Goal: Information Seeking & Learning: Learn about a topic

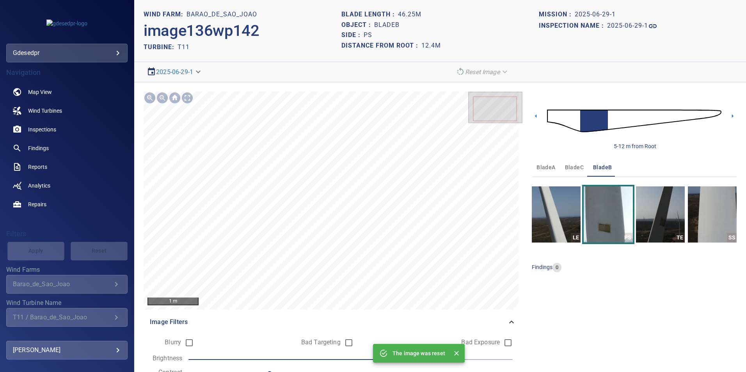
drag, startPoint x: 568, startPoint y: 122, endPoint x: 576, endPoint y: 130, distance: 11.3
click at [568, 122] on img at bounding box center [634, 121] width 174 height 42
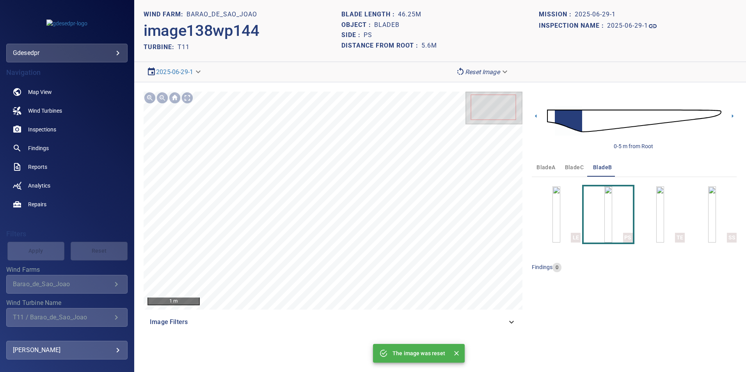
click at [582, 123] on img at bounding box center [634, 121] width 174 height 42
click at [603, 121] on img at bounding box center [634, 121] width 174 height 42
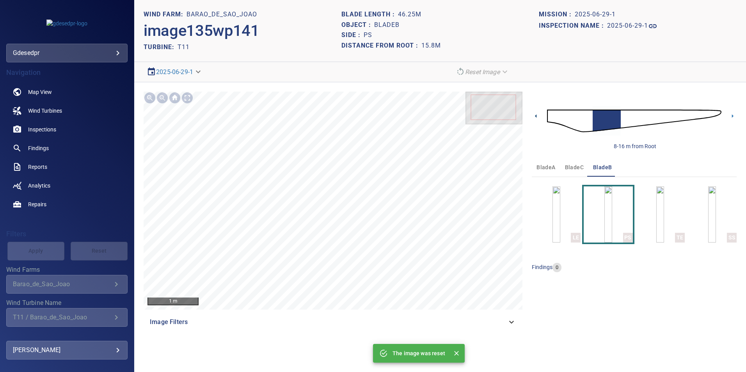
click at [534, 117] on icon at bounding box center [536, 116] width 8 height 8
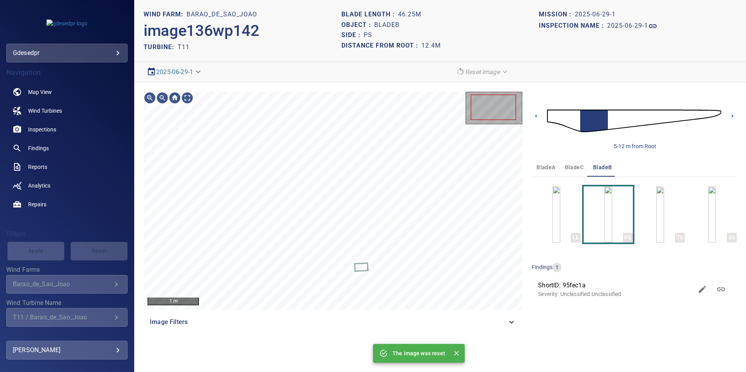
click at [647, 116] on img at bounding box center [634, 121] width 174 height 42
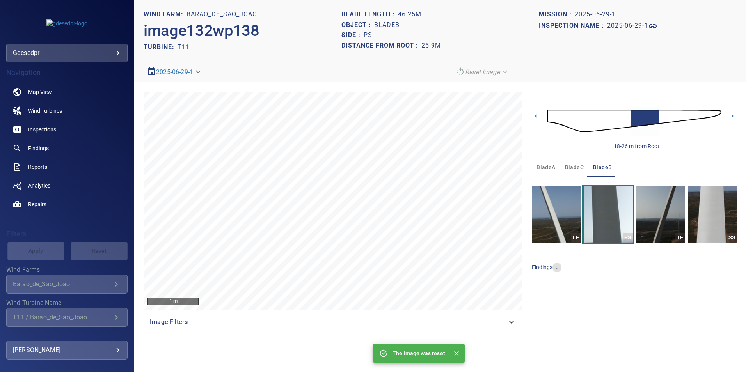
click at [627, 124] on img at bounding box center [634, 121] width 174 height 42
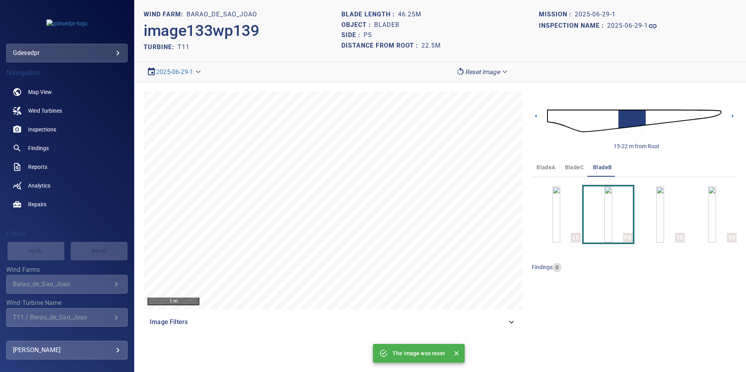
click at [571, 115] on img at bounding box center [634, 121] width 174 height 42
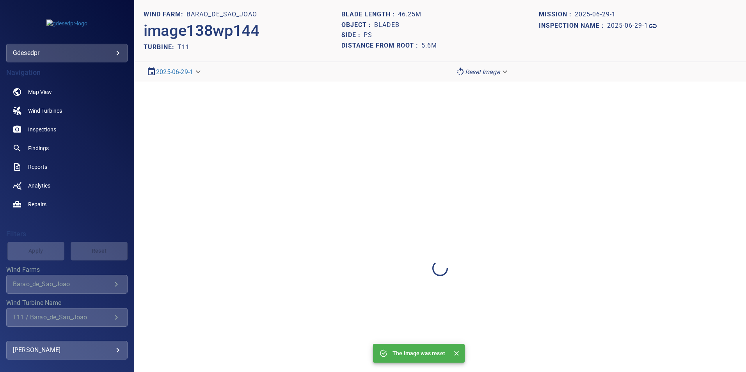
click at [600, 272] on div at bounding box center [440, 268] width 612 height 372
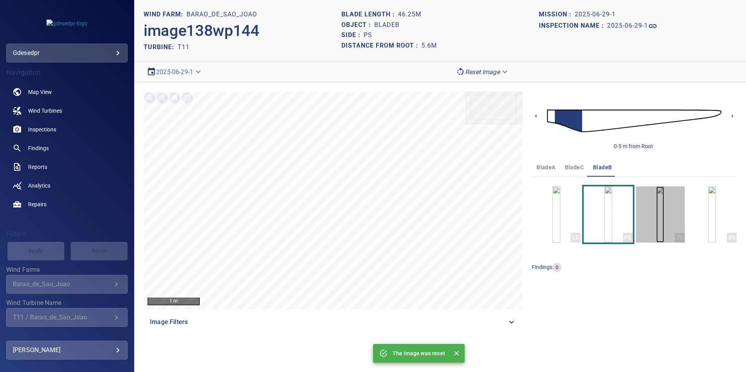
click at [656, 216] on img "button" at bounding box center [660, 214] width 8 height 56
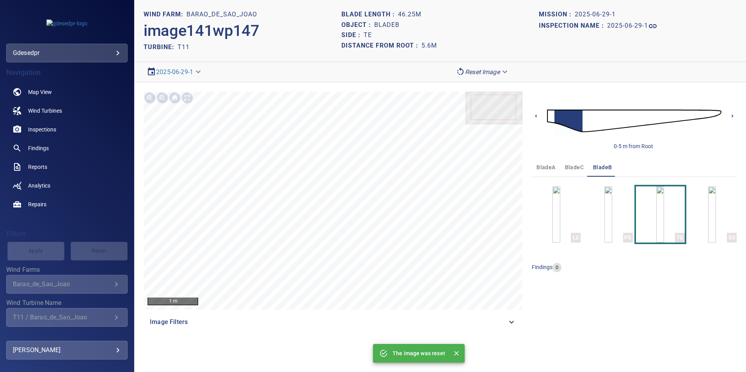
click at [589, 120] on img at bounding box center [634, 121] width 174 height 42
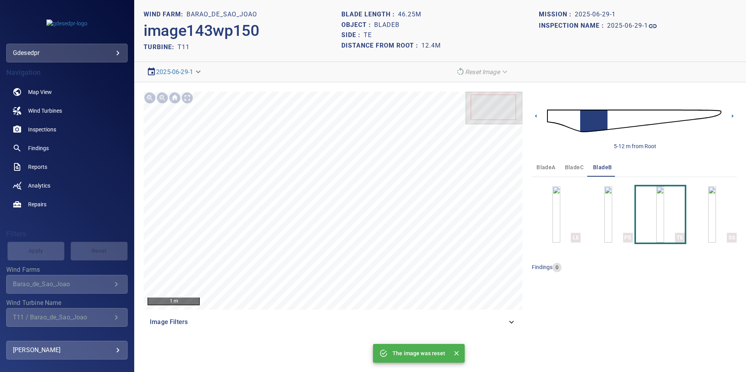
click at [617, 114] on img at bounding box center [634, 121] width 174 height 42
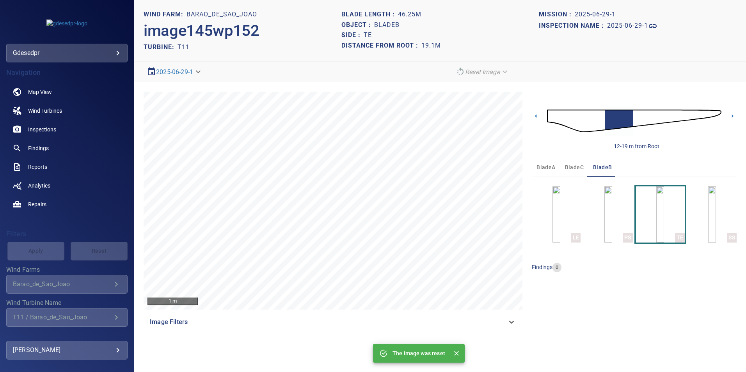
click at [602, 127] on img at bounding box center [634, 121] width 174 height 42
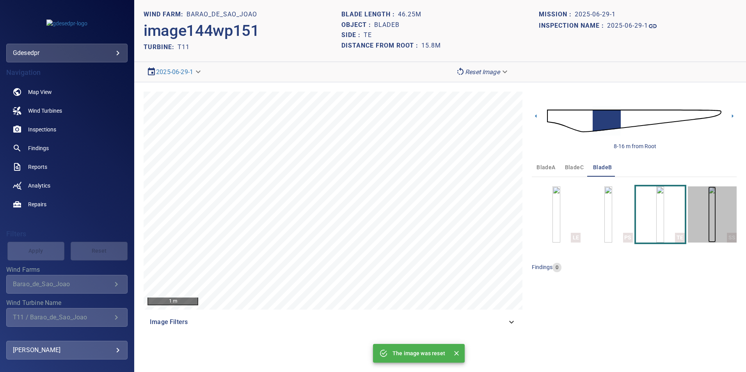
click at [715, 223] on img "button" at bounding box center [712, 214] width 8 height 56
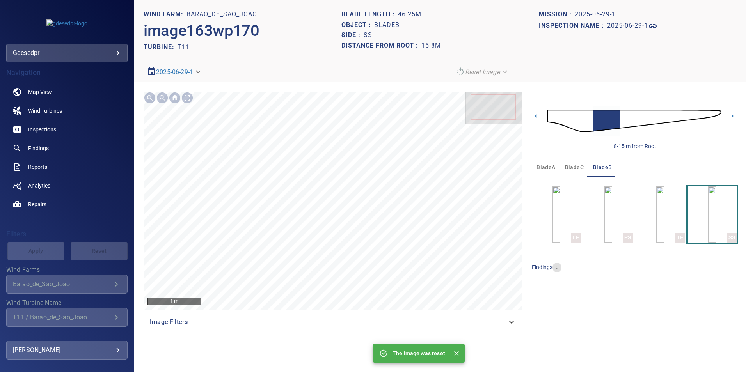
click at [632, 123] on img at bounding box center [634, 121] width 174 height 42
click at [605, 126] on img at bounding box center [634, 121] width 174 height 42
click at [586, 124] on img at bounding box center [634, 121] width 174 height 42
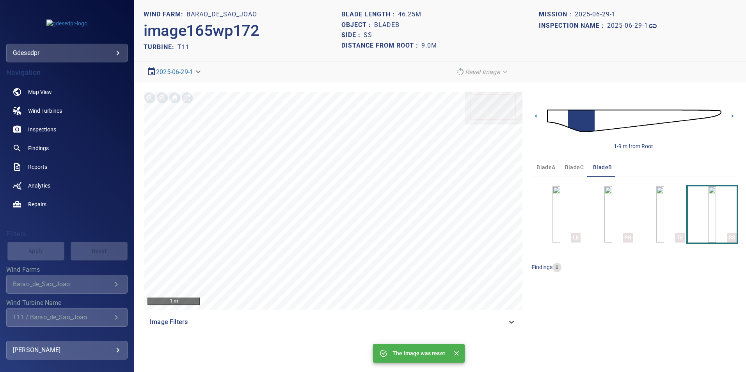
click at [565, 119] on img at bounding box center [634, 121] width 174 height 42
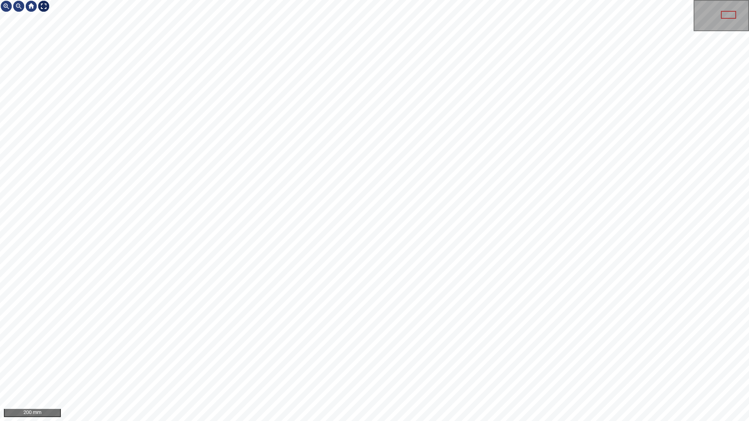
click at [48, 6] on div at bounding box center [43, 6] width 12 height 12
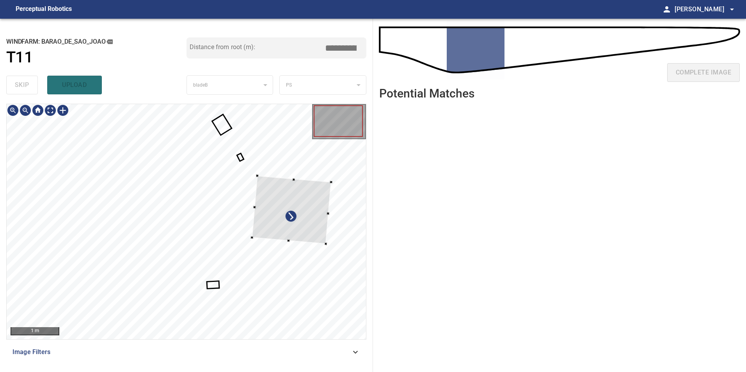
click at [315, 224] on div at bounding box center [291, 210] width 79 height 68
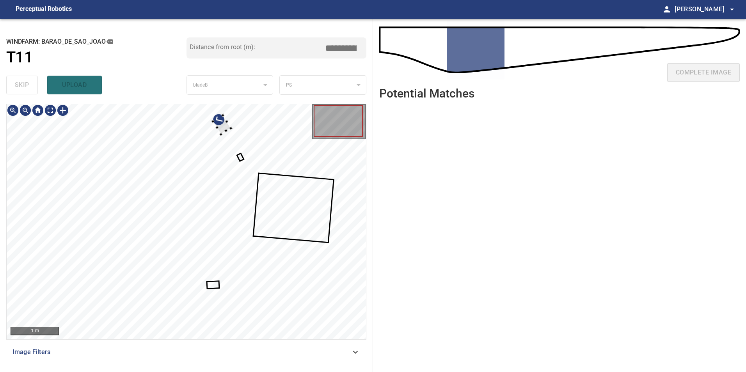
click at [378, 267] on div "**********" at bounding box center [373, 195] width 746 height 353
click at [350, 258] on div at bounding box center [186, 221] width 359 height 235
click at [333, 254] on div at bounding box center [186, 221] width 359 height 235
click at [293, 216] on div at bounding box center [301, 215] width 44 height 44
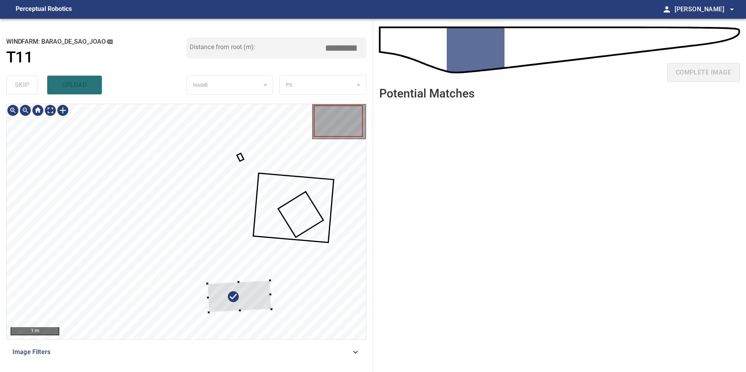
click at [251, 304] on div at bounding box center [239, 296] width 64 height 32
click at [304, 209] on div at bounding box center [286, 220] width 64 height 29
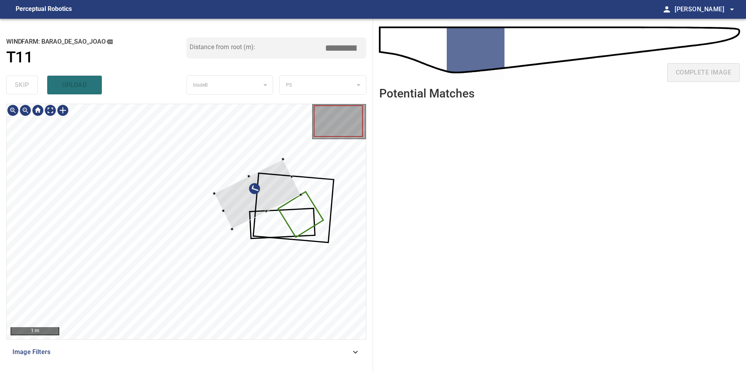
click at [316, 104] on div at bounding box center [186, 104] width 359 height 0
click at [297, 209] on div at bounding box center [257, 194] width 87 height 70
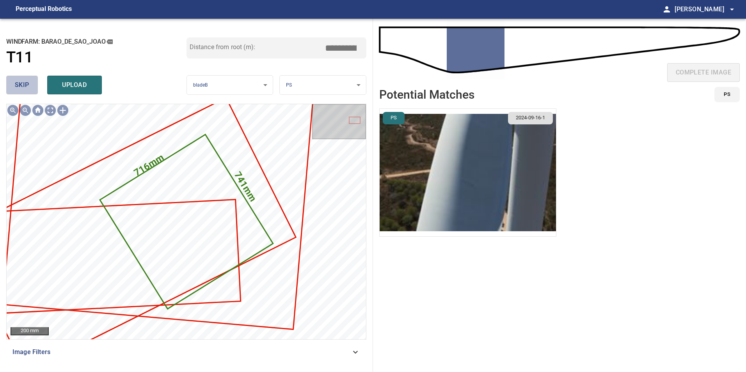
click at [20, 91] on button "skip" at bounding box center [22, 85] width 32 height 19
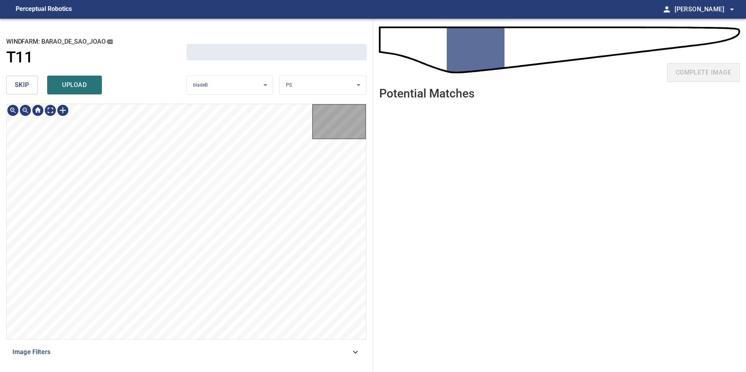
click at [20, 91] on button "skip" at bounding box center [22, 85] width 32 height 19
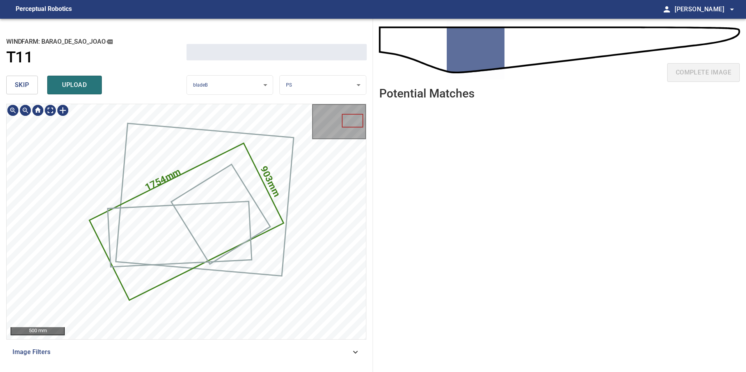
click at [20, 91] on button "skip" at bounding box center [22, 85] width 32 height 19
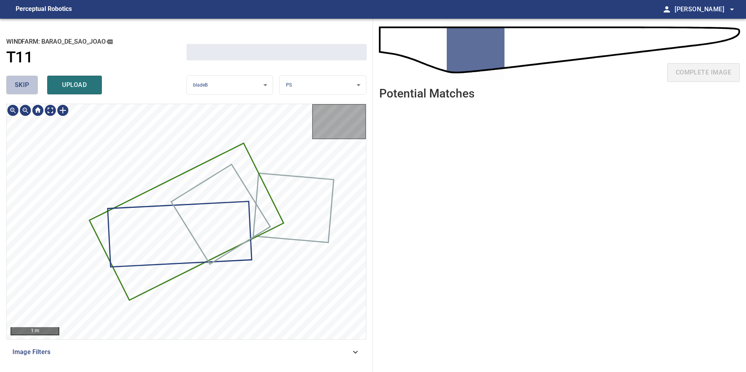
click at [20, 91] on button "skip" at bounding box center [22, 85] width 32 height 19
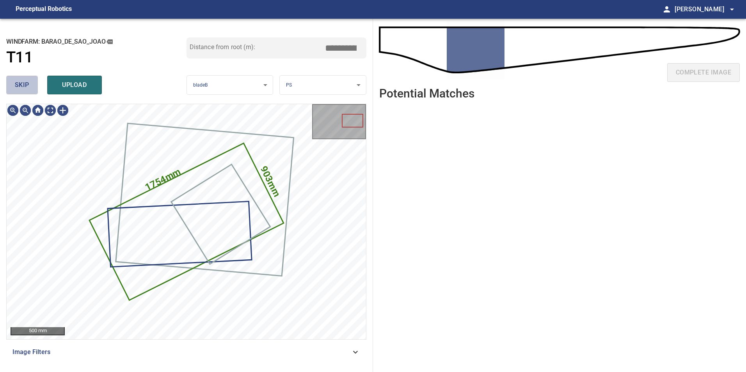
click at [20, 91] on button "skip" at bounding box center [22, 85] width 32 height 19
click at [20, 91] on div "skip upload" at bounding box center [96, 85] width 180 height 25
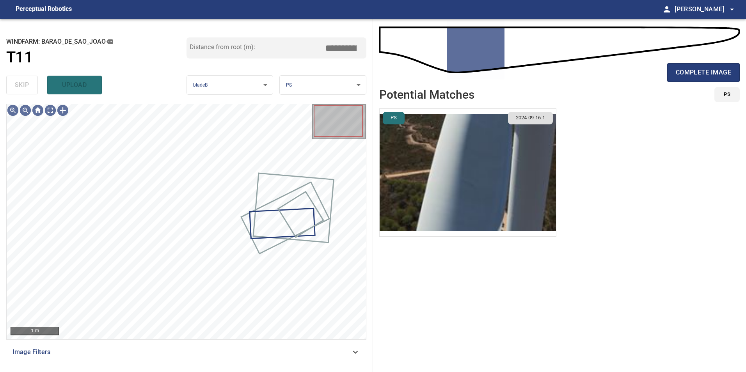
click at [20, 91] on div "skip upload" at bounding box center [96, 85] width 180 height 25
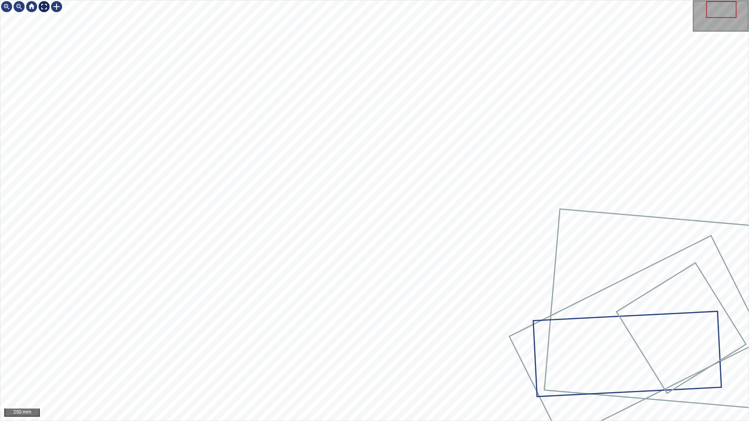
click at [52, 6] on div at bounding box center [31, 6] width 62 height 12
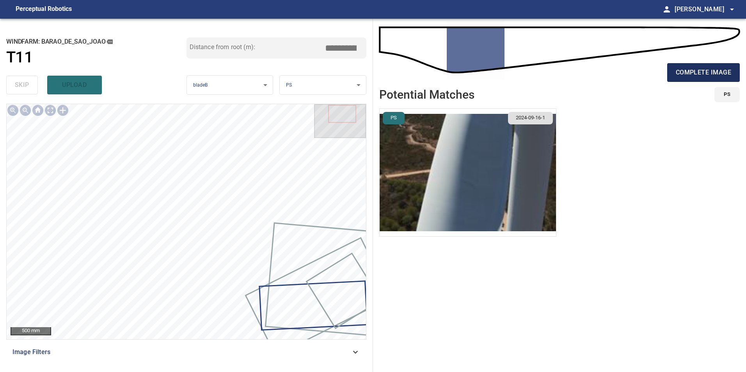
click at [701, 69] on span "complete image" at bounding box center [703, 72] width 55 height 11
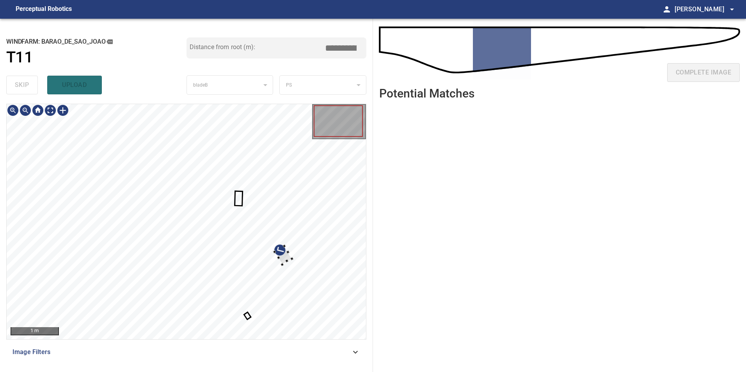
click at [294, 246] on div at bounding box center [186, 221] width 359 height 235
click at [276, 240] on div at bounding box center [275, 241] width 3 height 3
click at [290, 231] on div at bounding box center [282, 232] width 40 height 51
click at [319, 233] on div at bounding box center [186, 221] width 359 height 235
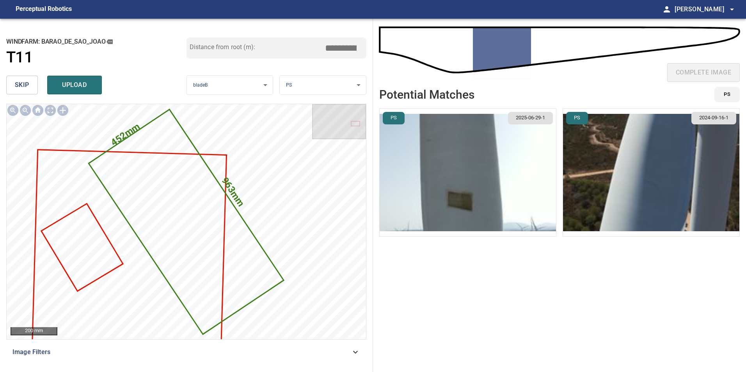
click at [20, 87] on span "skip" at bounding box center [22, 85] width 14 height 11
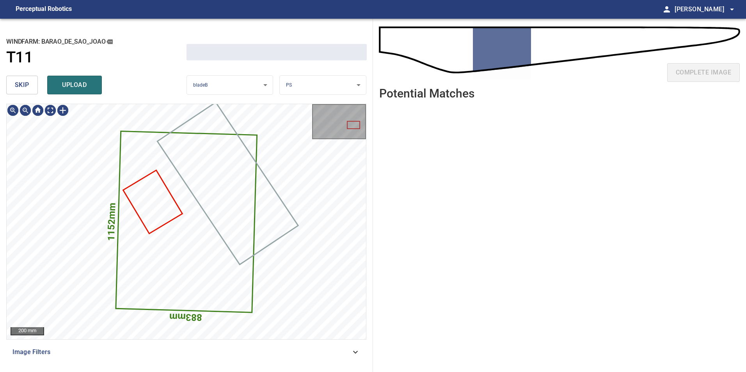
click at [20, 87] on span "skip" at bounding box center [22, 85] width 14 height 11
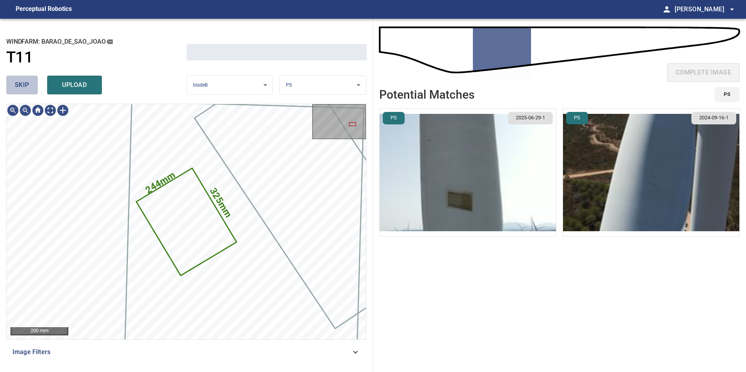
click at [20, 87] on span "skip" at bounding box center [22, 85] width 14 height 11
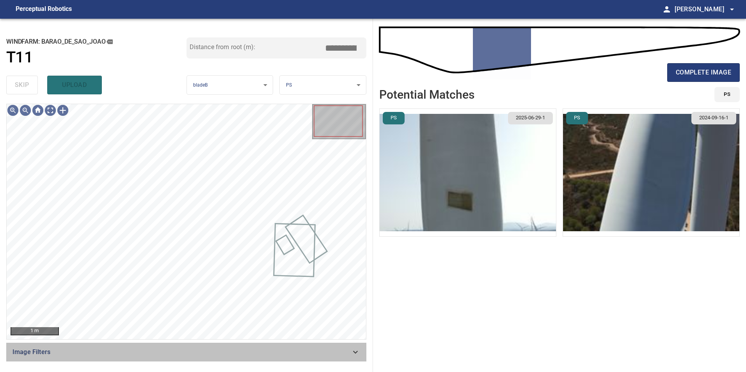
click at [340, 345] on div "Image Filters" at bounding box center [186, 352] width 360 height 19
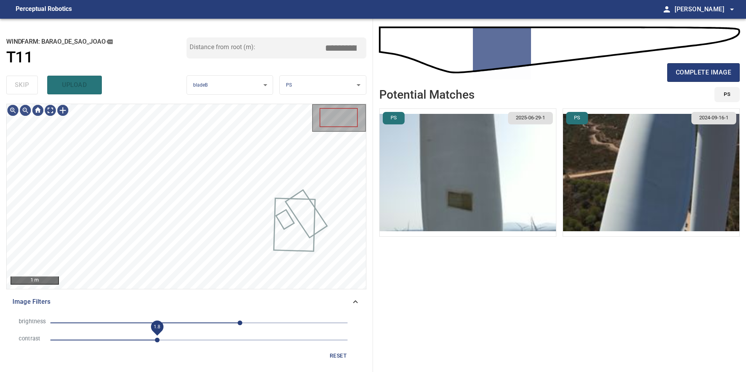
drag, startPoint x: 156, startPoint y: 338, endPoint x: 167, endPoint y: 339, distance: 10.2
click at [161, 339] on span "1.8" at bounding box center [198, 340] width 297 height 11
click at [201, 321] on span "3" at bounding box center [198, 323] width 297 height 11
click at [185, 322] on span "3" at bounding box center [198, 323] width 297 height 11
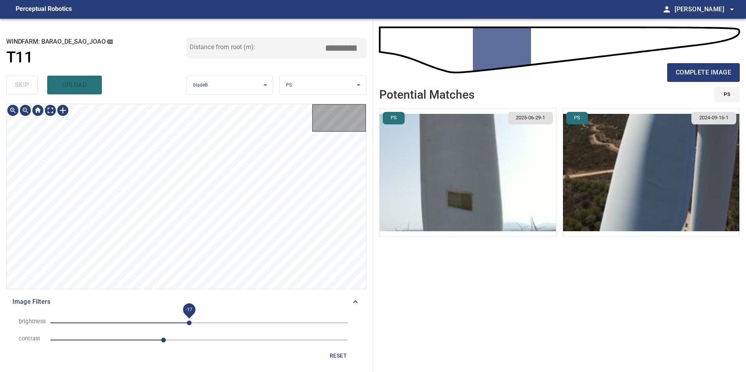
click at [189, 321] on span "-17" at bounding box center [189, 323] width 5 height 5
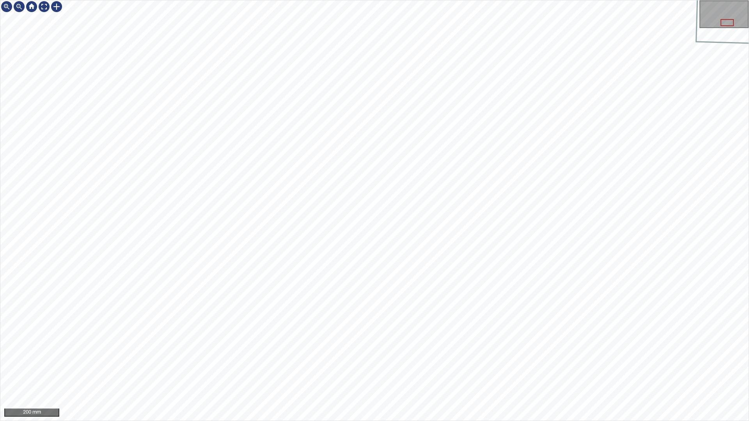
click at [563, 372] on div "200 mm" at bounding box center [374, 210] width 749 height 421
click at [499, 0] on div "200 mm" at bounding box center [374, 210] width 749 height 421
click at [355, 0] on div "100 mm" at bounding box center [374, 210] width 749 height 421
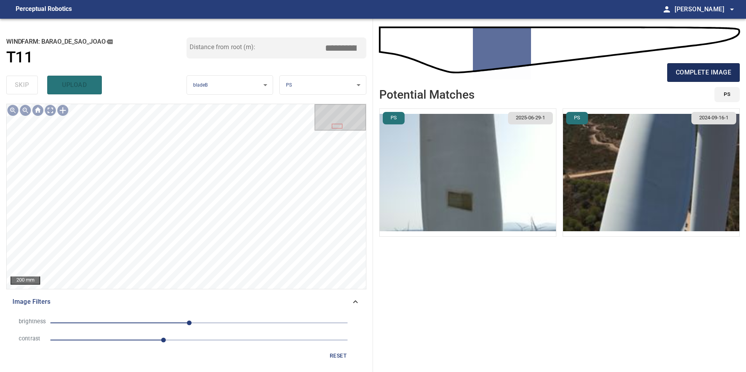
click at [700, 68] on span "complete image" at bounding box center [703, 72] width 55 height 11
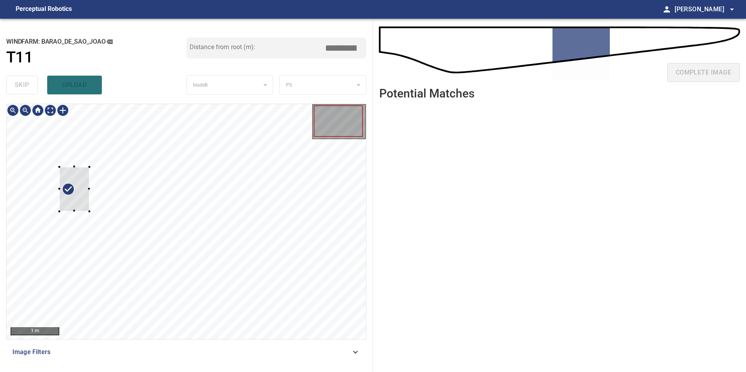
click at [68, 192] on div at bounding box center [74, 189] width 30 height 44
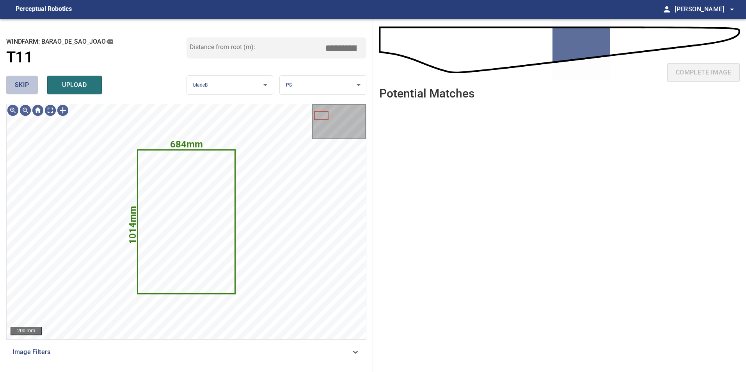
click at [25, 85] on span "skip" at bounding box center [22, 85] width 14 height 11
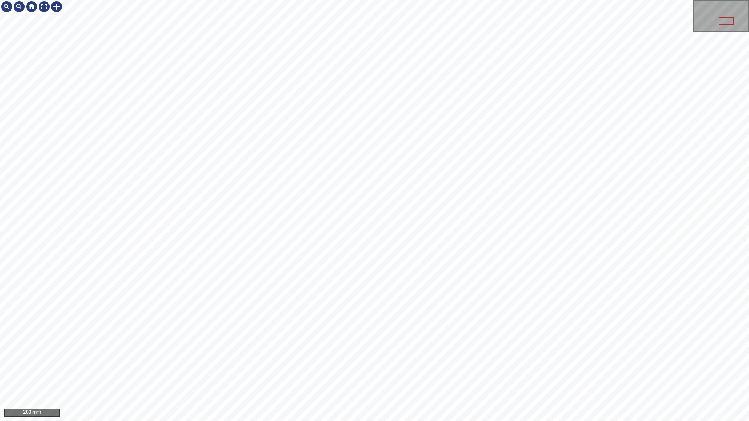
click at [349, 0] on div "200 mm" at bounding box center [374, 210] width 749 height 421
click at [369, 372] on div "200 mm" at bounding box center [374, 210] width 749 height 421
click at [434, 372] on div "200 mm" at bounding box center [374, 210] width 749 height 421
click at [506, 372] on div "200 mm" at bounding box center [374, 210] width 749 height 421
click at [453, 372] on div "200 mm" at bounding box center [374, 210] width 749 height 421
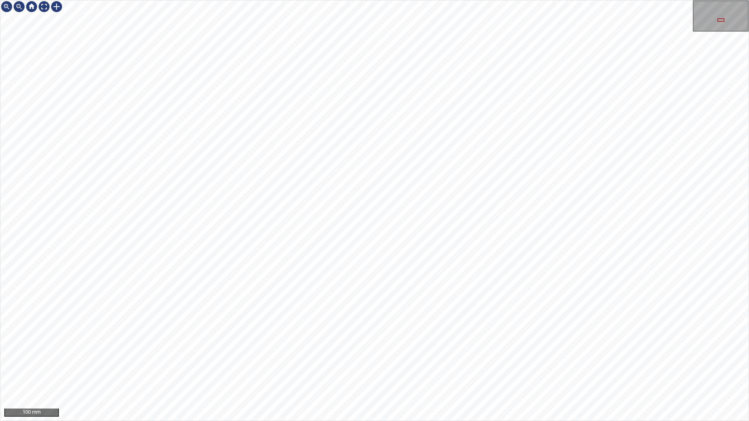
click at [353, 180] on div "100 mm" at bounding box center [374, 210] width 749 height 421
click at [373, 372] on div "100 mm" at bounding box center [374, 210] width 749 height 421
click at [311, 372] on div "100 mm" at bounding box center [374, 210] width 749 height 421
click at [411, 372] on div "100 mm" at bounding box center [374, 210] width 749 height 421
click at [318, 372] on div "100 mm" at bounding box center [374, 210] width 749 height 421
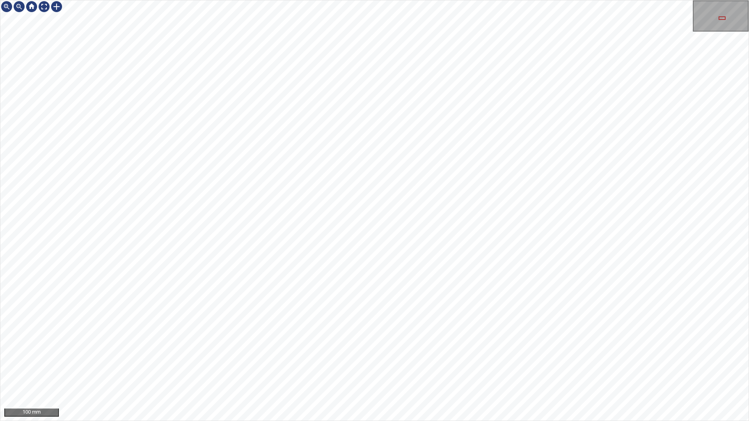
click at [361, 372] on div "100 mm" at bounding box center [374, 210] width 749 height 421
click at [384, 372] on div "100 mm" at bounding box center [374, 210] width 749 height 421
click at [42, 9] on div at bounding box center [44, 6] width 12 height 12
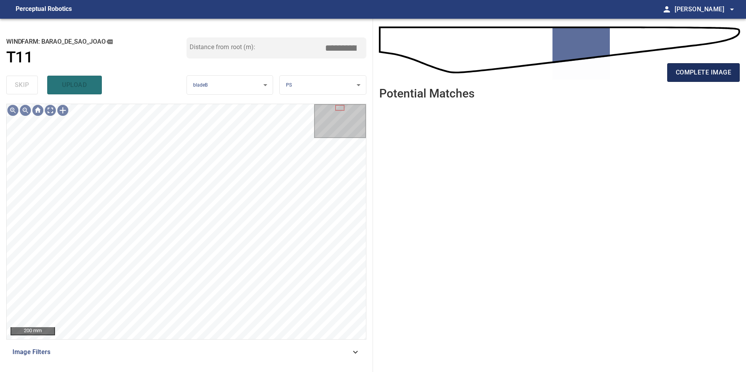
click at [694, 81] on button "complete image" at bounding box center [703, 72] width 73 height 19
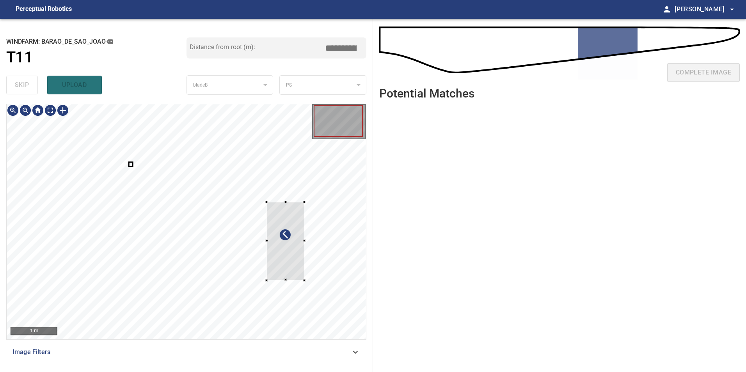
click at [290, 263] on div at bounding box center [285, 241] width 38 height 78
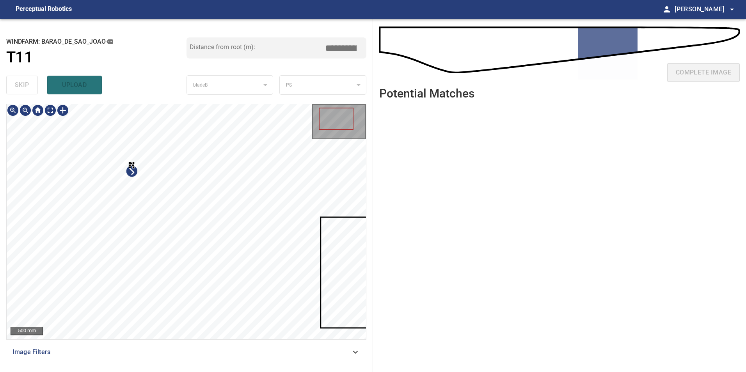
click at [209, 268] on div at bounding box center [186, 221] width 359 height 235
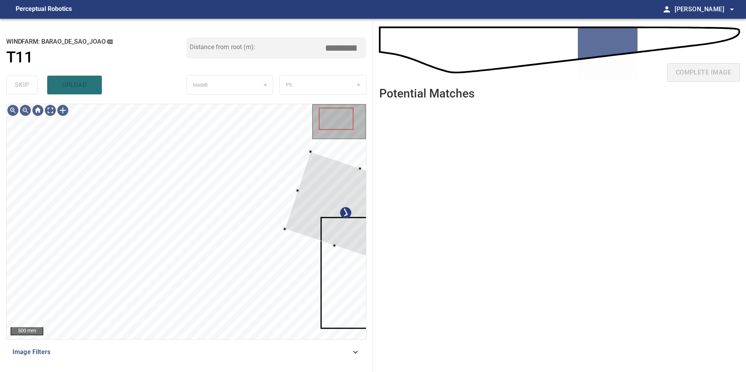
click at [401, 220] on div "**********" at bounding box center [373, 195] width 746 height 353
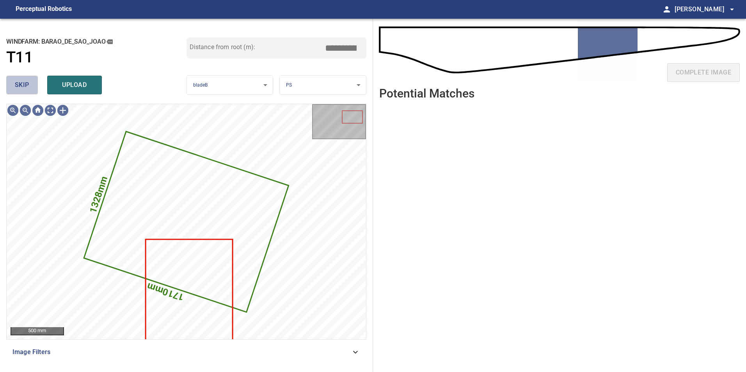
click at [26, 91] on button "skip" at bounding box center [22, 85] width 32 height 19
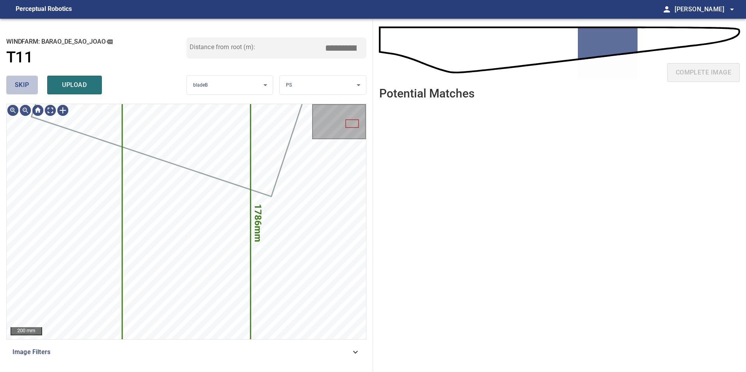
click at [26, 91] on button "skip" at bounding box center [22, 85] width 32 height 19
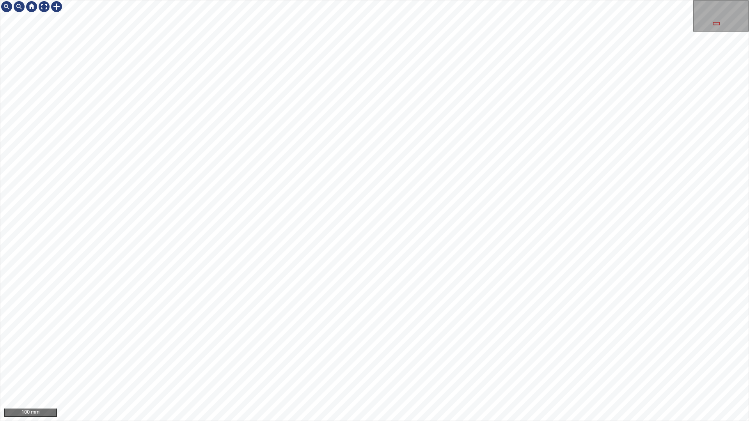
click at [265, 372] on div "100 mm" at bounding box center [374, 210] width 749 height 421
click at [351, 372] on div "100 mm" at bounding box center [374, 210] width 749 height 421
click at [214, 372] on div "100 mm" at bounding box center [374, 210] width 749 height 421
click at [44, 7] on div at bounding box center [44, 6] width 12 height 12
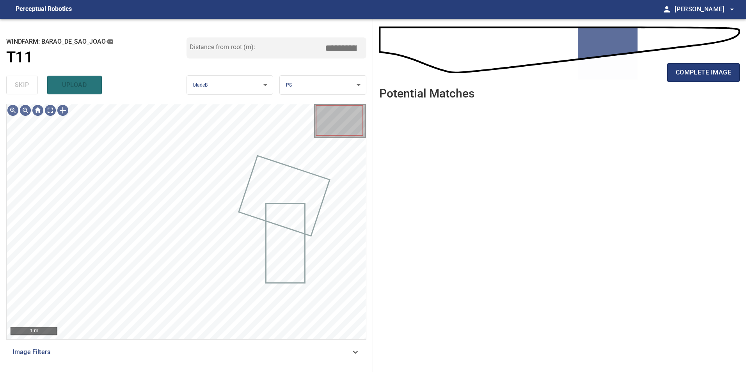
click at [285, 356] on span "Image Filters" at bounding box center [181, 352] width 338 height 9
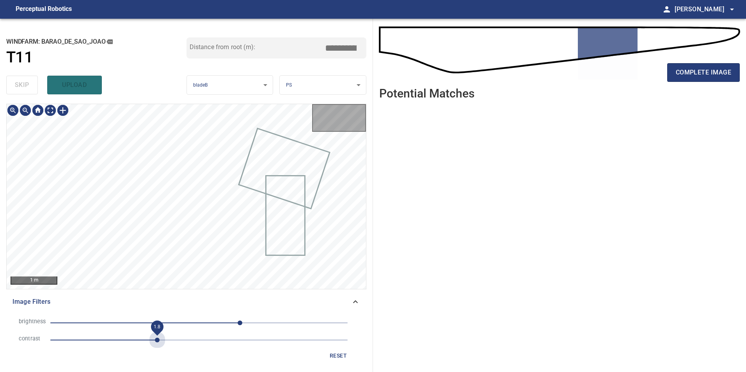
click at [155, 343] on span "1.8" at bounding box center [198, 340] width 297 height 11
click at [192, 322] on span "70" at bounding box center [198, 323] width 297 height 11
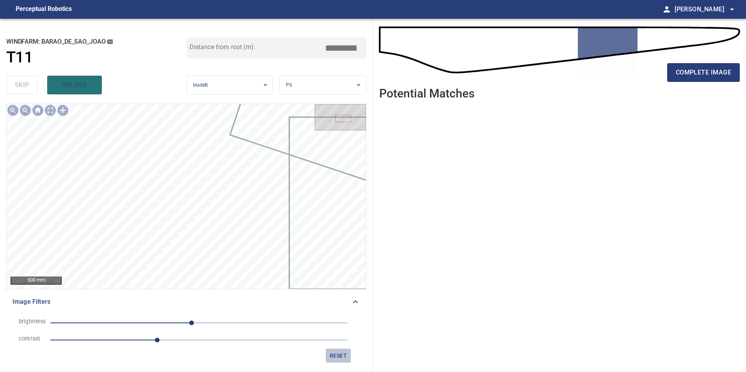
click at [330, 358] on span "reset" at bounding box center [338, 356] width 19 height 10
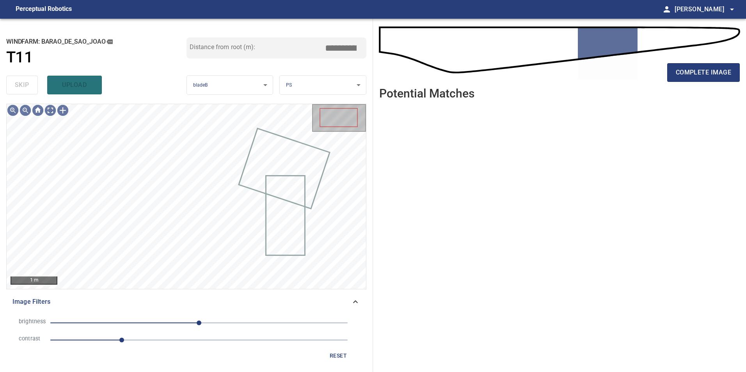
drag, startPoint x: 183, startPoint y: 337, endPoint x: 170, endPoint y: 342, distance: 14.0
click at [183, 339] on span "1.2" at bounding box center [198, 340] width 297 height 11
click at [141, 317] on li "brightness 0" at bounding box center [186, 322] width 348 height 17
click at [165, 322] on span "0" at bounding box center [198, 323] width 297 height 11
click at [176, 322] on span "-58" at bounding box center [198, 323] width 297 height 11
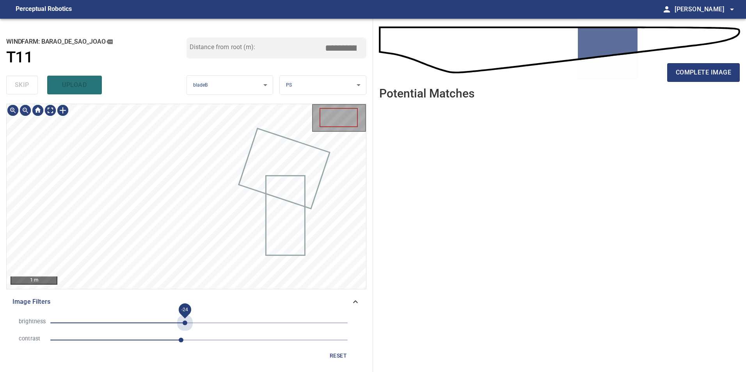
click at [185, 321] on span "-24" at bounding box center [198, 323] width 297 height 11
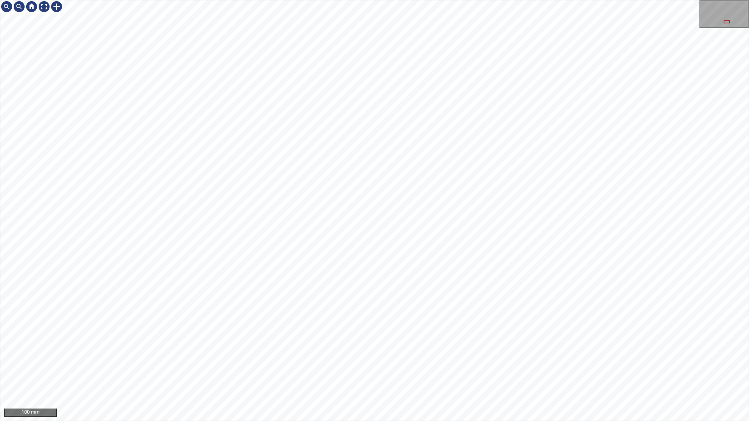
click at [528, 0] on div "100 mm" at bounding box center [374, 210] width 749 height 421
click at [470, 0] on div "100 mm" at bounding box center [374, 210] width 749 height 421
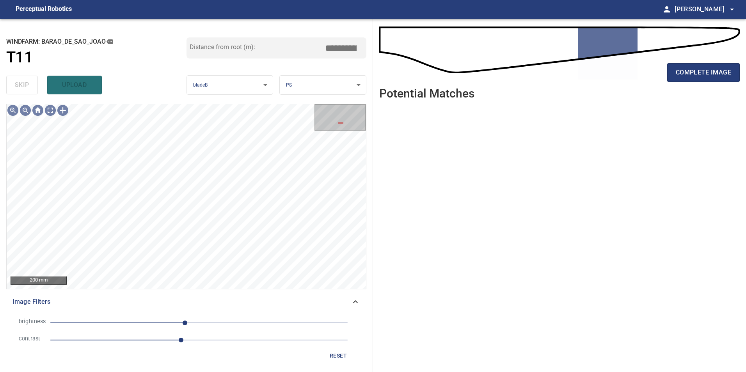
click at [209, 338] on span "2.2" at bounding box center [198, 340] width 297 height 11
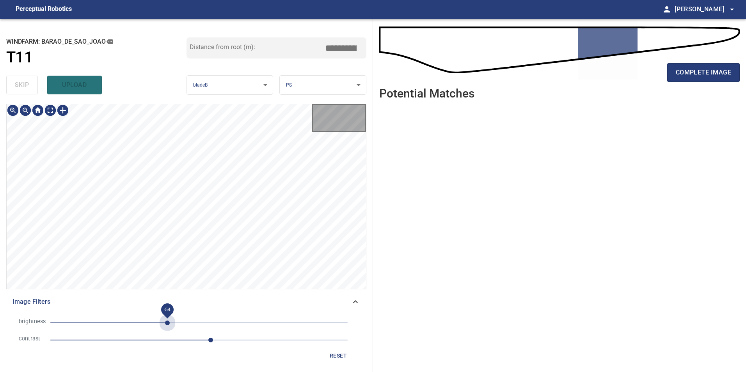
click at [168, 327] on span "-54" at bounding box center [198, 323] width 297 height 11
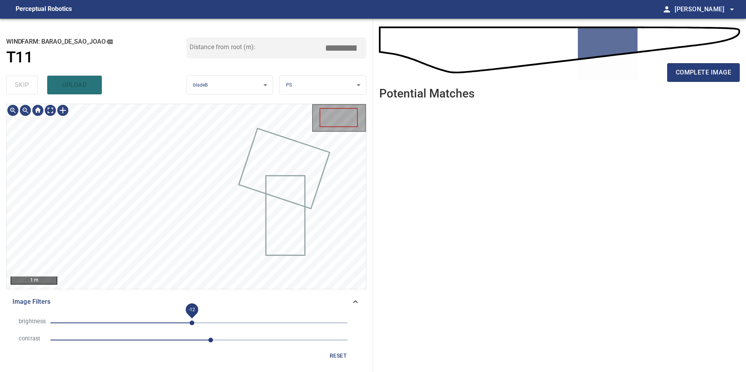
click at [192, 328] on span "-12" at bounding box center [198, 323] width 297 height 11
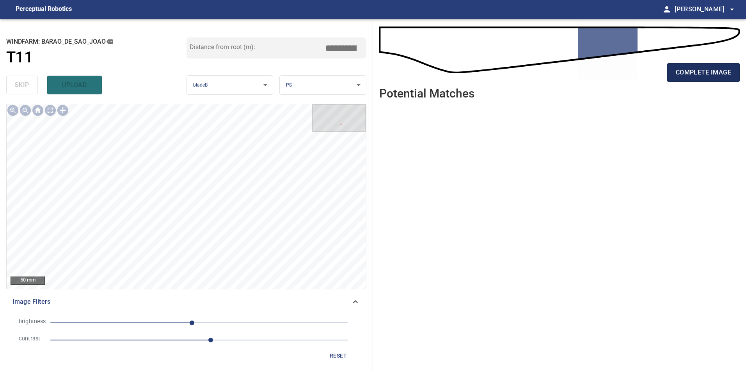
click at [701, 77] on span "complete image" at bounding box center [703, 72] width 55 height 11
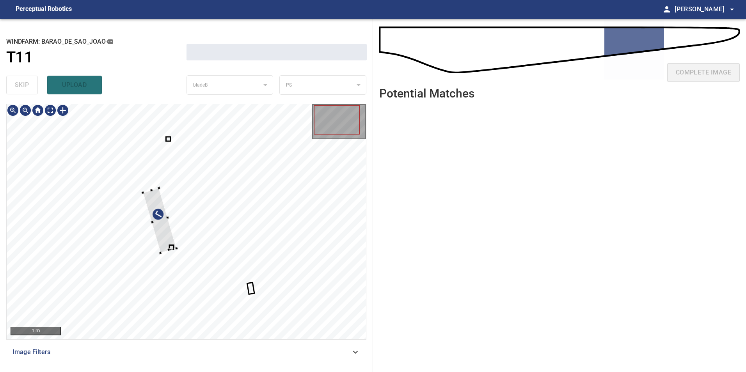
click at [106, 212] on div at bounding box center [186, 221] width 359 height 235
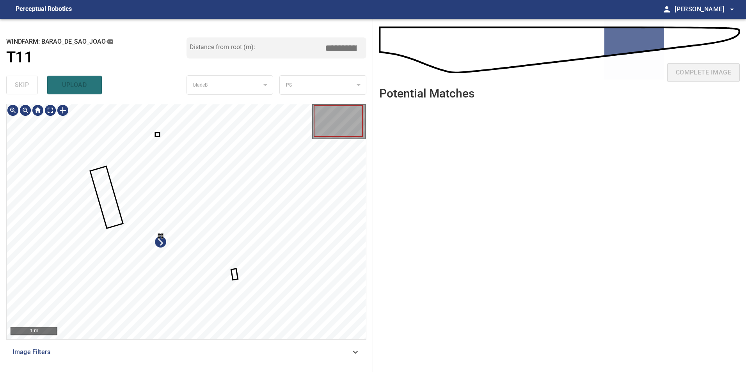
click at [191, 280] on div at bounding box center [186, 221] width 359 height 235
click at [61, 171] on div at bounding box center [186, 221] width 359 height 235
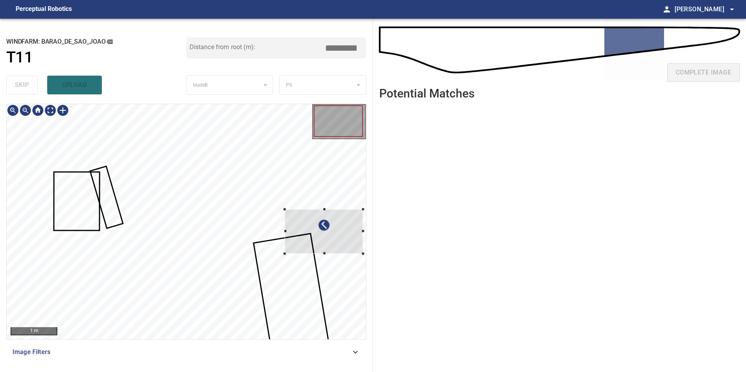
click at [304, 237] on div at bounding box center [323, 231] width 78 height 44
click at [317, 227] on div at bounding box center [327, 231] width 78 height 44
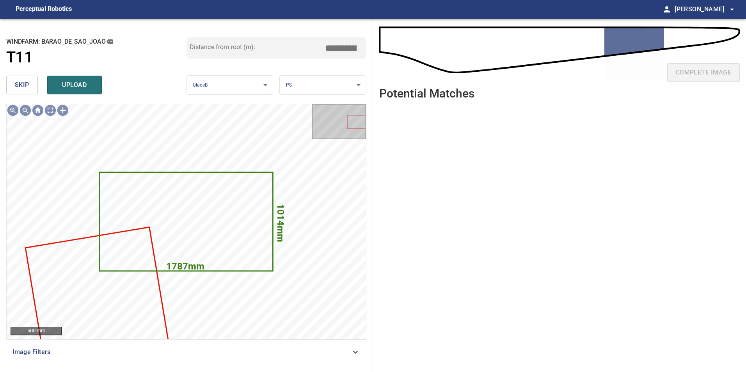
click at [16, 84] on span "skip" at bounding box center [22, 85] width 14 height 11
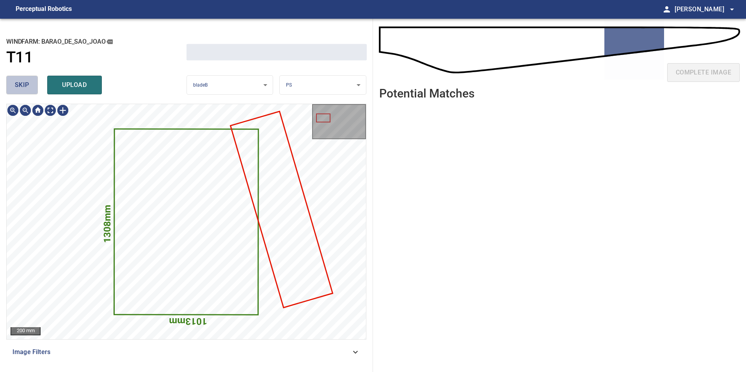
click at [16, 84] on span "skip" at bounding box center [22, 85] width 14 height 11
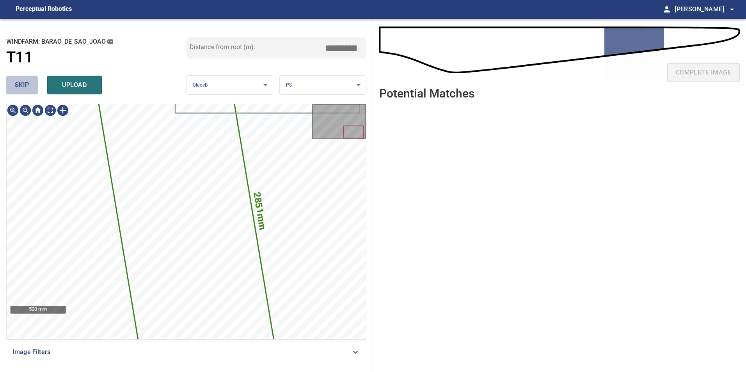
click at [16, 84] on span "skip" at bounding box center [22, 85] width 14 height 11
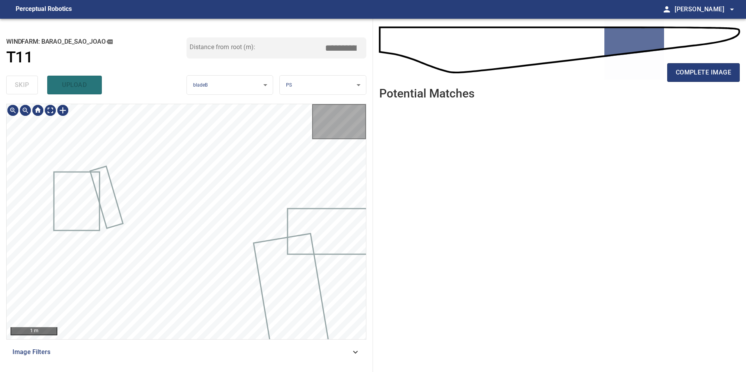
type input "*****"
click at [16, 84] on div "skip upload" at bounding box center [96, 85] width 180 height 25
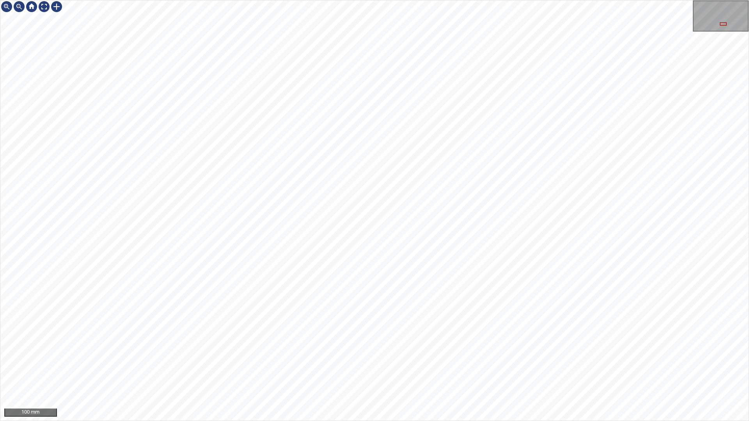
click at [387, 0] on div "100 mm" at bounding box center [374, 210] width 749 height 421
click at [455, 372] on div "100 mm" at bounding box center [374, 210] width 749 height 421
click at [473, 372] on div "100 mm" at bounding box center [374, 210] width 749 height 421
click at [527, 372] on div "100 mm" at bounding box center [374, 210] width 749 height 421
click at [487, 372] on div "100 mm" at bounding box center [374, 210] width 749 height 421
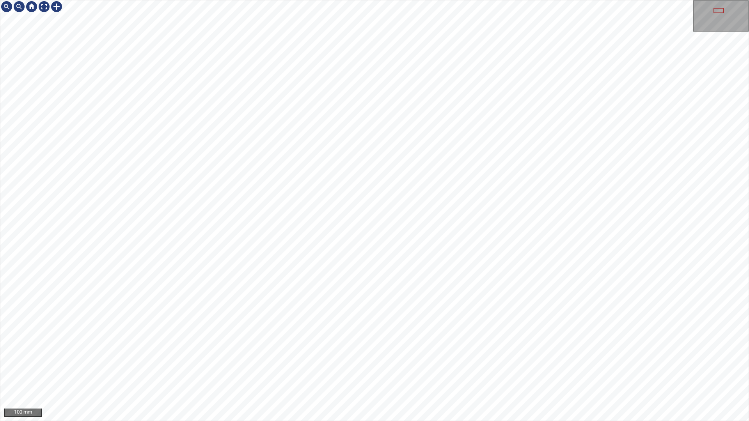
click at [499, 372] on div "100 mm" at bounding box center [374, 210] width 749 height 421
click at [387, 0] on div "50 mm" at bounding box center [374, 210] width 749 height 421
click at [339, 372] on div "50 mm" at bounding box center [374, 210] width 749 height 421
click at [41, 4] on div at bounding box center [44, 6] width 12 height 12
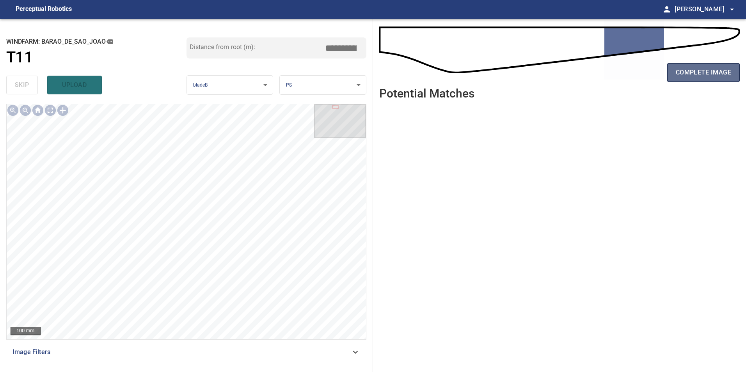
click at [718, 73] on span "complete image" at bounding box center [703, 72] width 55 height 11
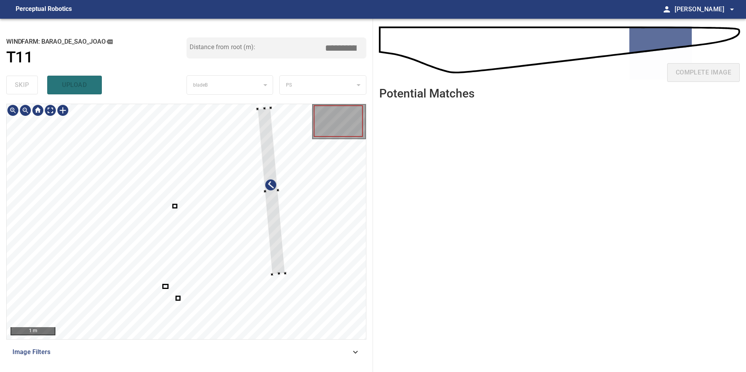
click at [284, 218] on div at bounding box center [186, 221] width 359 height 235
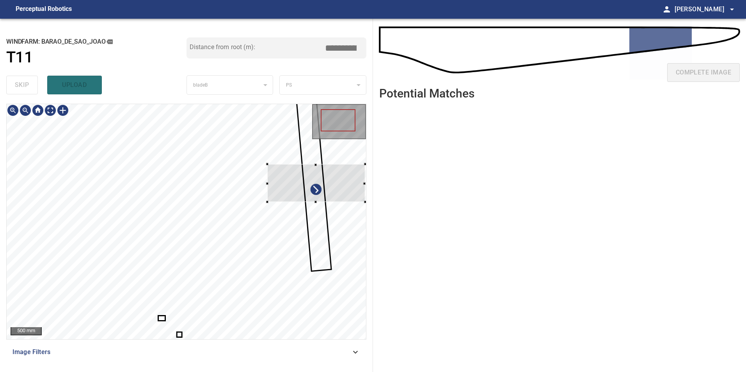
click at [330, 186] on div at bounding box center [316, 183] width 98 height 38
click at [314, 200] on div at bounding box center [317, 183] width 98 height 38
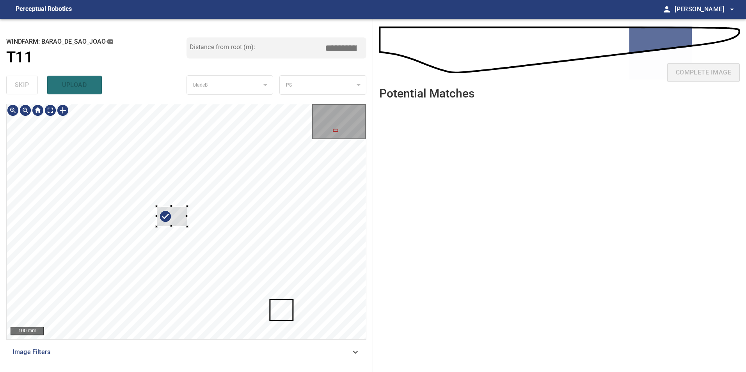
click at [156, 206] on div at bounding box center [171, 216] width 31 height 20
click at [79, 192] on div at bounding box center [79, 183] width 31 height 20
click at [28, 180] on div at bounding box center [186, 221] width 359 height 235
click at [48, 204] on div at bounding box center [186, 221] width 359 height 235
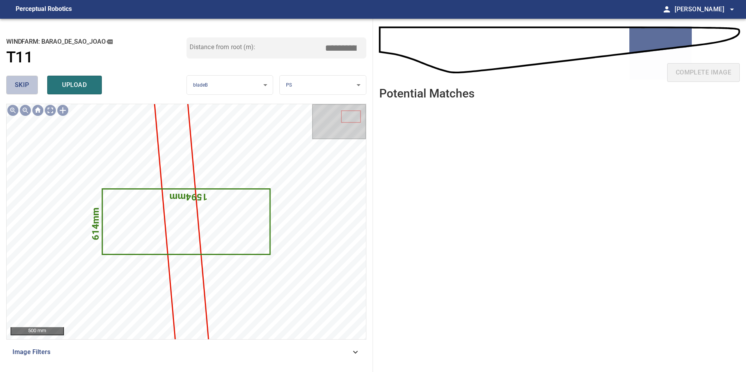
click at [14, 92] on button "skip" at bounding box center [22, 85] width 32 height 19
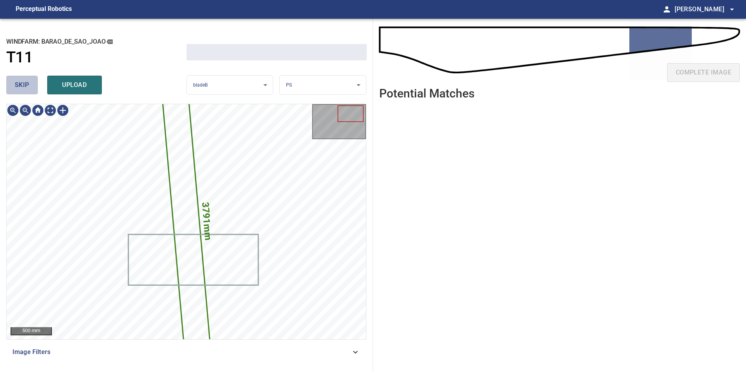
click at [14, 92] on button "skip" at bounding box center [22, 85] width 32 height 19
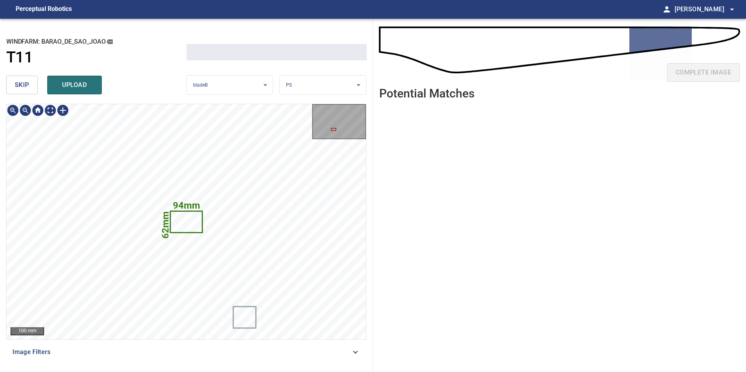
click at [14, 92] on button "skip" at bounding box center [22, 85] width 32 height 19
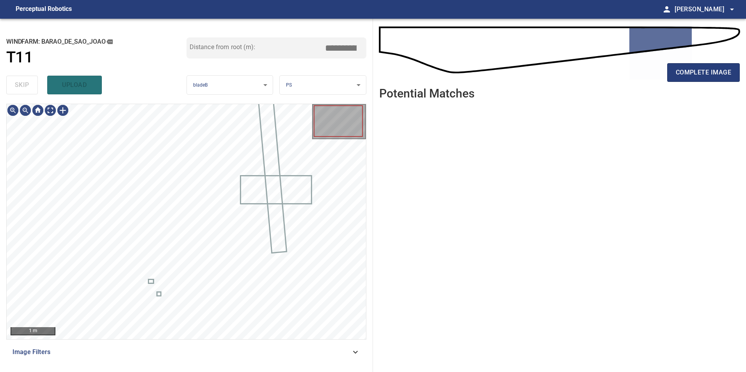
type input "*****"
click at [14, 92] on div "skip upload" at bounding box center [96, 85] width 180 height 25
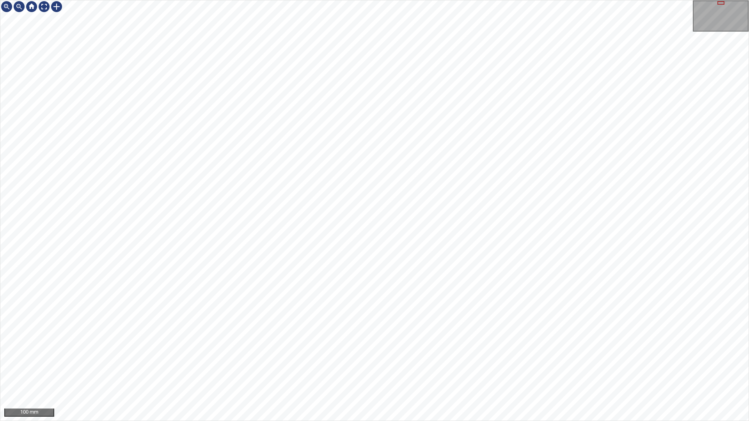
click at [555, 372] on div "100 mm" at bounding box center [374, 210] width 749 height 421
click at [602, 372] on div "100 mm" at bounding box center [374, 210] width 749 height 421
click at [419, 372] on div "100 mm" at bounding box center [374, 210] width 749 height 421
click at [452, 216] on div "100 mm" at bounding box center [374, 210] width 749 height 421
click at [342, 372] on div "100 mm" at bounding box center [374, 210] width 749 height 421
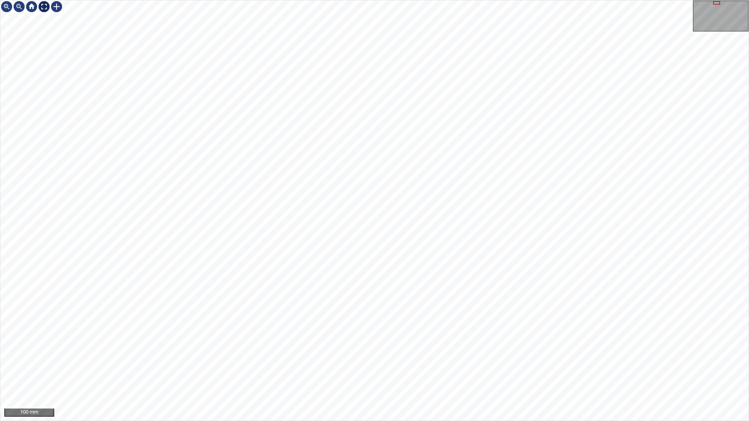
click at [41, 11] on div at bounding box center [44, 6] width 12 height 12
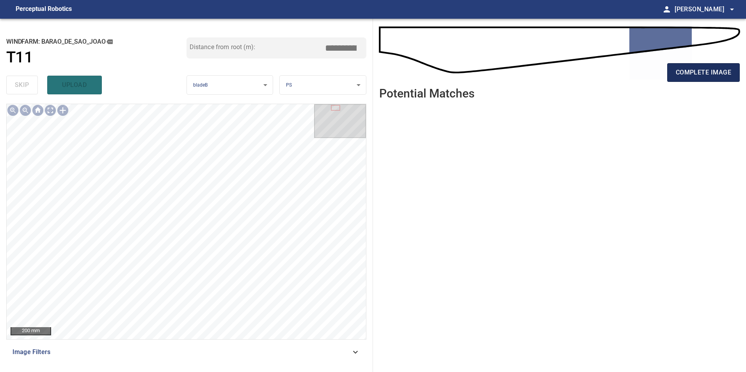
click at [697, 78] on button "complete image" at bounding box center [703, 72] width 73 height 19
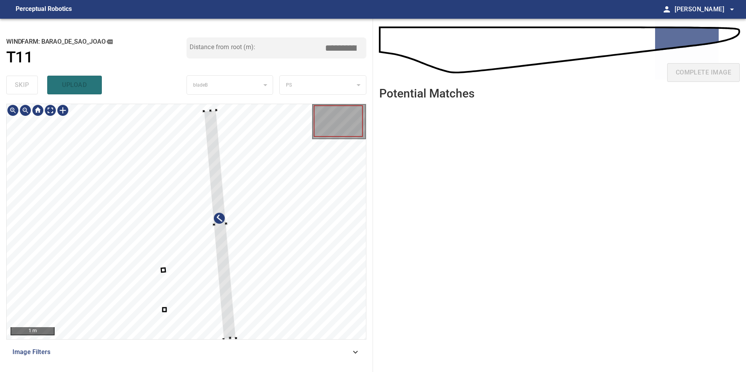
click at [322, 266] on div at bounding box center [186, 221] width 359 height 235
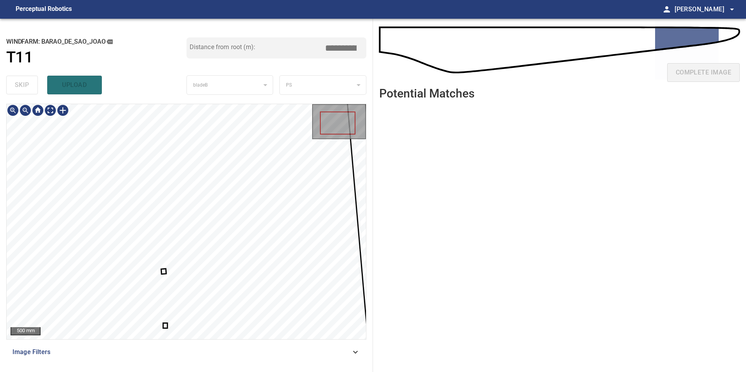
click at [163, 270] on div at bounding box center [186, 221] width 359 height 235
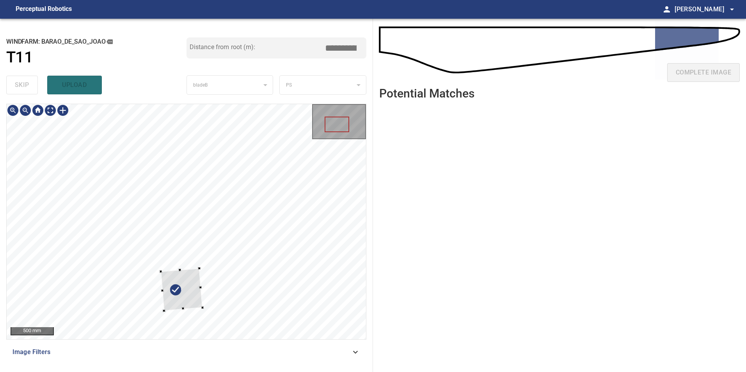
click at [294, 372] on html "**********" at bounding box center [373, 186] width 746 height 372
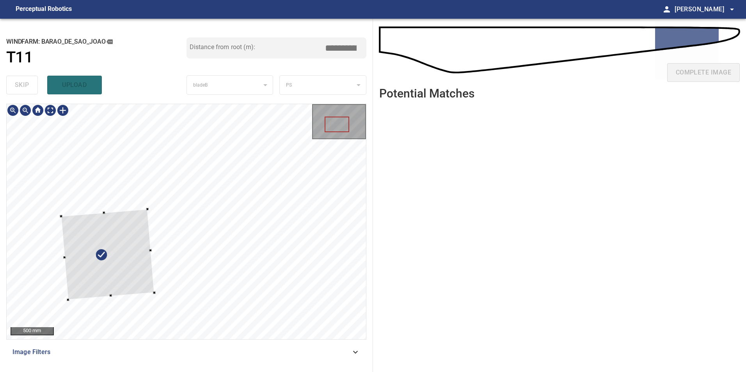
click at [88, 209] on div at bounding box center [107, 254] width 93 height 91
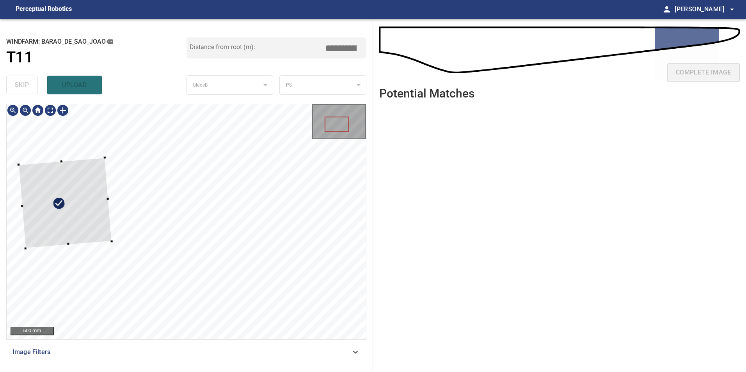
click at [64, 211] on div at bounding box center [65, 203] width 93 height 91
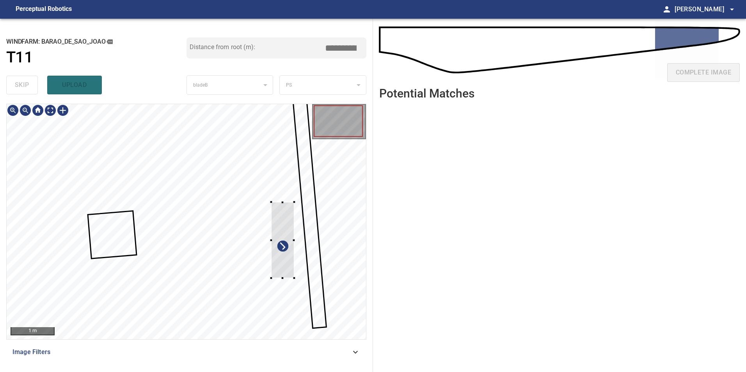
click at [300, 219] on div at bounding box center [186, 221] width 359 height 235
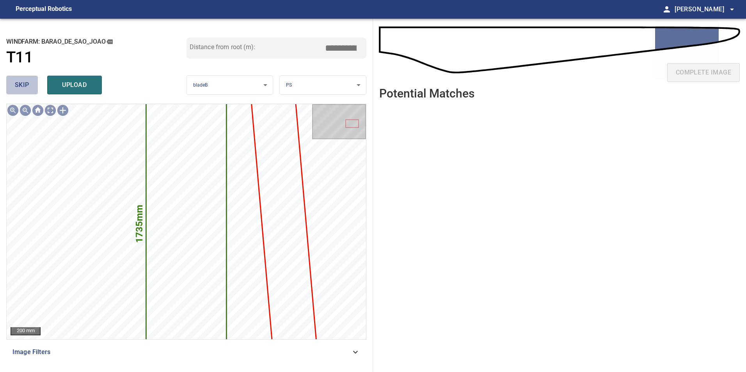
click at [17, 81] on span "skip" at bounding box center [22, 85] width 14 height 11
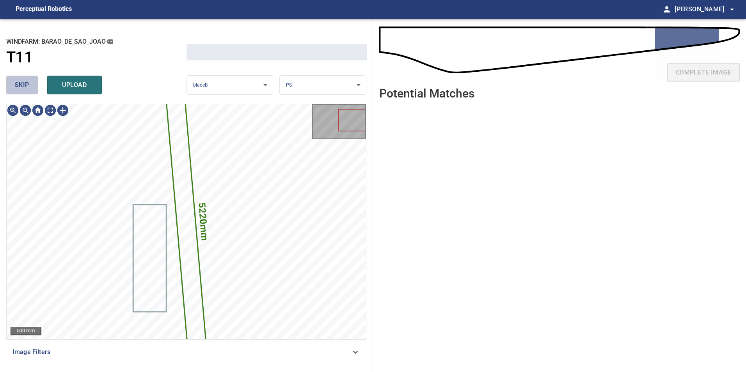
click at [17, 81] on span "skip" at bounding box center [22, 85] width 14 height 11
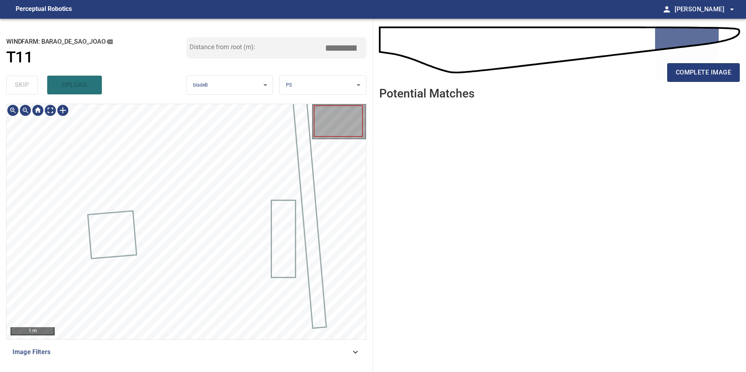
type input "*****"
drag, startPoint x: 17, startPoint y: 81, endPoint x: 29, endPoint y: 106, distance: 27.9
click at [18, 82] on div "skip upload" at bounding box center [96, 85] width 180 height 25
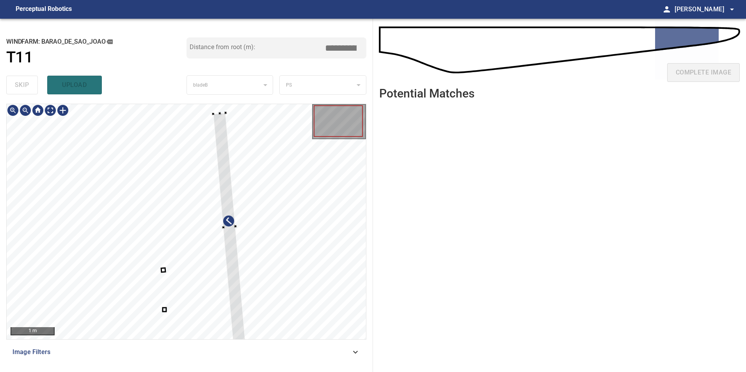
click at [245, 275] on div at bounding box center [229, 227] width 32 height 229
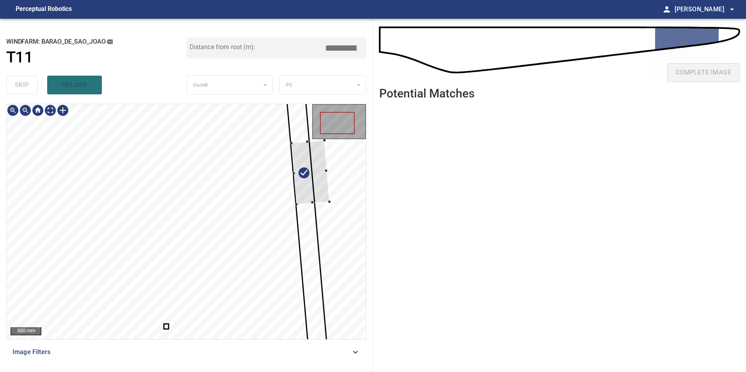
click at [327, 177] on div at bounding box center [310, 172] width 38 height 64
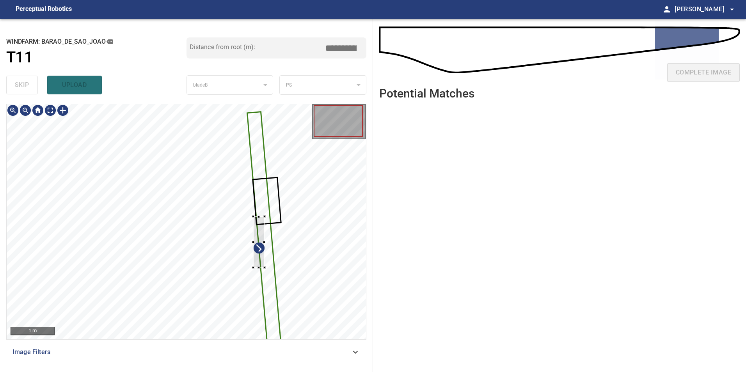
click at [269, 240] on div at bounding box center [186, 221] width 359 height 235
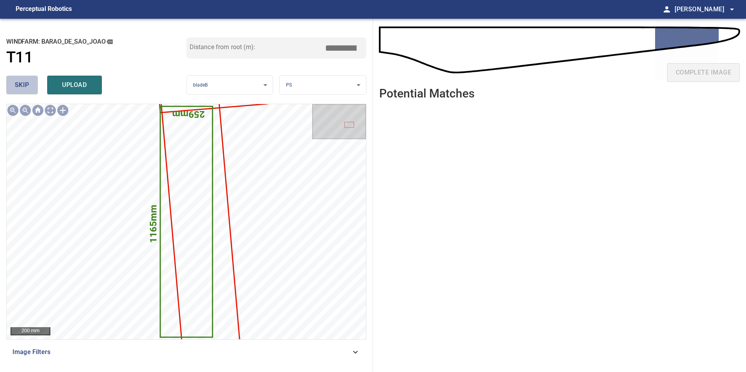
click at [23, 91] on span "skip" at bounding box center [22, 85] width 14 height 11
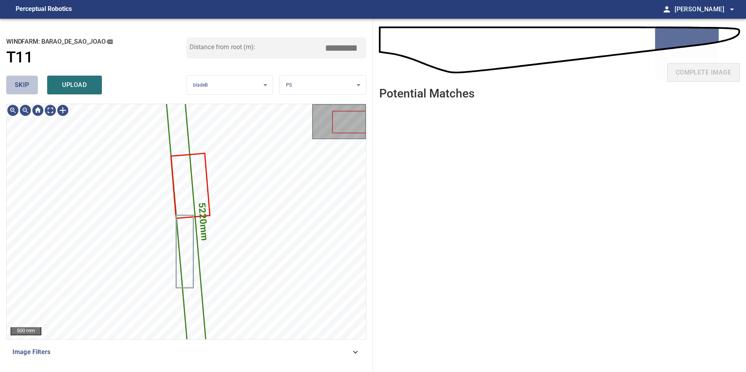
click at [23, 91] on span "skip" at bounding box center [22, 85] width 14 height 11
click at [23, 91] on button "skip" at bounding box center [22, 85] width 32 height 19
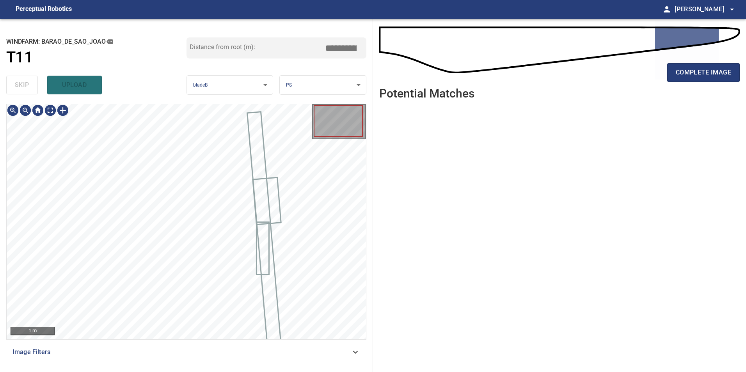
click at [23, 91] on div "skip upload" at bounding box center [96, 85] width 180 height 25
click at [44, 112] on div at bounding box center [38, 110] width 12 height 12
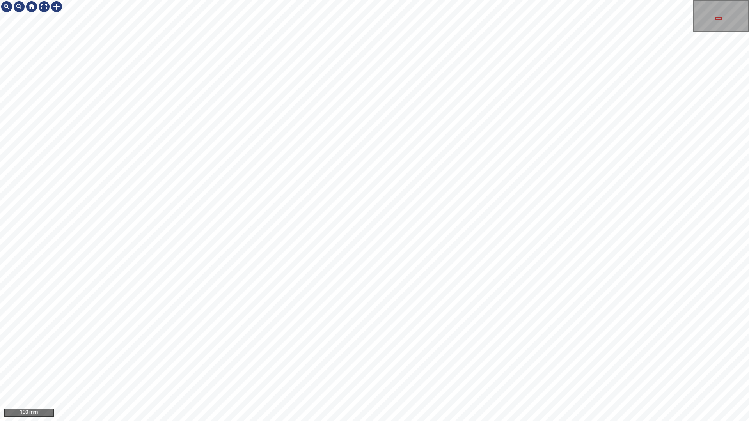
click at [359, 372] on div "100 mm" at bounding box center [374, 210] width 749 height 421
click at [378, 372] on div "100 mm" at bounding box center [374, 210] width 749 height 421
click at [360, 372] on div "50 mm" at bounding box center [374, 210] width 749 height 421
click at [457, 217] on div "50 mm" at bounding box center [374, 210] width 749 height 421
click at [471, 249] on div "50 mm" at bounding box center [374, 210] width 749 height 421
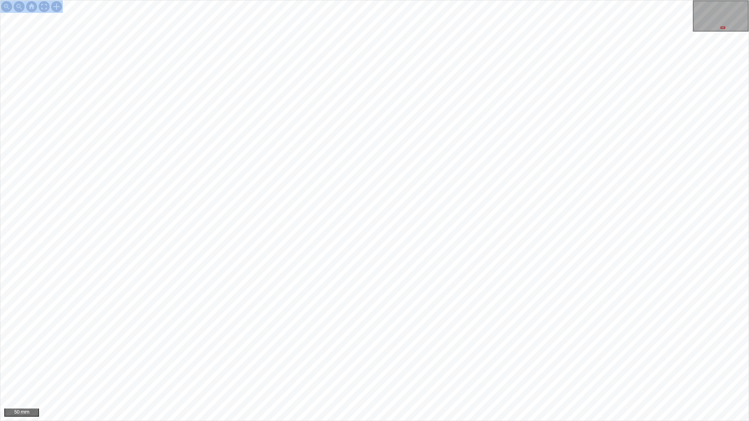
click at [641, 372] on div "50 mm" at bounding box center [374, 210] width 749 height 421
click at [525, 372] on div "50 mm" at bounding box center [374, 210] width 749 height 421
click at [566, 372] on div "50 mm" at bounding box center [374, 210] width 749 height 421
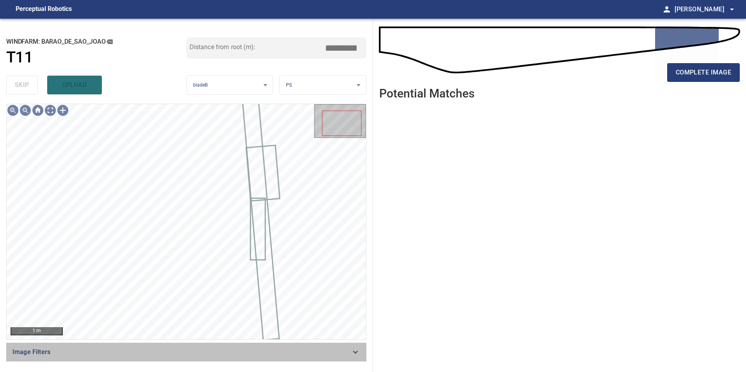
click at [314, 355] on span "Image Filters" at bounding box center [181, 352] width 338 height 9
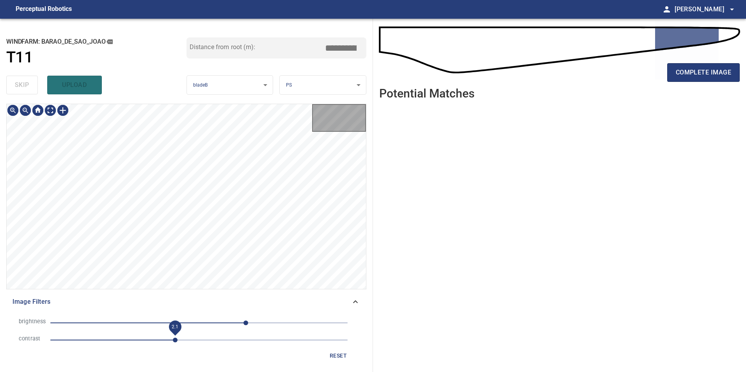
drag, startPoint x: 177, startPoint y: 344, endPoint x: 175, endPoint y: 335, distance: 8.8
click at [176, 344] on span "2.1" at bounding box center [198, 340] width 297 height 11
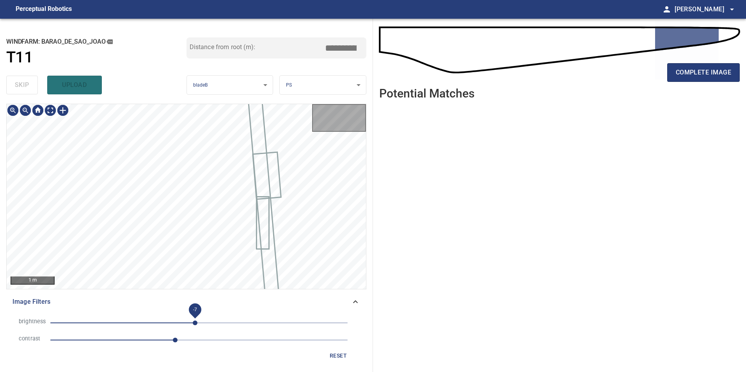
click at [195, 324] on span "-7" at bounding box center [198, 323] width 297 height 11
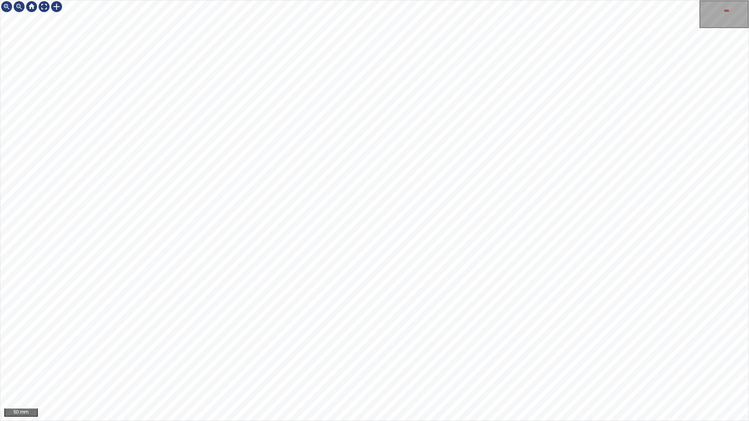
click at [305, 372] on div "50 mm" at bounding box center [374, 210] width 749 height 421
click at [320, 372] on div "50 mm" at bounding box center [374, 210] width 749 height 421
click at [370, 372] on div "50 mm" at bounding box center [374, 210] width 749 height 421
click at [595, 0] on div "50 mm" at bounding box center [374, 210] width 749 height 421
click at [407, 0] on div "50 mm" at bounding box center [374, 210] width 749 height 421
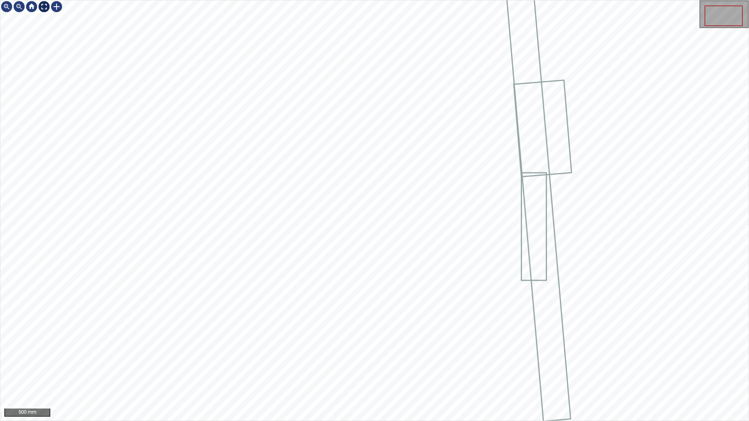
click at [43, 7] on div at bounding box center [44, 6] width 12 height 12
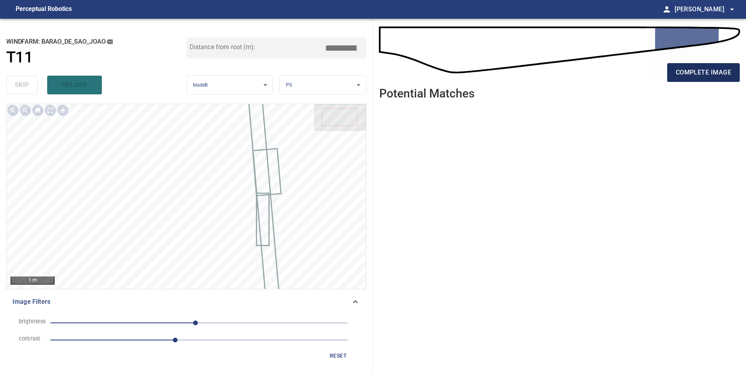
click at [689, 72] on span "complete image" at bounding box center [703, 72] width 55 height 11
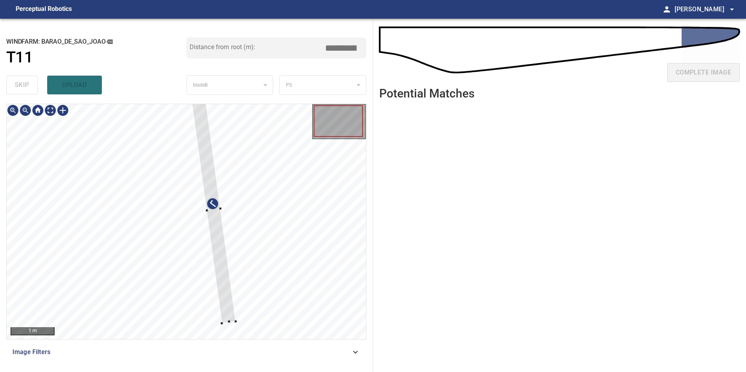
click at [236, 274] on div at bounding box center [213, 210] width 44 height 227
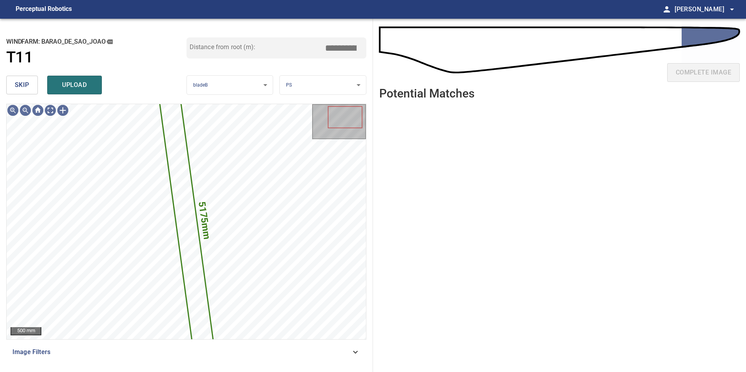
drag, startPoint x: 29, startPoint y: 89, endPoint x: 29, endPoint y: 98, distance: 9.8
click at [29, 89] on button "skip" at bounding box center [22, 85] width 32 height 19
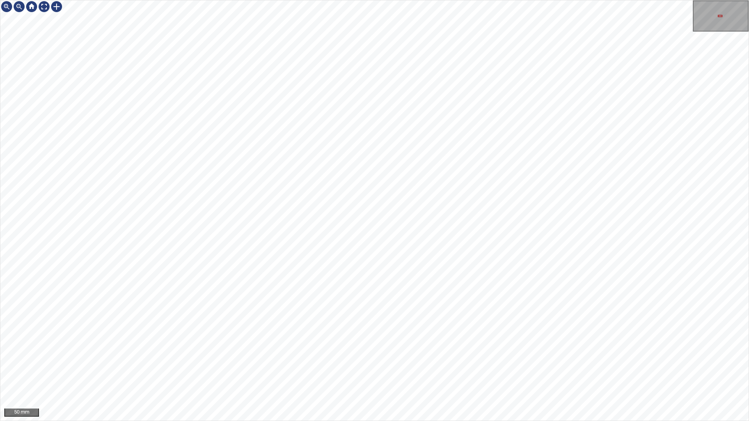
click at [386, 372] on div "50 mm" at bounding box center [374, 210] width 749 height 421
click at [376, 372] on div "50 mm" at bounding box center [374, 210] width 749 height 421
click at [401, 372] on div "50 mm" at bounding box center [374, 210] width 749 height 421
click at [451, 372] on div "50 mm" at bounding box center [374, 210] width 749 height 421
click at [399, 372] on div "50 mm" at bounding box center [374, 210] width 749 height 421
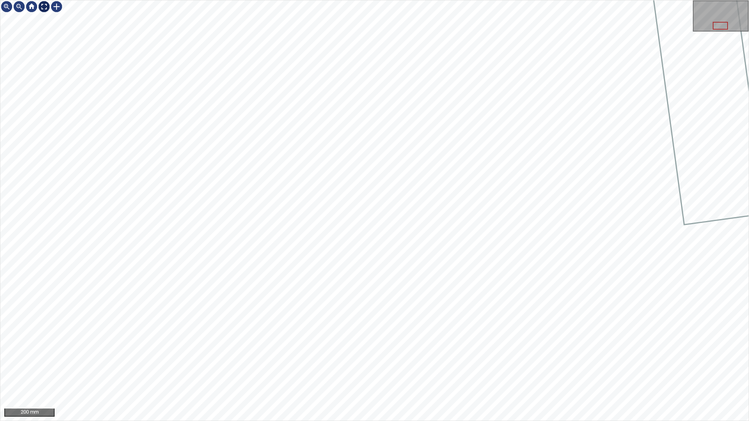
click at [43, 8] on div at bounding box center [44, 6] width 12 height 12
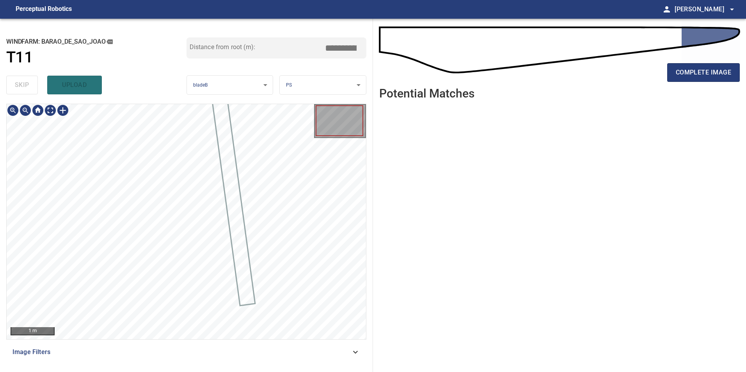
click at [346, 350] on span "Image Filters" at bounding box center [181, 352] width 338 height 9
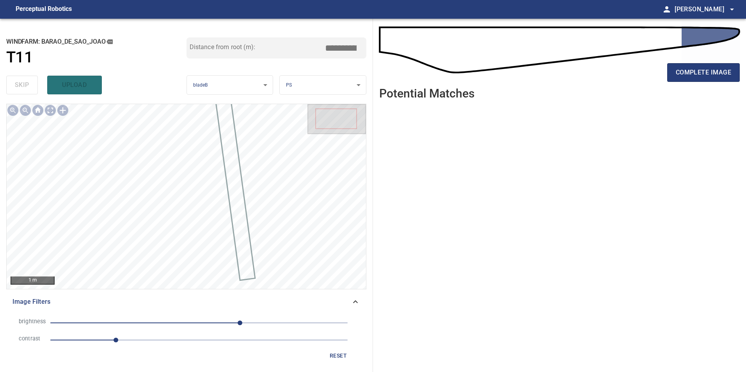
click at [164, 339] on span "1.1" at bounding box center [198, 340] width 297 height 11
drag, startPoint x: 199, startPoint y: 321, endPoint x: 192, endPoint y: 323, distance: 7.0
click at [199, 323] on span "70" at bounding box center [198, 323] width 297 height 11
click at [179, 323] on span "-1" at bounding box center [198, 323] width 297 height 11
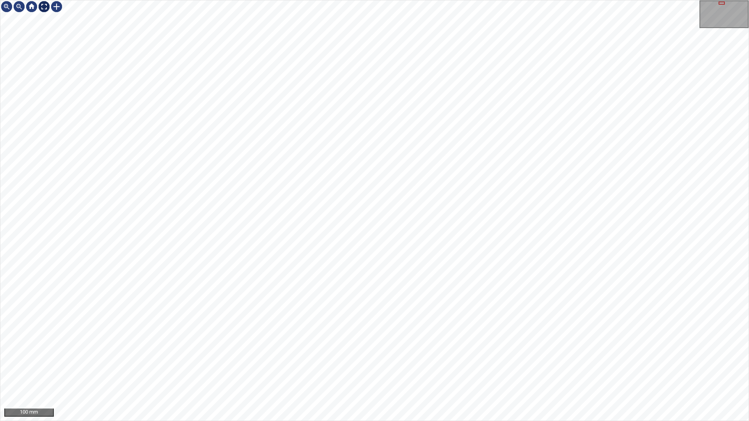
click at [41, 7] on div at bounding box center [44, 6] width 12 height 12
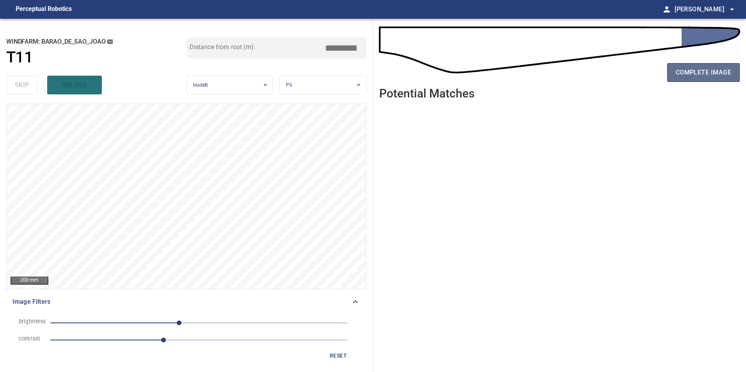
click at [699, 73] on span "complete image" at bounding box center [703, 72] width 55 height 11
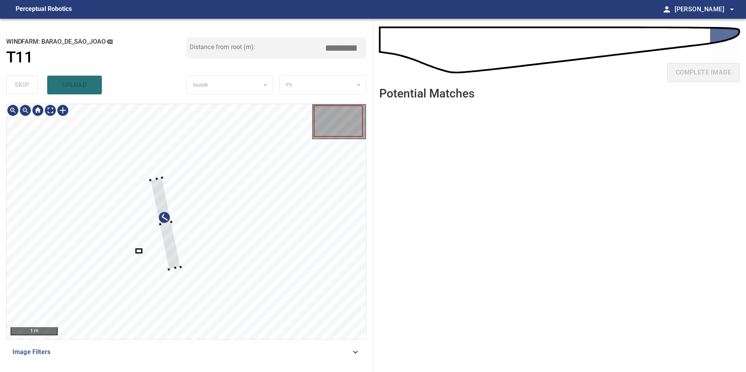
click at [172, 253] on div at bounding box center [165, 224] width 30 height 92
click at [159, 269] on div at bounding box center [186, 221] width 359 height 235
click at [202, 119] on div at bounding box center [186, 221] width 359 height 235
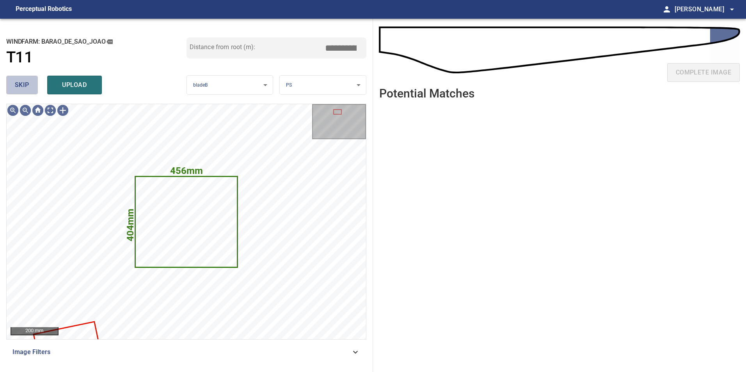
click at [33, 89] on button "skip" at bounding box center [22, 85] width 32 height 19
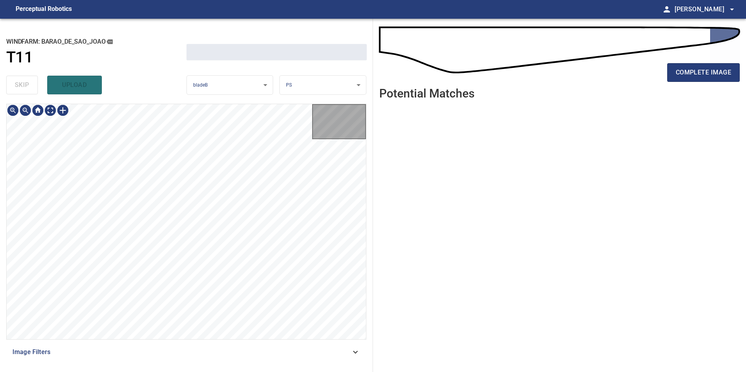
click at [33, 89] on div "skip upload" at bounding box center [96, 85] width 180 height 25
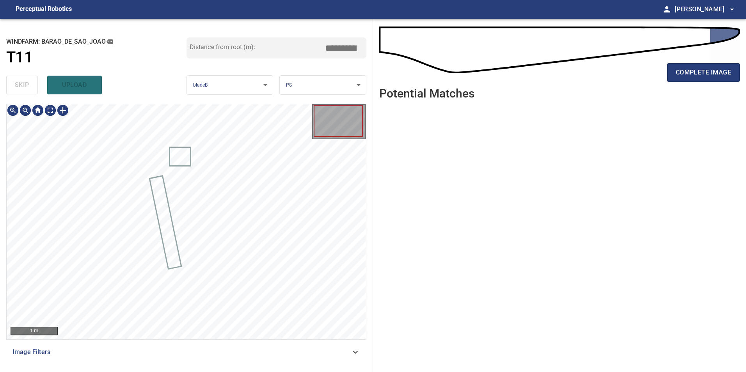
click at [51, 117] on div "1 m" at bounding box center [186, 221] width 359 height 235
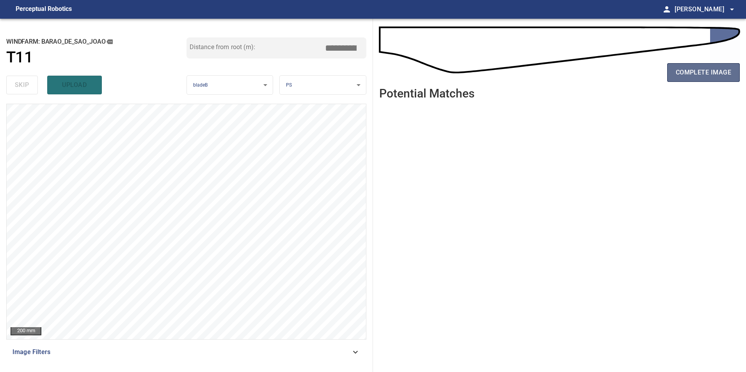
click at [705, 66] on button "complete image" at bounding box center [703, 72] width 73 height 19
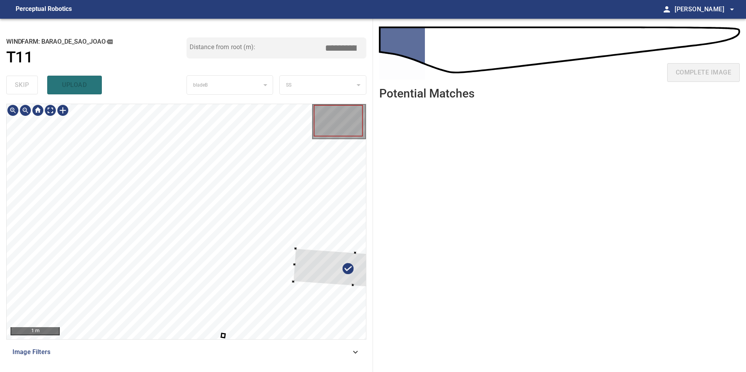
click at [409, 274] on div "**********" at bounding box center [373, 195] width 746 height 353
click at [324, 284] on div at bounding box center [385, 272] width 122 height 41
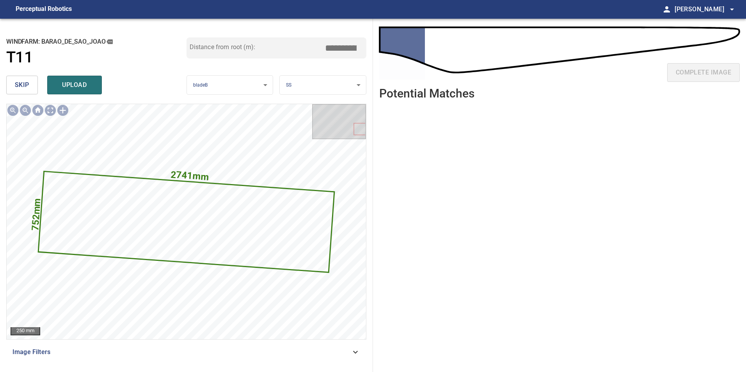
click at [30, 85] on button "skip" at bounding box center [22, 85] width 32 height 19
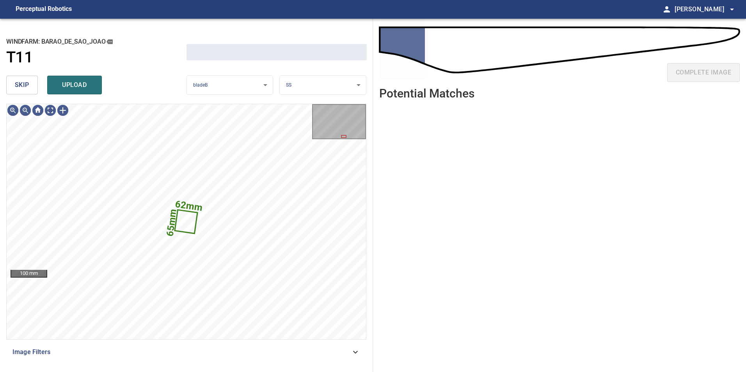
click at [30, 85] on button "skip" at bounding box center [22, 85] width 32 height 19
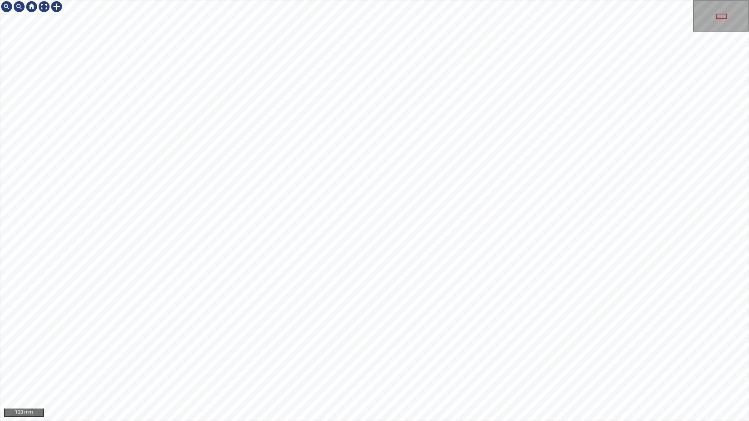
click at [463, 372] on div "100 mm" at bounding box center [374, 210] width 749 height 421
click at [40, 5] on div at bounding box center [44, 6] width 12 height 12
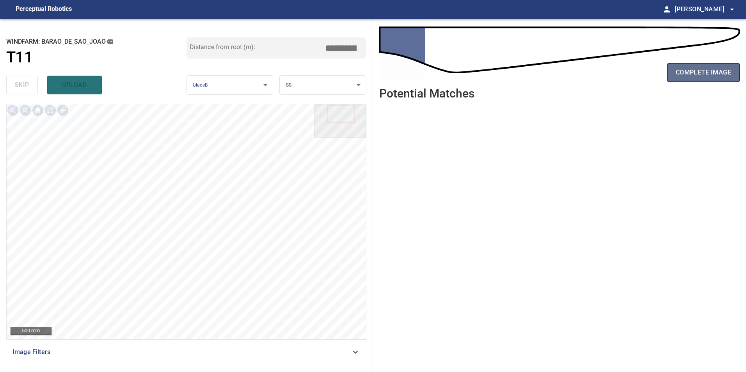
click at [694, 66] on button "complete image" at bounding box center [703, 72] width 73 height 19
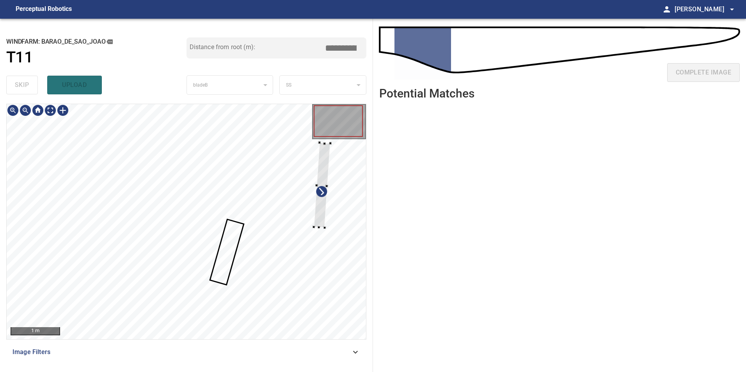
click at [328, 226] on div at bounding box center [186, 221] width 359 height 235
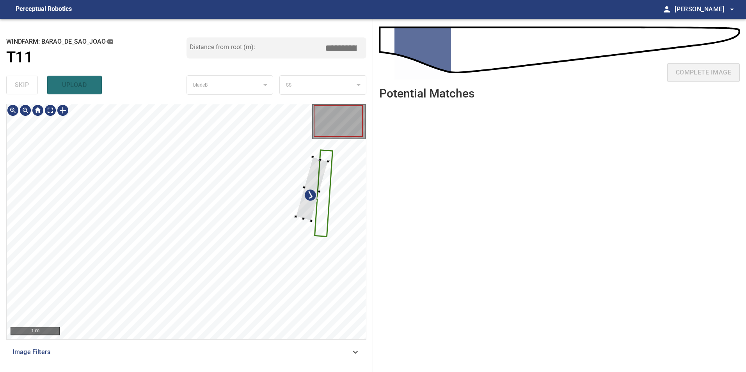
click at [326, 218] on div at bounding box center [186, 221] width 359 height 235
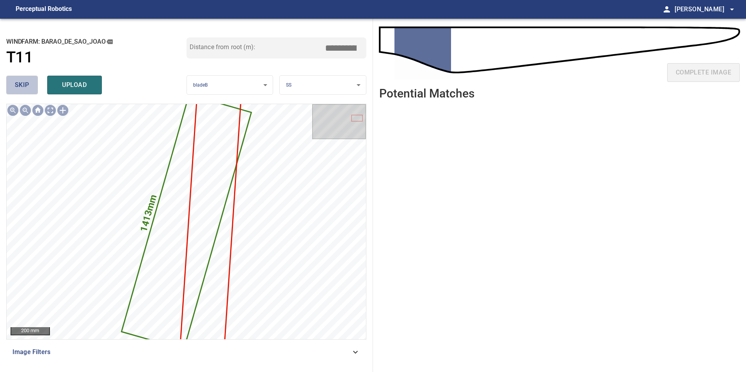
click at [27, 89] on span "skip" at bounding box center [22, 85] width 14 height 11
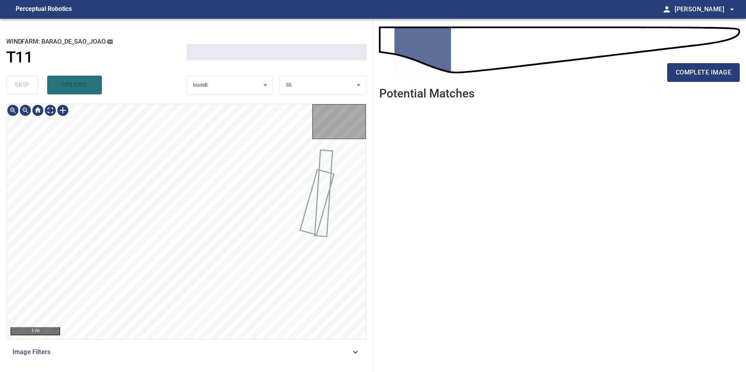
click at [27, 89] on div "skip upload" at bounding box center [96, 85] width 180 height 25
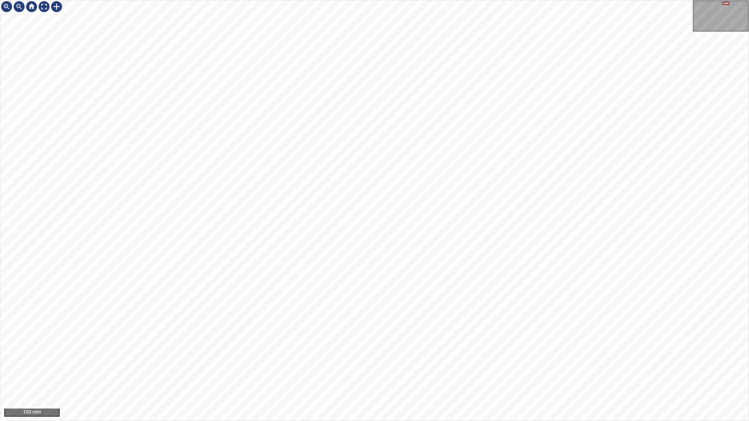
click at [493, 372] on div "100 mm" at bounding box center [374, 210] width 749 height 421
click at [420, 372] on div "100 mm" at bounding box center [374, 210] width 749 height 421
click at [418, 372] on div "100 mm" at bounding box center [374, 210] width 749 height 421
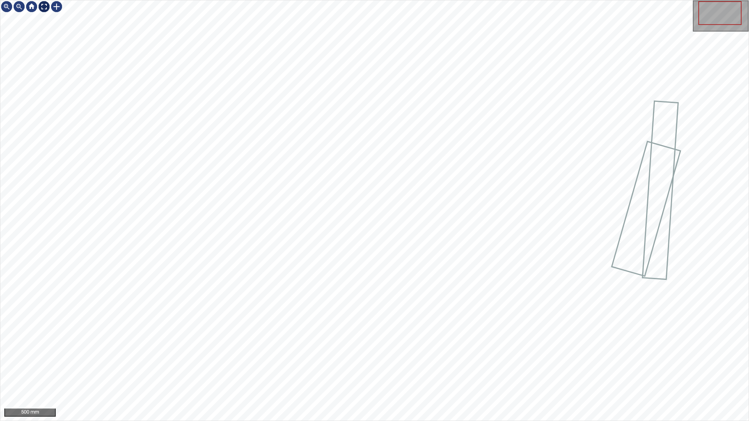
click at [42, 6] on div at bounding box center [44, 6] width 12 height 12
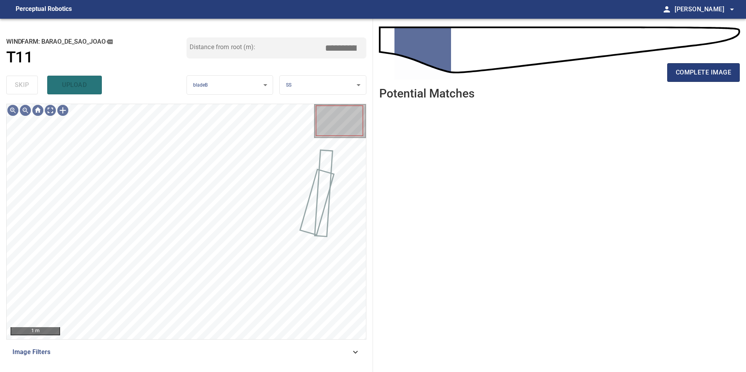
click at [341, 354] on span "Image Filters" at bounding box center [181, 352] width 338 height 9
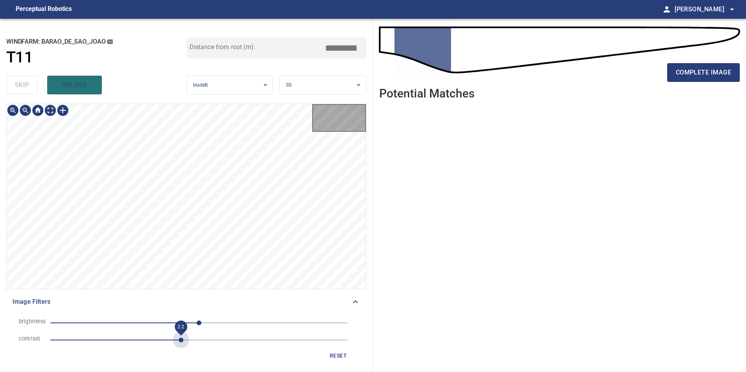
click at [179, 341] on span "2.2" at bounding box center [198, 340] width 297 height 11
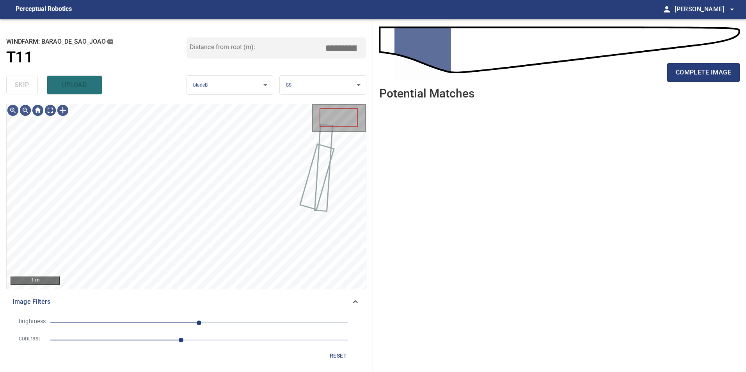
click at [154, 318] on span "0" at bounding box center [198, 323] width 297 height 11
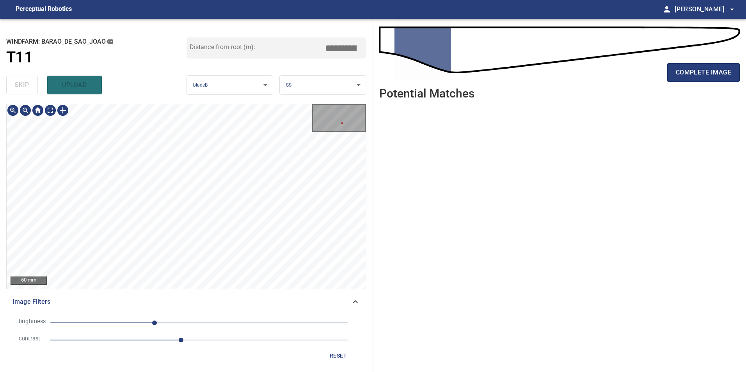
click at [248, 103] on div "**********" at bounding box center [186, 195] width 373 height 353
click at [330, 359] on span "reset" at bounding box center [338, 356] width 19 height 10
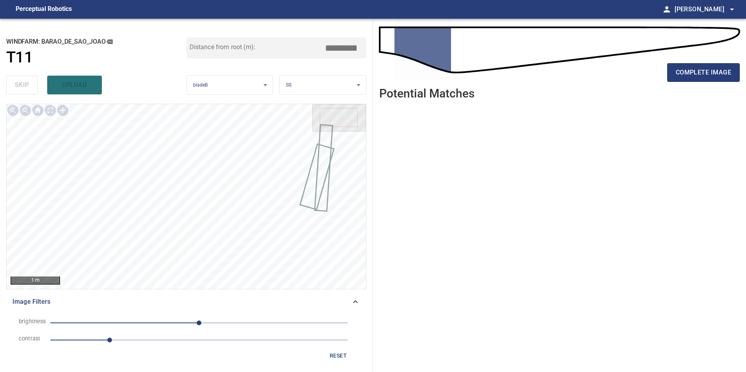
drag, startPoint x: 242, startPoint y: 320, endPoint x: 207, endPoint y: 324, distance: 34.9
click at [242, 321] on span "0" at bounding box center [198, 323] width 297 height 11
drag, startPoint x: 141, startPoint y: 318, endPoint x: 139, endPoint y: 324, distance: 6.2
click at [141, 320] on span "74" at bounding box center [198, 323] width 297 height 11
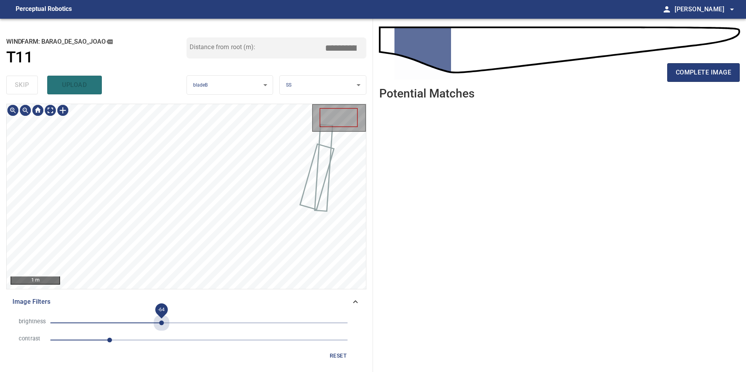
click at [162, 325] on span "-64" at bounding box center [198, 323] width 297 height 11
click at [140, 321] on span "-64" at bounding box center [198, 323] width 297 height 11
click at [134, 341] on span "1" at bounding box center [198, 340] width 297 height 11
click at [181, 338] on span "2.2" at bounding box center [198, 340] width 297 height 11
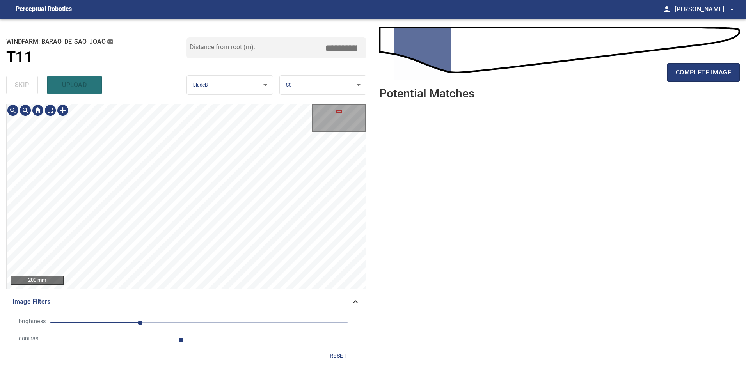
click at [223, 44] on div "**********" at bounding box center [186, 195] width 373 height 353
click at [241, 0] on html "**********" at bounding box center [373, 186] width 746 height 372
click at [226, 91] on div "**********" at bounding box center [186, 195] width 373 height 353
click at [288, 51] on div "**********" at bounding box center [186, 195] width 373 height 353
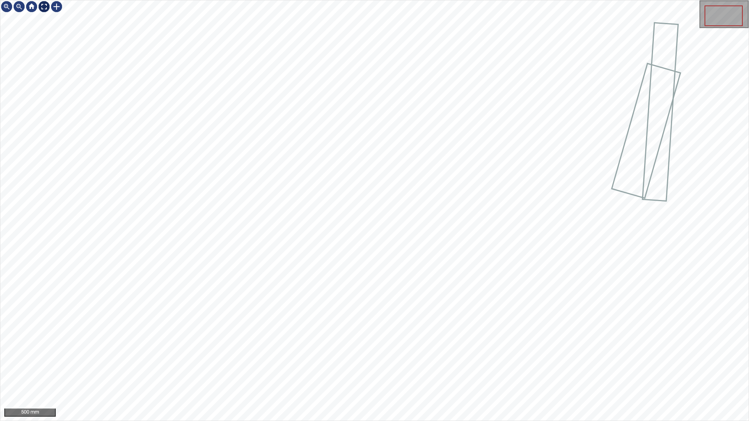
click at [43, 6] on div at bounding box center [44, 6] width 12 height 12
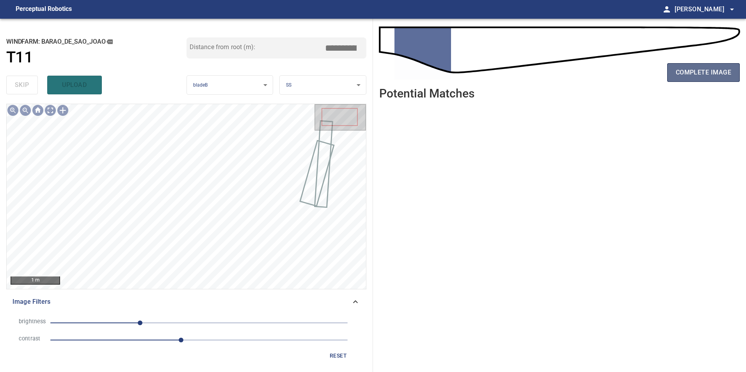
click at [697, 78] on button "complete image" at bounding box center [703, 72] width 73 height 19
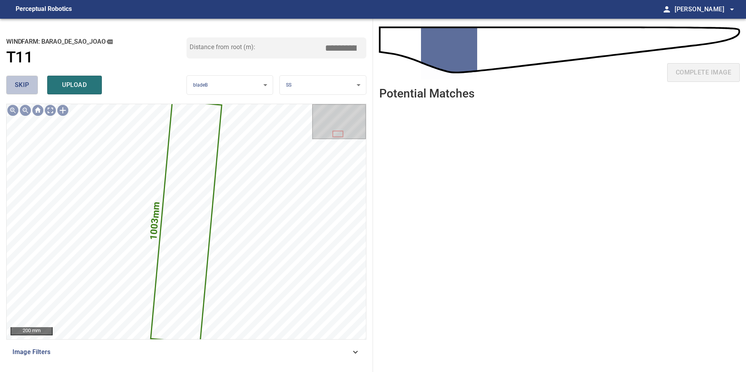
click at [13, 84] on button "skip" at bounding box center [22, 85] width 32 height 19
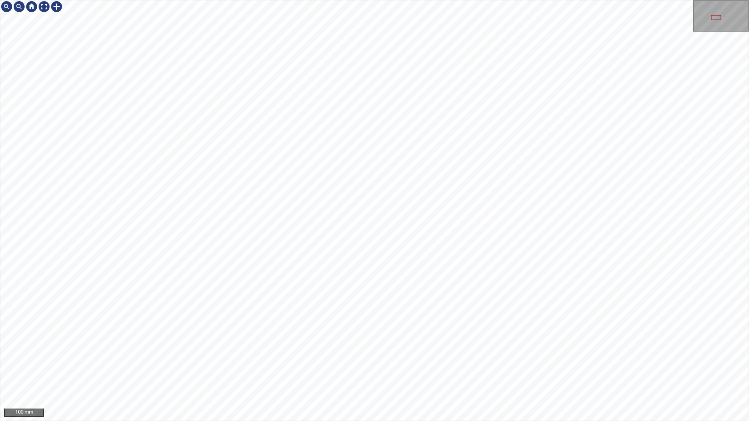
click at [328, 372] on div "100 mm" at bounding box center [374, 210] width 749 height 421
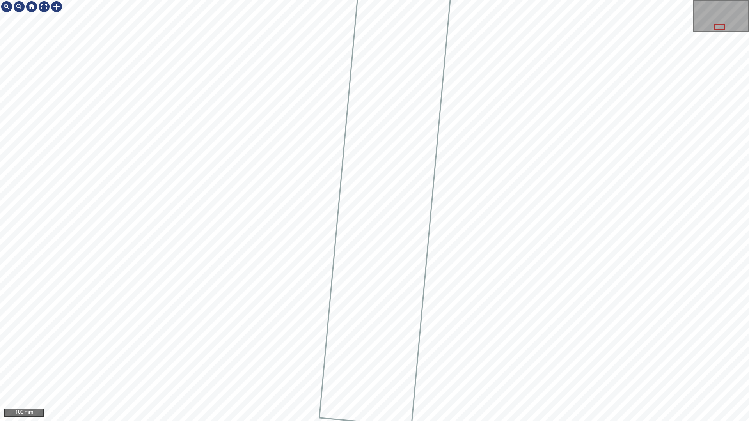
click at [197, 0] on div "100 mm" at bounding box center [374, 210] width 749 height 421
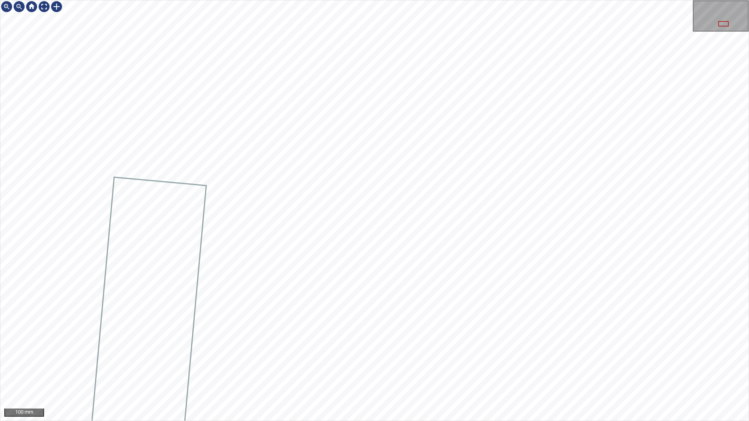
click at [439, 372] on div "100 mm" at bounding box center [374, 210] width 749 height 421
click at [548, 372] on div "100 mm" at bounding box center [374, 210] width 749 height 421
click at [465, 372] on div "100 mm" at bounding box center [374, 210] width 749 height 421
click at [488, 372] on div "100 mm" at bounding box center [374, 210] width 749 height 421
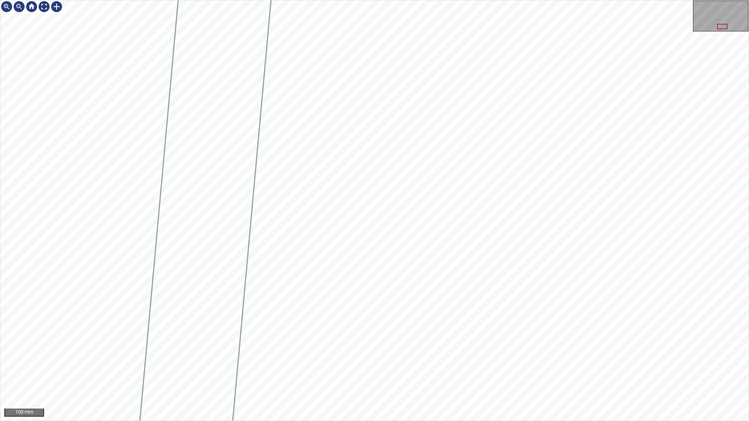
click at [509, 372] on div "100 mm" at bounding box center [374, 210] width 749 height 421
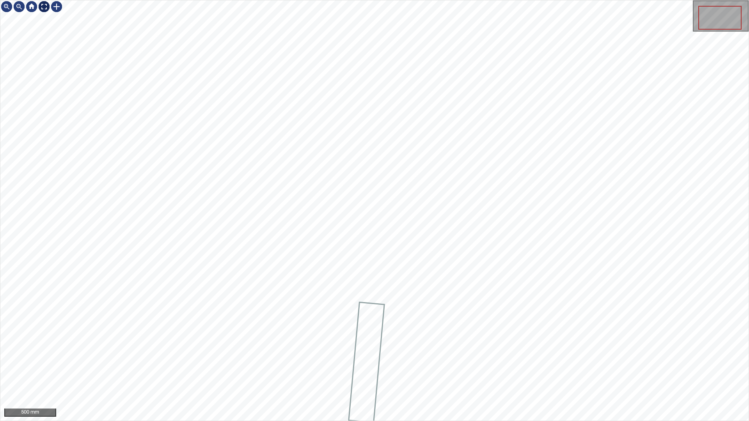
click at [41, 10] on div at bounding box center [44, 6] width 12 height 12
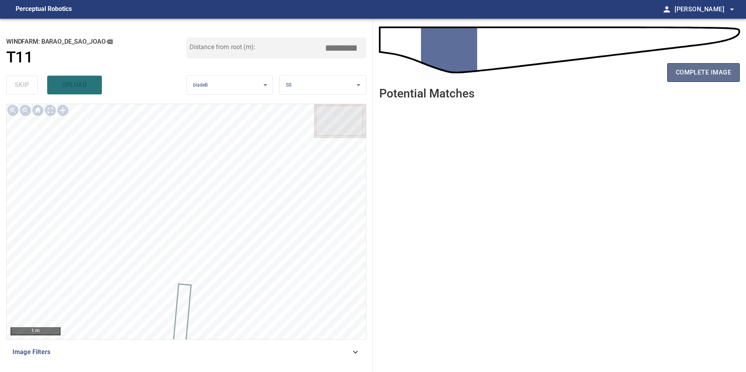
click at [701, 75] on span "complete image" at bounding box center [703, 72] width 55 height 11
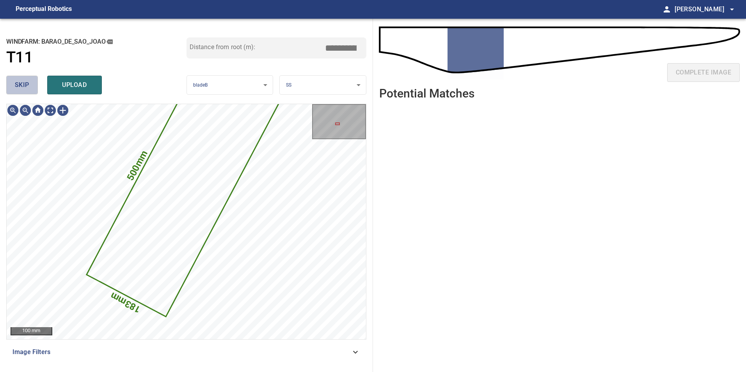
click at [31, 88] on button "skip" at bounding box center [22, 85] width 32 height 19
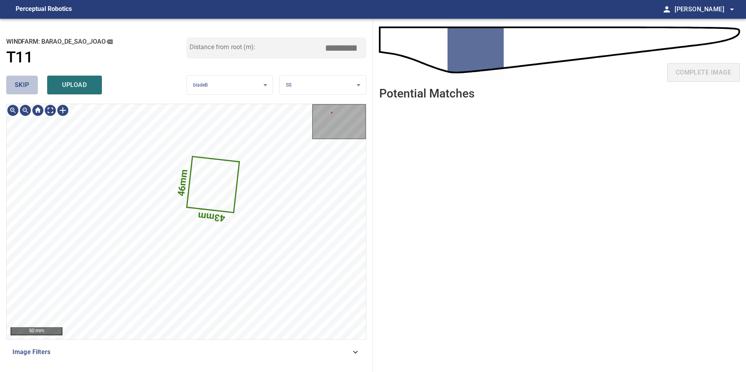
drag, startPoint x: 25, startPoint y: 81, endPoint x: 31, endPoint y: 103, distance: 23.1
click at [24, 82] on span "skip" at bounding box center [22, 85] width 14 height 11
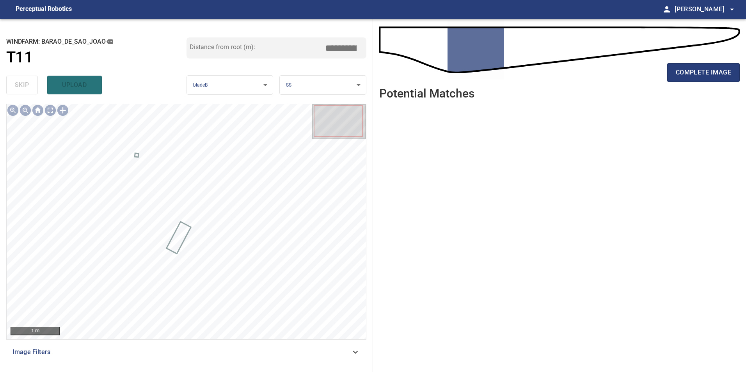
click at [293, 353] on span "Image Filters" at bounding box center [181, 352] width 338 height 9
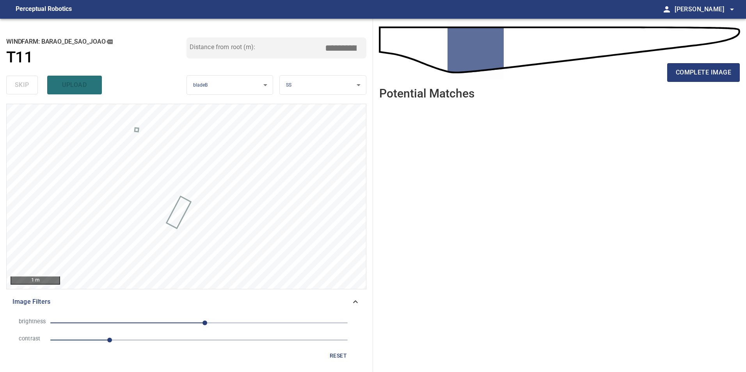
click at [158, 344] on span "1" at bounding box center [198, 340] width 297 height 11
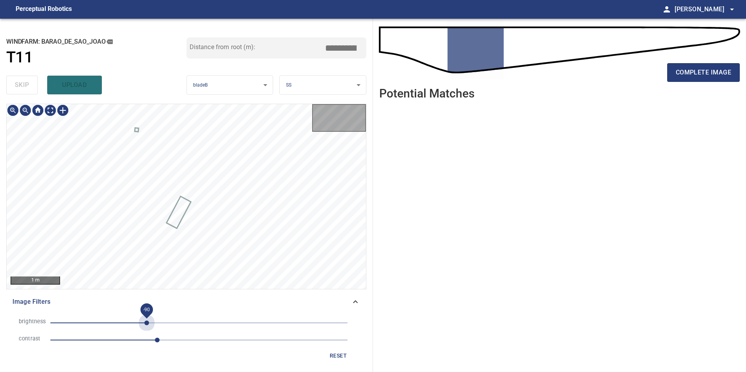
drag, startPoint x: 147, startPoint y: 321, endPoint x: 137, endPoint y: 325, distance: 10.3
click at [147, 325] on span "-90" at bounding box center [198, 323] width 297 height 11
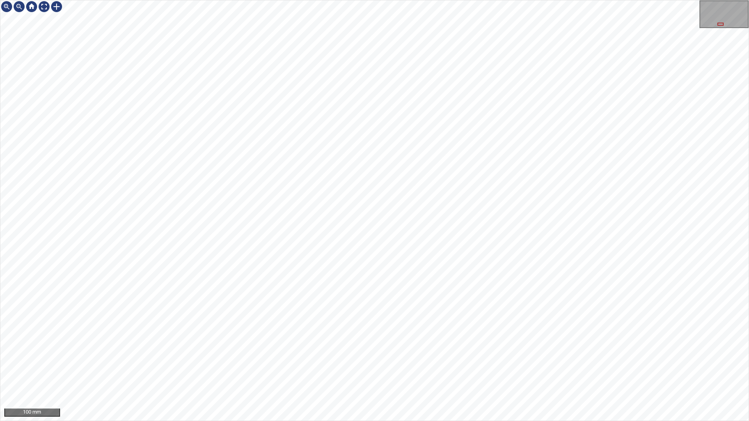
click at [233, 372] on div "100 mm" at bounding box center [374, 210] width 749 height 421
click at [324, 372] on div "100 mm" at bounding box center [374, 210] width 749 height 421
click at [372, 372] on div "100 mm" at bounding box center [374, 210] width 749 height 421
click at [324, 372] on div "100 mm" at bounding box center [374, 210] width 749 height 421
click at [413, 372] on div "100 mm" at bounding box center [374, 210] width 749 height 421
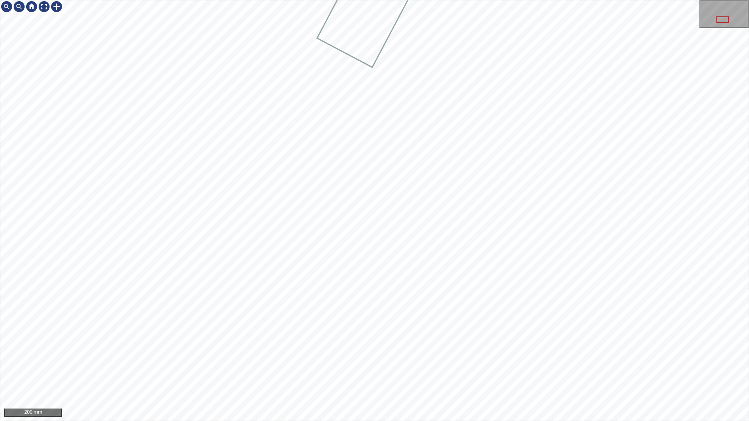
click at [351, 222] on div "200 mm" at bounding box center [374, 210] width 749 height 421
click at [45, 3] on div at bounding box center [44, 6] width 12 height 12
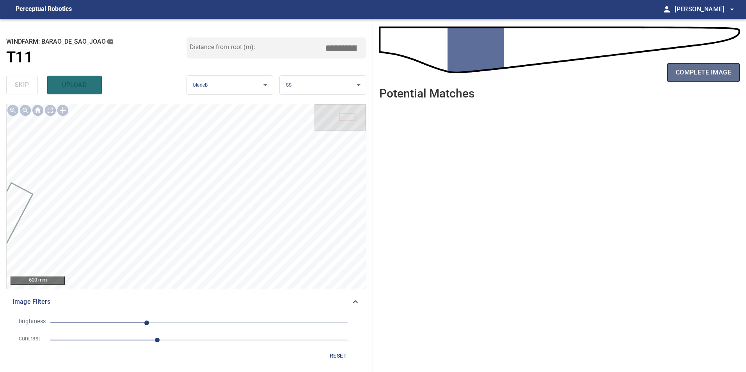
click at [701, 76] on span "complete image" at bounding box center [703, 72] width 55 height 11
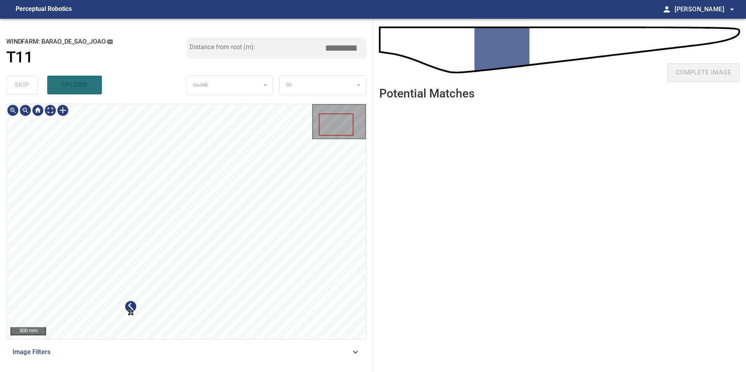
click at [238, 368] on div "**********" at bounding box center [186, 195] width 373 height 353
click at [12, 120] on div at bounding box center [186, 221] width 359 height 235
click at [63, 194] on div at bounding box center [186, 221] width 359 height 235
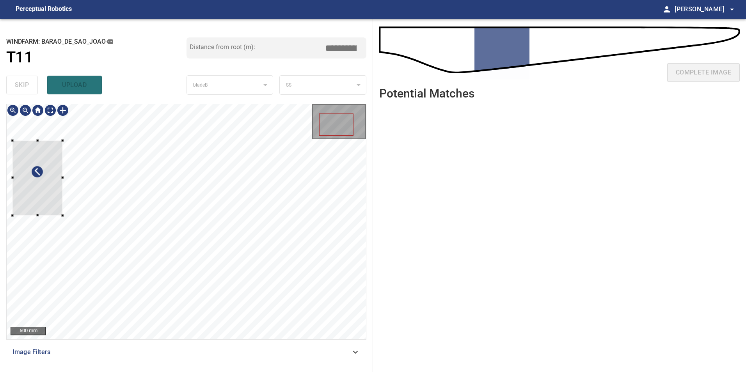
click at [43, 179] on div at bounding box center [37, 178] width 50 height 75
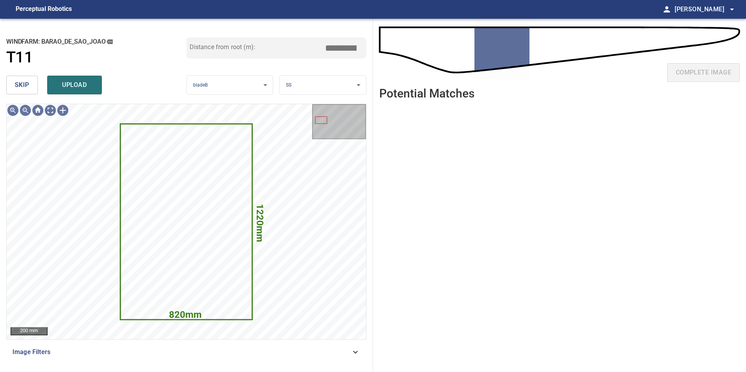
click at [17, 83] on span "skip" at bounding box center [22, 85] width 14 height 11
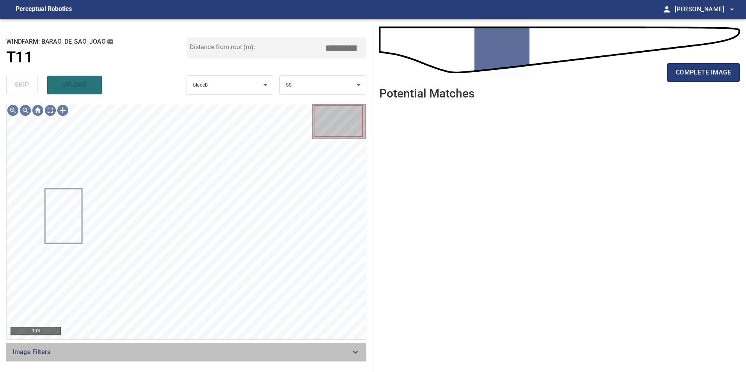
click at [269, 351] on span "Image Filters" at bounding box center [181, 352] width 338 height 9
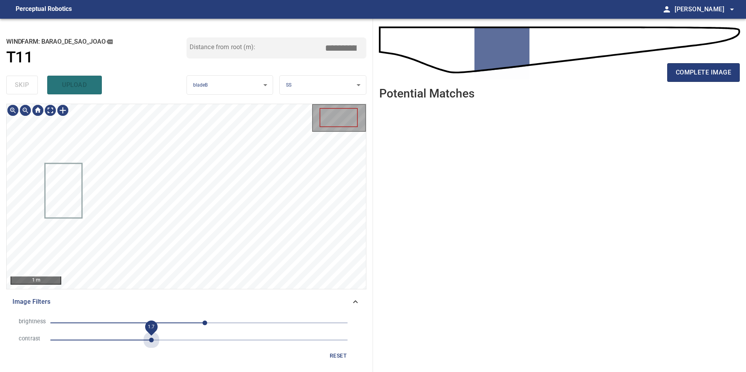
click at [152, 336] on span "1.7" at bounding box center [198, 340] width 297 height 11
drag, startPoint x: 172, startPoint y: 320, endPoint x: 160, endPoint y: 330, distance: 14.9
click at [172, 323] on span "10" at bounding box center [198, 323] width 297 height 11
click at [156, 320] on span "-74" at bounding box center [198, 323] width 297 height 11
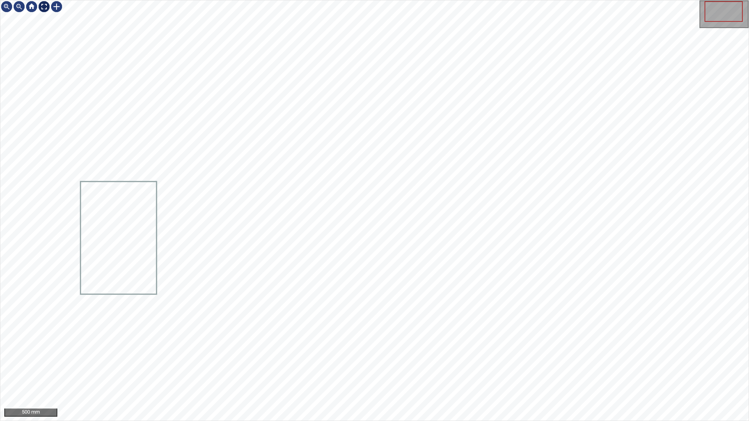
click at [48, 3] on div at bounding box center [44, 6] width 12 height 12
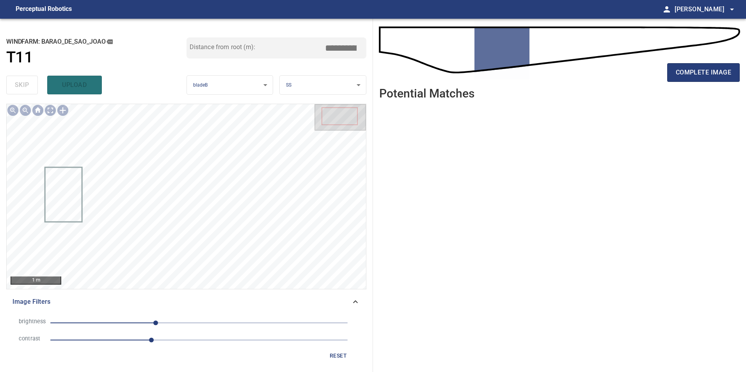
click at [199, 357] on div "reset" at bounding box center [186, 356] width 348 height 14
click at [192, 340] on span "2.4" at bounding box center [198, 340] width 297 height 11
click at [189, 319] on span "-74" at bounding box center [198, 323] width 297 height 11
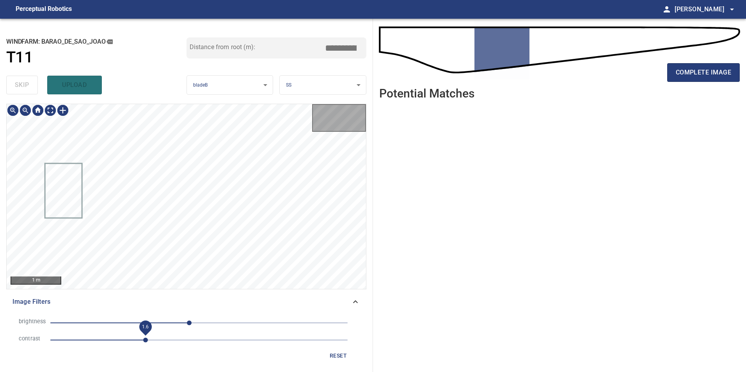
click at [144, 341] on span "1.6" at bounding box center [198, 340] width 297 height 11
click at [120, 337] on span "1.1" at bounding box center [198, 340] width 297 height 11
click at [198, 327] on span "-2" at bounding box center [198, 323] width 297 height 11
click at [165, 314] on li "brightness -2" at bounding box center [186, 322] width 348 height 17
drag, startPoint x: 181, startPoint y: 320, endPoint x: 143, endPoint y: 321, distance: 38.6
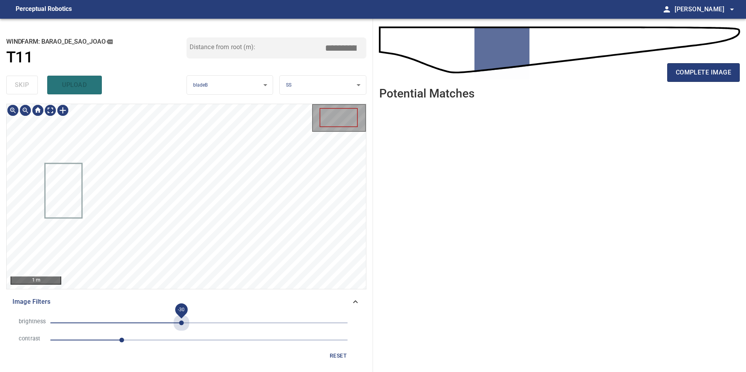
click at [181, 321] on span "-30" at bounding box center [198, 323] width 297 height 11
click at [143, 320] on span "-30" at bounding box center [198, 323] width 297 height 11
drag, startPoint x: 160, startPoint y: 320, endPoint x: 152, endPoint y: 321, distance: 7.8
click at [160, 321] on span "-96" at bounding box center [198, 323] width 297 height 11
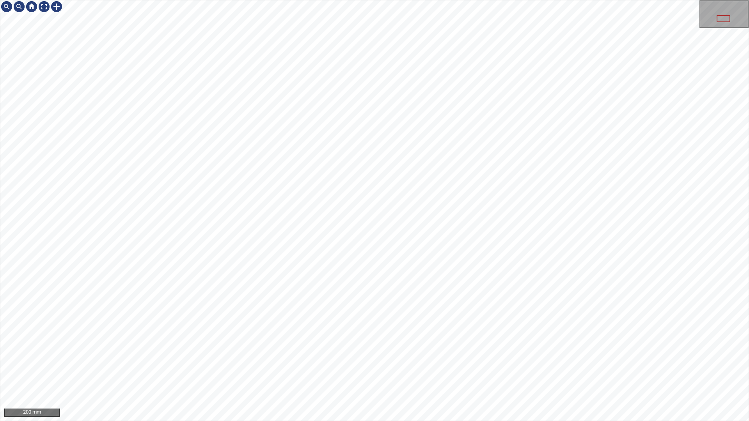
click at [350, 0] on div "200 mm" at bounding box center [374, 210] width 749 height 421
click at [362, 372] on div "200 mm" at bounding box center [374, 210] width 749 height 421
click at [481, 238] on div "100 mm" at bounding box center [374, 210] width 749 height 421
click at [469, 186] on div "100 mm" at bounding box center [374, 210] width 749 height 421
click at [352, 198] on div "100 mm" at bounding box center [374, 210] width 749 height 421
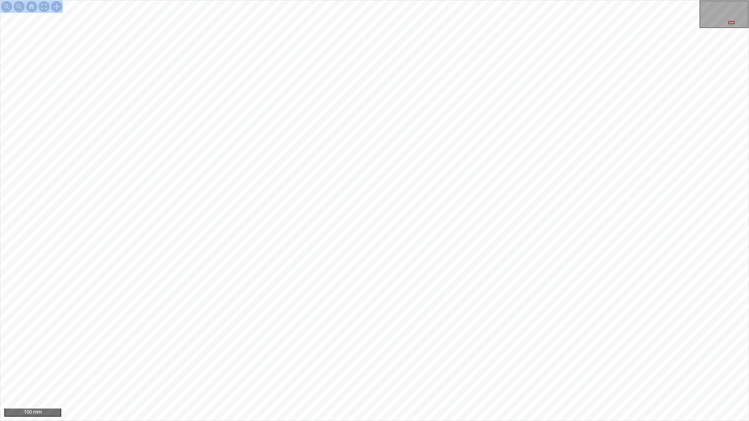
click at [386, 302] on div "100 mm" at bounding box center [374, 210] width 749 height 421
click at [314, 56] on div "100 mm" at bounding box center [374, 210] width 749 height 421
click at [47, 5] on div at bounding box center [44, 6] width 12 height 12
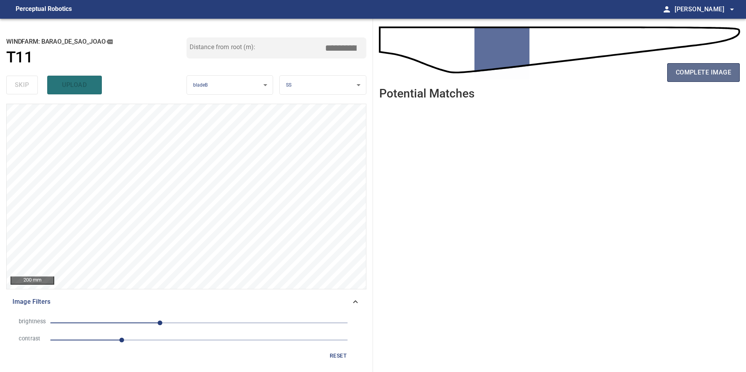
click at [696, 77] on span "complete image" at bounding box center [703, 72] width 55 height 11
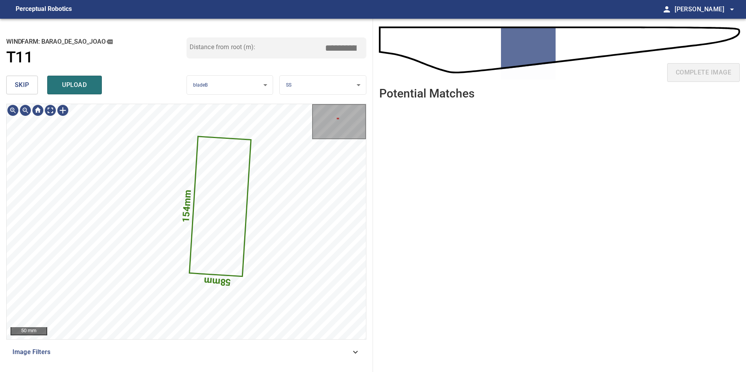
click at [24, 78] on button "skip" at bounding box center [22, 85] width 32 height 19
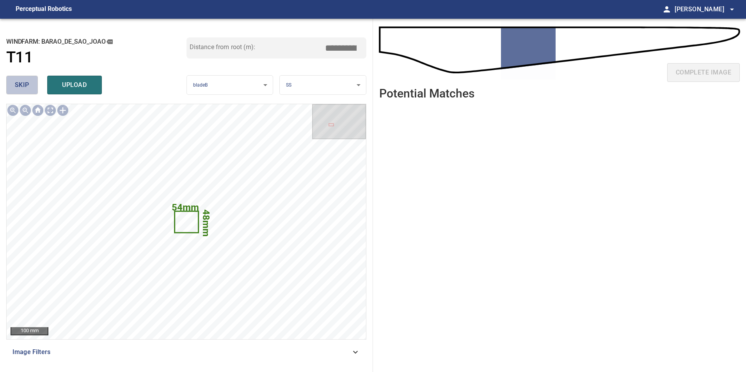
click at [24, 78] on button "skip" at bounding box center [22, 85] width 32 height 19
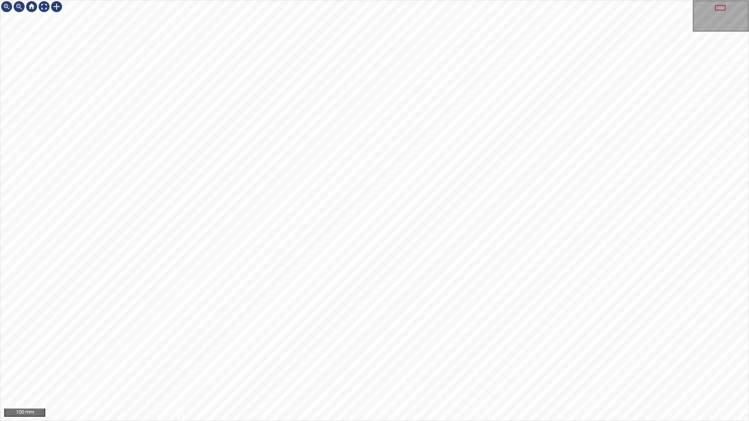
click at [481, 0] on div "100 mm" at bounding box center [374, 210] width 749 height 421
click at [338, 0] on div "100 mm" at bounding box center [374, 210] width 749 height 421
click at [414, 54] on div "100 mm" at bounding box center [374, 210] width 749 height 421
click at [318, 0] on div "100 mm" at bounding box center [374, 210] width 749 height 421
click at [369, 372] on div "100 mm" at bounding box center [374, 210] width 749 height 421
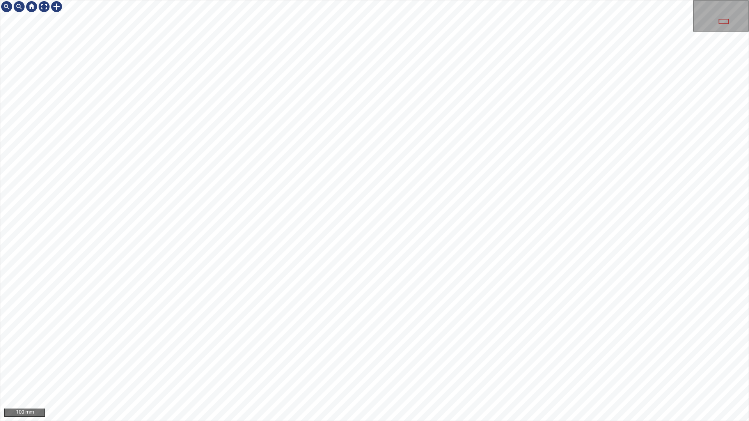
click at [389, 372] on div "100 mm" at bounding box center [374, 210] width 749 height 421
click at [357, 372] on div "100 mm" at bounding box center [374, 210] width 749 height 421
click at [375, 372] on div "100 mm" at bounding box center [374, 210] width 749 height 421
click at [445, 216] on div "100 mm" at bounding box center [374, 210] width 749 height 421
click at [43, 7] on div at bounding box center [44, 6] width 12 height 12
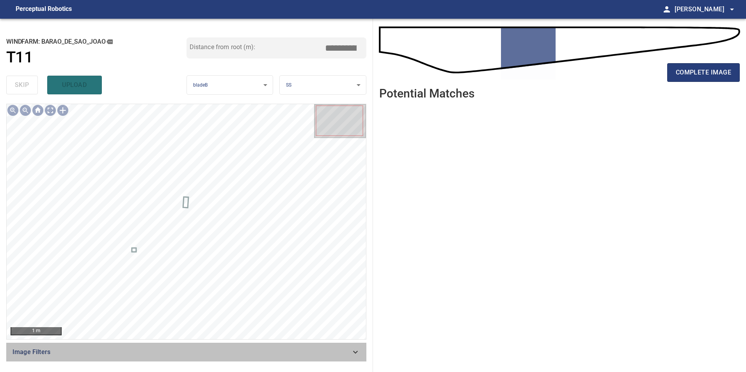
click at [346, 352] on span "Image Filters" at bounding box center [181, 352] width 338 height 9
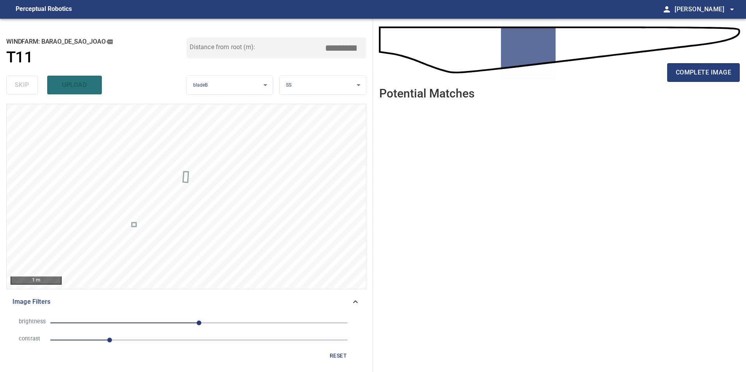
click at [160, 339] on span "1" at bounding box center [198, 340] width 297 height 11
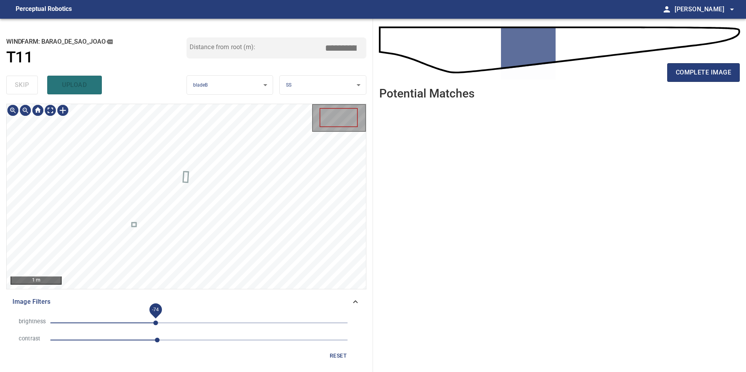
drag, startPoint x: 156, startPoint y: 320, endPoint x: 158, endPoint y: 328, distance: 7.7
click at [157, 323] on span "-74" at bounding box center [198, 323] width 297 height 11
click at [136, 324] on span "-72" at bounding box center [198, 323] width 297 height 11
click at [144, 320] on span "-94" at bounding box center [198, 323] width 297 height 11
click at [127, 321] on span "-94" at bounding box center [198, 323] width 297 height 11
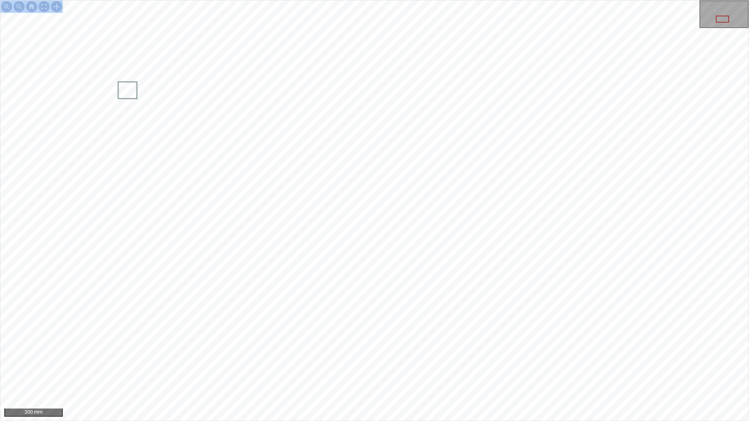
click at [292, 94] on div "200 mm" at bounding box center [374, 210] width 749 height 421
click at [247, 0] on div "100 mm" at bounding box center [374, 210] width 749 height 421
click at [241, 0] on div "100 mm" at bounding box center [374, 210] width 749 height 421
click at [42, 9] on div at bounding box center [44, 6] width 12 height 12
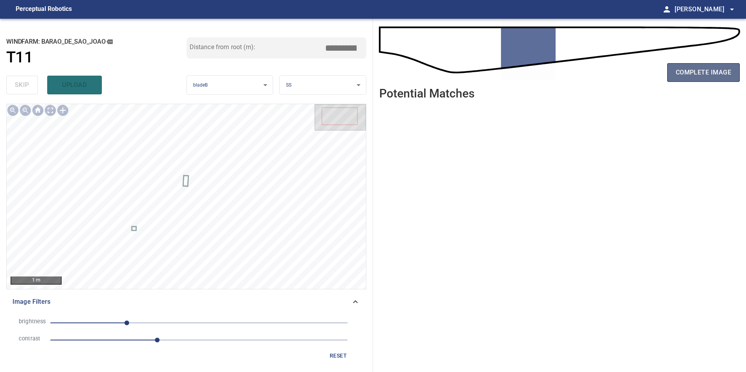
click at [705, 75] on span "complete image" at bounding box center [703, 72] width 55 height 11
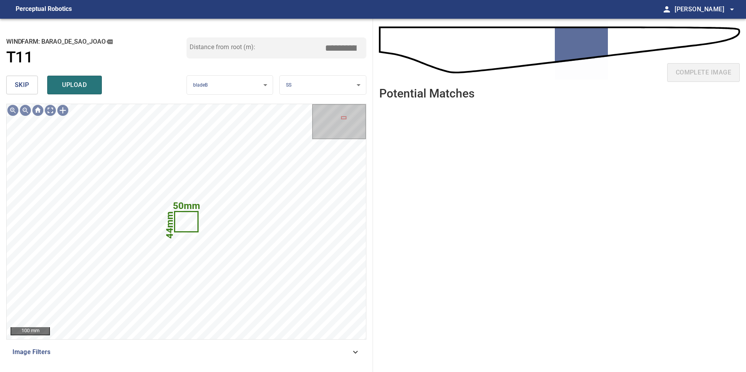
click at [26, 84] on span "skip" at bounding box center [22, 85] width 14 height 11
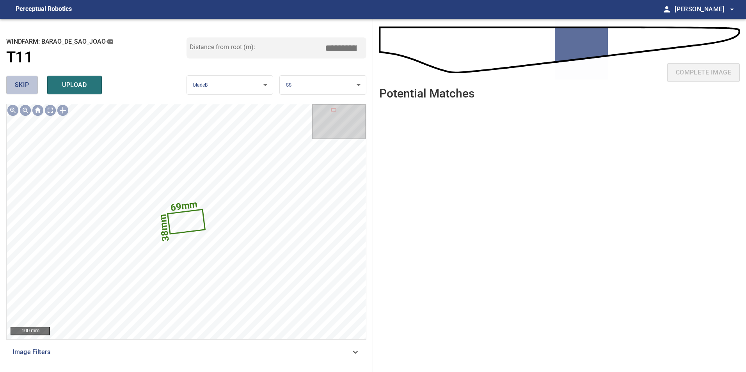
click at [24, 83] on span "skip" at bounding box center [22, 85] width 14 height 11
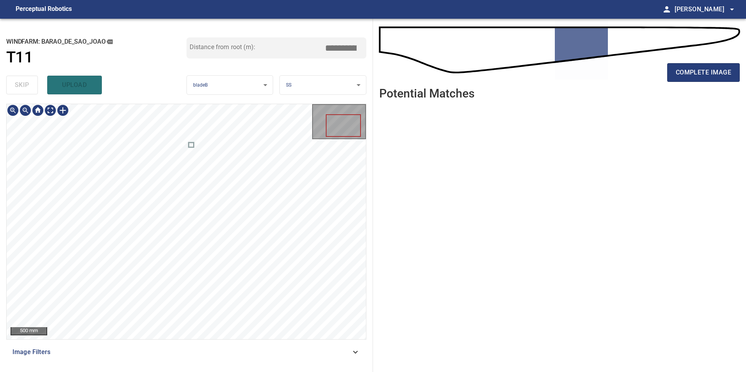
click at [361, 350] on div "Image Filters" at bounding box center [186, 352] width 360 height 19
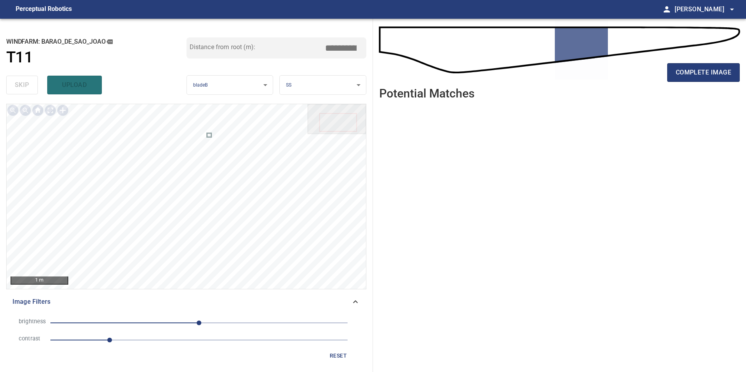
click at [157, 342] on span "1" at bounding box center [198, 340] width 297 height 11
drag, startPoint x: 182, startPoint y: 338, endPoint x: 149, endPoint y: 333, distance: 33.2
click at [183, 339] on span "1.8" at bounding box center [198, 340] width 297 height 11
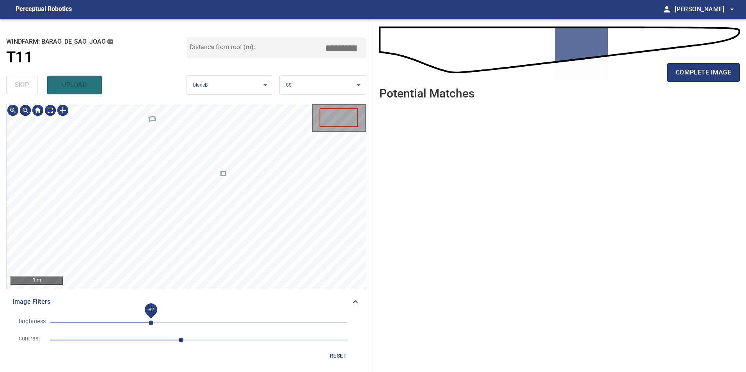
click at [151, 328] on span "-82" at bounding box center [198, 323] width 297 height 11
drag, startPoint x: 114, startPoint y: 321, endPoint x: 142, endPoint y: 328, distance: 28.0
click at [115, 321] on span "-82" at bounding box center [198, 323] width 297 height 11
drag, startPoint x: 158, startPoint y: 340, endPoint x: 125, endPoint y: 340, distance: 33.2
click at [157, 340] on span "2.2" at bounding box center [198, 340] width 297 height 11
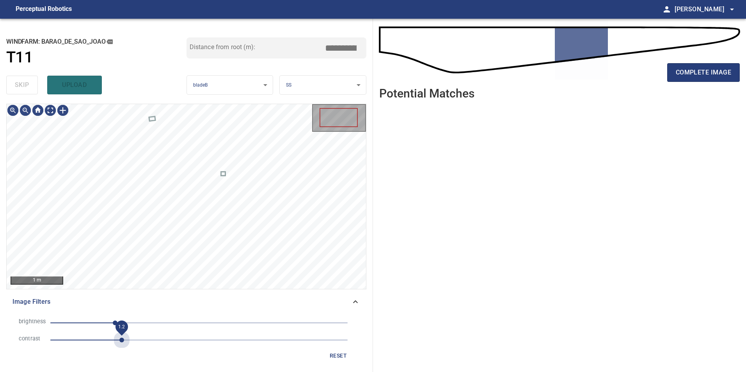
click at [124, 339] on span "1.2" at bounding box center [198, 340] width 297 height 11
click at [133, 323] on span "-144" at bounding box center [198, 323] width 297 height 11
click at [135, 342] on span "1.2" at bounding box center [198, 340] width 297 height 11
click at [111, 326] on span "-151" at bounding box center [198, 323] width 297 height 11
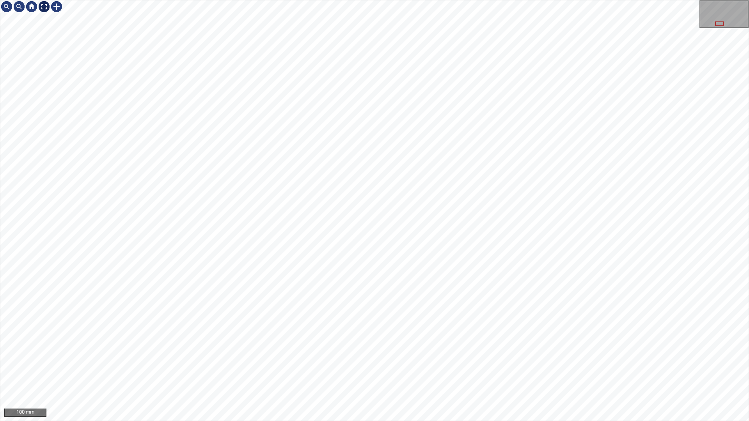
click at [44, 9] on div at bounding box center [44, 6] width 12 height 12
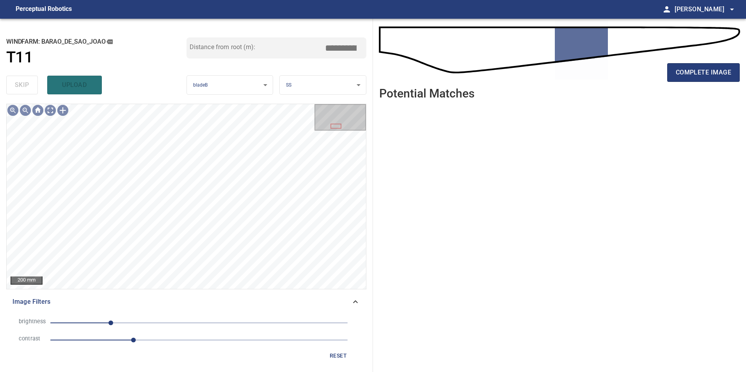
drag, startPoint x: 134, startPoint y: 318, endPoint x: 130, endPoint y: 322, distance: 5.5
click at [133, 319] on span "-151" at bounding box center [198, 323] width 297 height 11
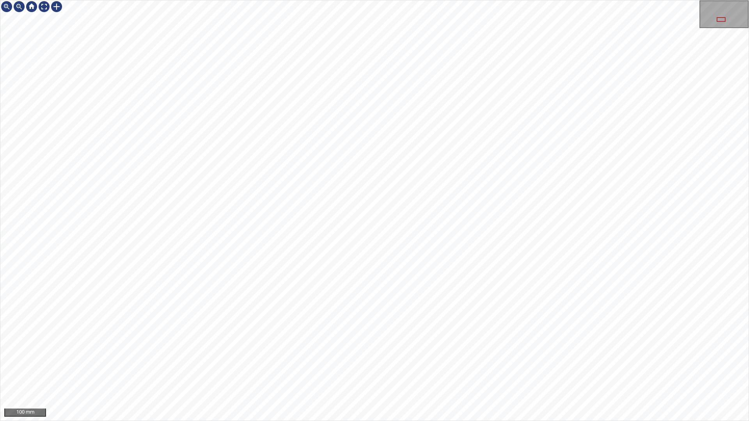
click at [259, 96] on div "100 mm" at bounding box center [374, 210] width 749 height 421
click at [42, 10] on div at bounding box center [44, 6] width 12 height 12
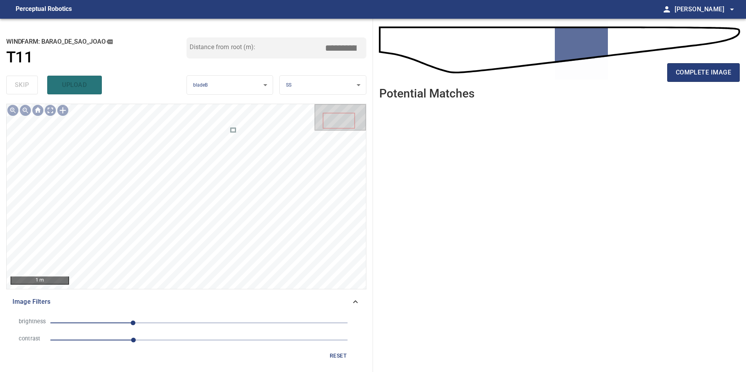
drag, startPoint x: 334, startPoint y: 356, endPoint x: 306, endPoint y: 358, distance: 27.4
click at [334, 356] on span "reset" at bounding box center [338, 356] width 19 height 10
click at [173, 341] on span "1" at bounding box center [198, 340] width 297 height 11
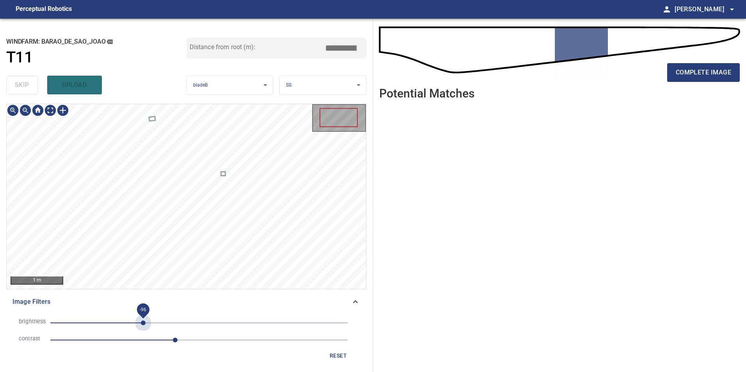
drag, startPoint x: 143, startPoint y: 325, endPoint x: 106, endPoint y: 327, distance: 36.4
click at [142, 324] on span "-96" at bounding box center [198, 323] width 297 height 11
click at [106, 328] on span "-98" at bounding box center [198, 323] width 297 height 11
click at [127, 327] on span "-124" at bounding box center [198, 323] width 297 height 11
click at [163, 34] on div "**********" at bounding box center [186, 195] width 373 height 353
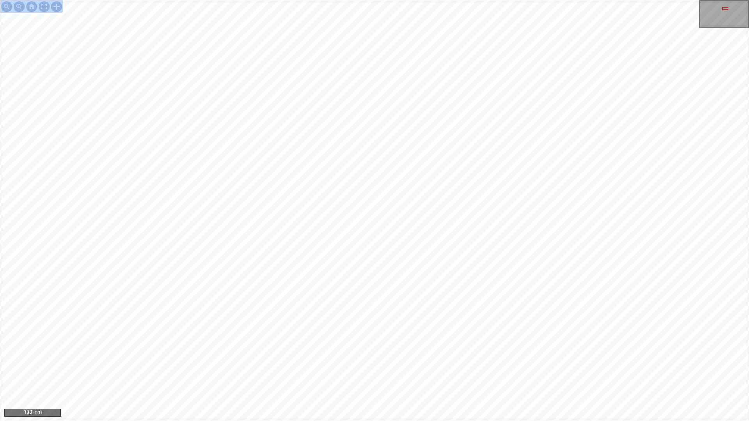
click at [410, 119] on div "100 mm" at bounding box center [374, 210] width 749 height 421
click at [379, 372] on div "200 mm" at bounding box center [374, 210] width 749 height 421
click at [346, 0] on div "100 mm" at bounding box center [374, 210] width 749 height 421
click at [440, 372] on div "100 mm" at bounding box center [374, 210] width 749 height 421
click at [437, 372] on div "100 mm" at bounding box center [374, 210] width 749 height 421
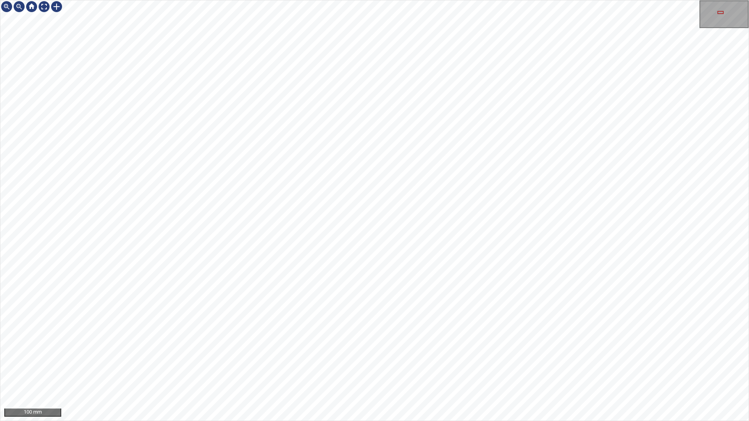
click at [343, 0] on div "100 mm" at bounding box center [374, 210] width 749 height 421
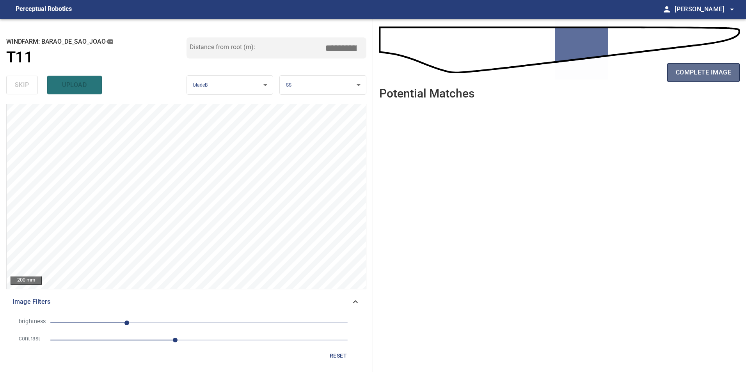
click at [717, 75] on span "complete image" at bounding box center [703, 72] width 55 height 11
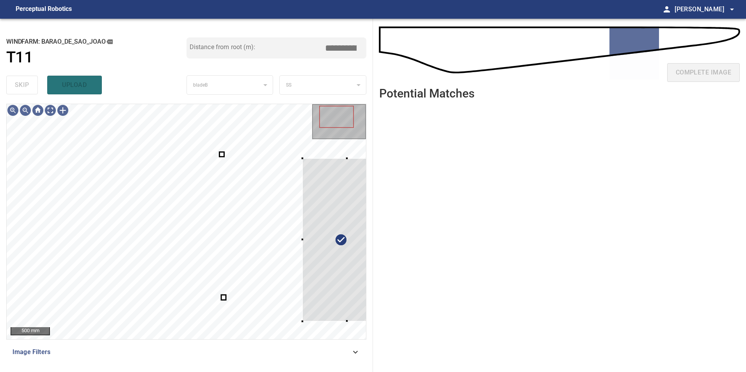
click at [370, 304] on div "**********" at bounding box center [186, 195] width 373 height 353
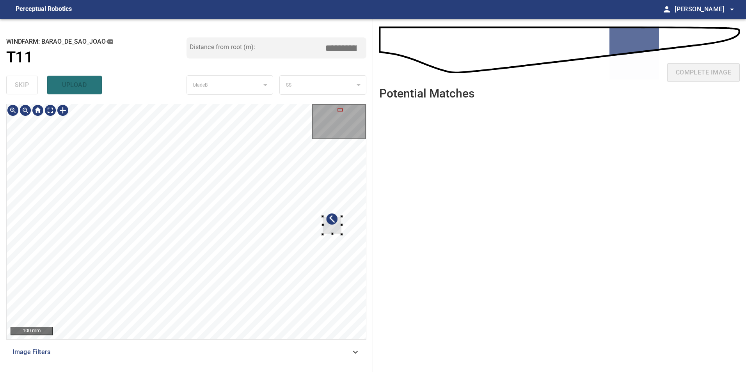
click at [344, 231] on div at bounding box center [186, 221] width 359 height 235
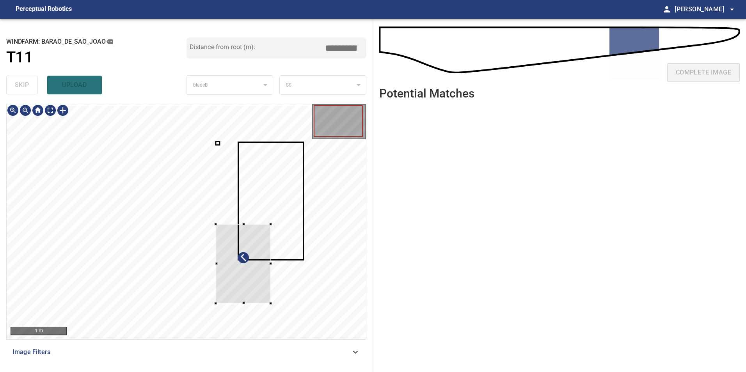
click at [271, 224] on div at bounding box center [243, 263] width 55 height 79
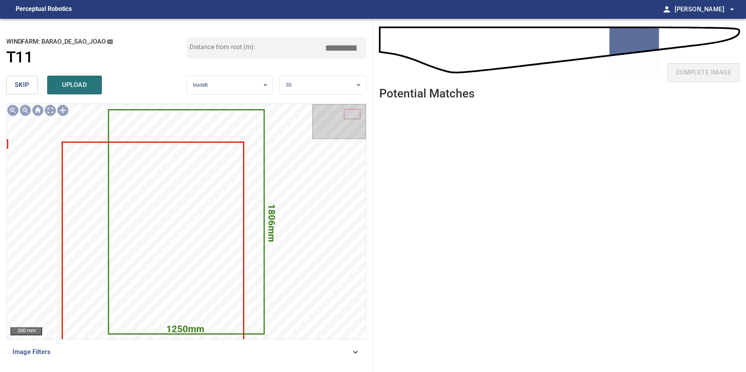
click at [20, 91] on span "skip" at bounding box center [22, 85] width 14 height 11
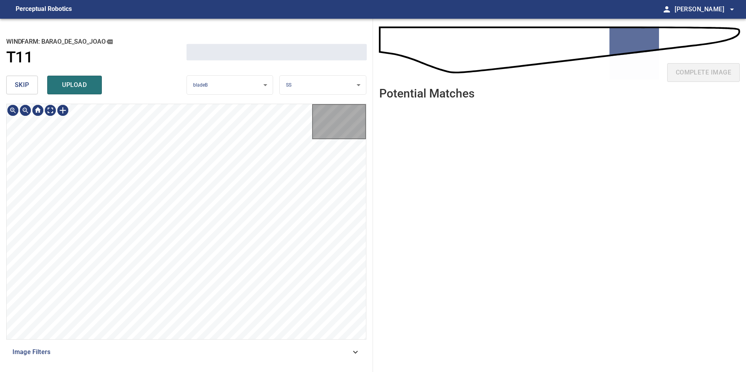
click at [21, 88] on span "skip" at bounding box center [22, 85] width 14 height 11
type input "*****"
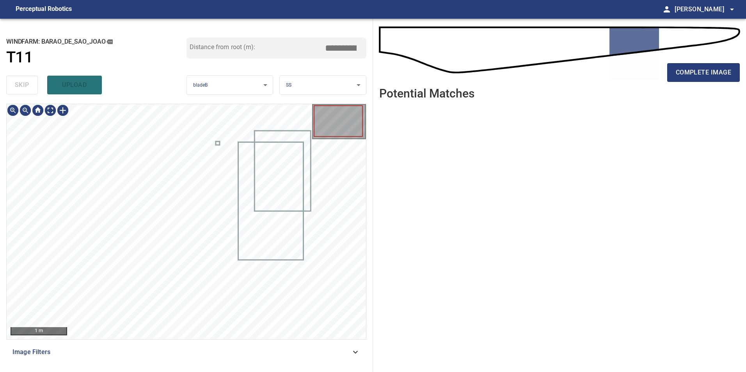
click at [21, 88] on div "skip upload" at bounding box center [96, 85] width 180 height 25
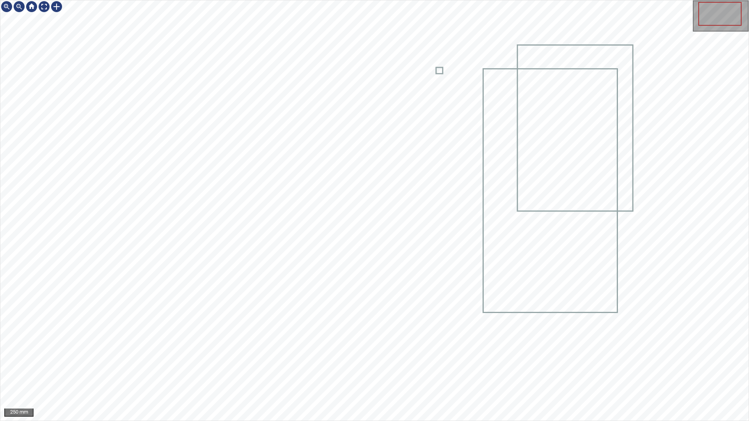
click at [323, 372] on div "250 mm" at bounding box center [374, 210] width 749 height 421
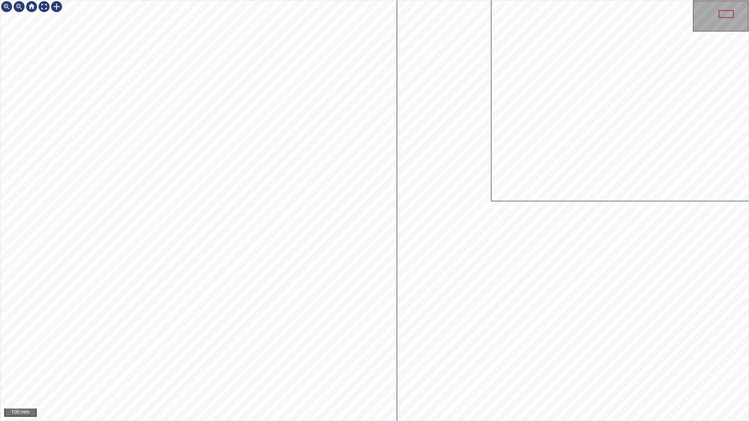
click at [284, 0] on div "100 mm" at bounding box center [374, 210] width 749 height 421
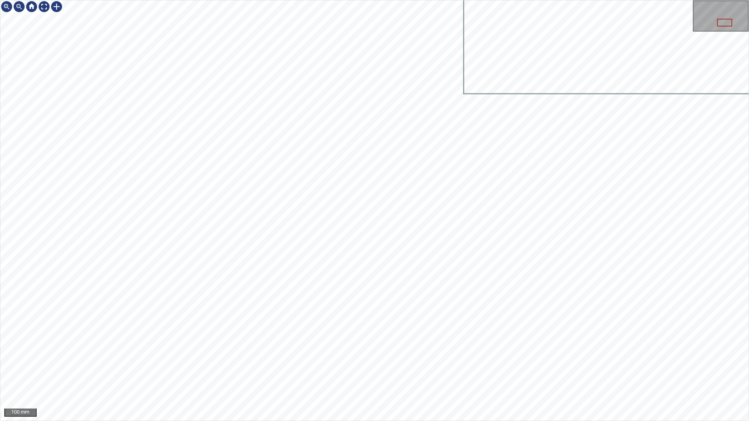
click at [313, 0] on div "100 mm" at bounding box center [374, 210] width 749 height 421
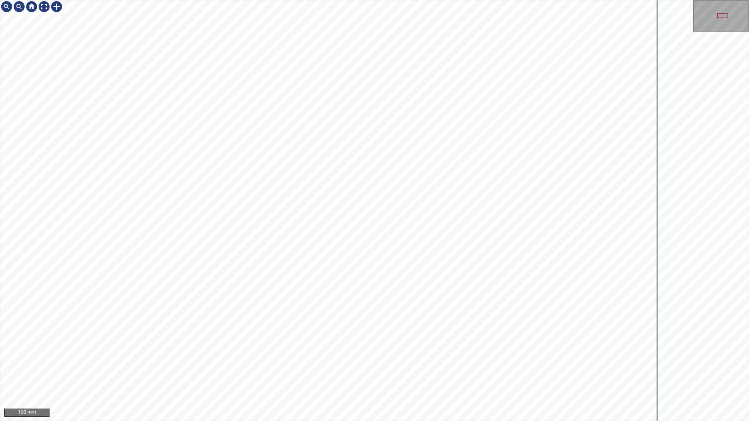
click at [371, 372] on div "100 mm" at bounding box center [374, 210] width 749 height 421
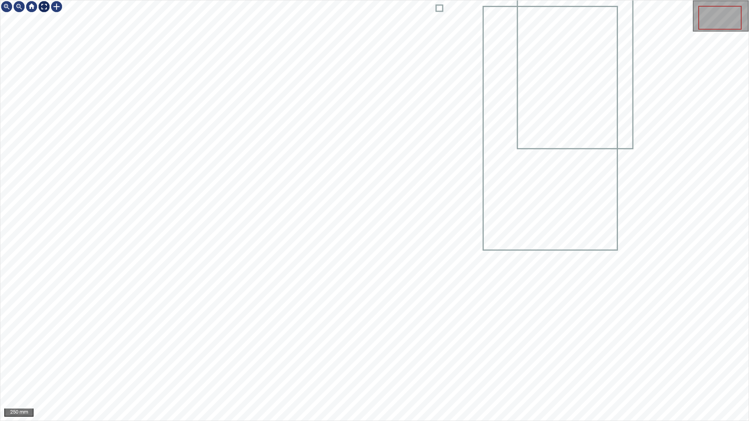
click at [44, 7] on div at bounding box center [44, 6] width 12 height 12
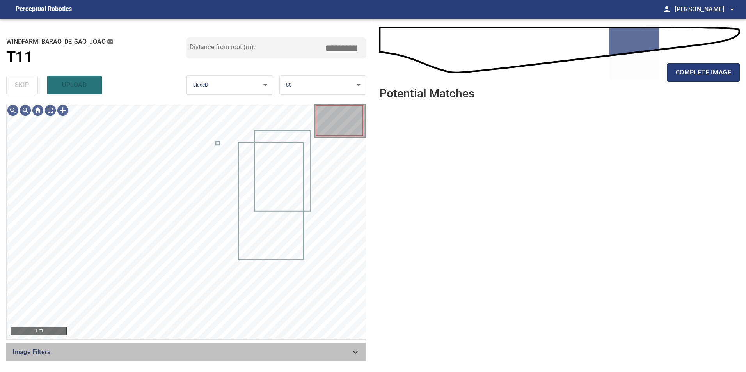
click at [294, 357] on div "Image Filters" at bounding box center [186, 352] width 360 height 19
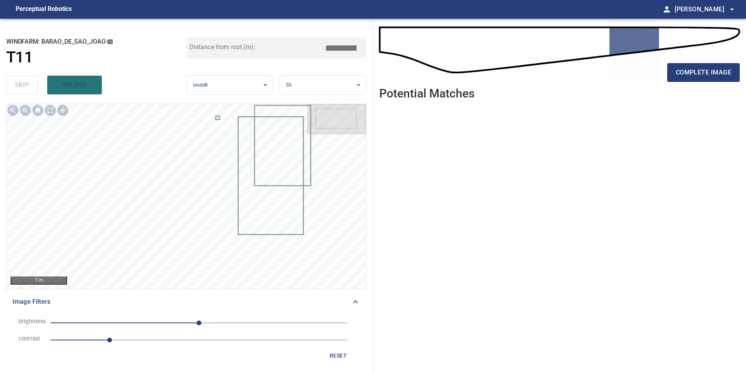
click at [152, 345] on span "1" at bounding box center [198, 340] width 297 height 11
drag, startPoint x: 189, startPoint y: 344, endPoint x: 180, endPoint y: 338, distance: 11.0
click at [190, 344] on span "1.7" at bounding box center [198, 340] width 297 height 11
click at [144, 328] on span "0" at bounding box center [198, 323] width 297 height 11
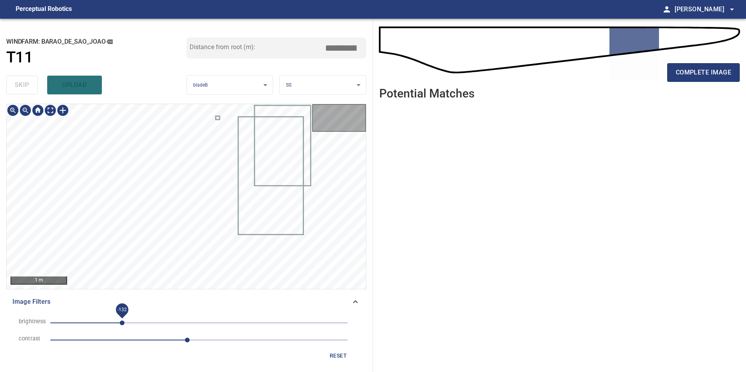
click at [121, 327] on span "-132" at bounding box center [198, 323] width 297 height 11
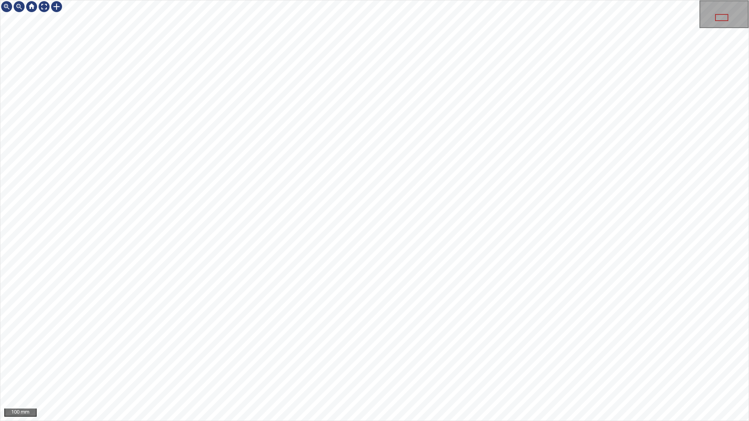
click at [462, 372] on div "100 mm" at bounding box center [374, 210] width 749 height 421
click at [42, 6] on div at bounding box center [44, 6] width 12 height 12
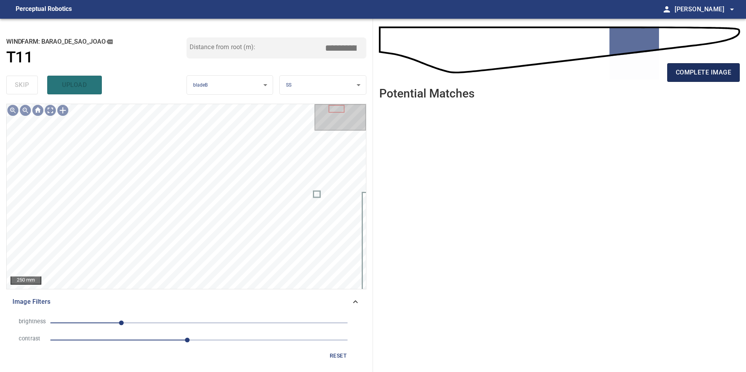
click at [708, 68] on span "complete image" at bounding box center [703, 72] width 55 height 11
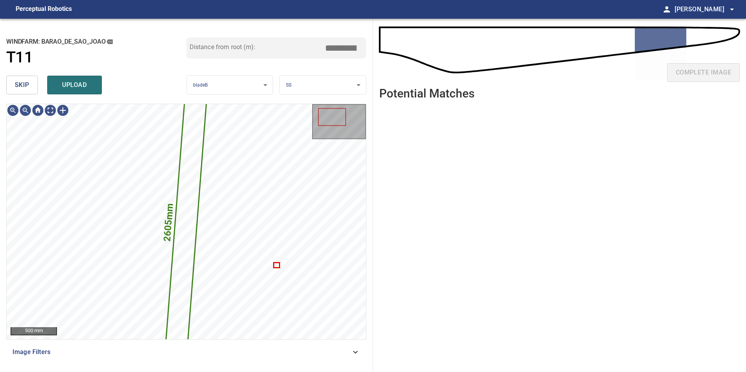
click at [24, 85] on span "skip" at bounding box center [22, 85] width 14 height 11
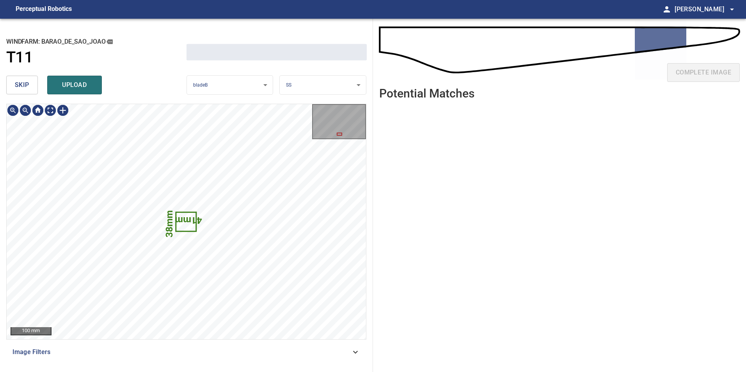
click at [24, 87] on span "skip" at bounding box center [22, 85] width 14 height 11
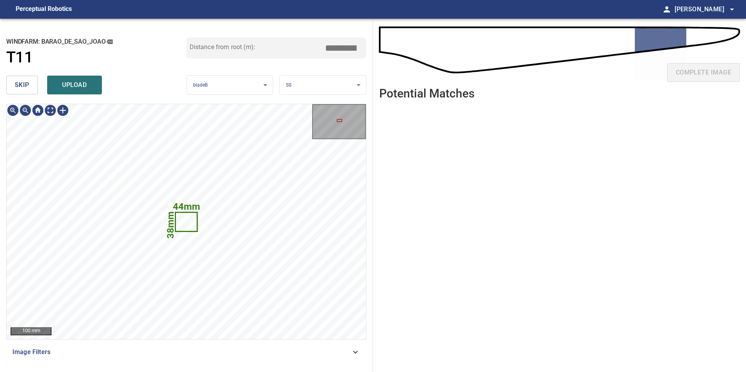
click at [24, 87] on span "skip" at bounding box center [22, 85] width 14 height 11
type input "*****"
click at [24, 87] on div "skip upload" at bounding box center [96, 85] width 180 height 25
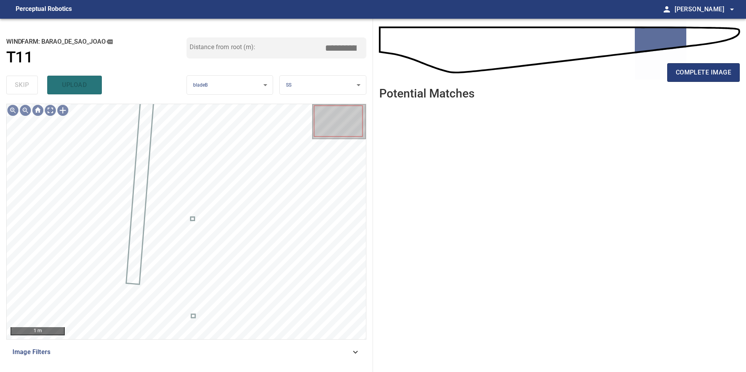
click at [339, 351] on span "Image Filters" at bounding box center [181, 352] width 338 height 9
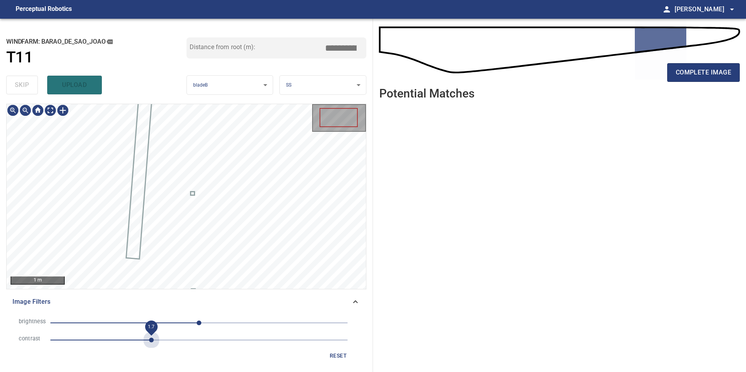
click at [151, 342] on span "1.7" at bounding box center [198, 340] width 297 height 11
drag, startPoint x: 157, startPoint y: 321, endPoint x: 148, endPoint y: 322, distance: 8.7
click at [157, 322] on span "-72" at bounding box center [198, 323] width 297 height 11
click at [140, 320] on span "-72" at bounding box center [198, 323] width 297 height 11
click at [131, 340] on span "1.7" at bounding box center [198, 340] width 297 height 11
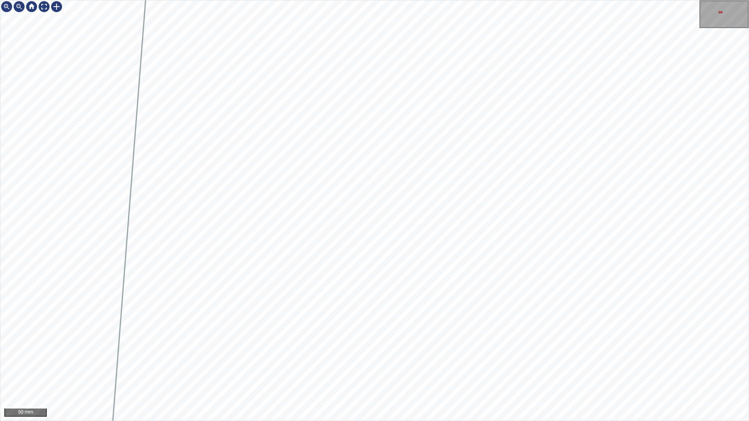
click at [454, 0] on div "50 mm" at bounding box center [374, 210] width 749 height 421
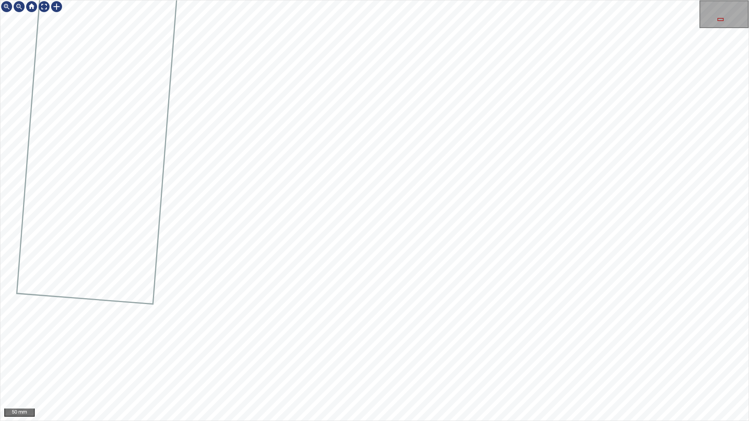
click at [472, 0] on div "50 mm" at bounding box center [374, 210] width 749 height 421
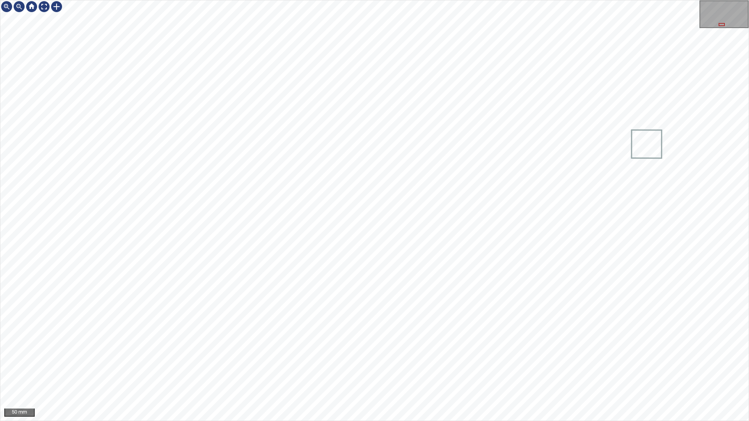
click at [380, 0] on div "50 mm" at bounding box center [374, 210] width 749 height 421
click at [44, 6] on div at bounding box center [44, 6] width 12 height 12
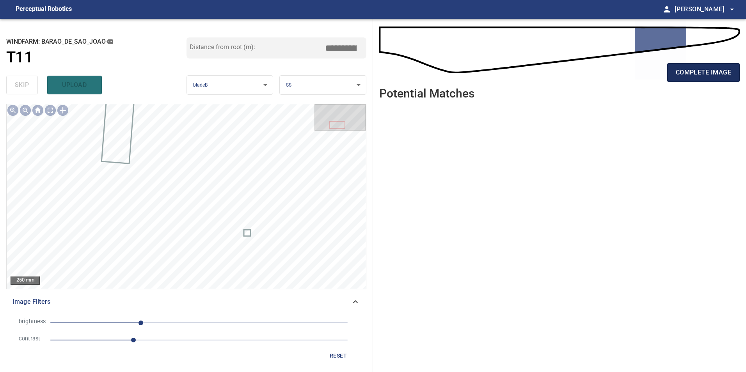
click at [723, 76] on span "complete image" at bounding box center [703, 72] width 55 height 11
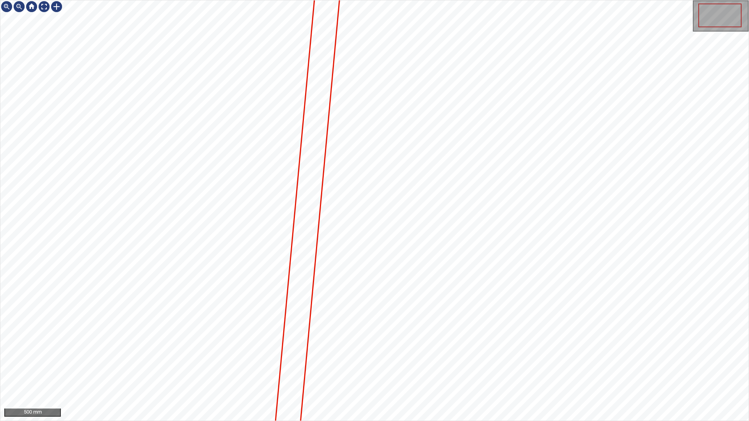
click at [302, 243] on icon at bounding box center [307, 216] width 68 height 481
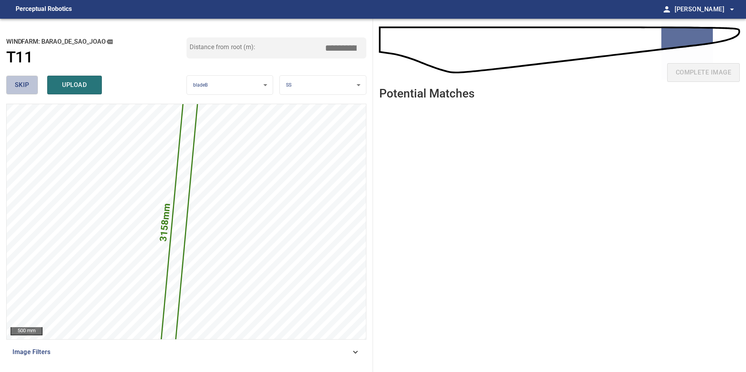
drag, startPoint x: 23, startPoint y: 80, endPoint x: 27, endPoint y: 83, distance: 4.1
click at [23, 80] on span "skip" at bounding box center [22, 85] width 14 height 11
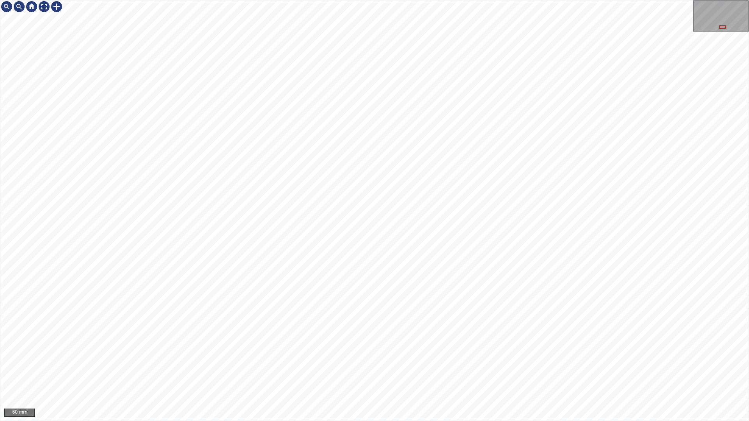
click at [411, 372] on div "50 mm" at bounding box center [374, 210] width 749 height 421
click at [498, 23] on div "50 mm" at bounding box center [374, 210] width 749 height 421
click at [470, 0] on div "50 mm" at bounding box center [374, 210] width 749 height 421
click at [501, 372] on div "50 mm" at bounding box center [374, 210] width 749 height 421
click at [491, 372] on div "50 mm" at bounding box center [374, 210] width 749 height 421
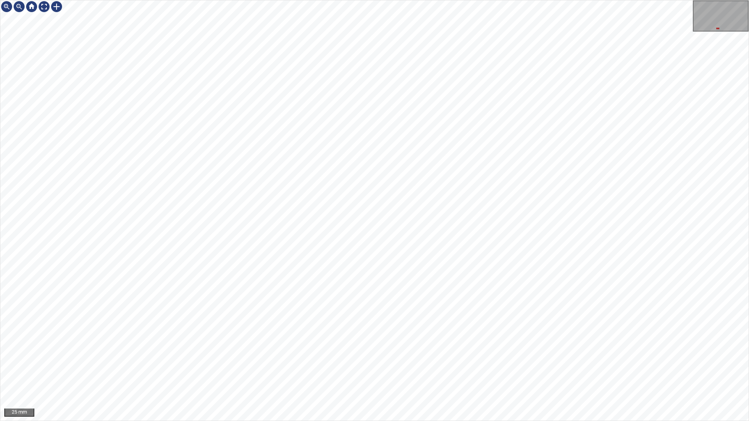
click at [502, 0] on div "25 mm" at bounding box center [374, 210] width 749 height 421
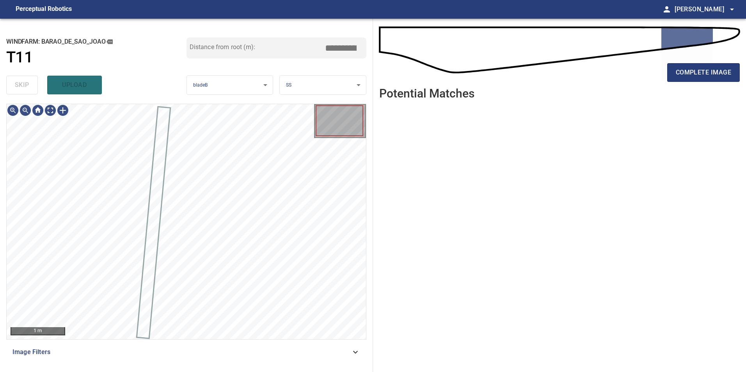
click at [342, 351] on span "Image Filters" at bounding box center [181, 352] width 338 height 9
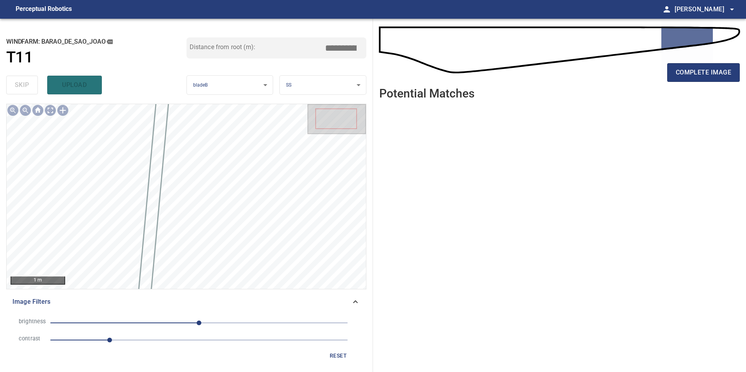
click at [166, 341] on span "1" at bounding box center [198, 340] width 297 height 11
click at [114, 319] on span "0" at bounding box center [198, 323] width 297 height 11
click at [135, 325] on span "-145" at bounding box center [198, 323] width 297 height 11
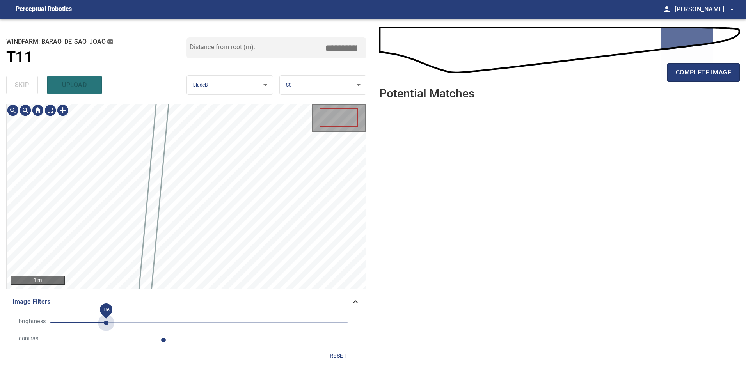
click at [106, 319] on span "-159" at bounding box center [198, 323] width 297 height 11
click at [185, 336] on span "1.9" at bounding box center [198, 340] width 297 height 11
click at [173, 339] on span "2.3" at bounding box center [198, 340] width 297 height 11
click at [183, 341] on span "2.1" at bounding box center [198, 340] width 297 height 11
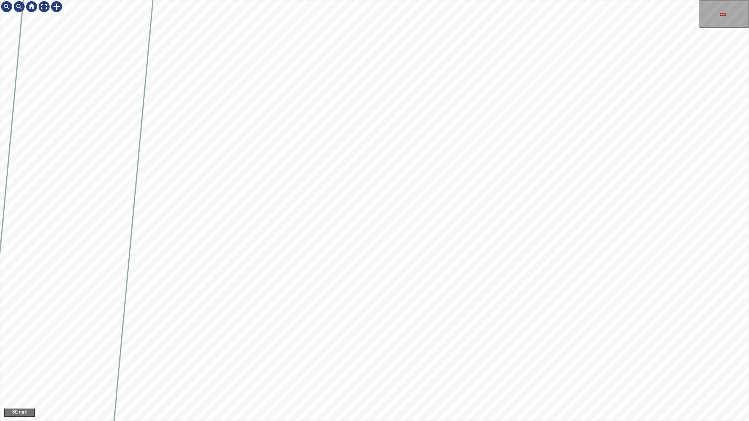
click at [480, 372] on div "50 mm" at bounding box center [374, 210] width 749 height 421
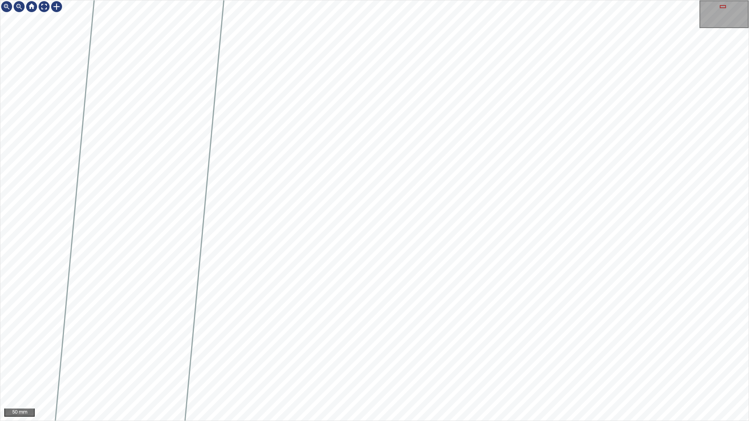
click at [629, 372] on div "50 mm" at bounding box center [374, 210] width 749 height 421
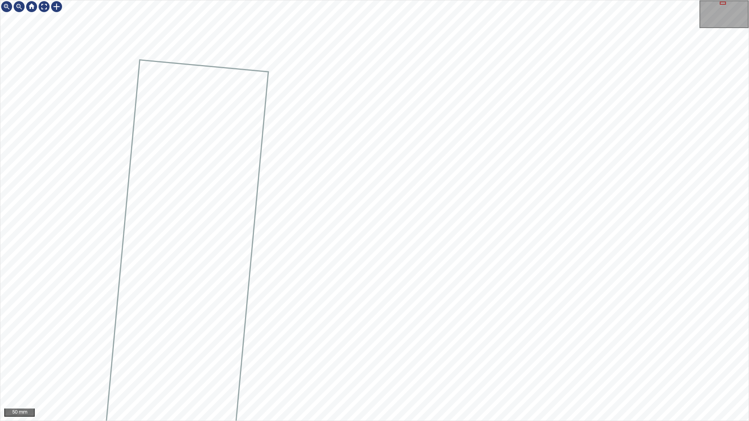
click at [437, 372] on div "50 mm" at bounding box center [374, 210] width 749 height 421
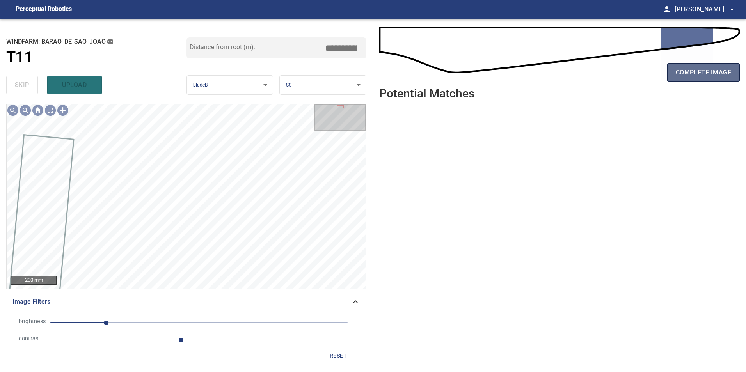
click at [707, 72] on span "complete image" at bounding box center [703, 72] width 55 height 11
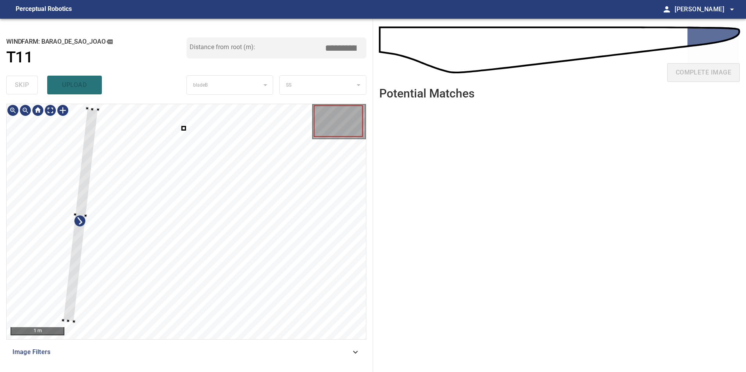
click at [75, 254] on div at bounding box center [80, 214] width 35 height 213
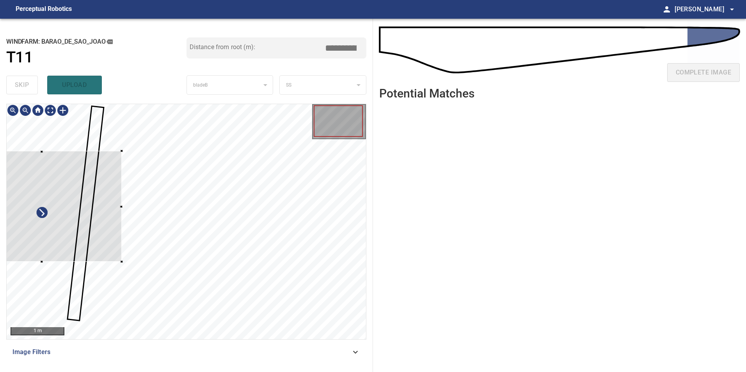
click at [95, 231] on div at bounding box center [42, 206] width 159 height 111
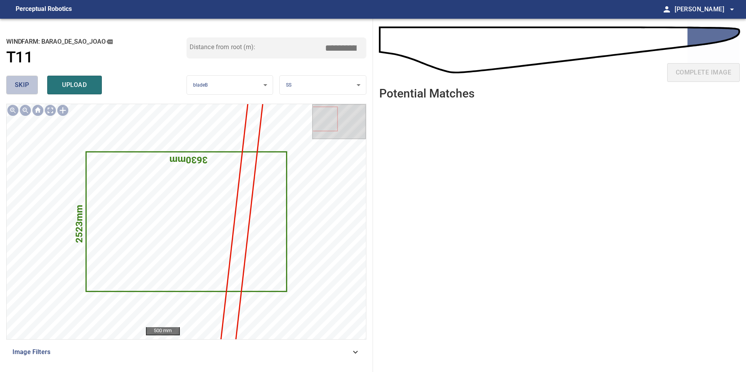
click at [23, 86] on span "skip" at bounding box center [22, 85] width 14 height 11
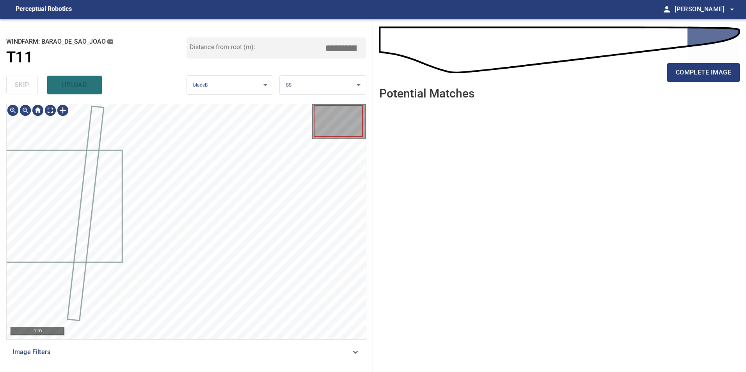
click at [22, 87] on div "skip upload" at bounding box center [96, 85] width 180 height 25
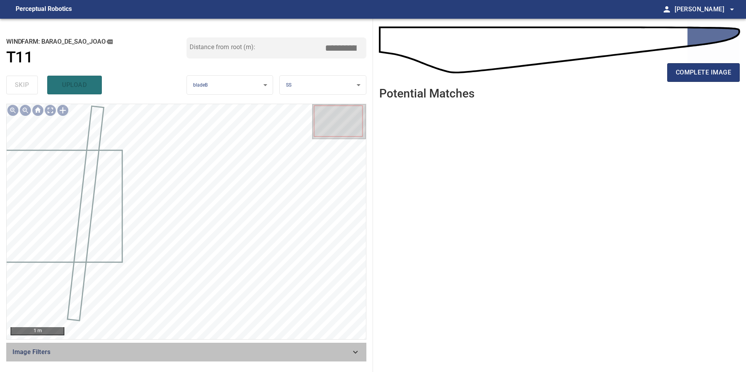
click at [347, 353] on span "Image Filters" at bounding box center [181, 352] width 338 height 9
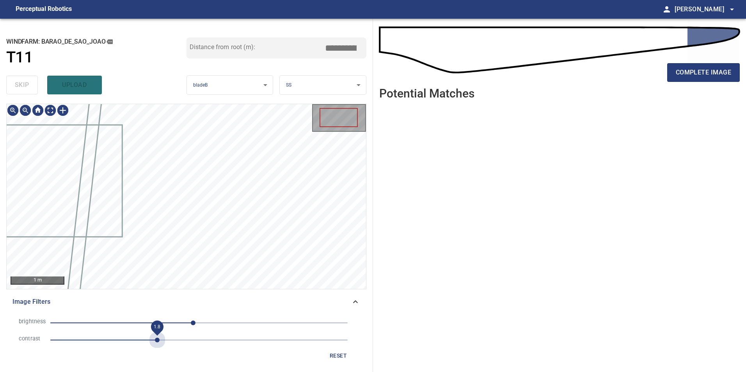
drag, startPoint x: 156, startPoint y: 342, endPoint x: 201, endPoint y: 333, distance: 45.0
click at [162, 342] on span "1.8" at bounding box center [198, 340] width 297 height 11
drag, startPoint x: 130, startPoint y: 322, endPoint x: 135, endPoint y: 323, distance: 5.1
click at [132, 322] on span "-10" at bounding box center [198, 323] width 297 height 11
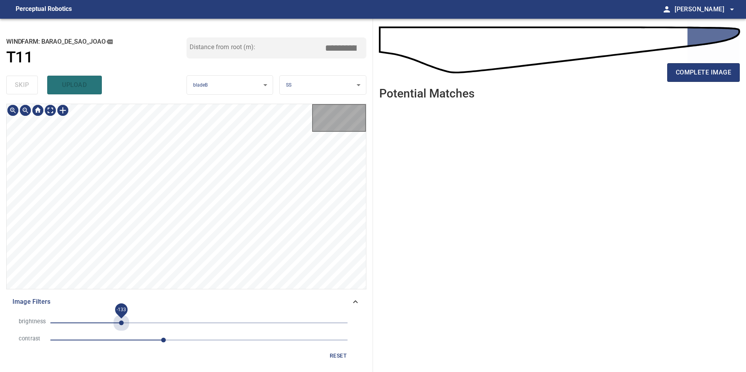
click at [121, 324] on span "-133" at bounding box center [198, 323] width 297 height 11
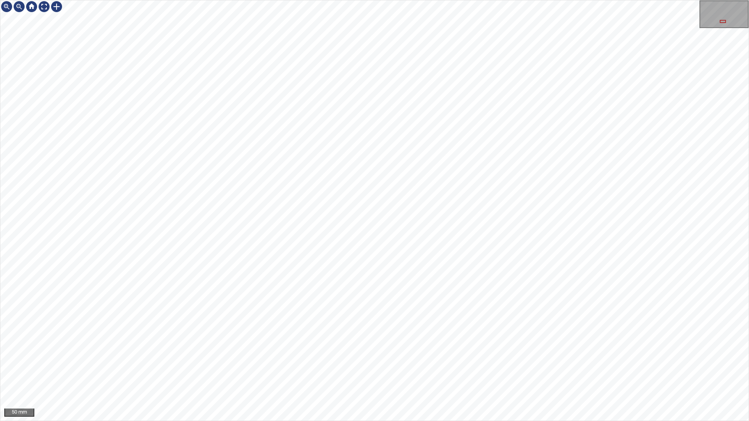
click at [327, 372] on div "50 mm" at bounding box center [374, 210] width 749 height 421
click at [426, 372] on div "50 mm" at bounding box center [374, 210] width 749 height 421
click at [280, 372] on div "50 mm" at bounding box center [374, 210] width 749 height 421
click at [263, 372] on div "50 mm" at bounding box center [374, 210] width 749 height 421
click at [500, 0] on div "50 mm" at bounding box center [374, 210] width 749 height 421
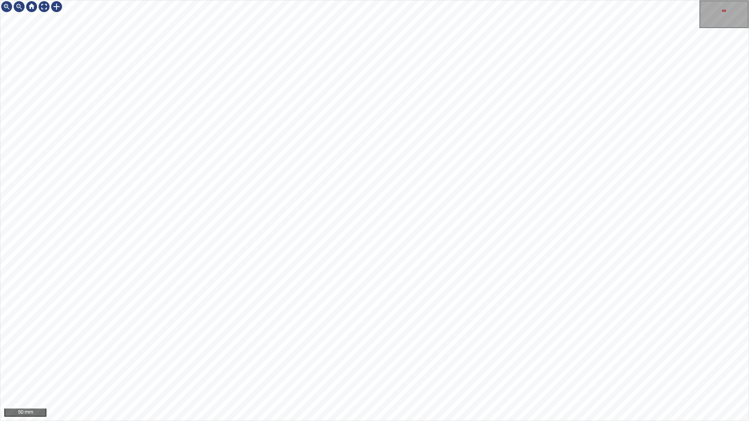
click at [487, 0] on div "50 mm" at bounding box center [374, 210] width 749 height 421
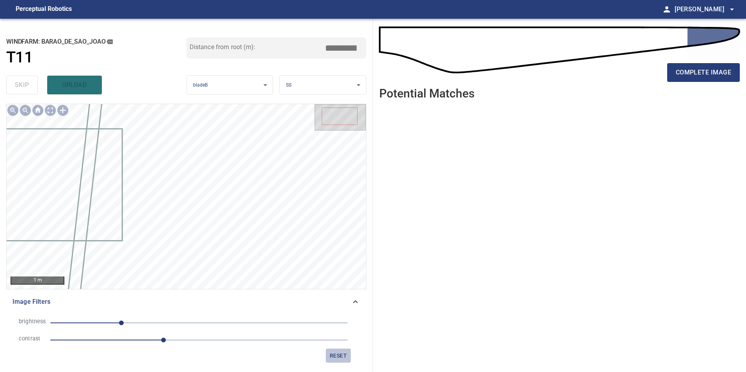
click at [331, 359] on span "reset" at bounding box center [338, 356] width 19 height 10
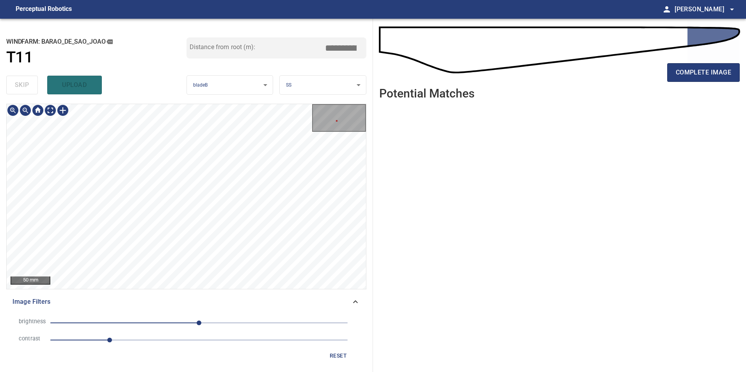
click at [224, 325] on div "50 mm Image Filters brightness 0 contrast 1 reset" at bounding box center [186, 235] width 360 height 262
click at [148, 346] on div "50 mm Image Filters brightness 0 contrast 1 reset" at bounding box center [186, 235] width 360 height 262
click at [176, 305] on div "50 mm Image Filters brightness 0 contrast 1 reset" at bounding box center [186, 235] width 360 height 262
click at [177, 303] on div "50 mm Image Filters brightness 0 contrast 1 reset" at bounding box center [186, 235] width 360 height 262
click at [164, 312] on div "50 mm Image Filters brightness 0 contrast 1 reset" at bounding box center [186, 235] width 360 height 262
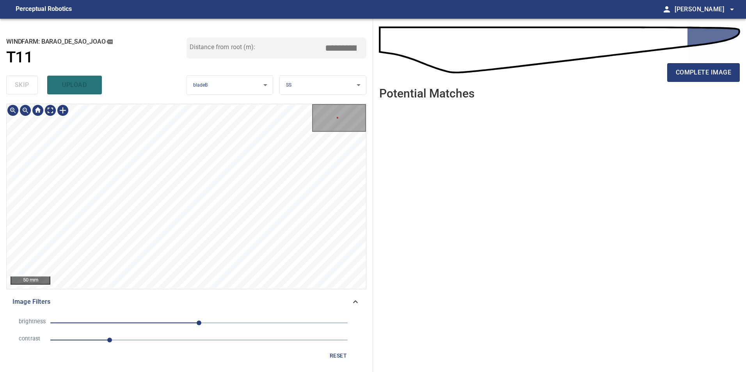
click at [167, 316] on div "50 mm Image Filters brightness 0 contrast 1 reset" at bounding box center [186, 235] width 360 height 262
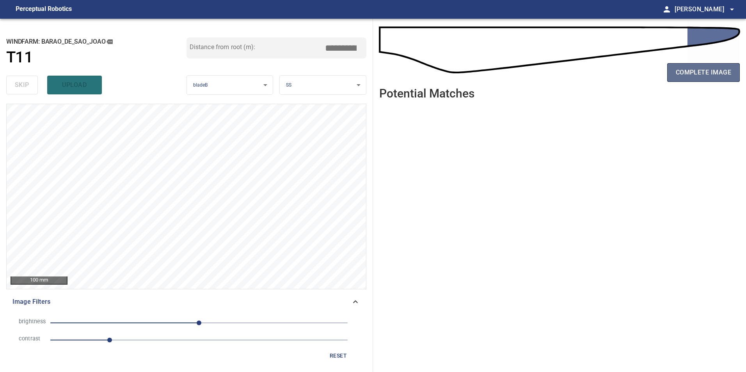
click at [687, 76] on span "complete image" at bounding box center [703, 72] width 55 height 11
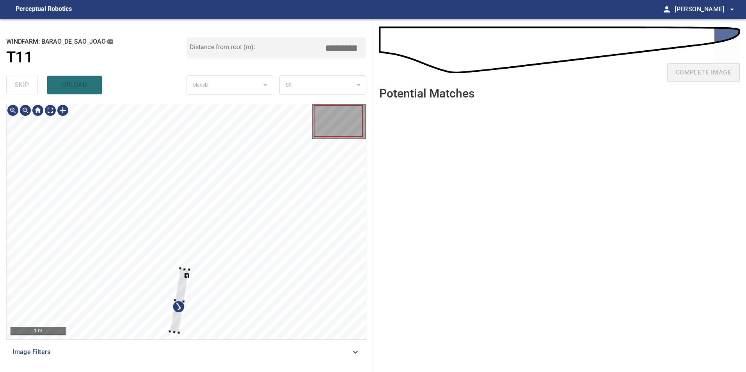
click at [101, 183] on div at bounding box center [186, 221] width 359 height 235
click at [187, 277] on div at bounding box center [186, 221] width 359 height 235
click at [186, 277] on div at bounding box center [186, 221] width 359 height 235
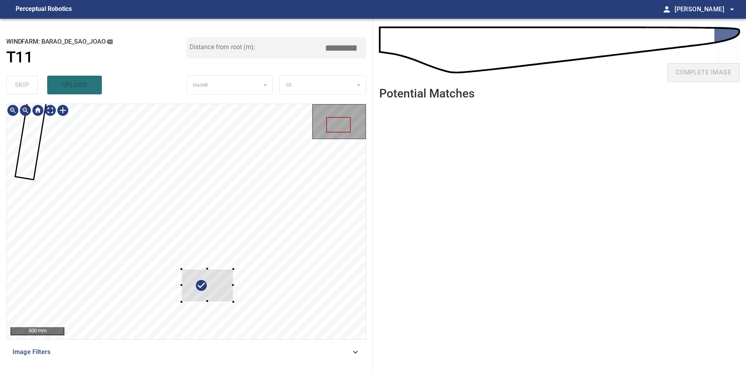
click at [137, 165] on div at bounding box center [186, 221] width 359 height 235
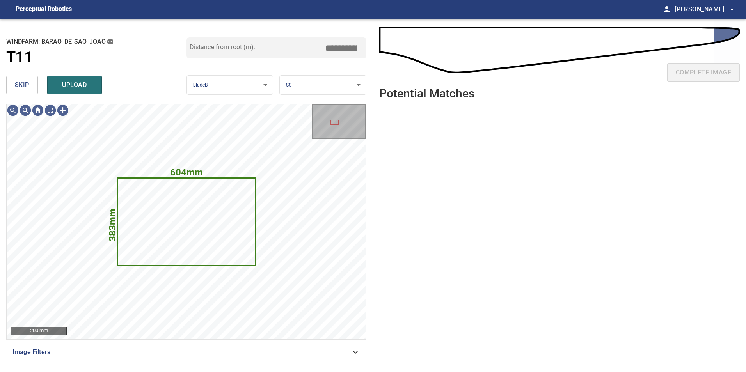
click at [20, 89] on span "skip" at bounding box center [22, 85] width 14 height 11
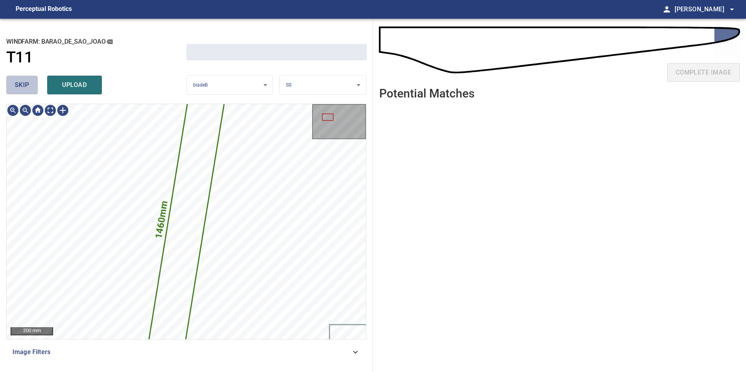
click at [20, 89] on span "skip" at bounding box center [22, 85] width 14 height 11
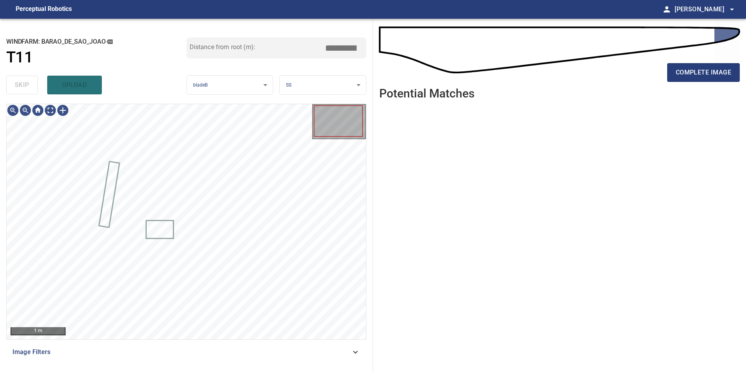
click at [20, 89] on div "skip upload" at bounding box center [96, 85] width 180 height 25
drag, startPoint x: 20, startPoint y: 89, endPoint x: 36, endPoint y: 105, distance: 22.1
click at [21, 90] on div "skip upload" at bounding box center [96, 85] width 180 height 25
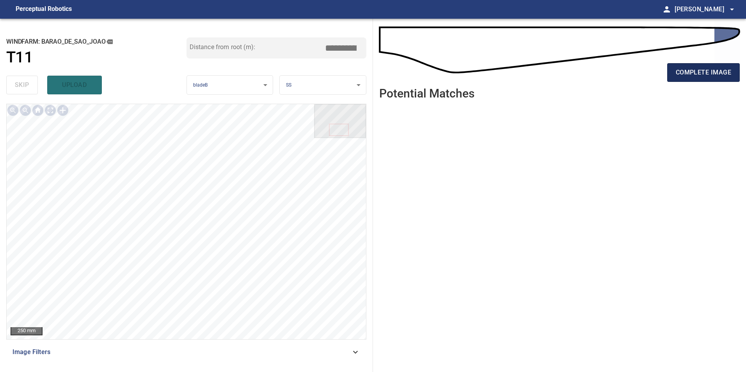
drag, startPoint x: 689, startPoint y: 75, endPoint x: 678, endPoint y: 80, distance: 12.1
click at [687, 80] on button "complete image" at bounding box center [703, 72] width 73 height 19
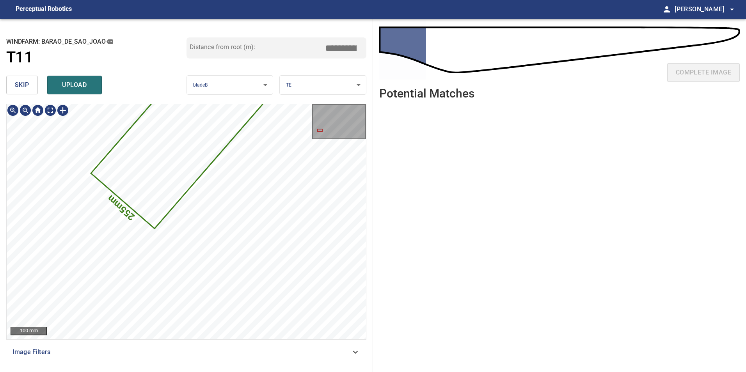
click at [112, 354] on div "859mm 255mm 100 mm Image Filters" at bounding box center [186, 235] width 360 height 262
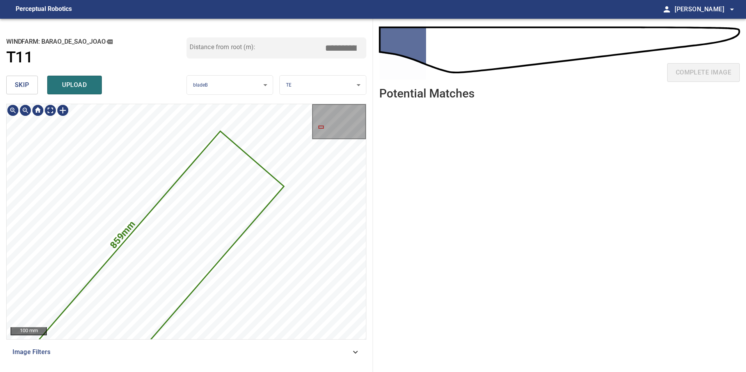
click at [24, 82] on span "skip" at bounding box center [22, 85] width 14 height 11
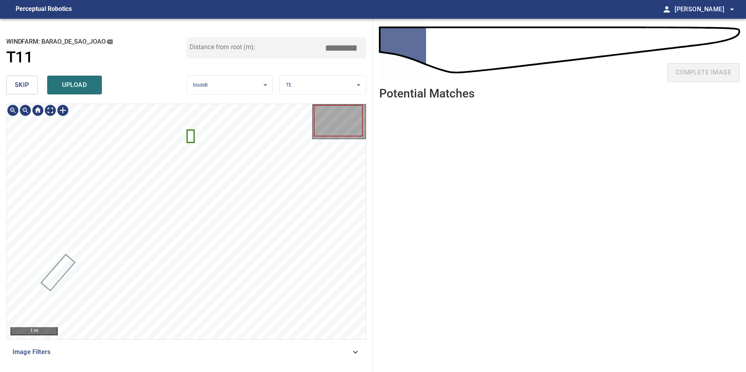
click at [193, 135] on icon at bounding box center [191, 136] width 6 height 11
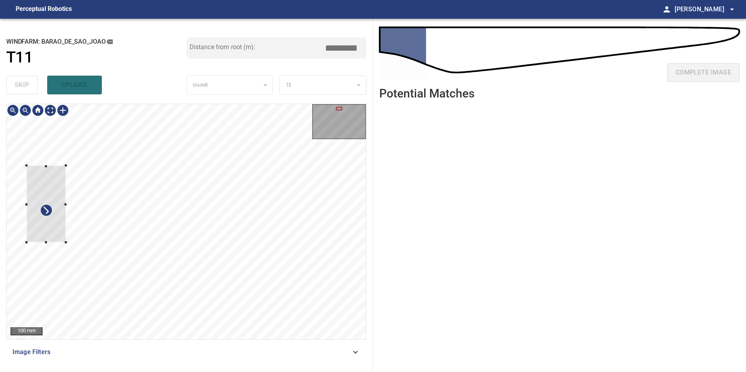
click at [56, 229] on div at bounding box center [46, 203] width 39 height 77
click at [52, 217] on div at bounding box center [45, 203] width 39 height 77
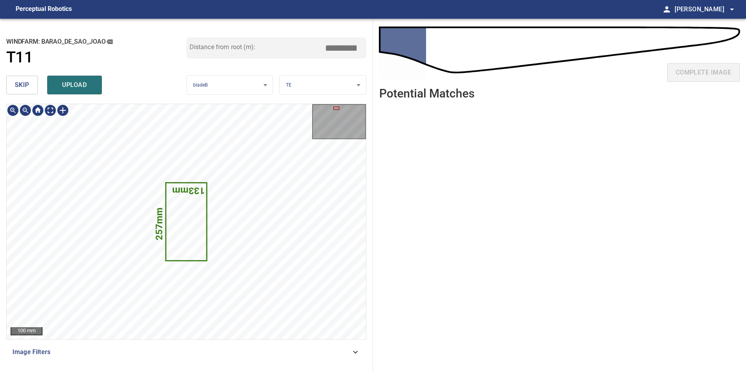
click at [199, 214] on icon at bounding box center [187, 221] width 40 height 77
click at [15, 76] on button "skip" at bounding box center [22, 85] width 32 height 19
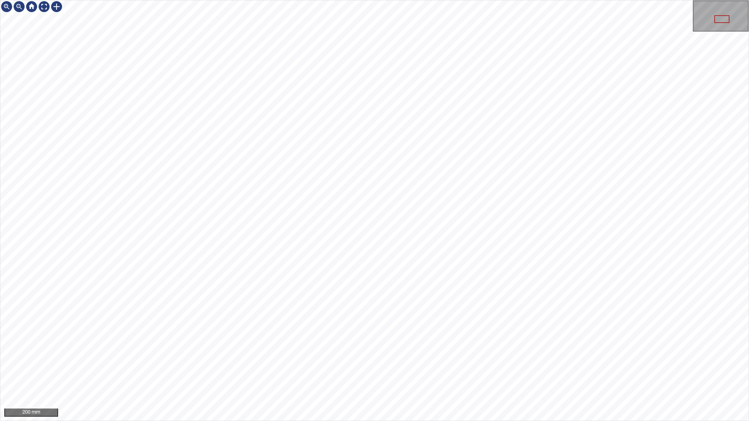
click at [578, 0] on div "200 mm" at bounding box center [374, 210] width 749 height 421
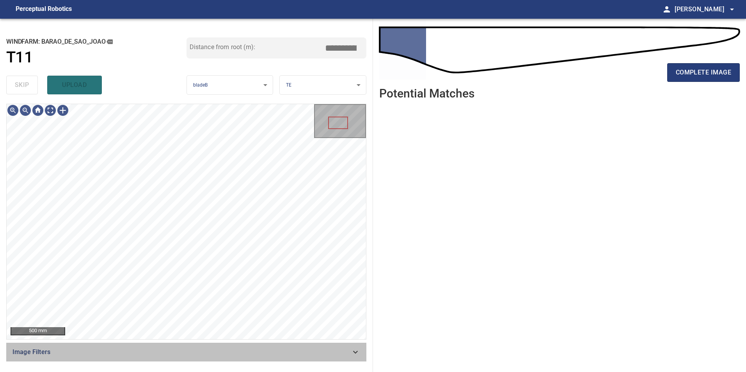
click at [334, 351] on span "Image Filters" at bounding box center [181, 352] width 338 height 9
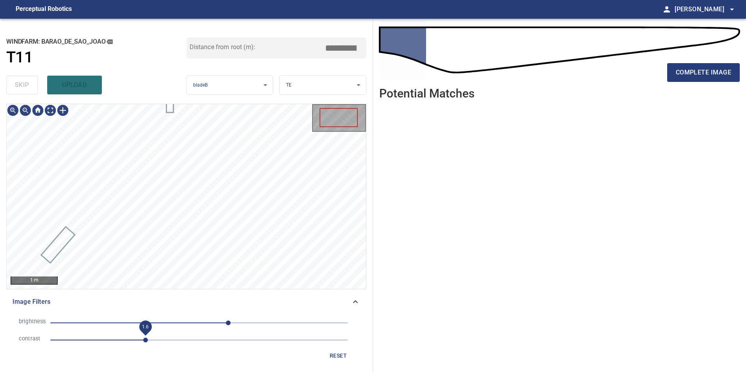
drag, startPoint x: 144, startPoint y: 340, endPoint x: 140, endPoint y: 335, distance: 6.1
click at [144, 341] on span "1.6" at bounding box center [198, 340] width 297 height 11
click at [196, 320] on span "-5" at bounding box center [198, 323] width 297 height 11
click at [186, 322] on span "-5" at bounding box center [198, 323] width 297 height 11
click at [208, 41] on div "**********" at bounding box center [186, 195] width 373 height 353
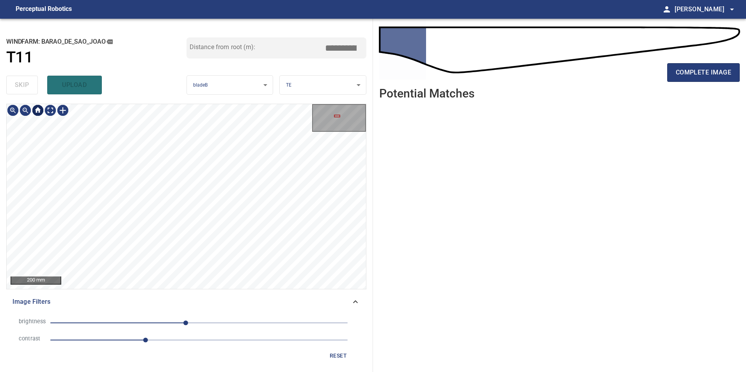
click at [43, 107] on div at bounding box center [38, 110] width 12 height 12
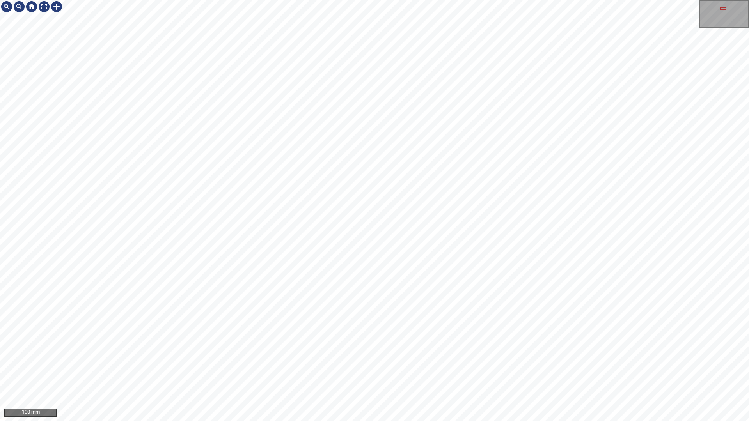
click at [509, 421] on div "100 mm" at bounding box center [374, 210] width 749 height 421
click at [362, 421] on div "100 mm" at bounding box center [374, 210] width 749 height 421
click at [383, 421] on div "100 mm" at bounding box center [374, 210] width 749 height 421
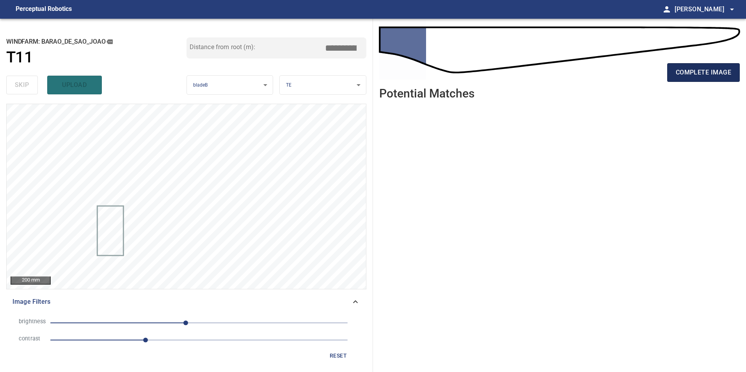
click at [699, 74] on span "complete image" at bounding box center [703, 72] width 55 height 11
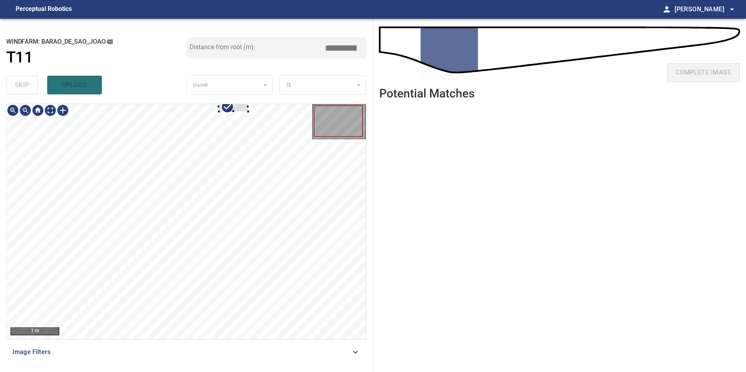
click at [275, 246] on div at bounding box center [186, 221] width 359 height 235
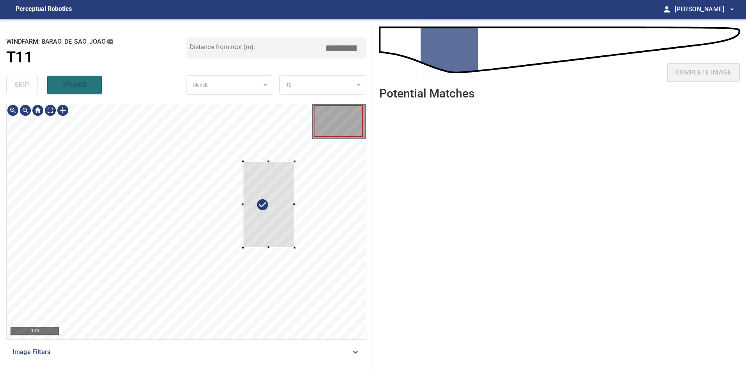
click at [333, 311] on div at bounding box center [186, 221] width 359 height 235
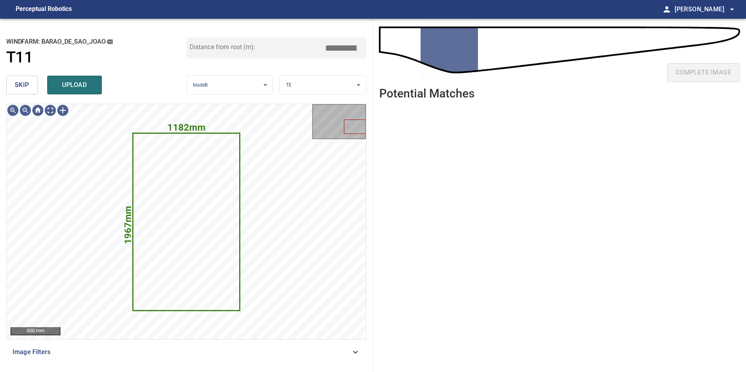
drag, startPoint x: 28, startPoint y: 85, endPoint x: 18, endPoint y: 92, distance: 12.5
click at [28, 85] on span "skip" at bounding box center [22, 85] width 14 height 11
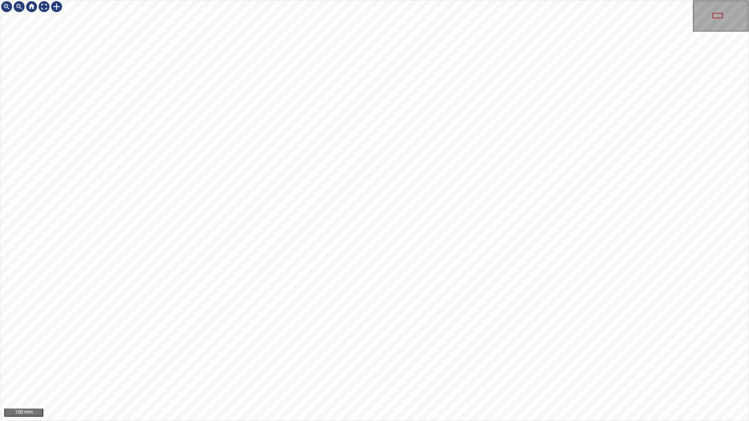
click at [443, 421] on div "100 mm" at bounding box center [374, 210] width 749 height 421
click at [383, 421] on div "100 mm" at bounding box center [374, 210] width 749 height 421
click at [346, 421] on div "50 mm" at bounding box center [374, 210] width 749 height 421
click at [399, 421] on div "50 mm" at bounding box center [374, 210] width 749 height 421
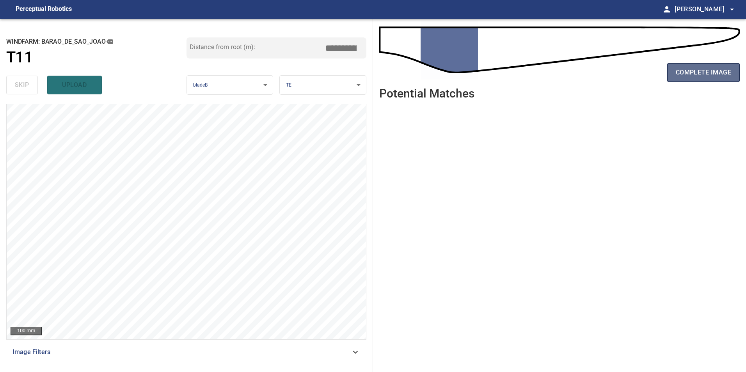
click at [705, 71] on span "complete image" at bounding box center [703, 72] width 55 height 11
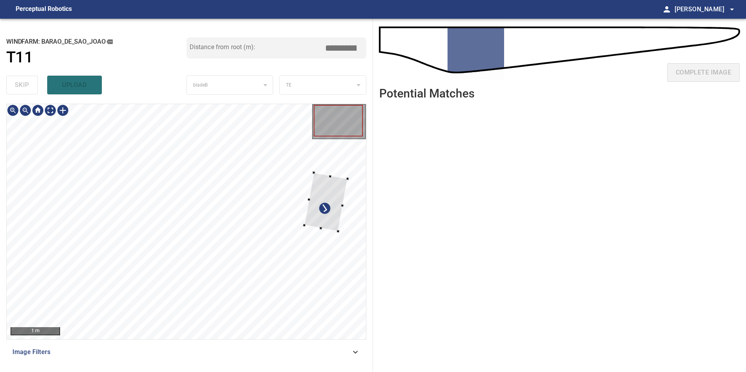
click at [314, 208] on div at bounding box center [325, 202] width 43 height 59
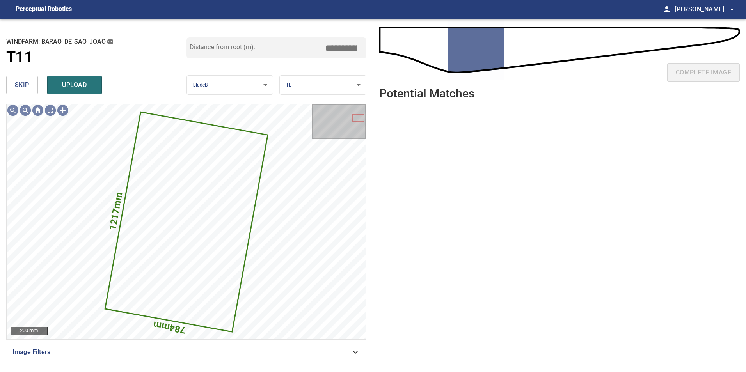
click at [11, 83] on button "skip" at bounding box center [22, 85] width 32 height 19
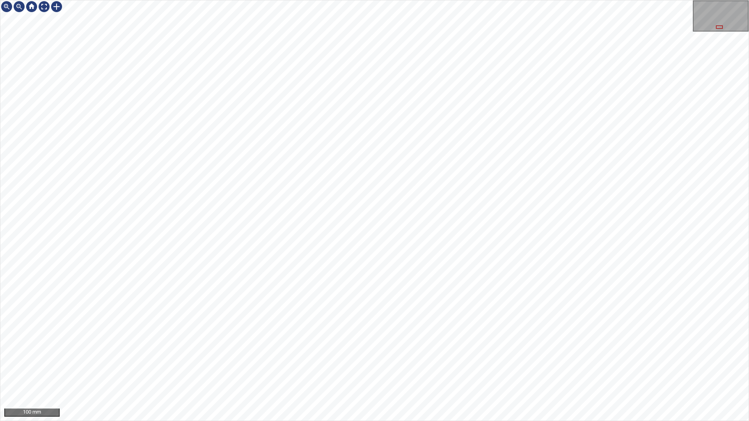
click at [354, 0] on div "100 mm" at bounding box center [374, 210] width 749 height 421
click at [581, 421] on div "100 mm" at bounding box center [374, 210] width 749 height 421
click at [470, 421] on div "50 mm" at bounding box center [374, 210] width 749 height 421
click at [346, 421] on div "50 mm" at bounding box center [374, 210] width 749 height 421
click at [447, 421] on div "50 mm" at bounding box center [374, 210] width 749 height 421
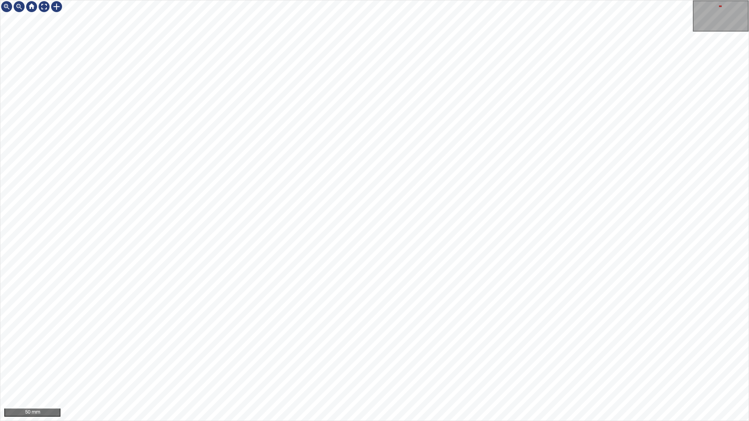
click at [402, 421] on div "50 mm" at bounding box center [374, 210] width 749 height 421
click at [439, 421] on div "50 mm" at bounding box center [374, 210] width 749 height 421
click at [415, 421] on div "50 mm" at bounding box center [374, 210] width 749 height 421
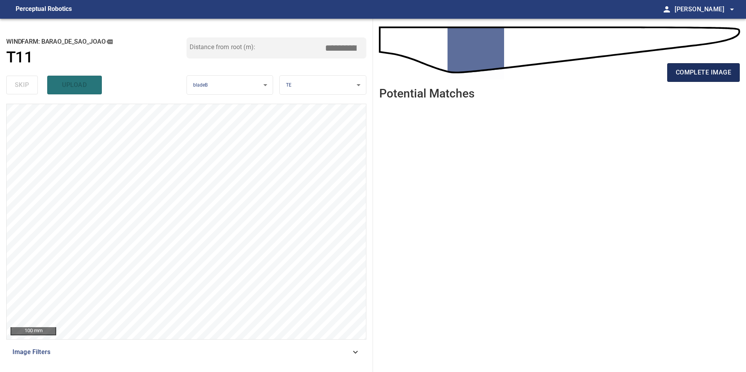
click at [682, 75] on span "complete image" at bounding box center [703, 72] width 55 height 11
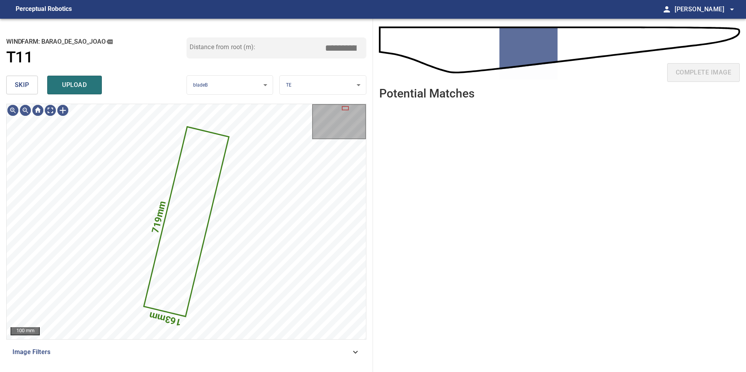
drag, startPoint x: 29, startPoint y: 91, endPoint x: 41, endPoint y: 103, distance: 17.7
click at [29, 91] on button "skip" at bounding box center [22, 85] width 32 height 19
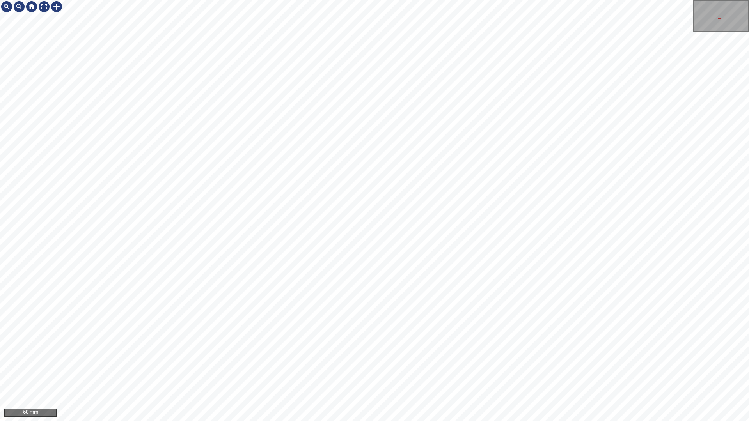
click at [458, 421] on div "50 mm" at bounding box center [374, 210] width 749 height 421
click at [439, 421] on div "50 mm" at bounding box center [374, 210] width 749 height 421
click at [473, 421] on div "50 mm" at bounding box center [374, 210] width 749 height 421
click at [667, 421] on div "50 mm" at bounding box center [374, 210] width 749 height 421
click at [557, 421] on div "50 mm" at bounding box center [374, 210] width 749 height 421
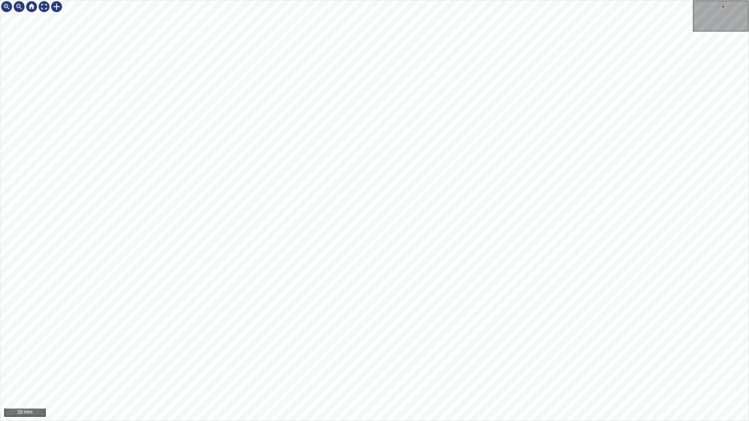
click at [524, 421] on div "20 mm" at bounding box center [374, 210] width 749 height 421
click at [44, 12] on div at bounding box center [44, 6] width 12 height 12
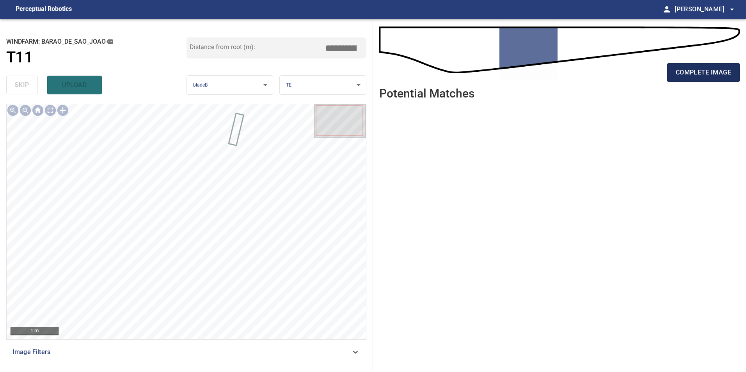
click at [705, 75] on span "complete image" at bounding box center [703, 72] width 55 height 11
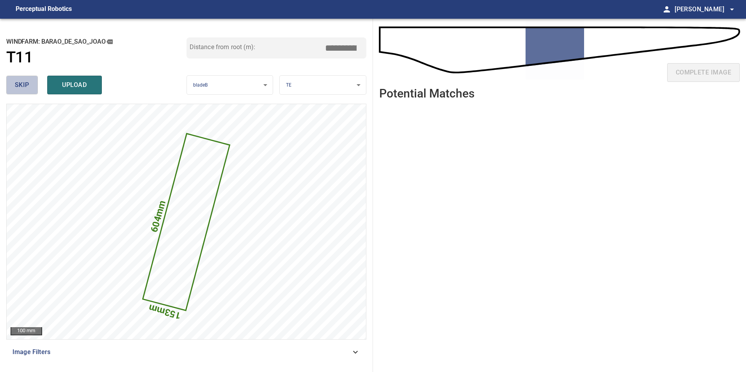
click at [31, 92] on button "skip" at bounding box center [22, 85] width 32 height 19
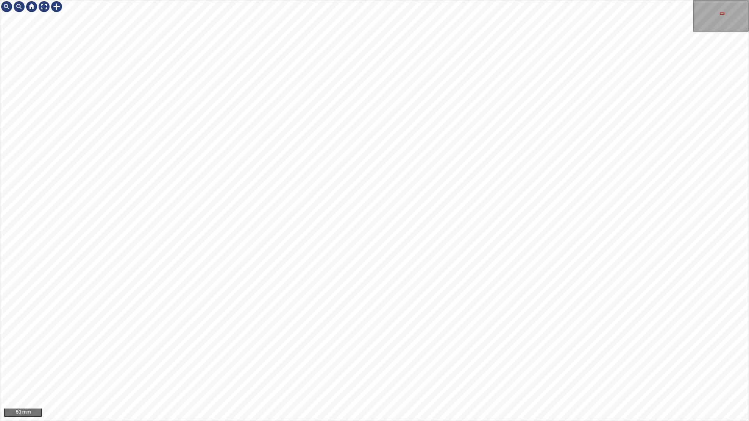
click at [371, 421] on div "50 mm" at bounding box center [374, 210] width 749 height 421
click at [401, 421] on div "50 mm" at bounding box center [374, 210] width 749 height 421
click at [364, 421] on div "50 mm" at bounding box center [374, 210] width 749 height 421
click at [474, 421] on div "50 mm" at bounding box center [374, 210] width 749 height 421
click at [39, 4] on div at bounding box center [44, 6] width 12 height 12
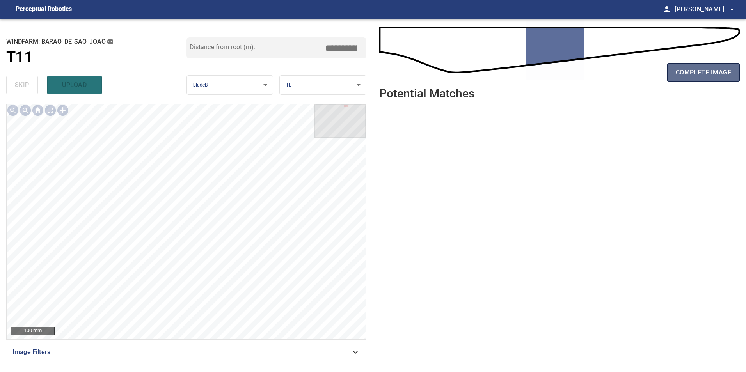
click at [693, 69] on span "complete image" at bounding box center [703, 72] width 55 height 11
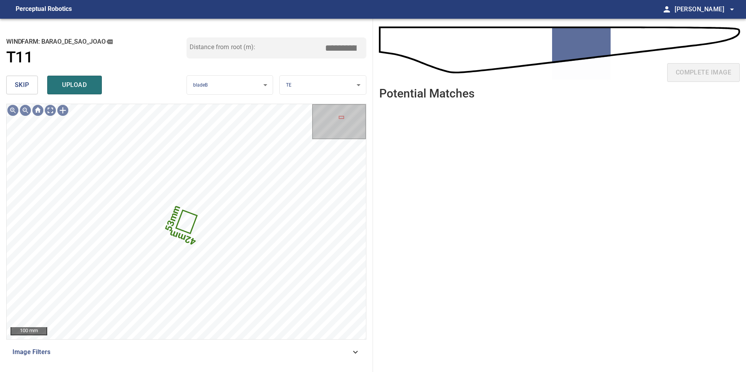
click at [16, 75] on div "skip upload" at bounding box center [96, 85] width 180 height 25
drag, startPoint x: 14, startPoint y: 81, endPoint x: 0, endPoint y: 121, distance: 42.0
click at [14, 82] on button "skip" at bounding box center [22, 85] width 32 height 19
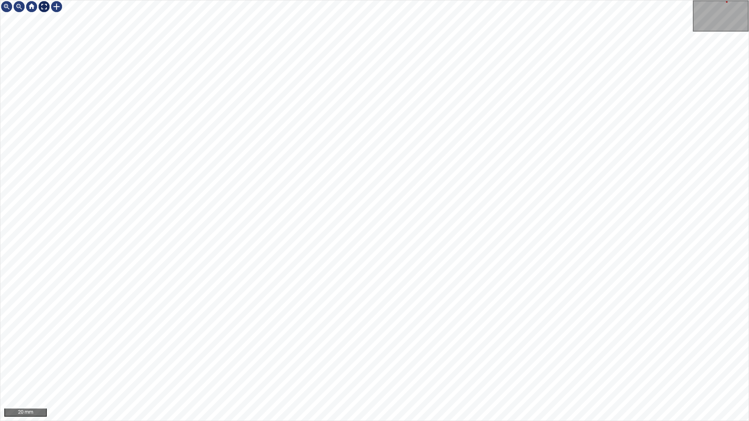
click at [41, 4] on div at bounding box center [44, 6] width 12 height 12
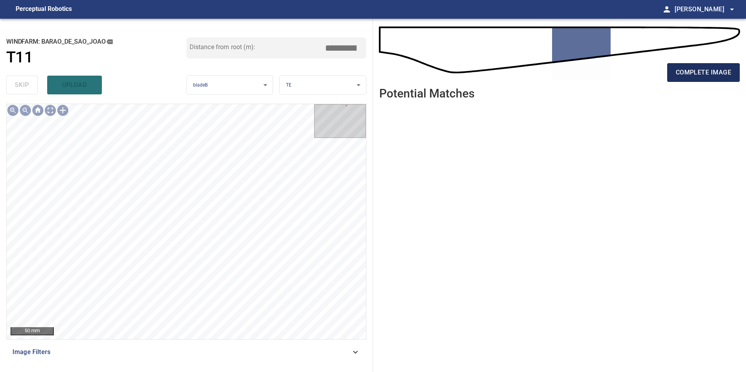
click at [704, 72] on span "complete image" at bounding box center [703, 72] width 55 height 11
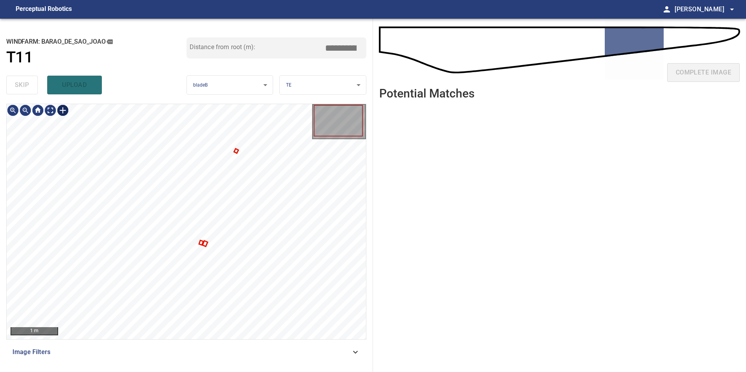
click at [64, 113] on div at bounding box center [63, 110] width 12 height 12
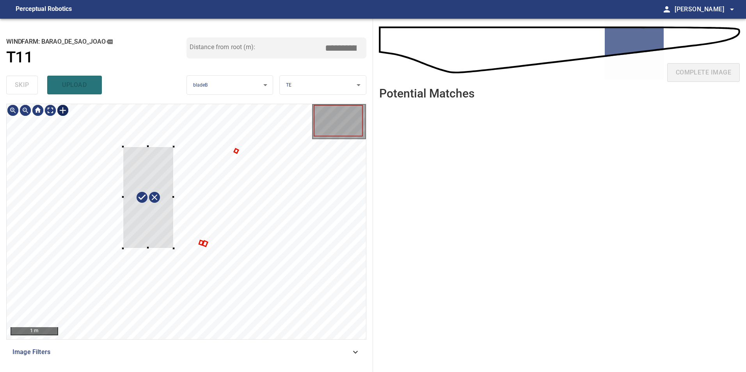
click at [190, 278] on div at bounding box center [186, 221] width 359 height 235
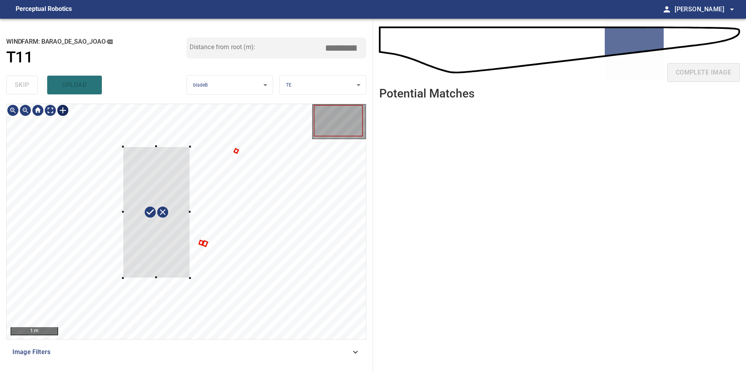
click at [150, 222] on div at bounding box center [156, 212] width 67 height 131
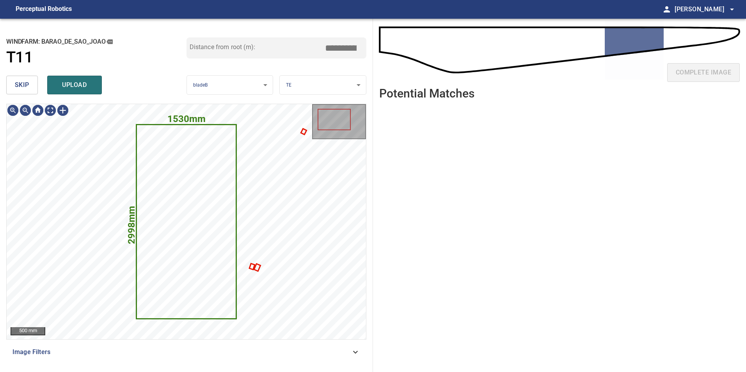
click at [16, 86] on span "skip" at bounding box center [22, 85] width 14 height 11
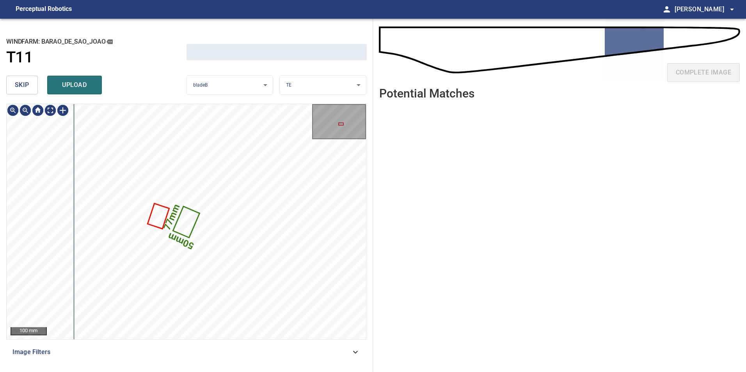
click at [16, 86] on span "skip" at bounding box center [22, 85] width 14 height 11
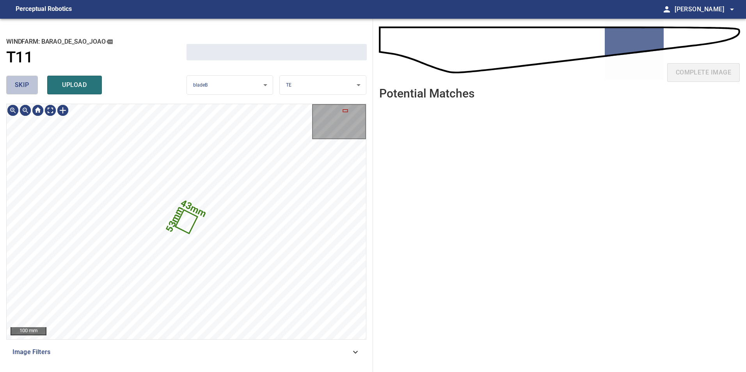
click at [16, 86] on span "skip" at bounding box center [22, 85] width 14 height 11
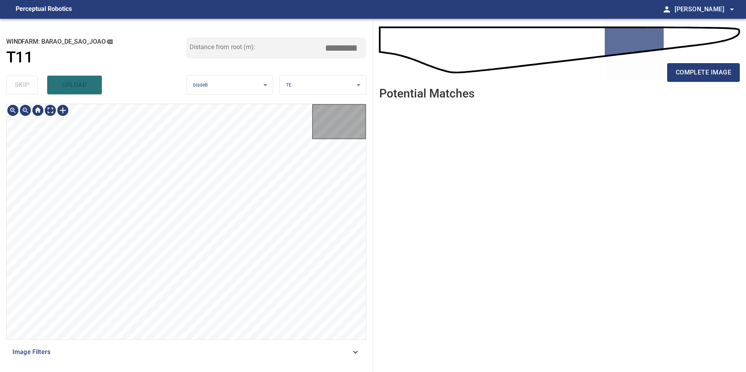
type input "*****"
click at [16, 86] on div "skip upload" at bounding box center [96, 85] width 180 height 25
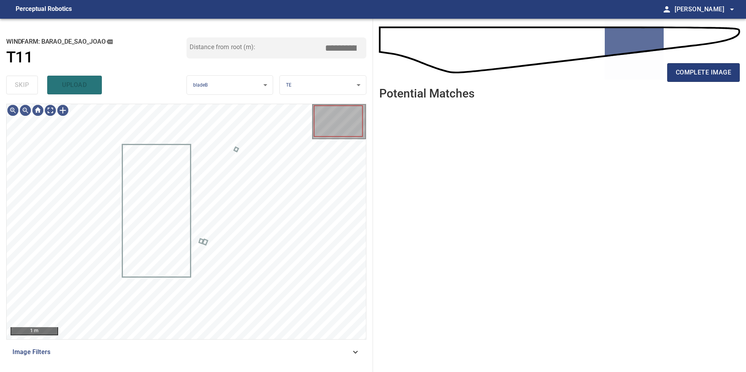
click at [16, 86] on div "skip upload" at bounding box center [96, 85] width 180 height 25
drag, startPoint x: 16, startPoint y: 86, endPoint x: 11, endPoint y: 91, distance: 6.6
click at [14, 91] on div "skip upload" at bounding box center [96, 85] width 180 height 25
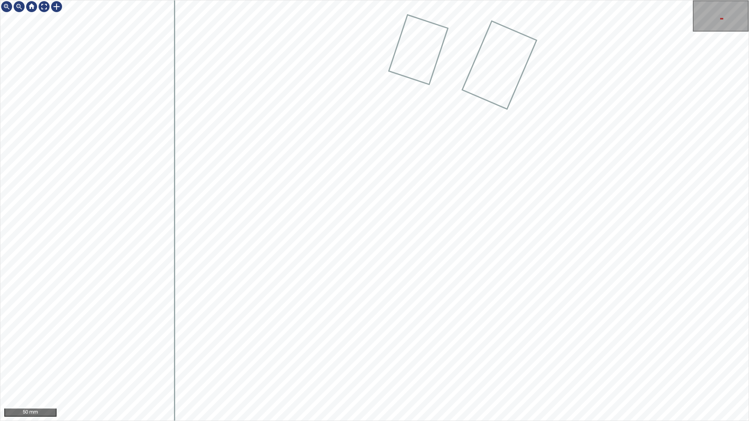
click at [547, 421] on div "50 mm" at bounding box center [374, 210] width 749 height 421
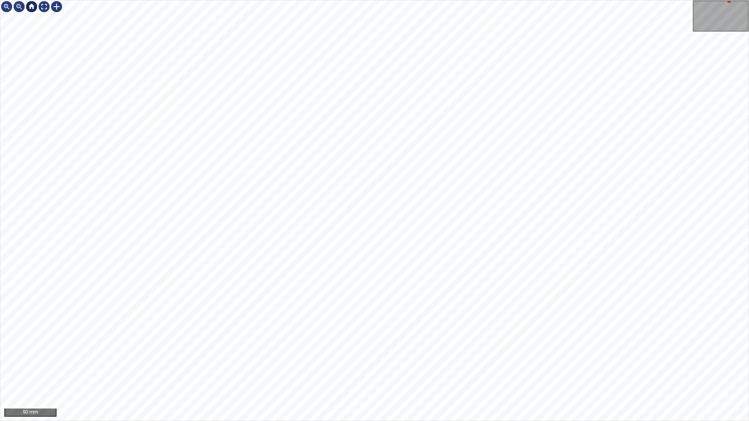
click at [37, 5] on div at bounding box center [31, 6] width 12 height 12
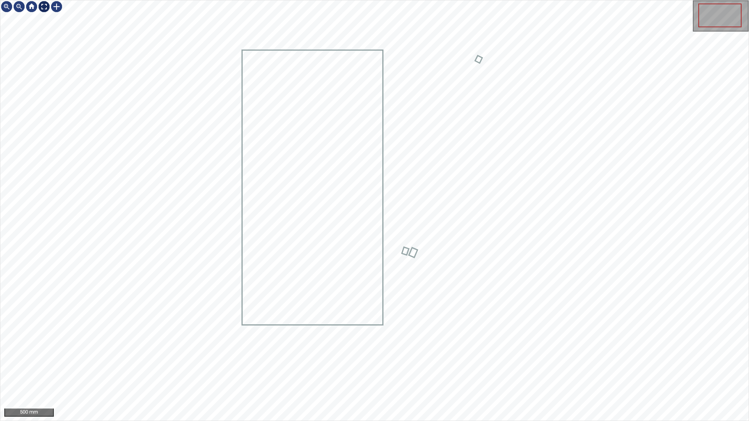
click at [45, 10] on div at bounding box center [44, 6] width 12 height 12
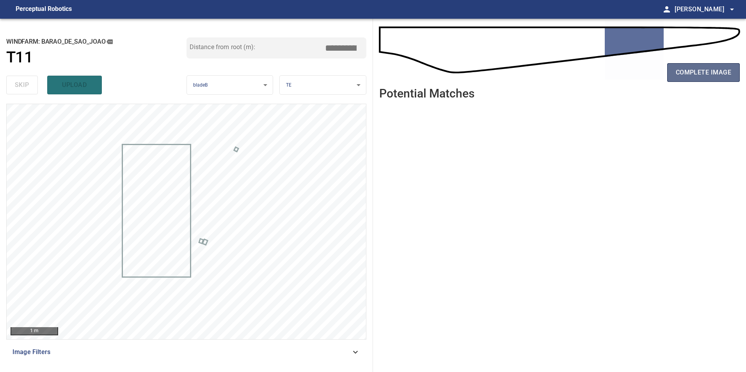
click at [717, 76] on span "complete image" at bounding box center [703, 72] width 55 height 11
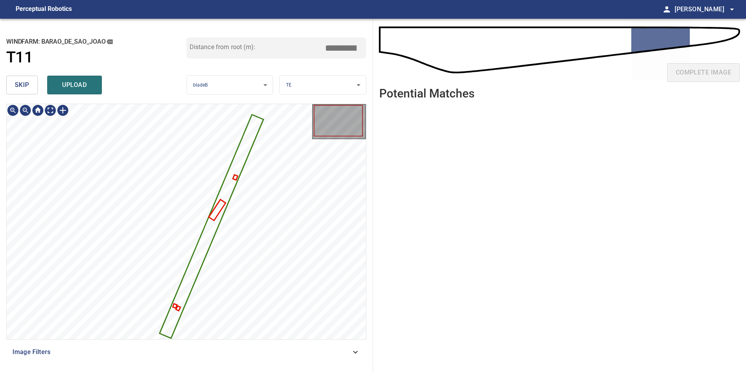
click at [198, 256] on icon at bounding box center [211, 226] width 102 height 222
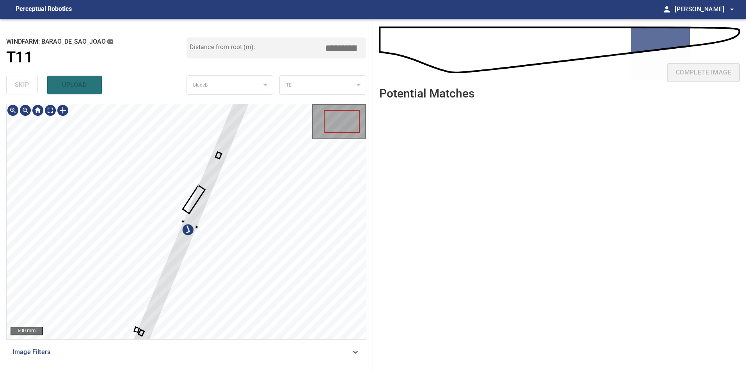
click at [259, 284] on div at bounding box center [186, 221] width 359 height 235
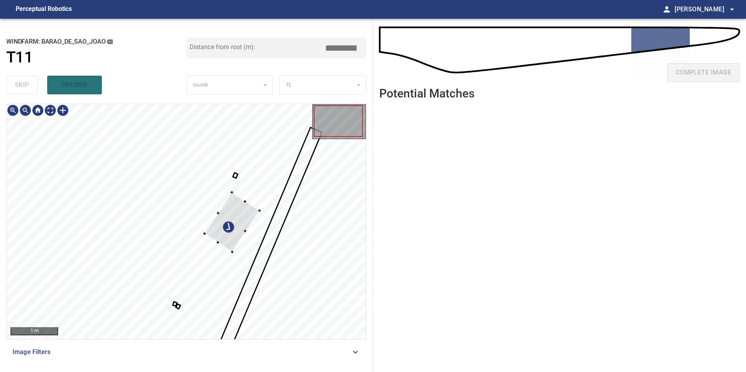
click at [296, 220] on div at bounding box center [186, 221] width 359 height 235
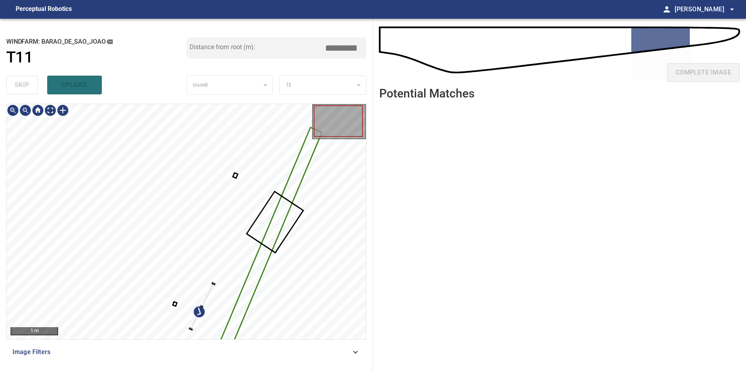
click at [236, 307] on div at bounding box center [186, 221] width 359 height 235
click at [233, 316] on div at bounding box center [186, 221] width 359 height 235
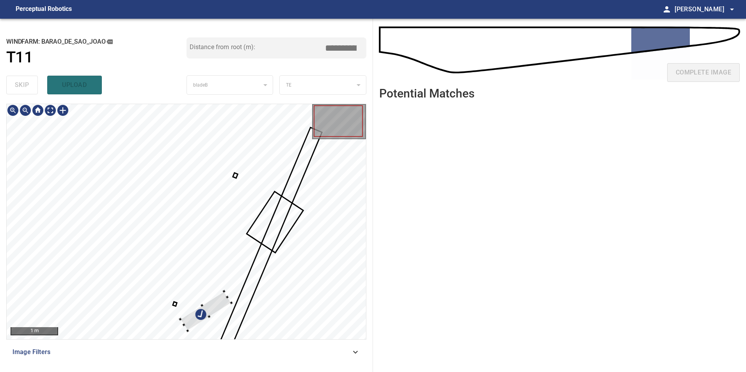
click at [220, 319] on div at bounding box center [209, 317] width 44 height 28
click at [275, 272] on div at bounding box center [273, 283] width 55 height 46
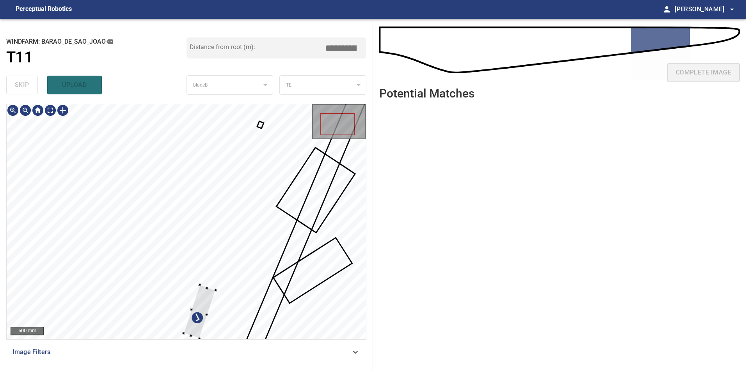
click at [275, 266] on div at bounding box center [186, 221] width 359 height 235
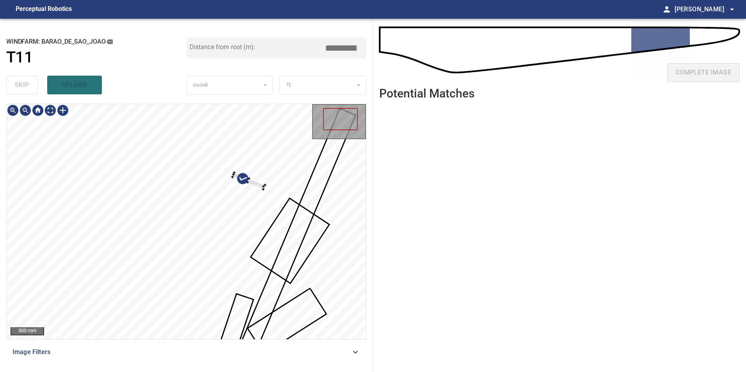
click at [258, 240] on div at bounding box center [186, 221] width 359 height 235
click at [272, 223] on div at bounding box center [248, 212] width 54 height 71
click at [278, 213] on div at bounding box center [282, 208] width 54 height 71
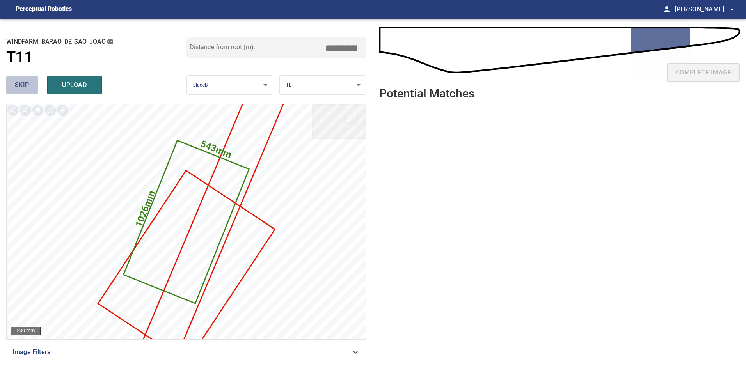
click at [25, 86] on span "skip" at bounding box center [22, 85] width 14 height 11
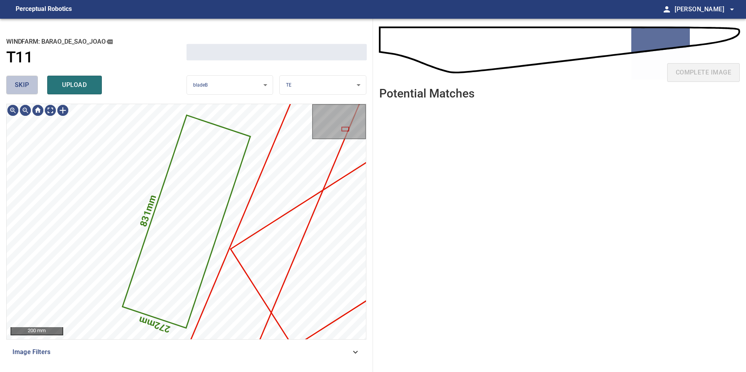
click at [25, 86] on span "skip" at bounding box center [22, 85] width 14 height 11
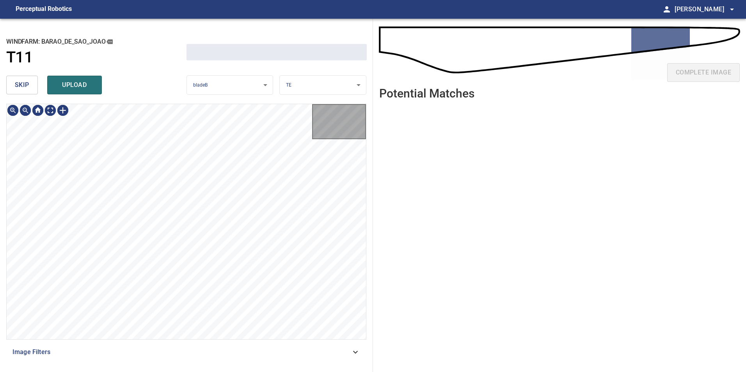
click at [25, 86] on span "skip" at bounding box center [22, 85] width 14 height 11
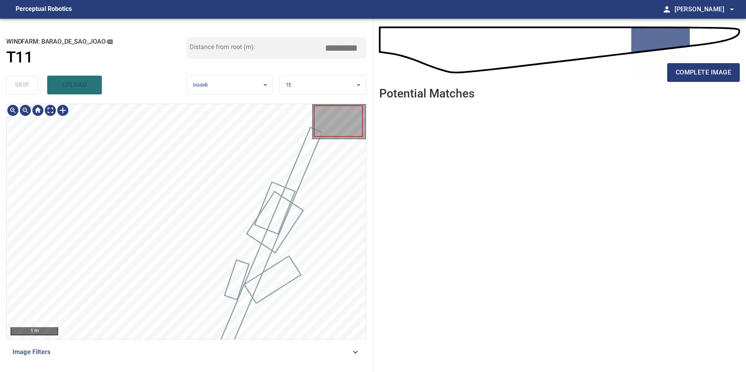
click at [25, 86] on div "skip upload" at bounding box center [96, 85] width 180 height 25
click at [25, 87] on div "skip upload" at bounding box center [96, 85] width 180 height 25
click at [55, 111] on div at bounding box center [38, 110] width 62 height 12
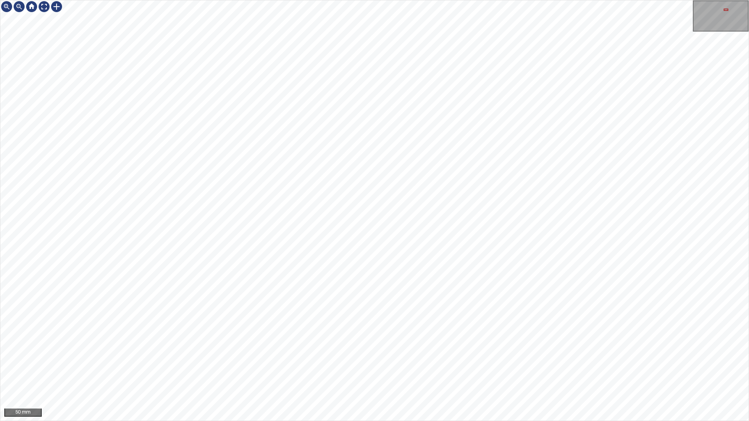
click at [356, 421] on div "50 mm" at bounding box center [374, 210] width 749 height 421
click at [246, 421] on div "50 mm" at bounding box center [374, 210] width 749 height 421
click at [191, 421] on div "50 mm" at bounding box center [374, 210] width 749 height 421
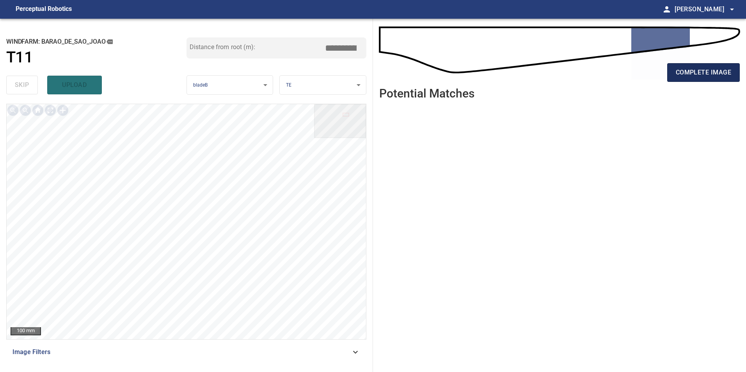
click at [692, 73] on span "complete image" at bounding box center [703, 72] width 55 height 11
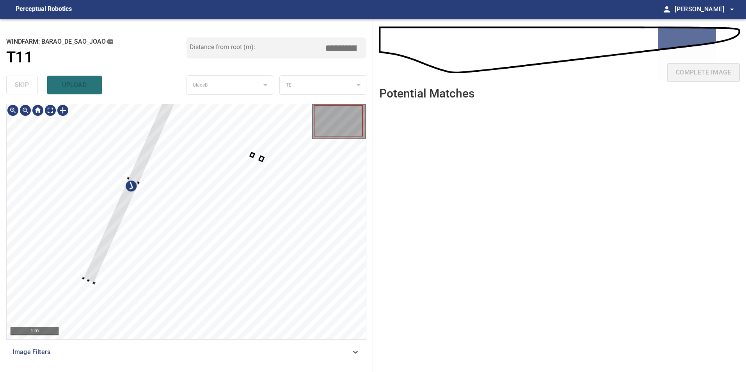
click at [126, 161] on div at bounding box center [186, 221] width 359 height 235
click at [292, 217] on div at bounding box center [186, 221] width 359 height 235
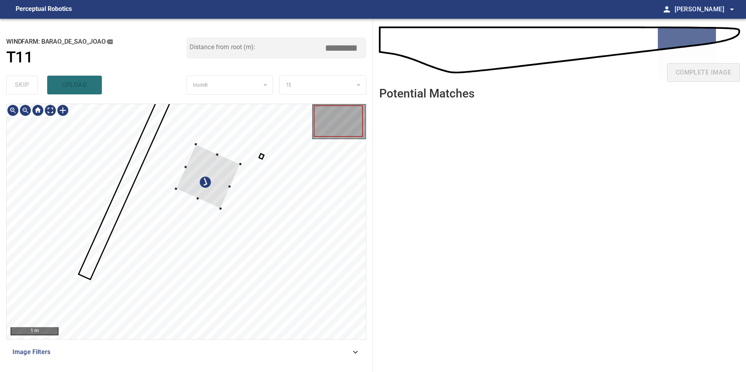
click at [176, 170] on div at bounding box center [208, 176] width 64 height 64
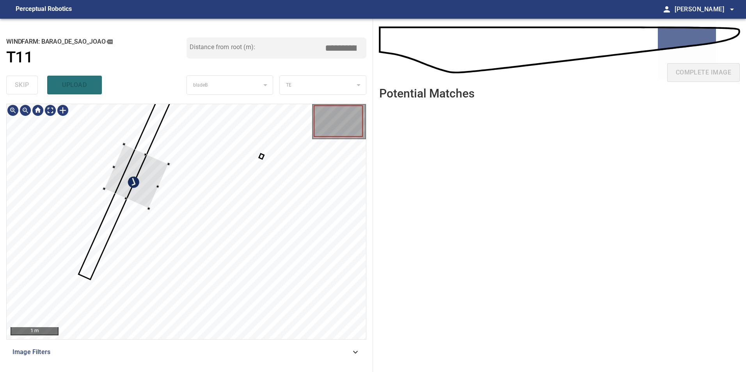
click at [140, 183] on div at bounding box center [136, 176] width 64 height 64
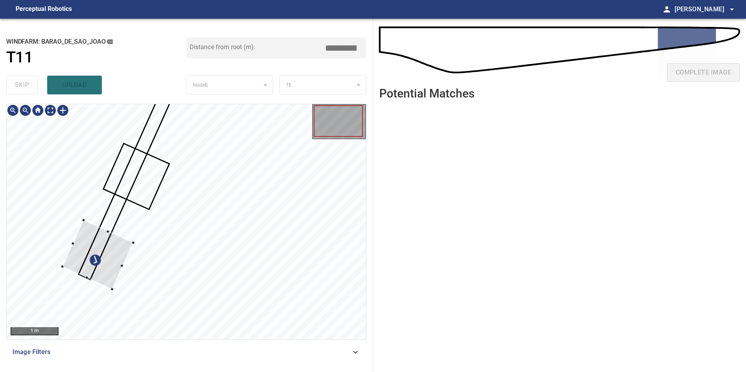
click at [113, 251] on div at bounding box center [97, 254] width 71 height 69
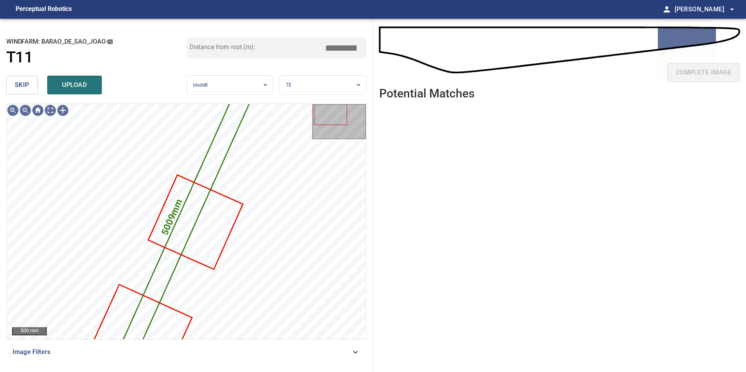
click at [20, 81] on span "skip" at bounding box center [22, 85] width 14 height 11
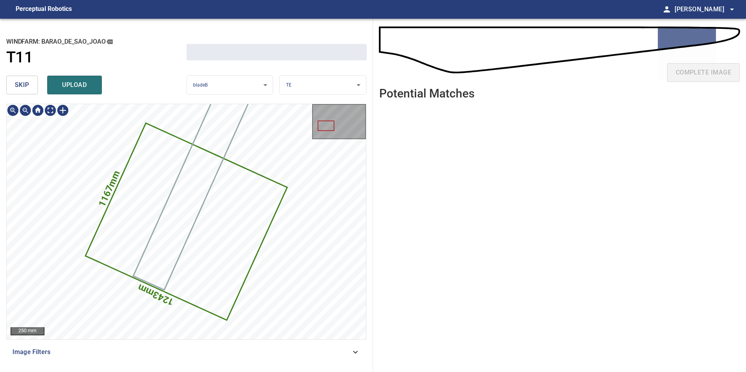
click at [20, 81] on span "skip" at bounding box center [22, 85] width 14 height 11
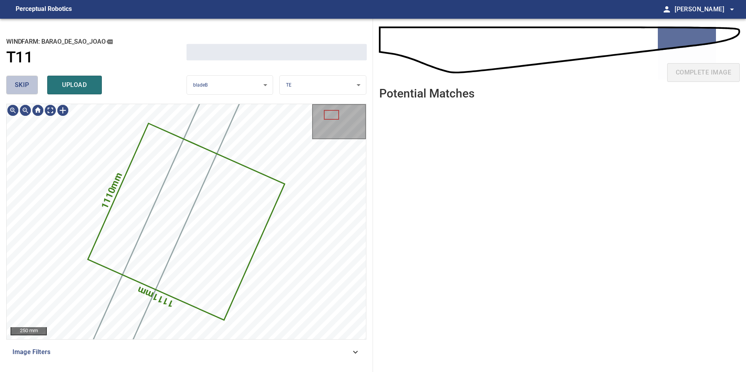
click at [20, 81] on span "skip" at bounding box center [22, 85] width 14 height 11
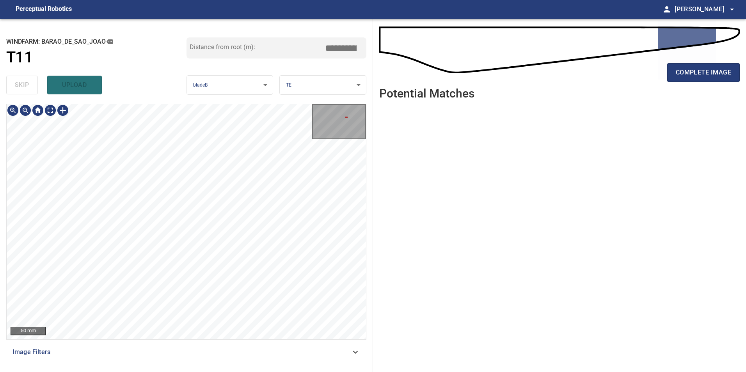
click at [241, 1] on main "**********" at bounding box center [373, 186] width 746 height 372
click at [281, 70] on div "**********" at bounding box center [186, 195] width 373 height 353
click at [218, 89] on div "**********" at bounding box center [186, 195] width 373 height 353
click at [241, 101] on div "**********" at bounding box center [186, 195] width 373 height 353
click at [244, 92] on div "**********" at bounding box center [186, 195] width 373 height 353
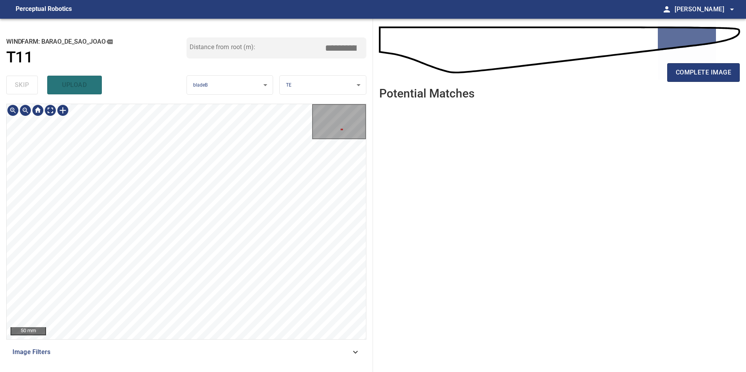
click at [274, 71] on div "**********" at bounding box center [186, 195] width 373 height 353
click at [281, 83] on div "**********" at bounding box center [186, 195] width 373 height 353
click at [274, 219] on div "50 mm Image Filters" at bounding box center [186, 235] width 360 height 262
click at [258, 208] on div "50 mm Image Filters" at bounding box center [186, 235] width 360 height 262
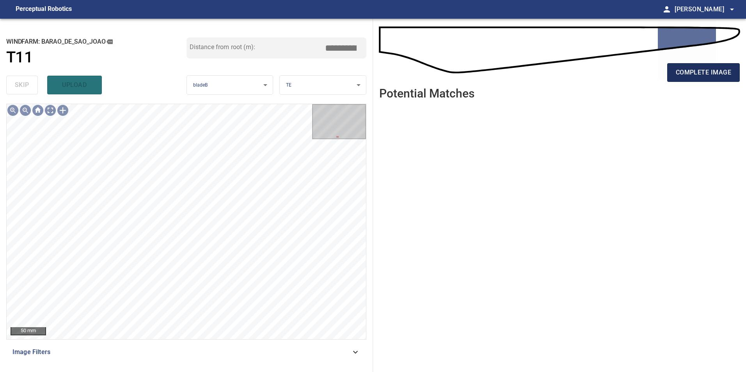
click at [698, 67] on span "complete image" at bounding box center [703, 72] width 55 height 11
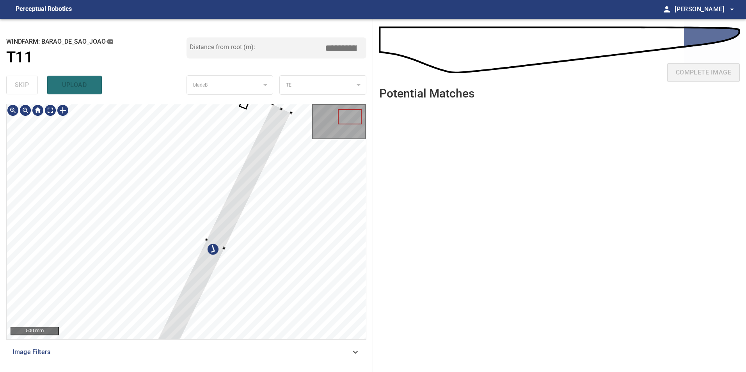
click at [207, 291] on div at bounding box center [215, 243] width 150 height 279
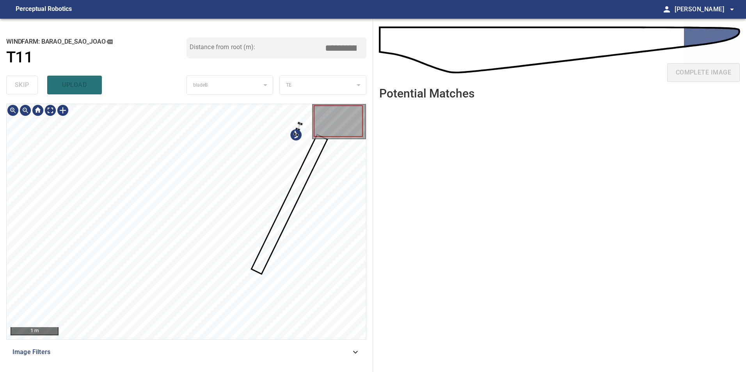
click at [337, 220] on div at bounding box center [186, 221] width 359 height 235
click at [361, 221] on div at bounding box center [186, 221] width 359 height 235
click at [204, 135] on div at bounding box center [186, 221] width 359 height 235
click at [130, 193] on div at bounding box center [186, 221] width 359 height 235
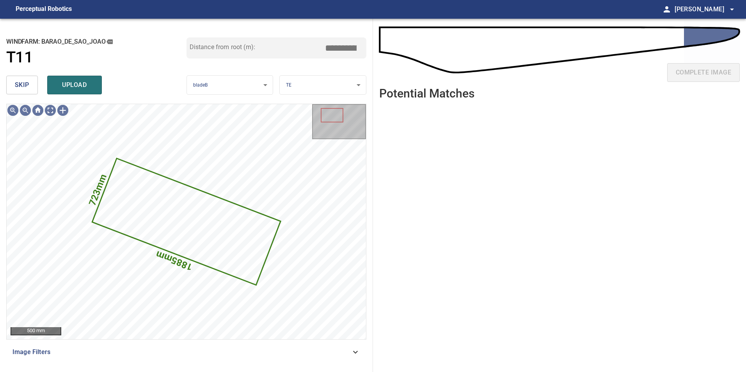
click at [14, 85] on button "skip" at bounding box center [22, 85] width 32 height 19
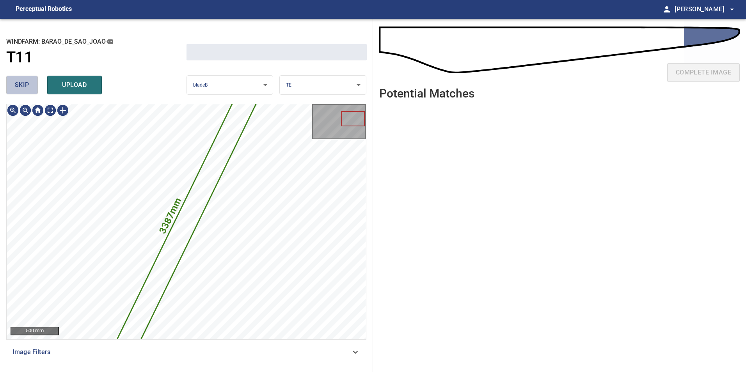
click at [14, 85] on button "skip" at bounding box center [22, 85] width 32 height 19
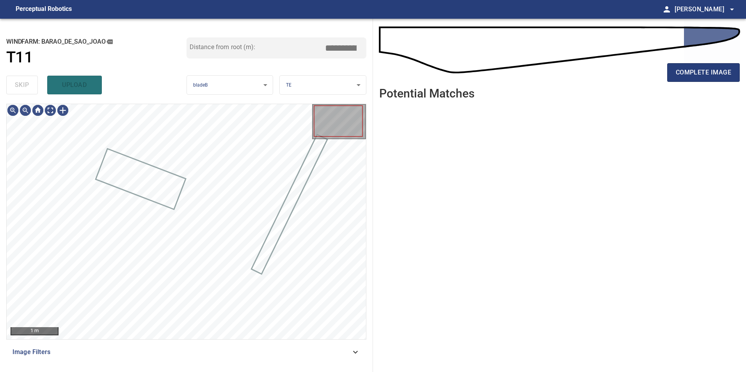
click at [14, 85] on div "skip upload" at bounding box center [96, 85] width 180 height 25
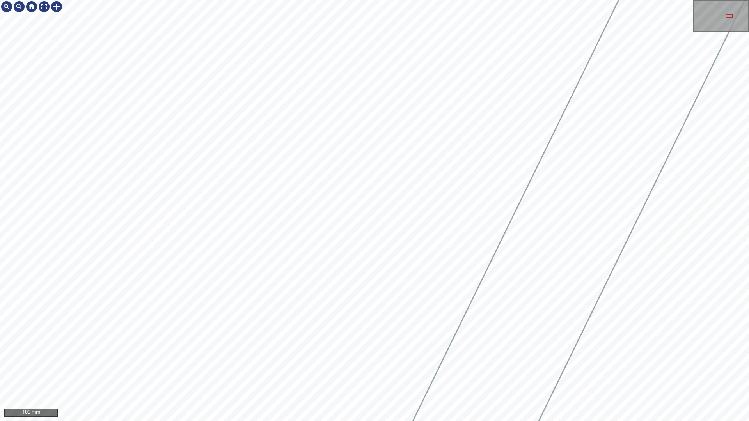
click at [526, 235] on div at bounding box center [374, 210] width 748 height 421
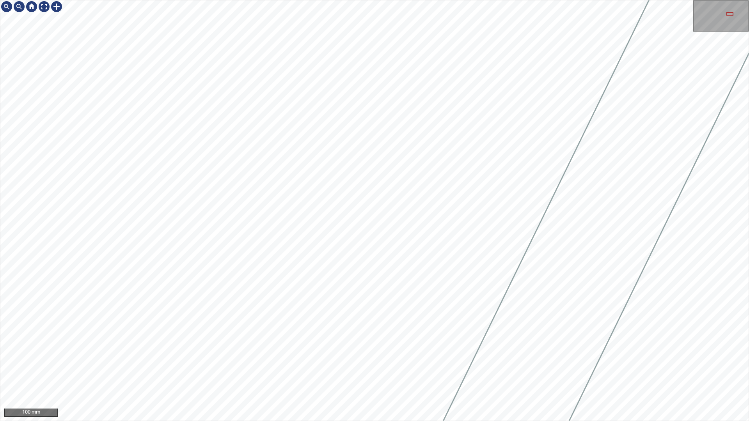
click at [254, 421] on div "100 mm" at bounding box center [374, 210] width 749 height 421
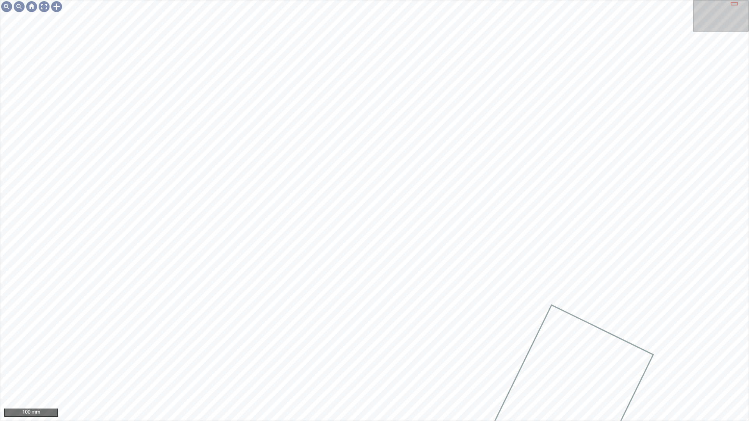
click at [44, 0] on div "100 mm" at bounding box center [374, 210] width 749 height 421
click at [41, 5] on div at bounding box center [44, 6] width 12 height 12
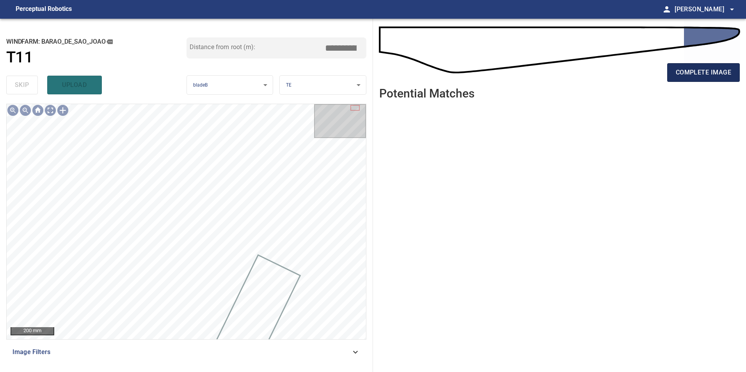
click at [717, 67] on span "complete image" at bounding box center [703, 72] width 55 height 11
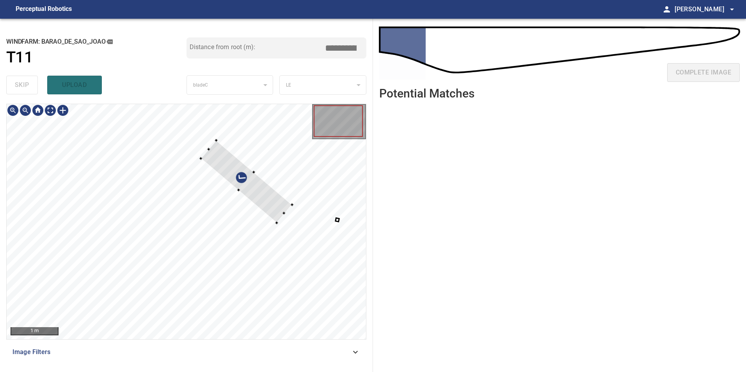
click at [288, 200] on div at bounding box center [186, 221] width 359 height 235
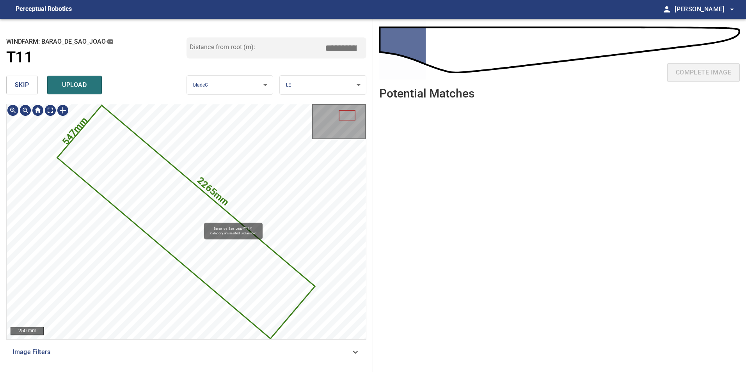
click at [192, 215] on icon at bounding box center [186, 222] width 256 height 232
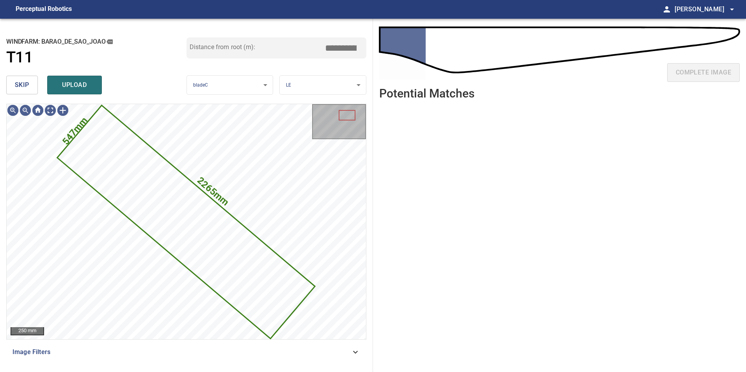
click at [32, 82] on button "skip" at bounding box center [22, 85] width 32 height 19
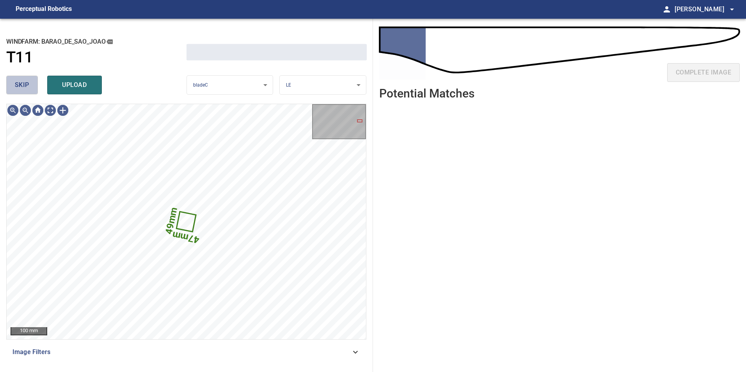
click at [20, 90] on span "skip" at bounding box center [22, 85] width 14 height 11
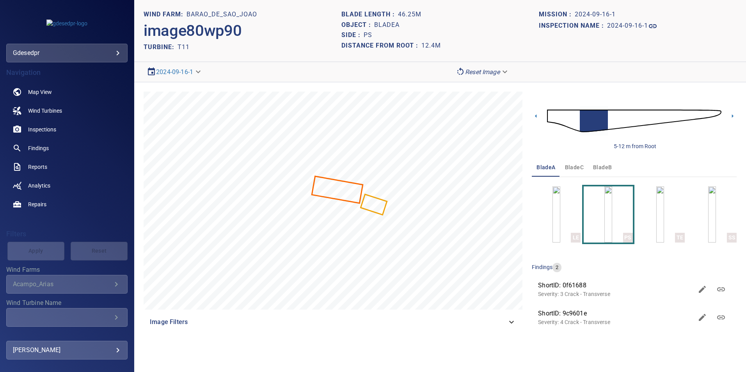
click at [556, 119] on img at bounding box center [634, 121] width 174 height 42
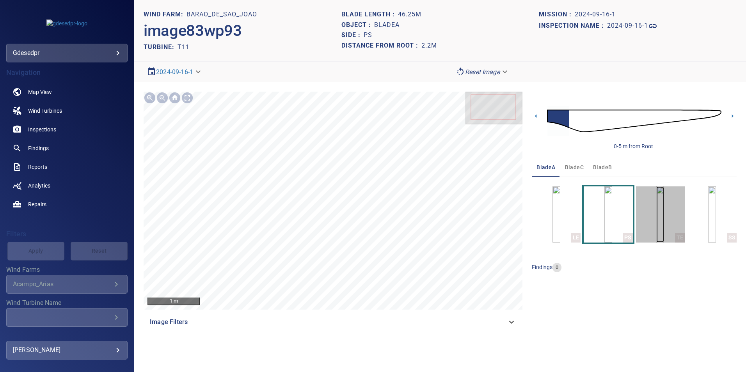
click at [656, 217] on img "button" at bounding box center [660, 214] width 8 height 56
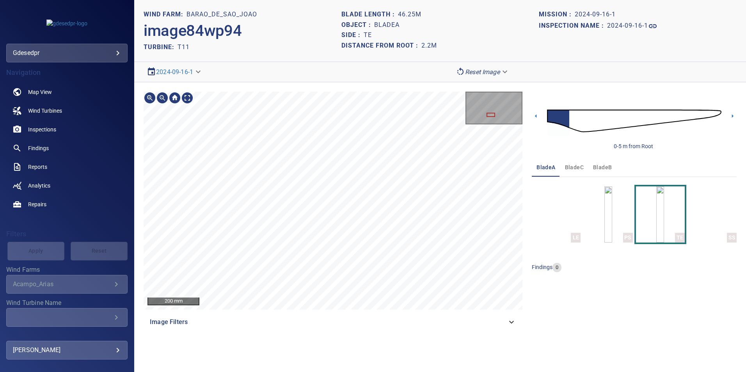
click at [290, 323] on div "200 mm Image Filters" at bounding box center [333, 212] width 379 height 240
click at [276, 351] on section "**********" at bounding box center [440, 186] width 612 height 372
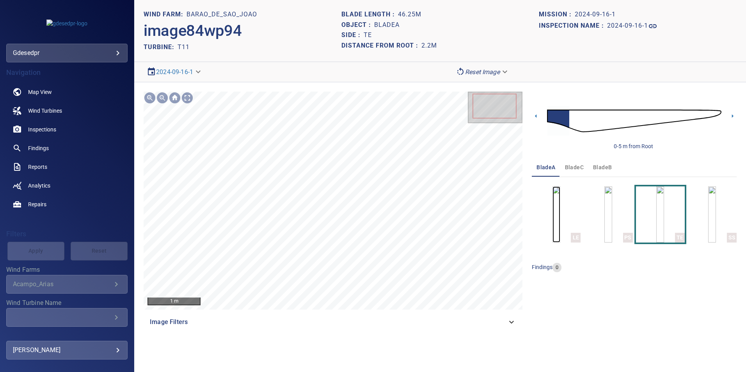
click at [560, 216] on img "button" at bounding box center [556, 214] width 8 height 56
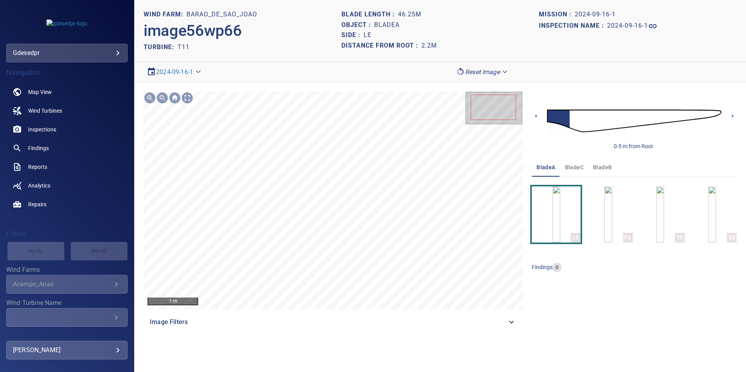
click at [575, 168] on span "bladeC" at bounding box center [574, 168] width 19 height 10
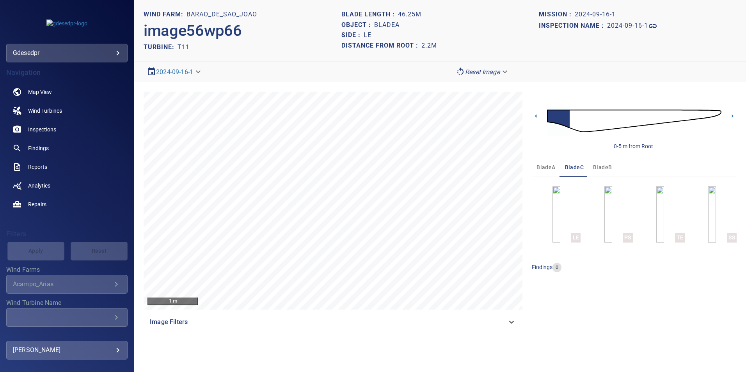
click at [595, 169] on span "bladeB" at bounding box center [602, 168] width 19 height 10
click at [560, 224] on img "button" at bounding box center [556, 214] width 8 height 56
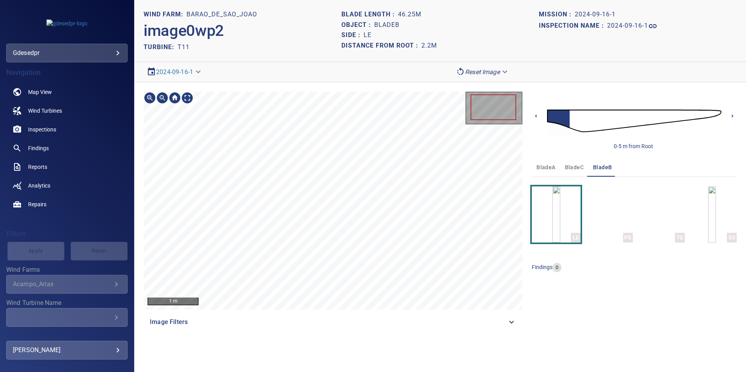
click at [355, 329] on div "1 m Image Filters" at bounding box center [333, 212] width 379 height 240
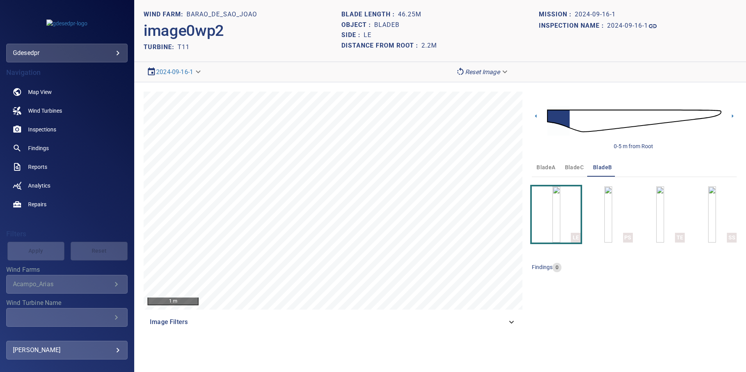
click at [617, 122] on img at bounding box center [634, 121] width 174 height 42
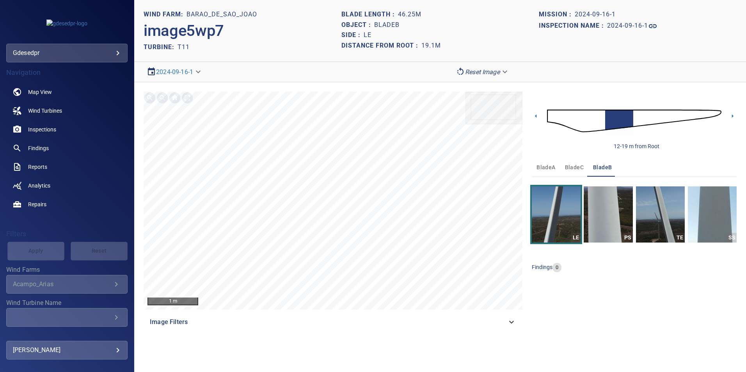
click at [639, 120] on img at bounding box center [634, 121] width 174 height 42
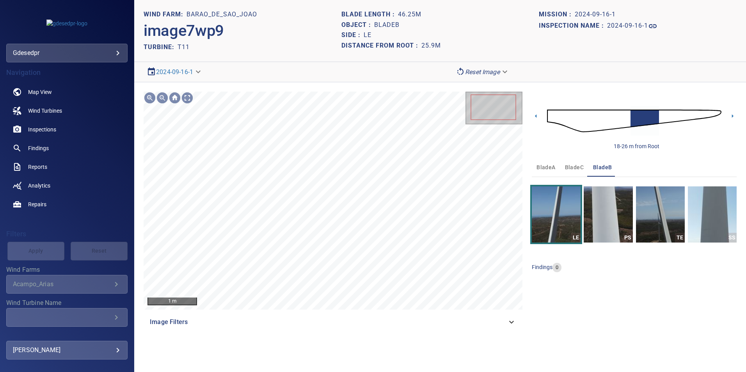
click at [664, 121] on img at bounding box center [634, 121] width 174 height 42
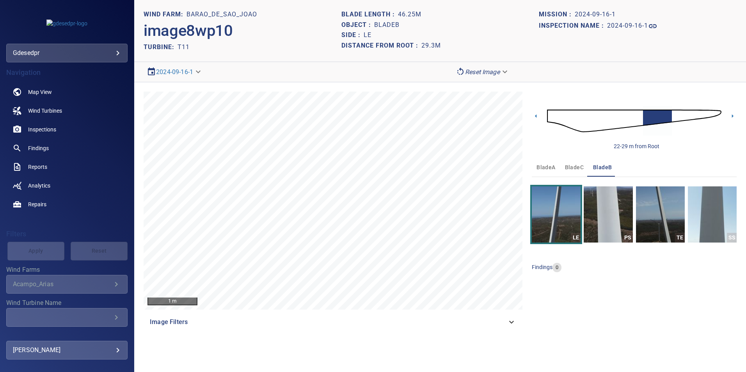
click at [680, 115] on img at bounding box center [634, 121] width 174 height 42
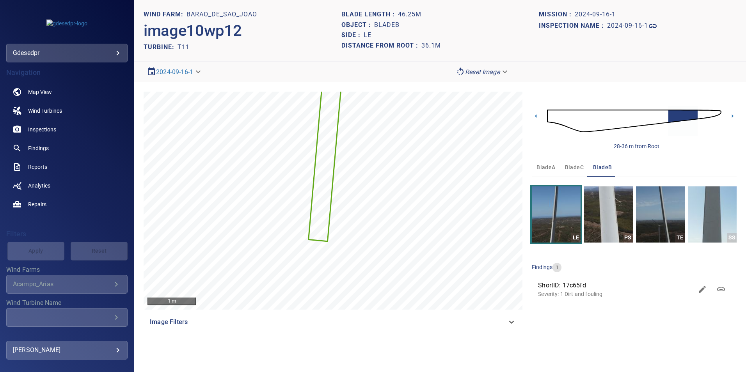
click at [703, 115] on img at bounding box center [634, 121] width 174 height 42
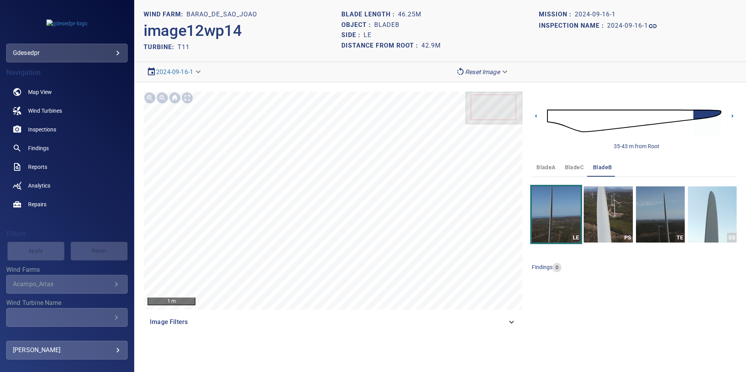
click at [687, 117] on img at bounding box center [634, 121] width 174 height 42
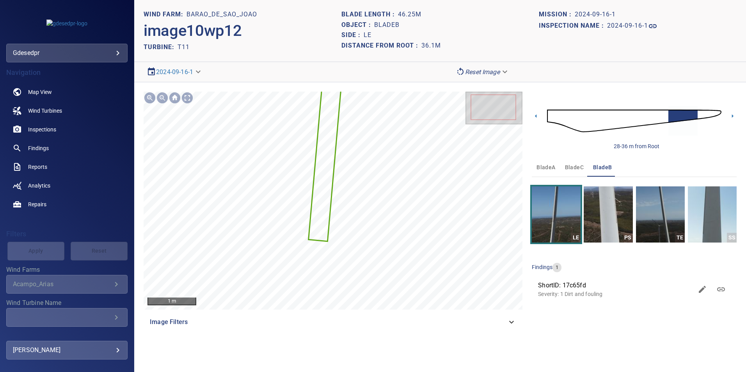
click at [658, 119] on img at bounding box center [634, 121] width 174 height 42
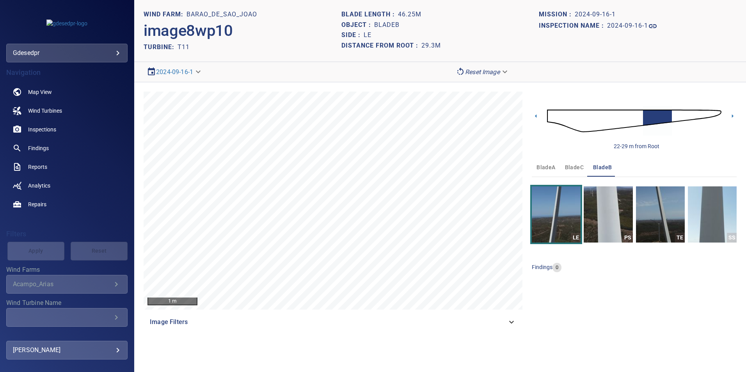
click at [565, 169] on span "bladeC" at bounding box center [574, 168] width 19 height 10
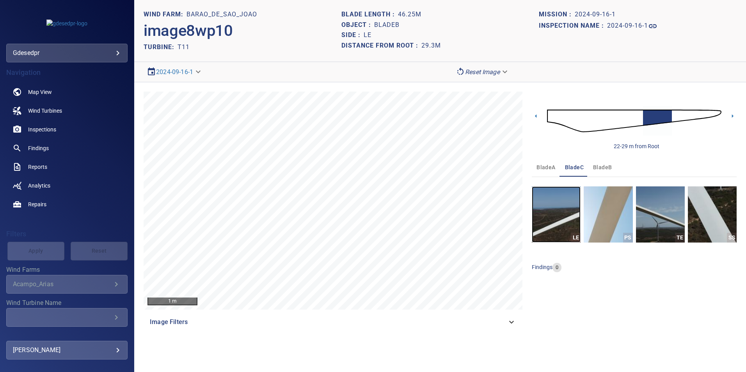
click at [565, 215] on img "button" at bounding box center [556, 214] width 49 height 56
click at [681, 112] on img at bounding box center [634, 121] width 174 height 42
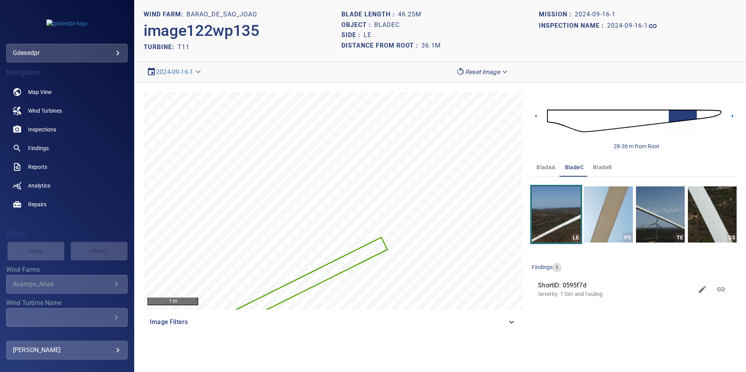
click at [665, 114] on img at bounding box center [634, 121] width 174 height 42
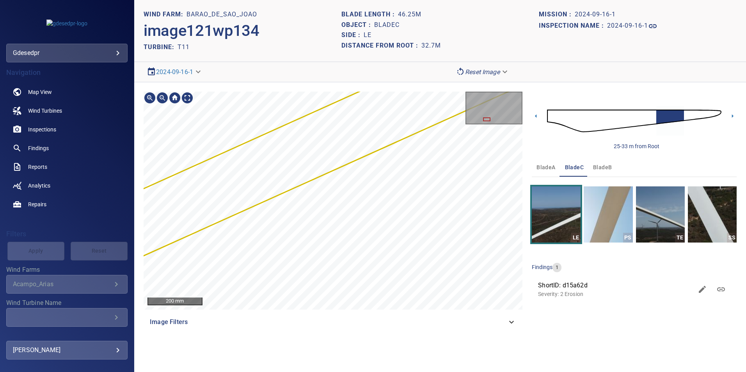
click at [550, 158] on div "200 mm Image Filters 25-33 m from Root bladeA bladeC bladeB LE PS TE SS finding…" at bounding box center [440, 211] width 612 height 259
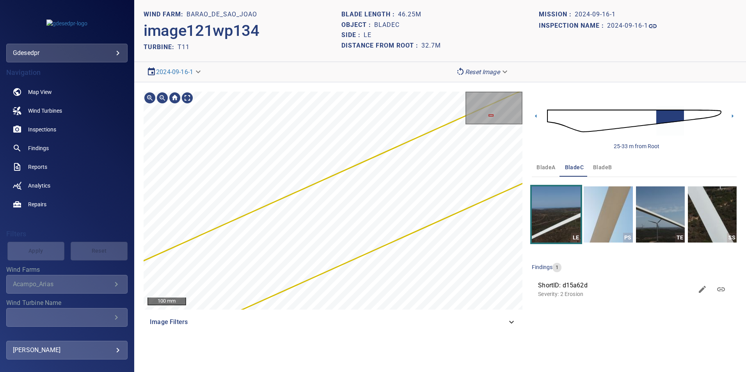
click at [550, 169] on span "bladeA" at bounding box center [545, 168] width 19 height 10
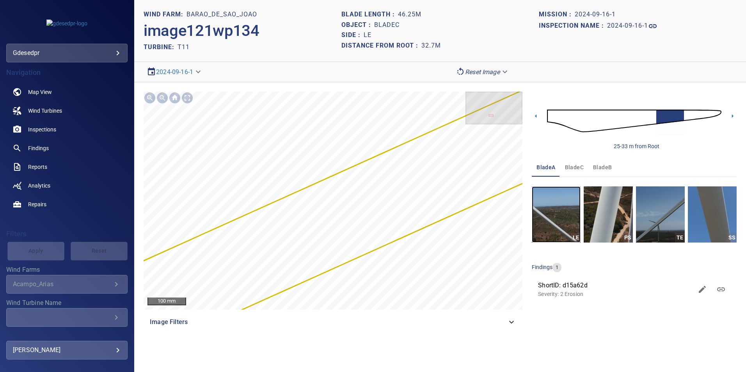
click at [560, 214] on img "button" at bounding box center [556, 214] width 49 height 56
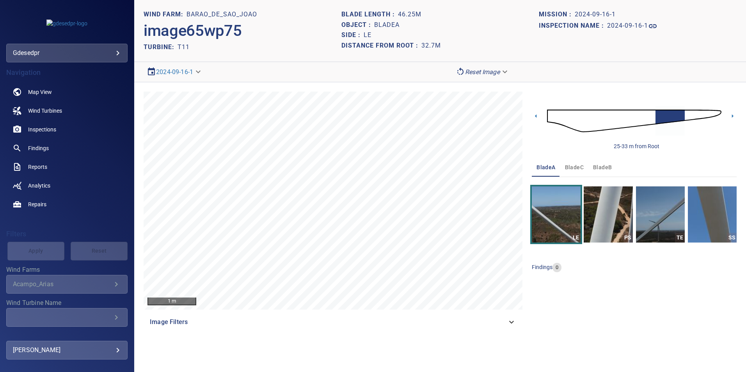
click at [689, 119] on img at bounding box center [634, 121] width 174 height 42
click at [664, 118] on img at bounding box center [634, 121] width 174 height 42
click at [733, 115] on icon at bounding box center [732, 116] width 8 height 8
click at [732, 116] on icon at bounding box center [733, 116] width 2 height 4
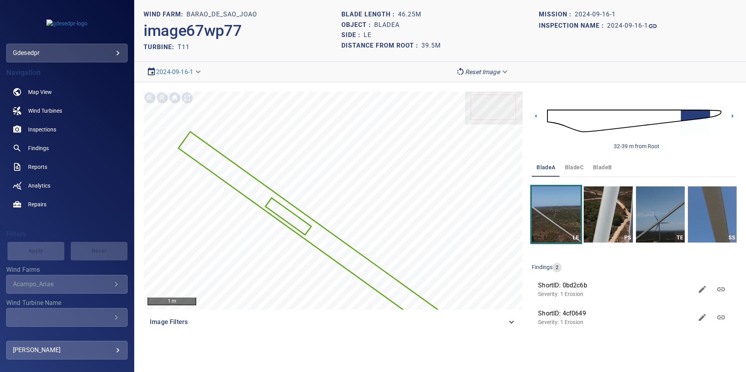
click at [553, 115] on img at bounding box center [634, 121] width 174 height 42
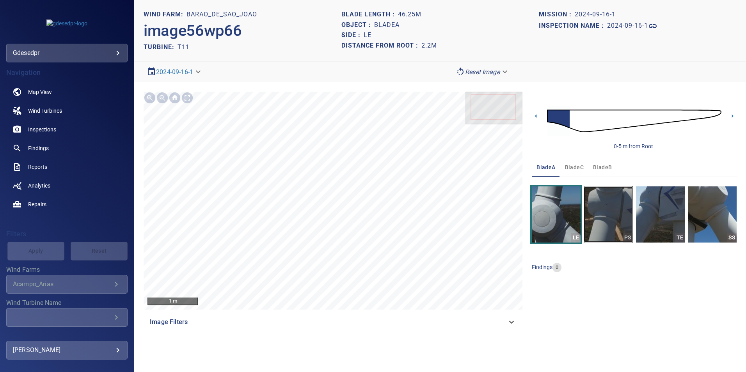
click at [611, 223] on img "button" at bounding box center [608, 214] width 49 height 56
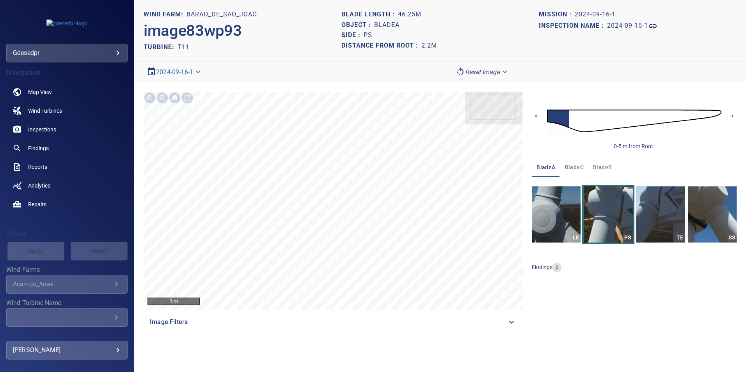
click at [574, 121] on img at bounding box center [634, 121] width 174 height 42
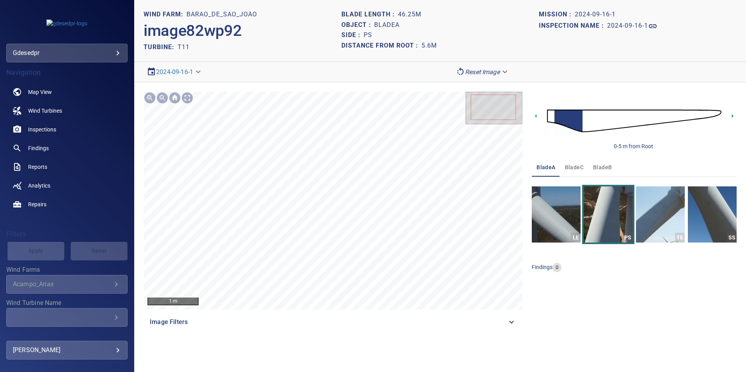
click at [588, 124] on img at bounding box center [634, 121] width 174 height 42
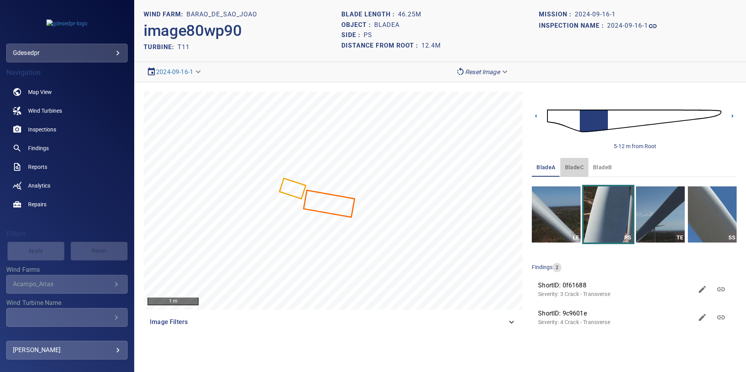
click at [574, 166] on span "bladeC" at bounding box center [574, 168] width 19 height 10
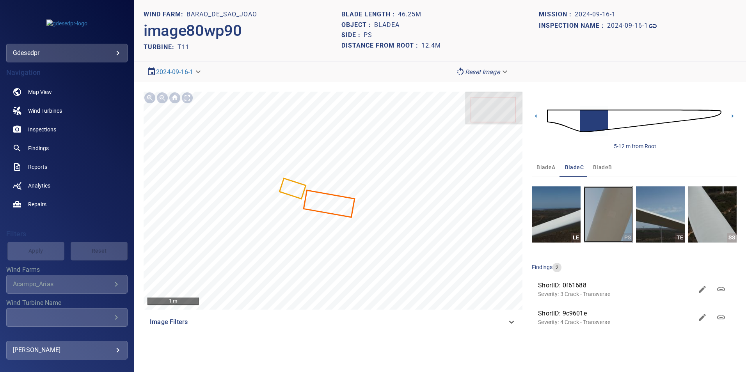
click at [619, 206] on img "button" at bounding box center [608, 214] width 49 height 56
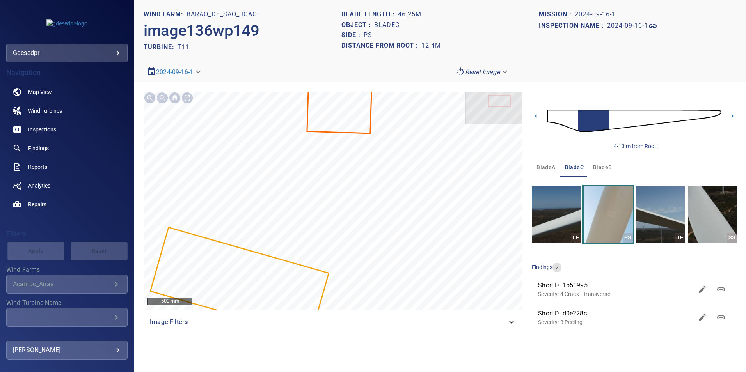
click at [611, 169] on button "bladeB" at bounding box center [602, 167] width 28 height 19
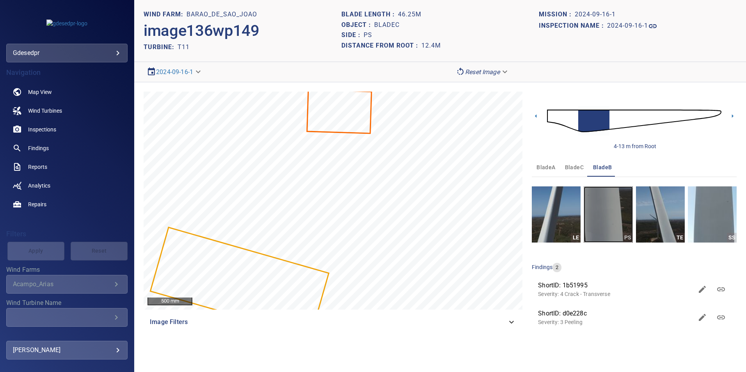
click at [599, 221] on img "button" at bounding box center [608, 214] width 49 height 56
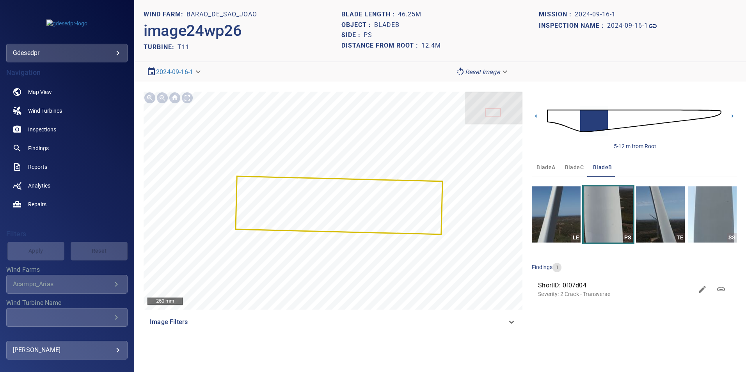
click at [612, 119] on img at bounding box center [634, 121] width 174 height 42
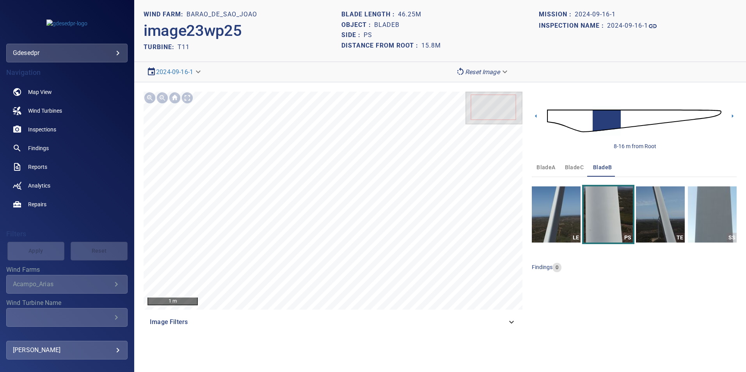
click at [580, 120] on img at bounding box center [634, 121] width 174 height 42
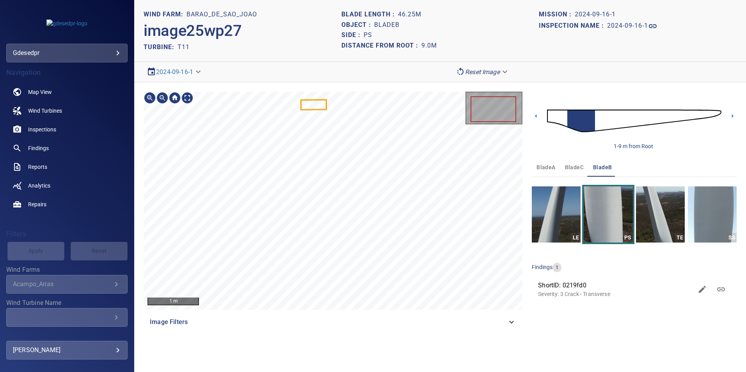
click at [489, 8] on section "**********" at bounding box center [440, 186] width 612 height 372
click at [564, 118] on img at bounding box center [634, 121] width 174 height 42
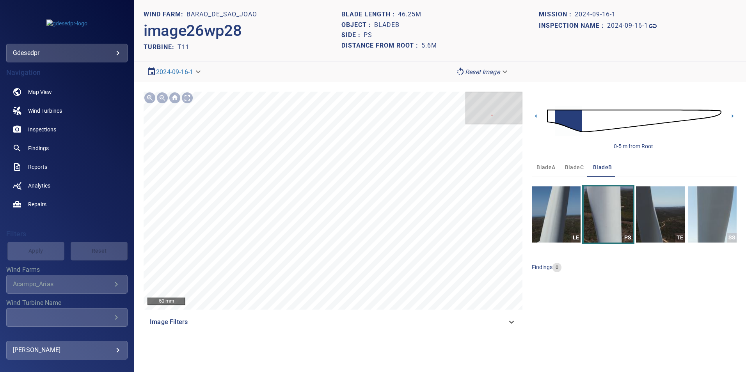
drag, startPoint x: 588, startPoint y: 124, endPoint x: 561, endPoint y: 133, distance: 28.0
click at [588, 124] on img at bounding box center [634, 121] width 174 height 42
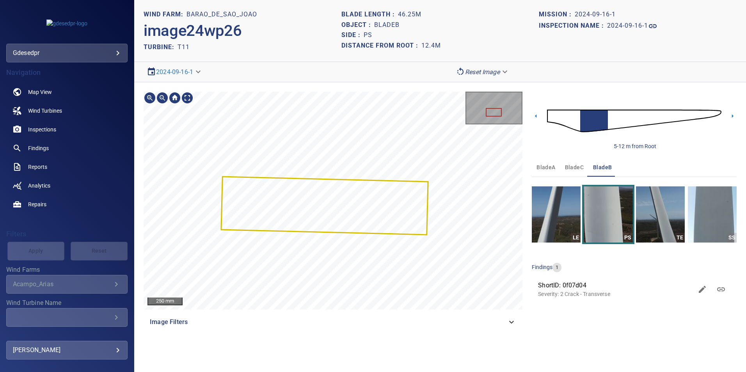
click at [406, 0] on html "**********" at bounding box center [373, 186] width 746 height 372
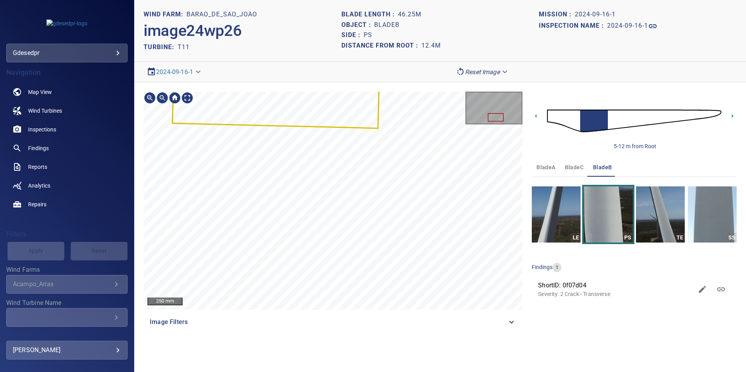
click at [458, 57] on section "**********" at bounding box center [440, 186] width 612 height 372
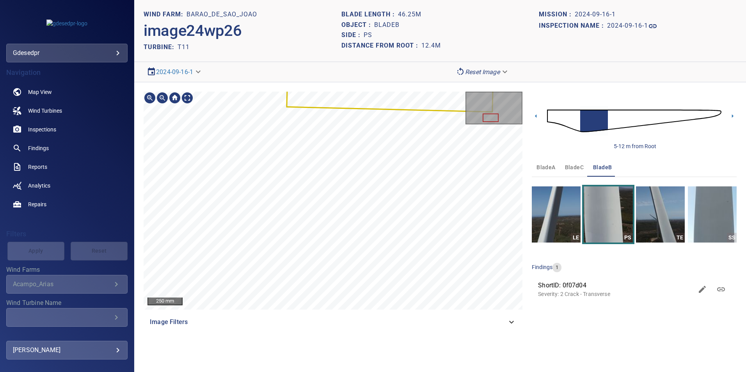
click at [339, 325] on div "250 mm Image Filters" at bounding box center [333, 212] width 379 height 240
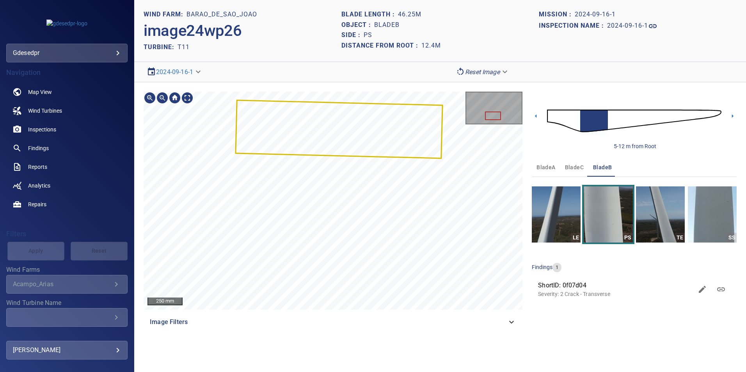
click at [380, 111] on div at bounding box center [333, 201] width 379 height 218
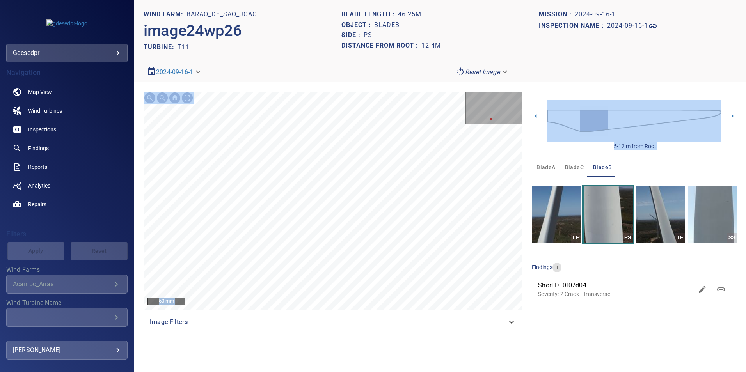
click at [416, 178] on div "50 mm Image Filters 5-12 m from Root bladeA bladeC bladeB LE PS TE SS findings …" at bounding box center [440, 211] width 612 height 259
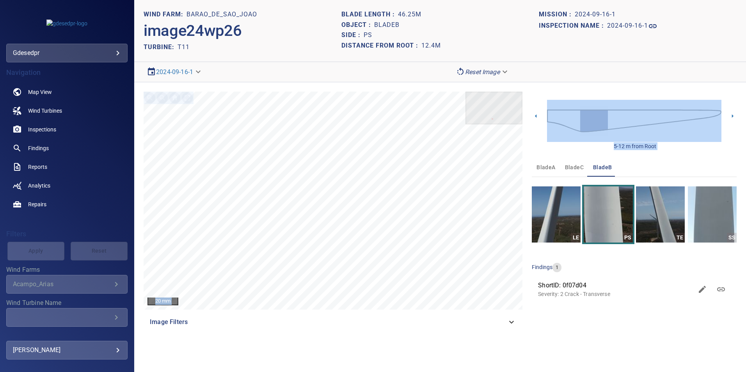
click at [569, 122] on img at bounding box center [634, 121] width 174 height 42
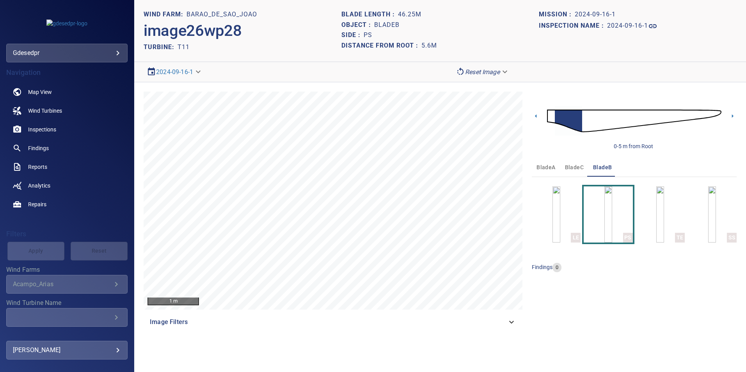
click at [584, 128] on img at bounding box center [634, 121] width 174 height 42
click at [553, 115] on img at bounding box center [634, 121] width 174 height 42
click at [570, 122] on img at bounding box center [634, 121] width 174 height 42
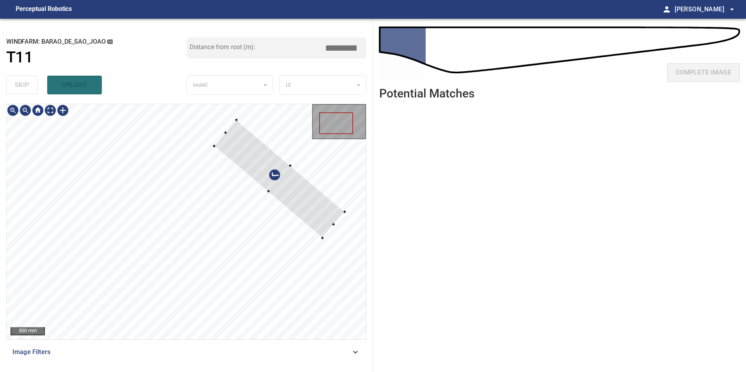
click at [302, 208] on div at bounding box center [279, 179] width 131 height 118
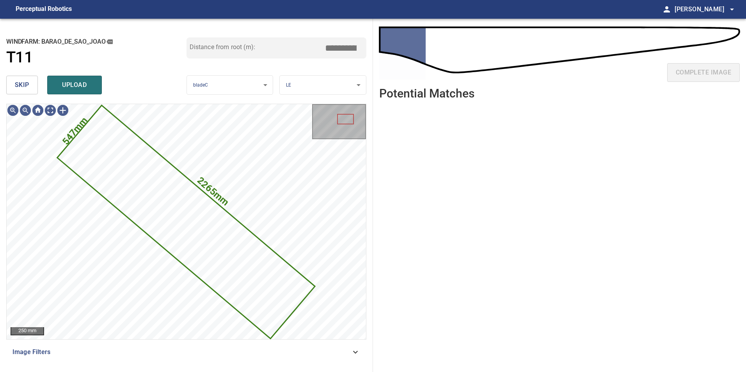
click at [34, 90] on button "skip" at bounding box center [22, 85] width 32 height 19
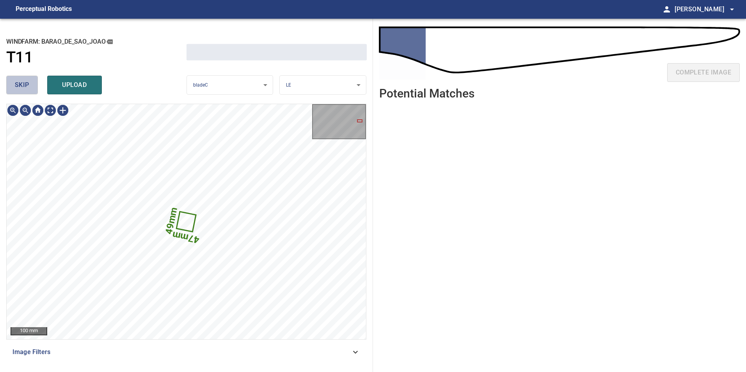
click at [33, 89] on button "skip" at bounding box center [22, 85] width 32 height 19
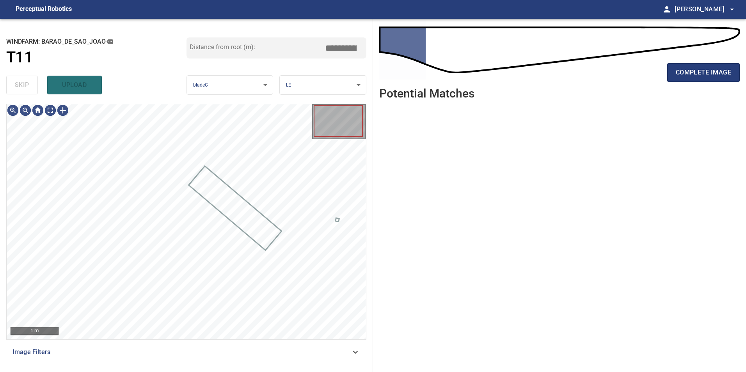
click at [33, 89] on div "skip upload" at bounding box center [96, 85] width 180 height 25
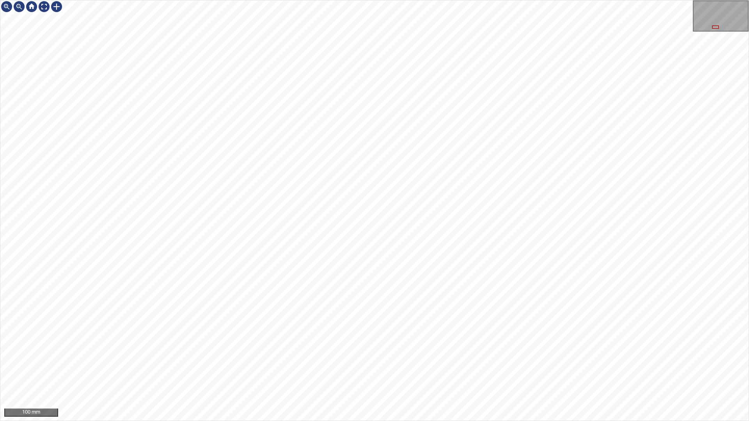
click at [535, 0] on div "100 mm" at bounding box center [374, 210] width 749 height 421
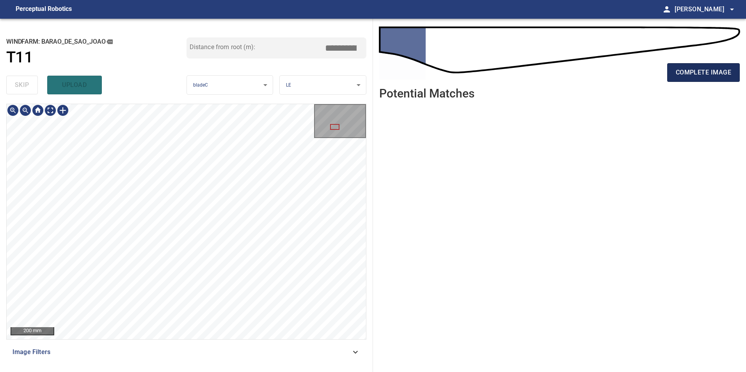
click at [706, 76] on span "complete image" at bounding box center [703, 72] width 55 height 11
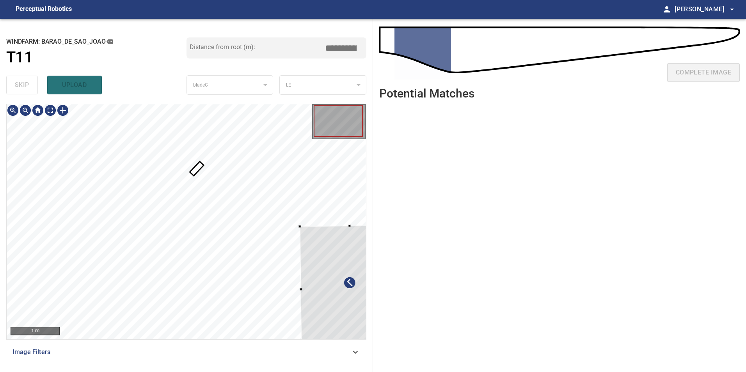
click at [320, 312] on div at bounding box center [350, 288] width 100 height 127
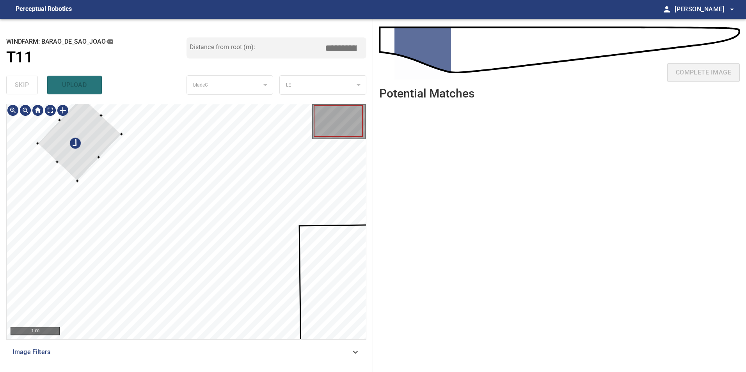
click at [102, 138] on div at bounding box center [79, 139] width 84 height 84
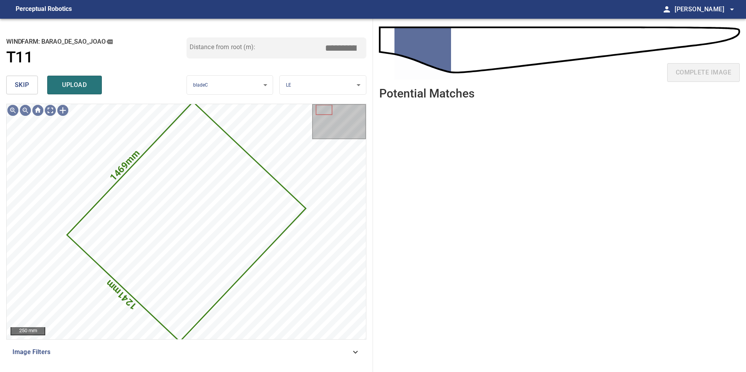
click at [16, 82] on span "skip" at bounding box center [22, 85] width 14 height 11
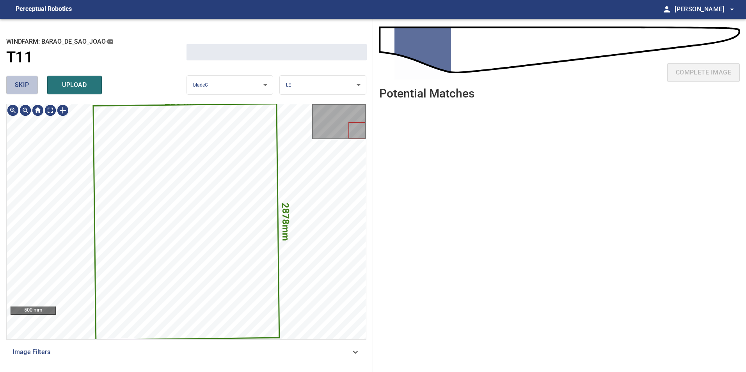
click at [16, 82] on span "skip" at bounding box center [22, 85] width 14 height 11
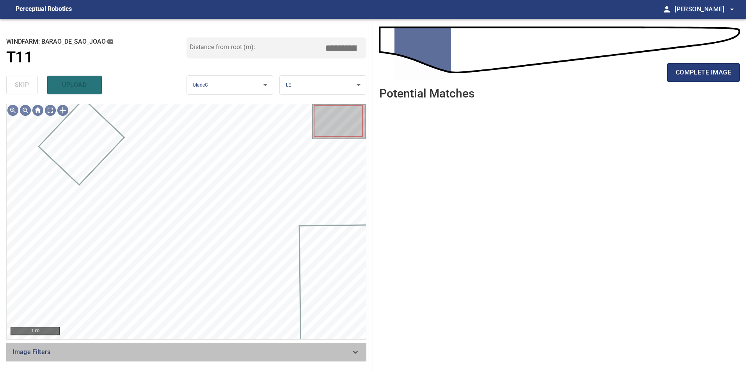
click at [350, 356] on span "Image Filters" at bounding box center [181, 352] width 338 height 9
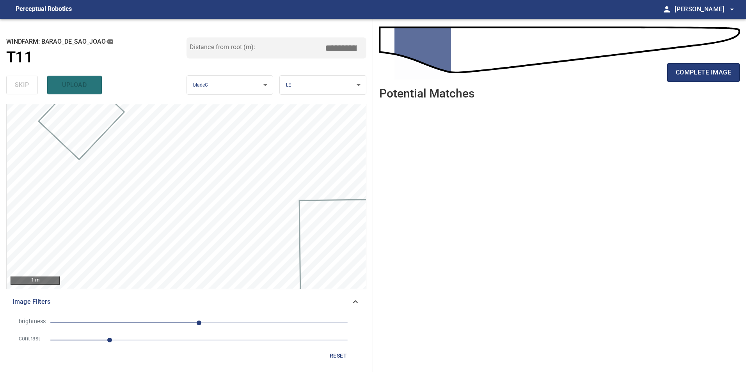
click at [170, 339] on span "1" at bounding box center [198, 340] width 297 height 11
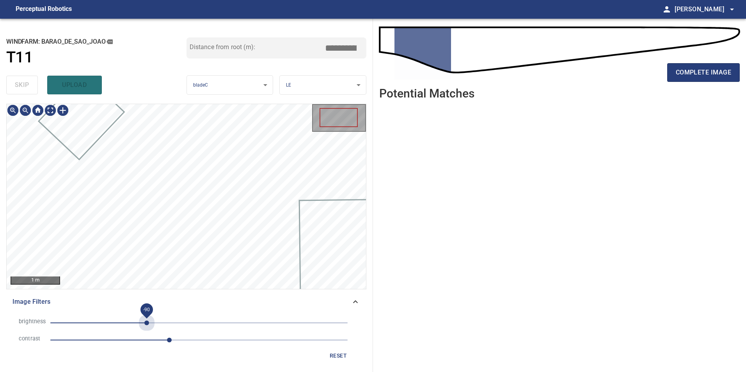
click at [147, 323] on span "-90" at bounding box center [198, 323] width 297 height 11
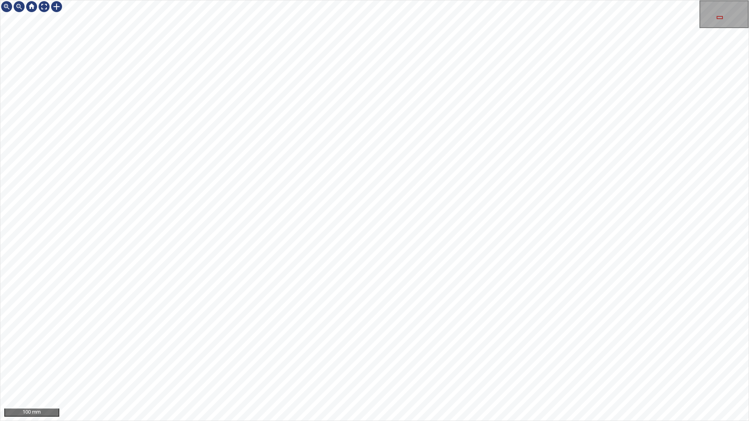
click at [371, 372] on div "100 mm" at bounding box center [374, 210] width 749 height 421
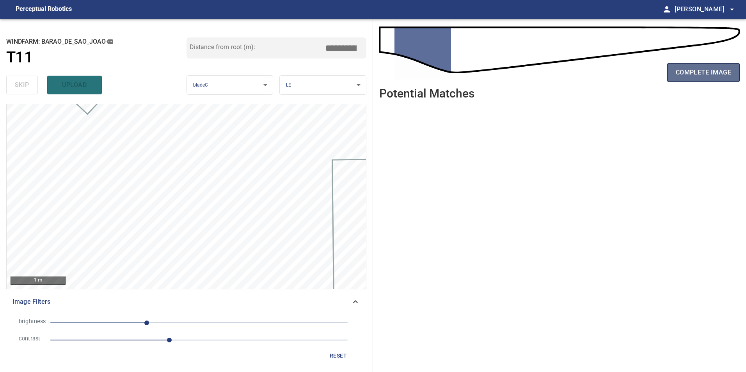
click at [692, 66] on button "complete image" at bounding box center [703, 72] width 73 height 19
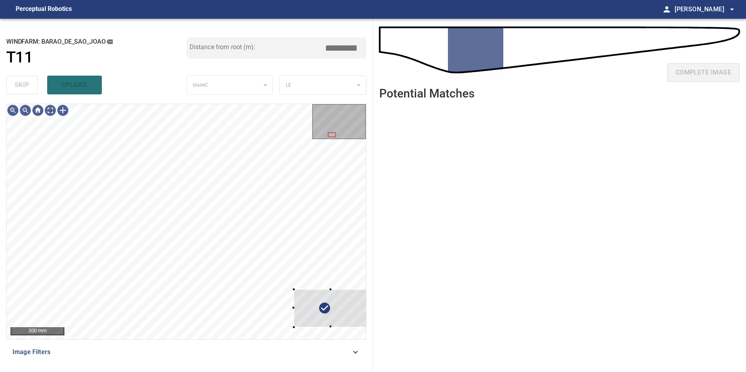
click at [382, 320] on div "**********" at bounding box center [373, 195] width 746 height 353
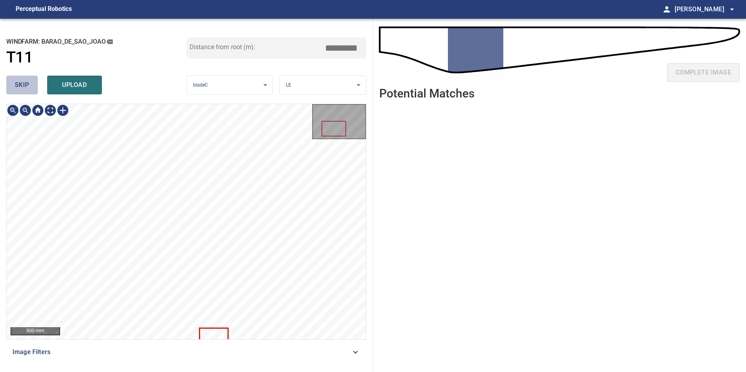
drag, startPoint x: 15, startPoint y: 89, endPoint x: 29, endPoint y: 96, distance: 15.4
click at [16, 89] on span "skip" at bounding box center [22, 85] width 14 height 11
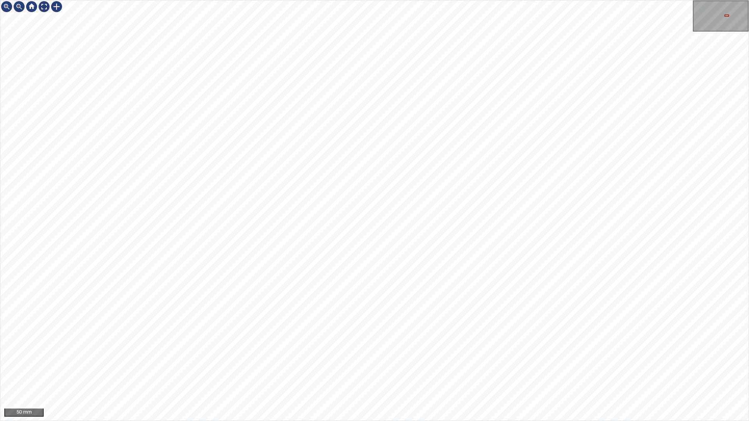
click at [521, 0] on div "50 mm" at bounding box center [374, 210] width 749 height 421
click at [612, 0] on div "50 mm" at bounding box center [374, 210] width 749 height 421
click at [366, 372] on div "100 mm" at bounding box center [374, 210] width 749 height 421
click at [160, 372] on div "100 mm" at bounding box center [374, 210] width 749 height 421
click at [409, 372] on div "200 mm" at bounding box center [374, 210] width 749 height 421
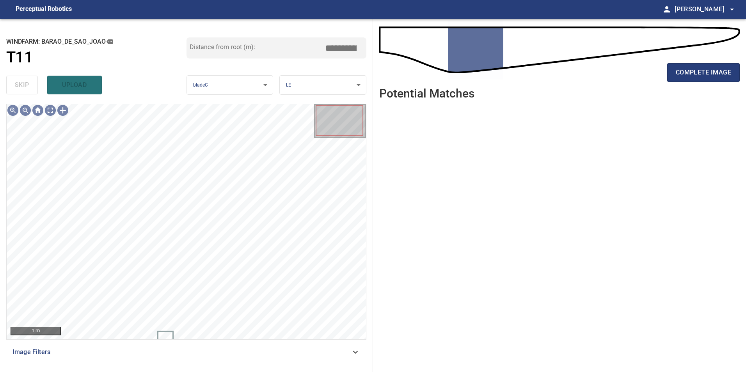
drag, startPoint x: 266, startPoint y: 364, endPoint x: 270, endPoint y: 355, distance: 10.0
click at [266, 364] on div "1 m Image Filters" at bounding box center [186, 235] width 360 height 262
drag, startPoint x: 368, startPoint y: 350, endPoint x: 339, endPoint y: 350, distance: 29.7
click at [366, 350] on div "**********" at bounding box center [186, 195] width 373 height 353
drag, startPoint x: 339, startPoint y: 350, endPoint x: 289, endPoint y: 348, distance: 49.6
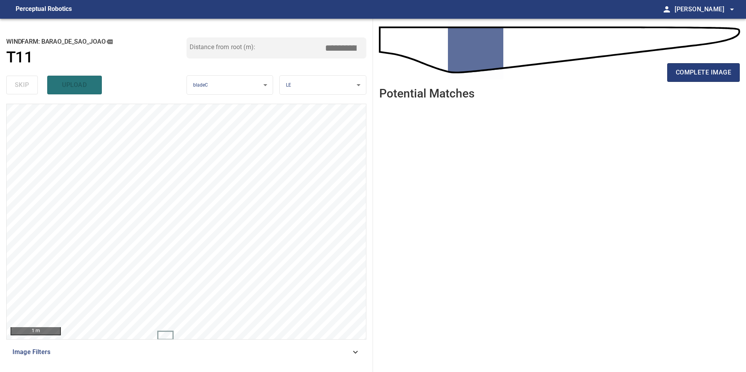
click at [339, 350] on span "Image Filters" at bounding box center [181, 352] width 338 height 9
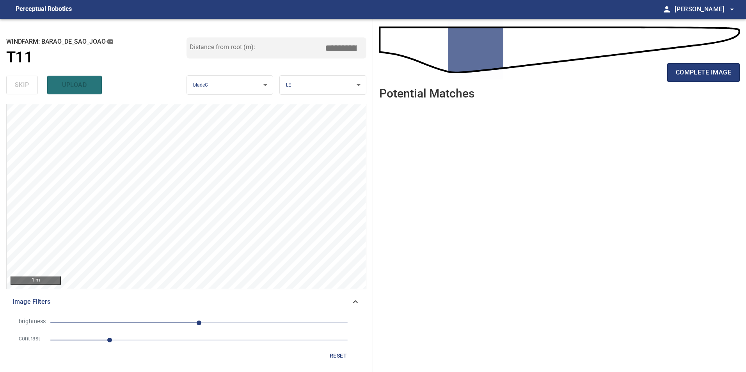
click at [153, 344] on span "1" at bounding box center [198, 340] width 297 height 11
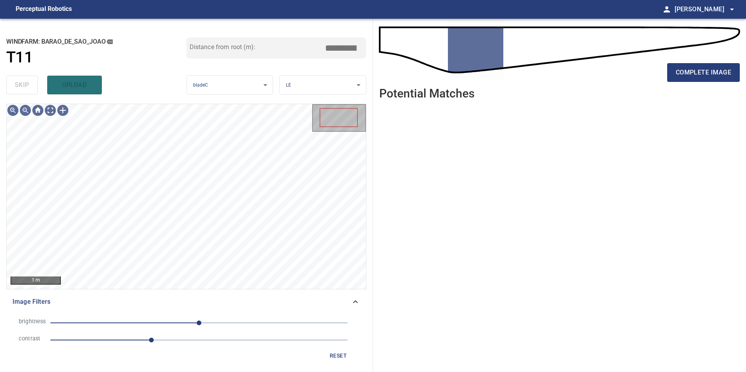
drag, startPoint x: 172, startPoint y: 325, endPoint x: 151, endPoint y: 324, distance: 21.1
click at [172, 325] on span "0" at bounding box center [198, 323] width 297 height 11
drag, startPoint x: 151, startPoint y: 324, endPoint x: 160, endPoint y: 327, distance: 9.4
click at [152, 324] on span "-82" at bounding box center [198, 323] width 297 height 11
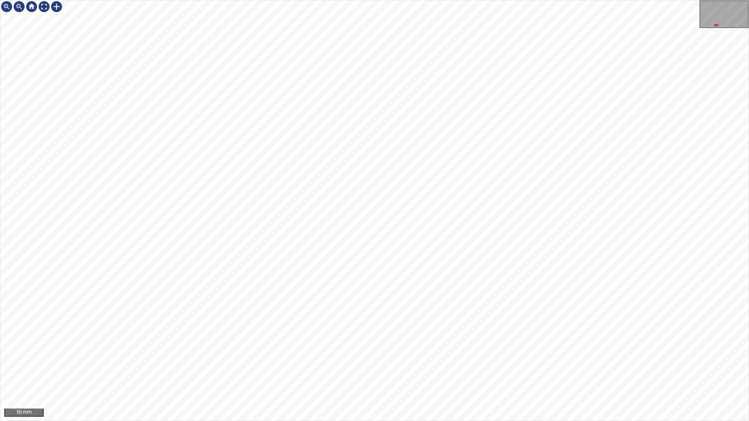
click at [517, 0] on div "50 mm" at bounding box center [374, 210] width 749 height 421
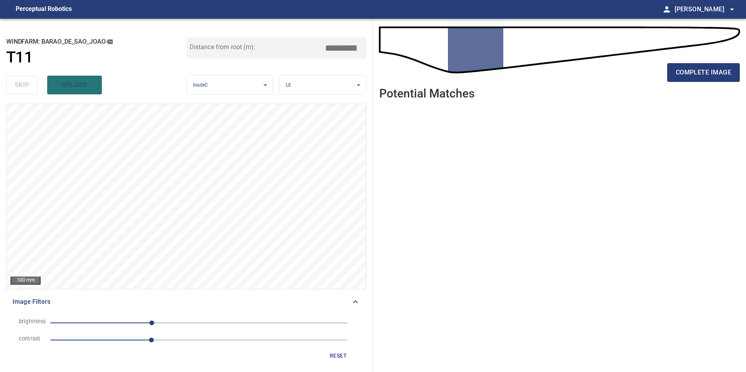
drag, startPoint x: 724, startPoint y: 78, endPoint x: 723, endPoint y: 84, distance: 5.5
click at [724, 78] on button "complete image" at bounding box center [703, 72] width 73 height 19
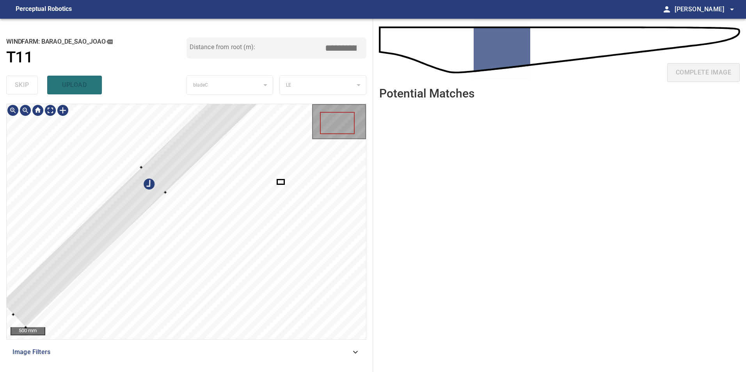
click at [82, 220] on div at bounding box center [186, 221] width 359 height 235
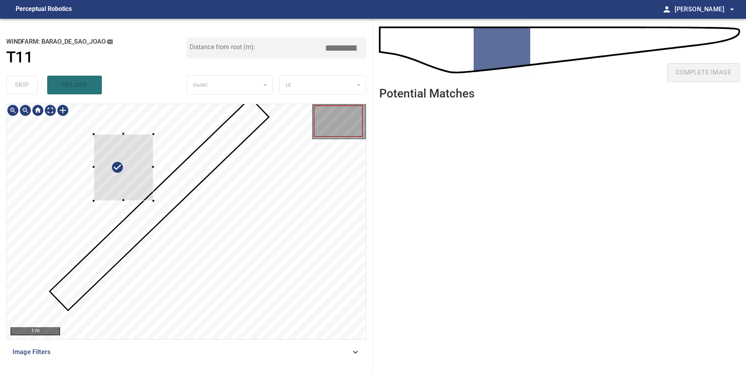
click at [100, 152] on div at bounding box center [186, 221] width 359 height 235
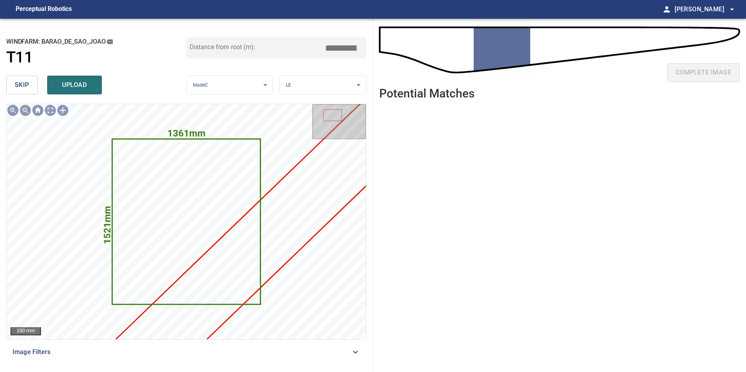
click at [25, 82] on span "skip" at bounding box center [22, 85] width 14 height 11
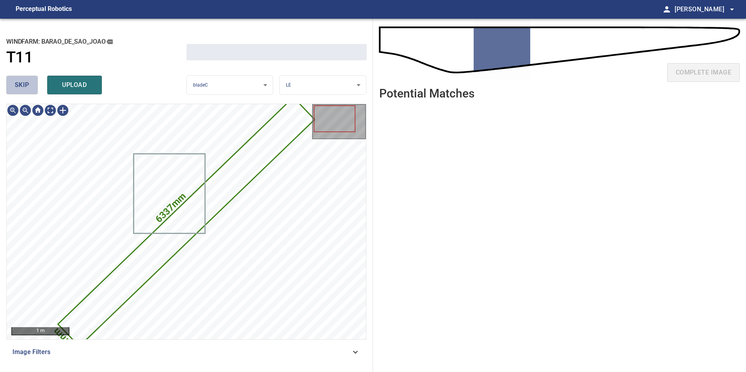
click at [25, 82] on span "skip" at bounding box center [22, 85] width 14 height 11
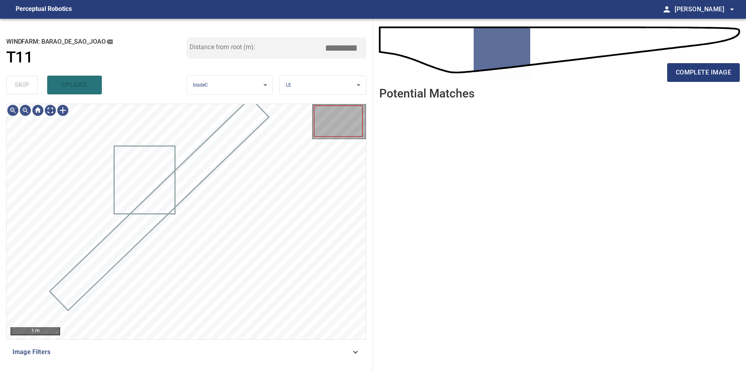
click at [25, 82] on div "skip upload" at bounding box center [96, 85] width 180 height 25
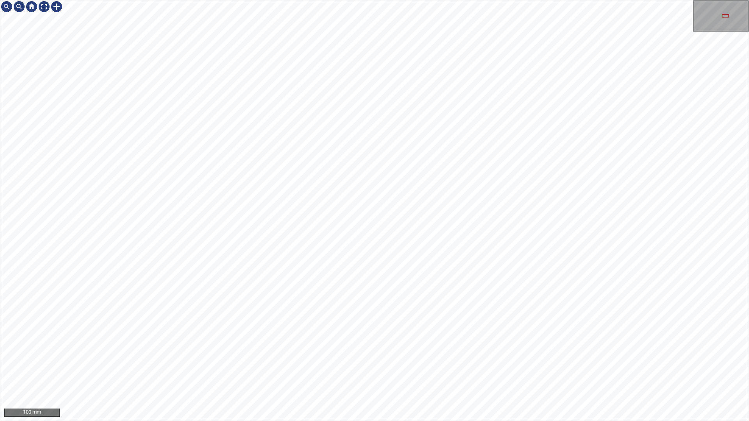
click at [608, 0] on div "100 mm" at bounding box center [374, 210] width 749 height 421
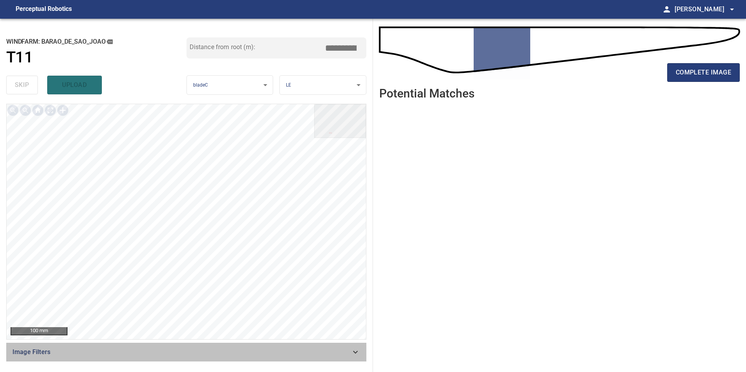
click at [347, 356] on span "Image Filters" at bounding box center [181, 352] width 338 height 9
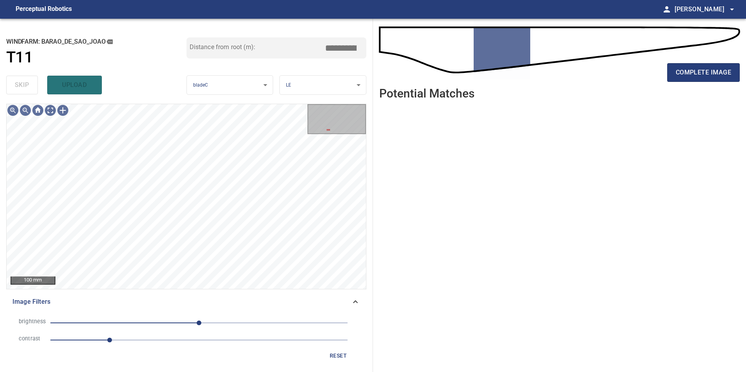
click at [163, 340] on span "1" at bounding box center [198, 340] width 297 height 11
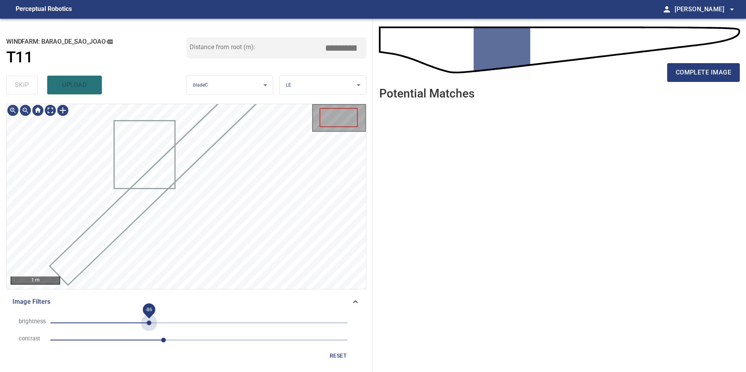
drag, startPoint x: 150, startPoint y: 322, endPoint x: 166, endPoint y: 325, distance: 15.8
click at [154, 323] on span "-86" at bounding box center [198, 323] width 297 height 11
drag, startPoint x: 152, startPoint y: 327, endPoint x: 145, endPoint y: 327, distance: 7.0
click at [151, 325] on span "-80" at bounding box center [152, 323] width 5 height 5
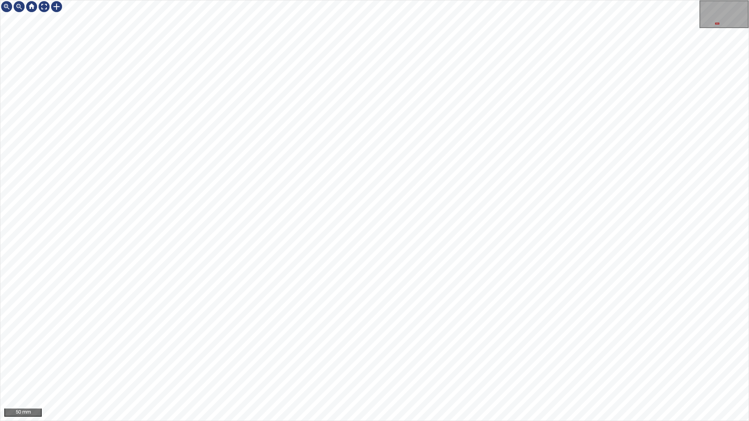
click at [332, 372] on div "50 mm" at bounding box center [374, 210] width 749 height 421
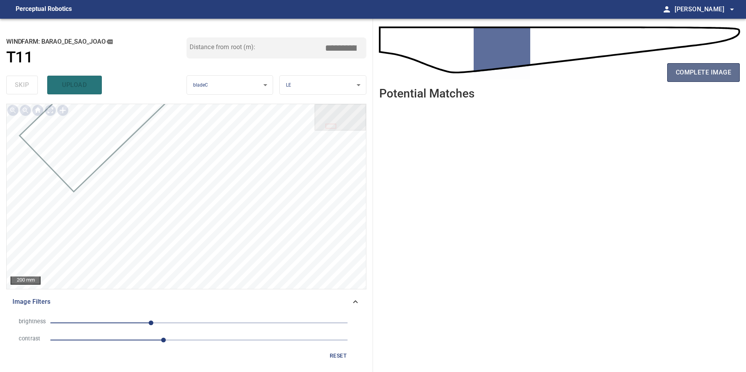
click at [697, 69] on span "complete image" at bounding box center [703, 72] width 55 height 11
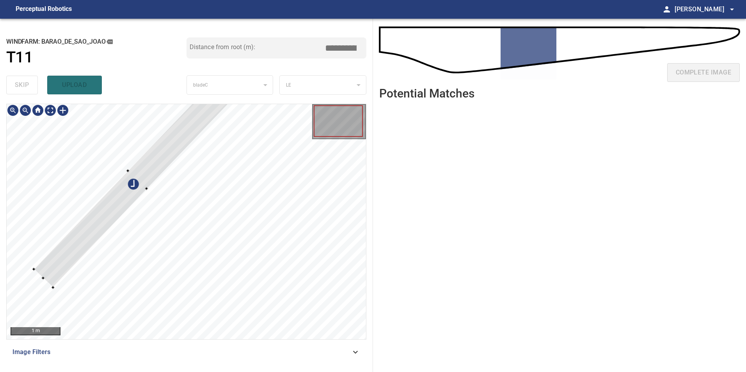
click at [132, 139] on div at bounding box center [186, 221] width 359 height 235
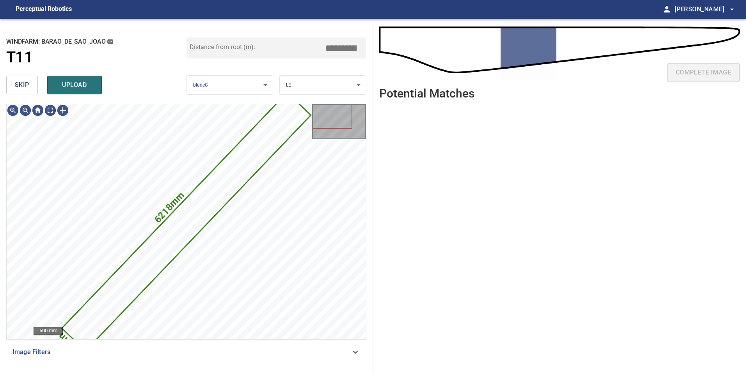
click at [27, 81] on span "skip" at bounding box center [22, 85] width 14 height 11
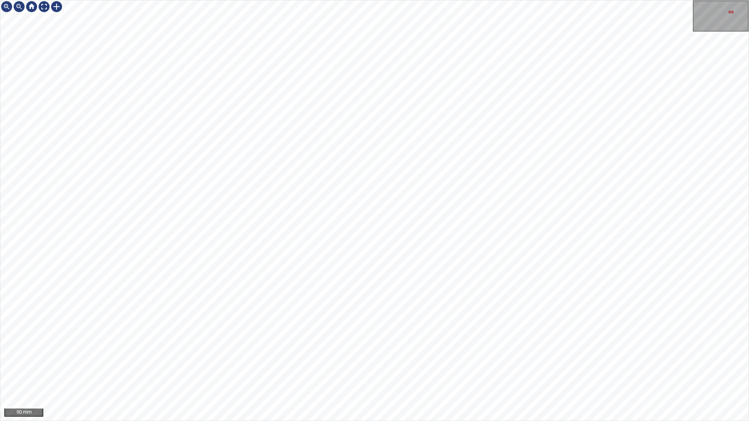
click at [268, 372] on div "50 mm" at bounding box center [374, 210] width 749 height 421
click at [639, 0] on div "50 mm" at bounding box center [374, 210] width 749 height 421
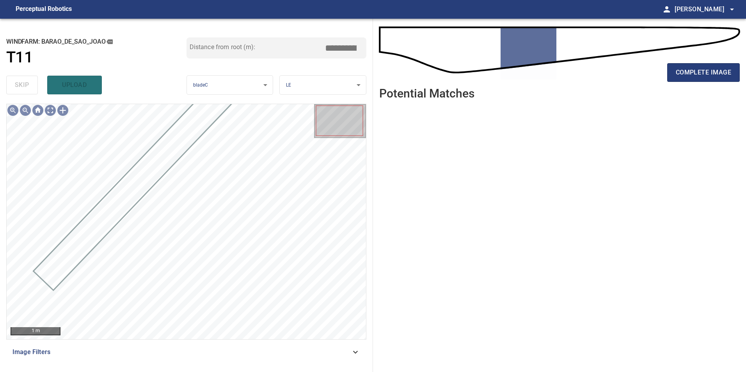
click at [338, 357] on div "Image Filters" at bounding box center [186, 352] width 360 height 19
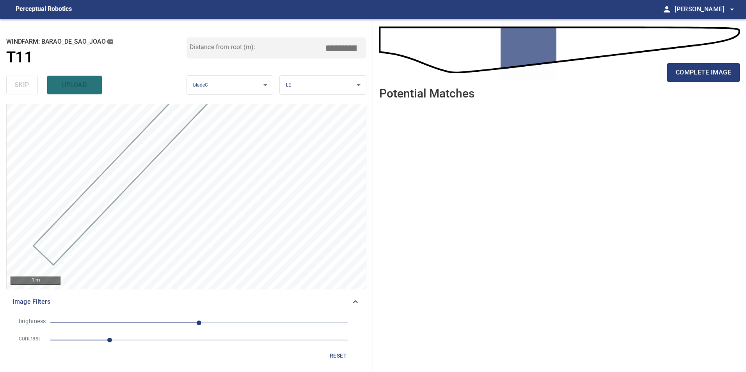
click at [180, 344] on span "1" at bounding box center [198, 340] width 297 height 11
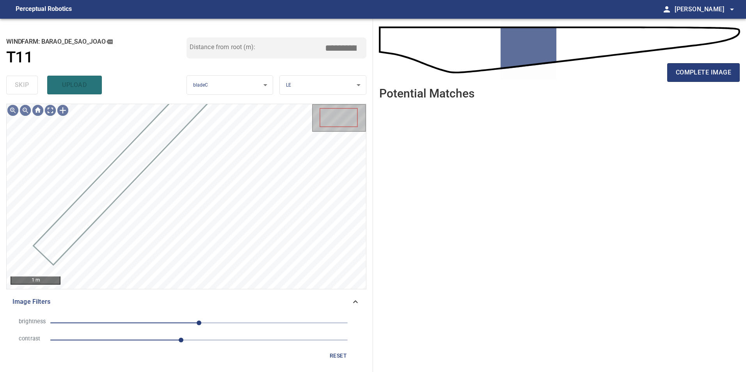
drag, startPoint x: 140, startPoint y: 322, endPoint x: 150, endPoint y: 328, distance: 12.1
click at [150, 328] on span "0" at bounding box center [198, 323] width 297 height 11
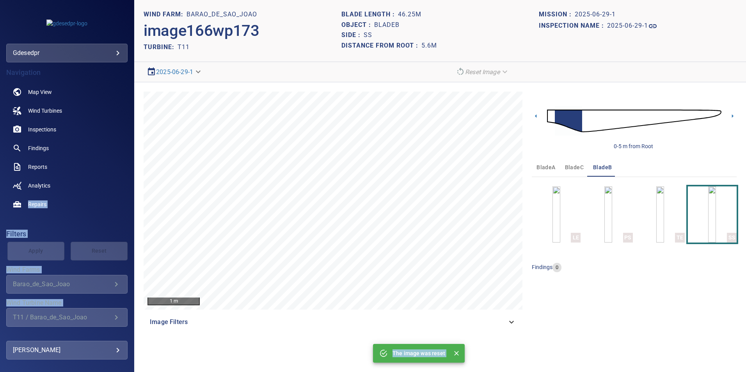
drag, startPoint x: 108, startPoint y: 54, endPoint x: -119, endPoint y: 233, distance: 288.9
click at [0, 233] on html "**********" at bounding box center [373, 186] width 746 height 372
click at [568, 172] on span "bladeC" at bounding box center [574, 168] width 19 height 10
click at [680, 112] on img at bounding box center [634, 121] width 174 height 42
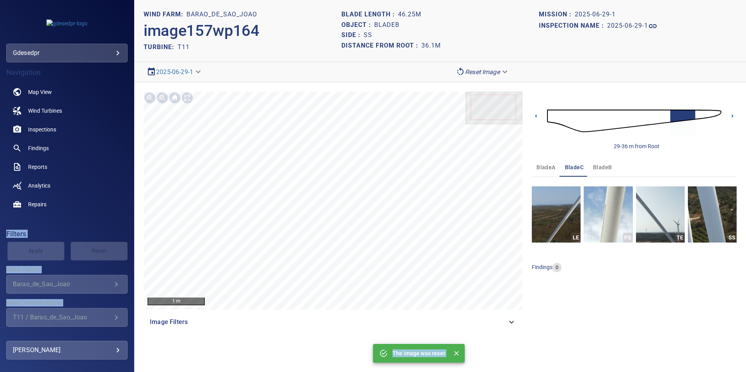
click at [699, 114] on img at bounding box center [634, 121] width 174 height 42
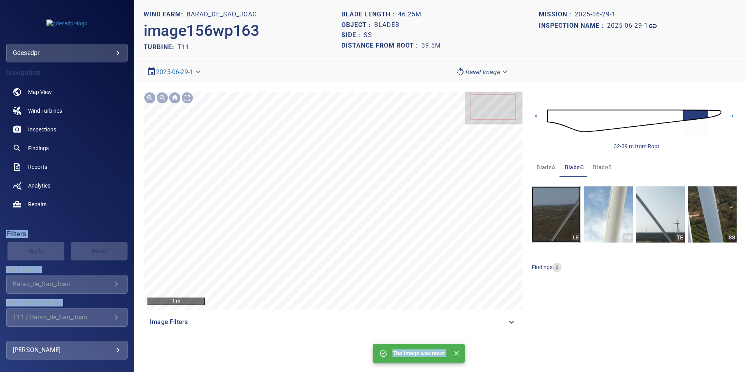
click at [542, 209] on img "button" at bounding box center [556, 214] width 49 height 56
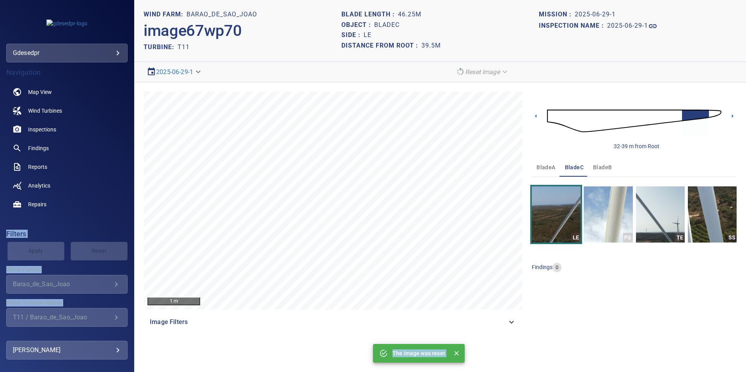
click at [676, 114] on img at bounding box center [634, 121] width 174 height 42
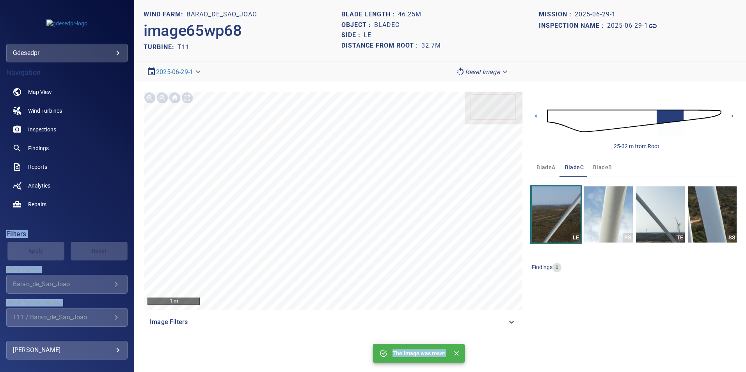
click at [551, 117] on img at bounding box center [634, 121] width 174 height 42
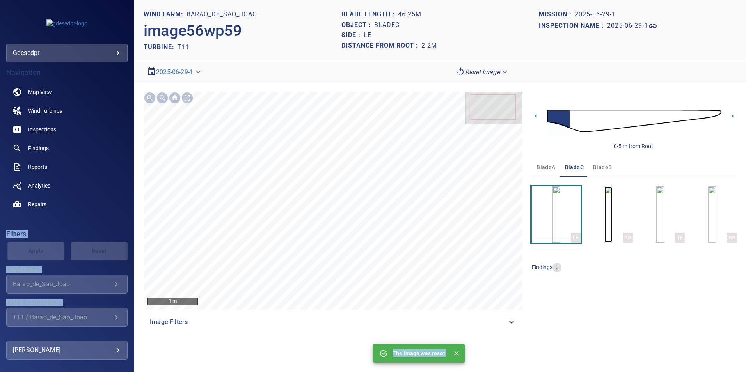
drag, startPoint x: 627, startPoint y: 215, endPoint x: 613, endPoint y: 182, distance: 36.2
click at [612, 215] on img "button" at bounding box center [608, 214] width 8 height 56
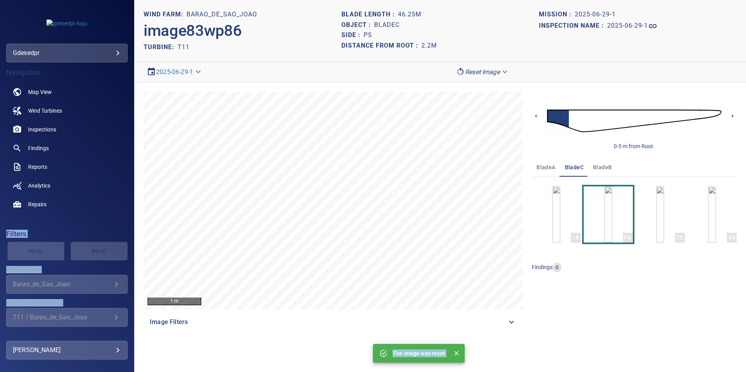
click at [573, 117] on img at bounding box center [634, 121] width 174 height 42
click at [586, 127] on img at bounding box center [634, 121] width 174 height 42
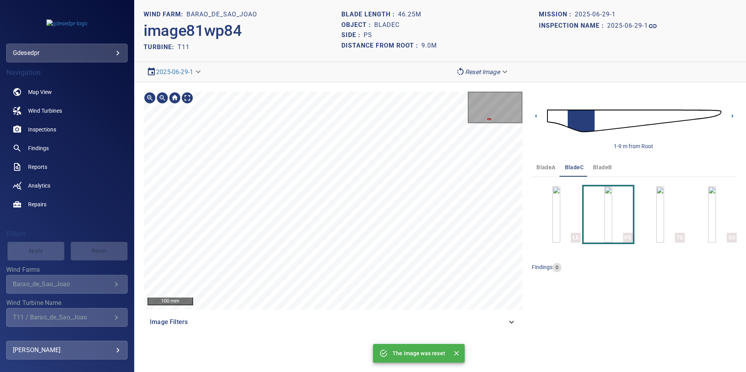
click at [504, 328] on div "Image Filters" at bounding box center [333, 322] width 379 height 19
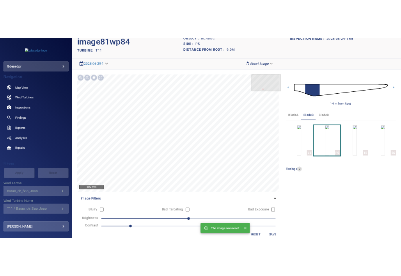
scroll to position [37, 0]
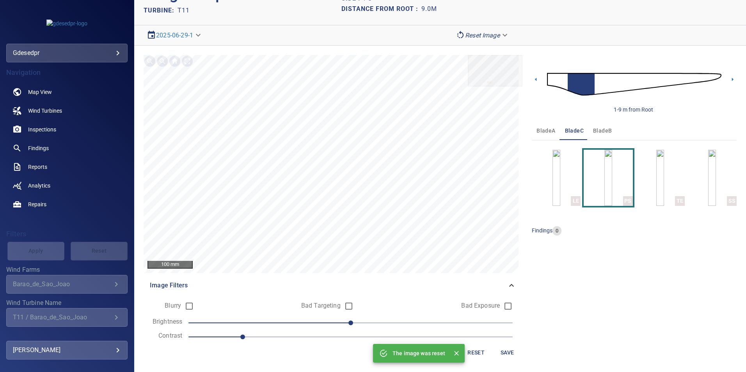
click at [309, 339] on span "1" at bounding box center [350, 337] width 324 height 11
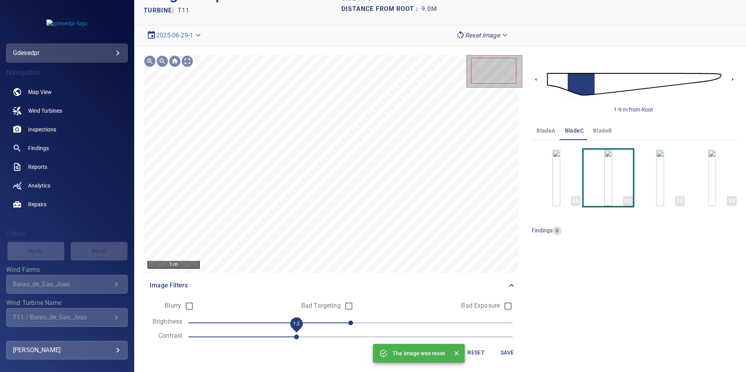
click at [321, 323] on span "0" at bounding box center [350, 323] width 324 height 11
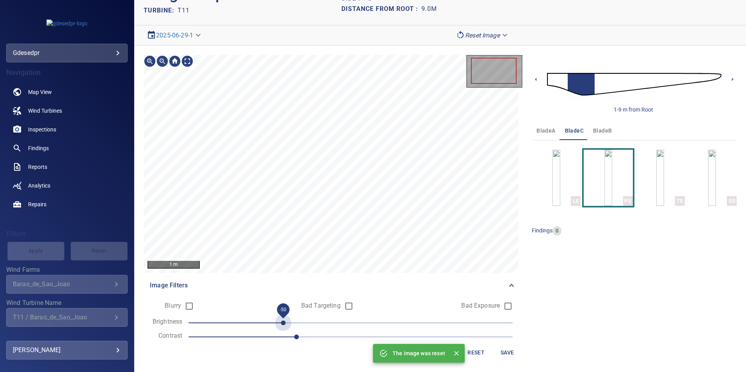
click at [284, 324] on span "-50" at bounding box center [350, 323] width 324 height 11
click at [595, 88] on img at bounding box center [634, 84] width 174 height 42
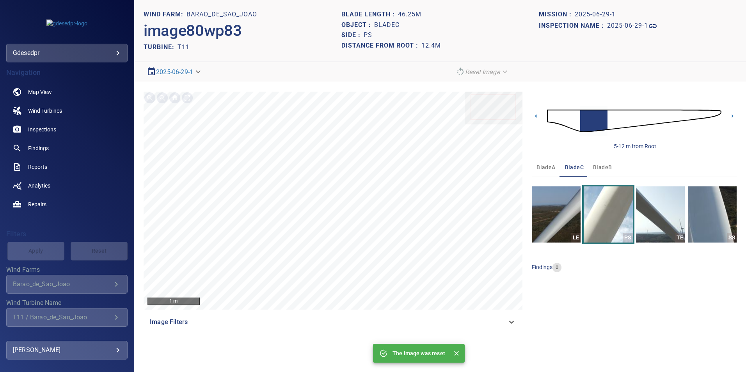
click at [390, 311] on div "1 m Image Filters" at bounding box center [333, 212] width 379 height 240
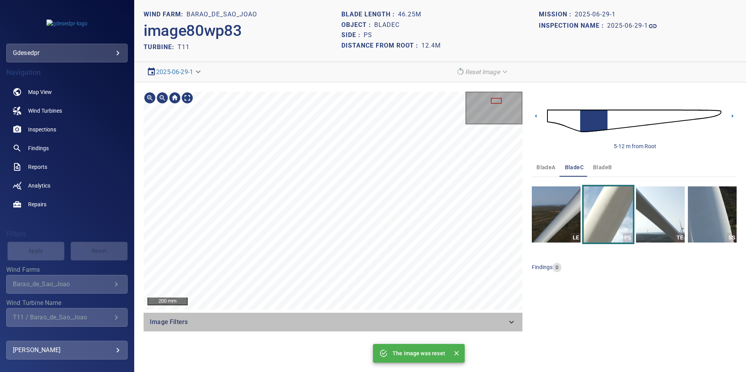
click at [498, 323] on span "Image Filters" at bounding box center [328, 322] width 357 height 9
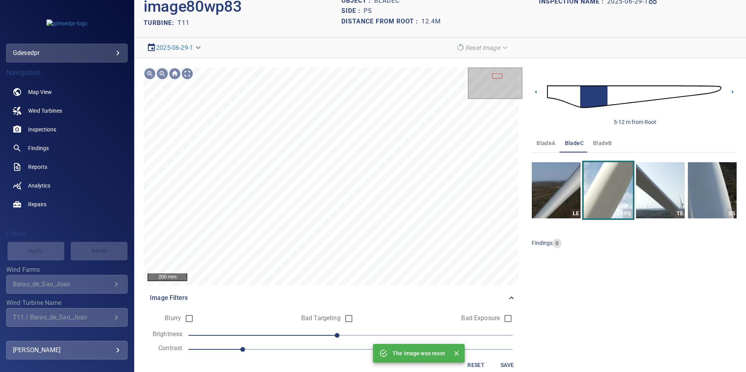
scroll to position [37, 0]
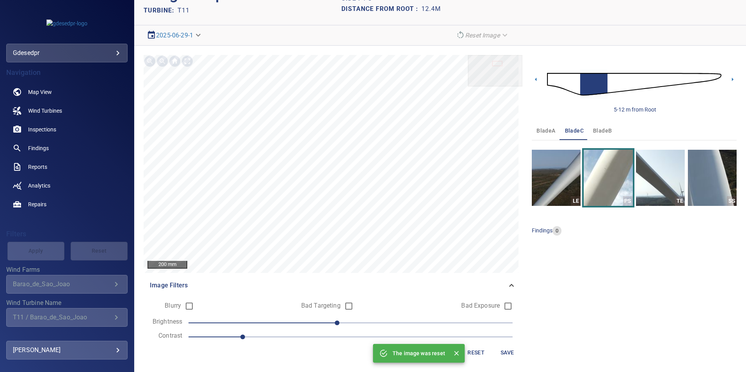
click at [316, 339] on span "1" at bounding box center [350, 337] width 324 height 11
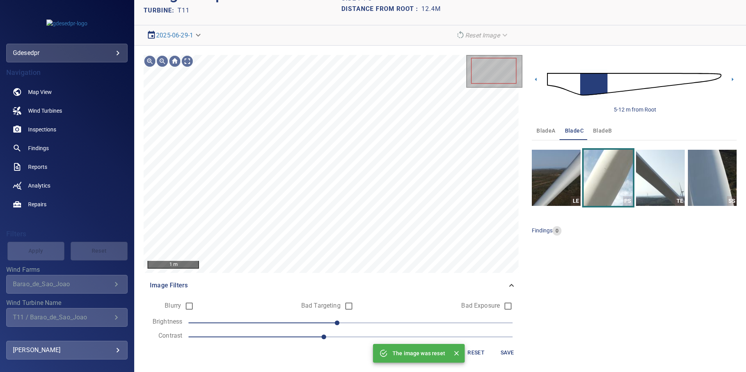
click at [278, 323] on span "-10" at bounding box center [350, 323] width 324 height 11
click at [373, 337] on span "1.3" at bounding box center [350, 337] width 324 height 11
click at [309, 337] on span at bounding box center [255, 337] width 135 height 1
drag, startPoint x: 412, startPoint y: 336, endPoint x: 403, endPoint y: 332, distance: 10.1
click at [413, 336] on span "1.6" at bounding box center [350, 337] width 324 height 11
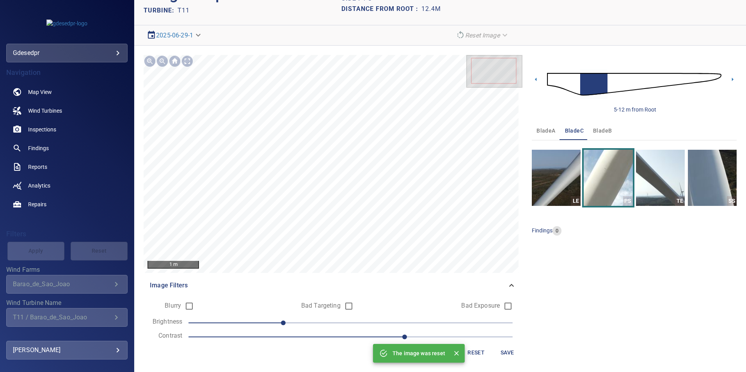
click at [381, 332] on span "1.6" at bounding box center [350, 337] width 324 height 11
click at [283, 304] on div "100 mm Image Filters Blurry Bad Targeting Bad Exposure Brightness -50 Contrast …" at bounding box center [333, 209] width 379 height 308
click at [566, 76] on img at bounding box center [634, 84] width 174 height 42
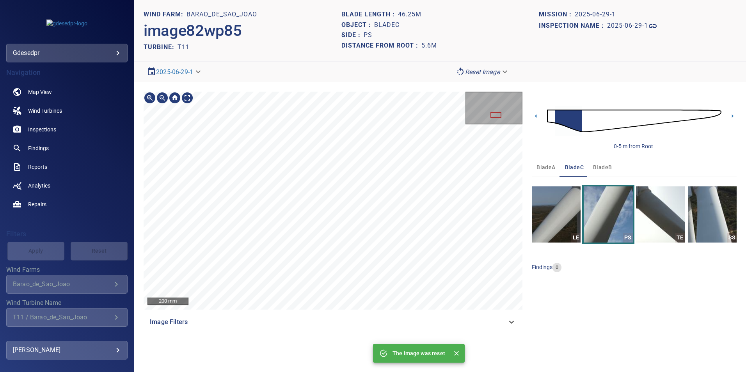
click at [495, 82] on div "200 mm Image Filters 0-5 m from Root bladeA bladeC bladeB LE PS TE SS findings 0" at bounding box center [440, 211] width 612 height 259
click at [556, 38] on section "**********" at bounding box center [440, 186] width 612 height 372
click at [453, 18] on section "**********" at bounding box center [440, 186] width 612 height 372
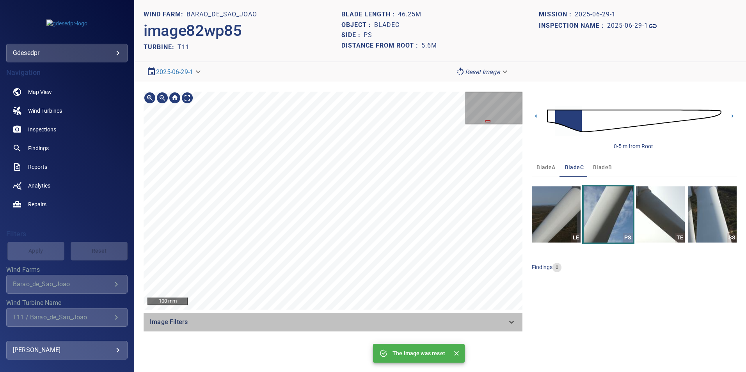
drag, startPoint x: 501, startPoint y: 321, endPoint x: 396, endPoint y: 344, distance: 107.8
click at [502, 321] on span "Image Filters" at bounding box center [328, 322] width 357 height 9
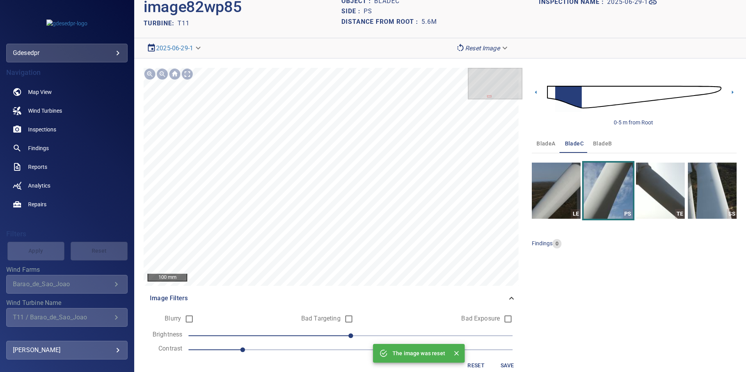
scroll to position [37, 0]
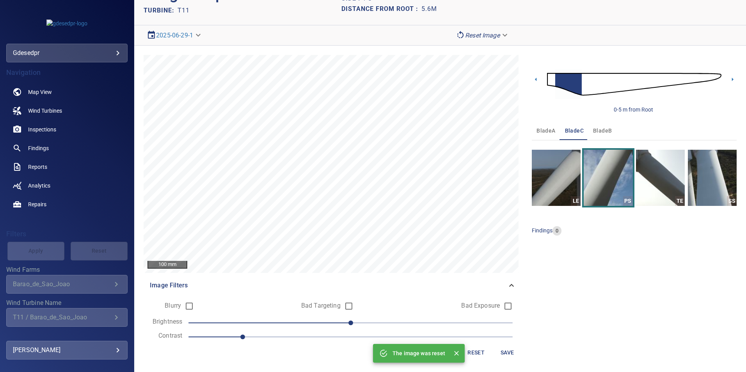
click at [283, 336] on span "1" at bounding box center [350, 337] width 324 height 11
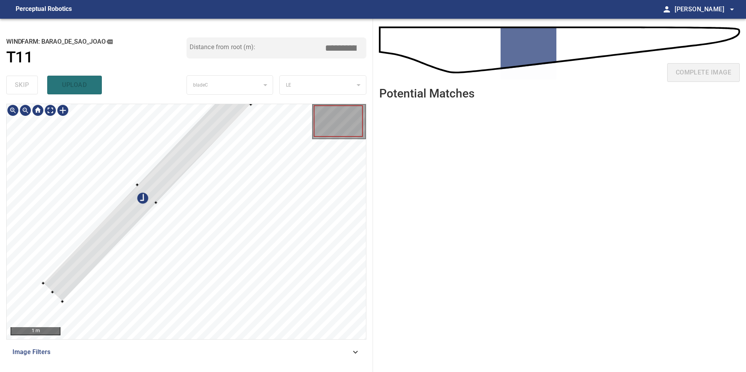
click at [144, 215] on div at bounding box center [147, 193] width 208 height 215
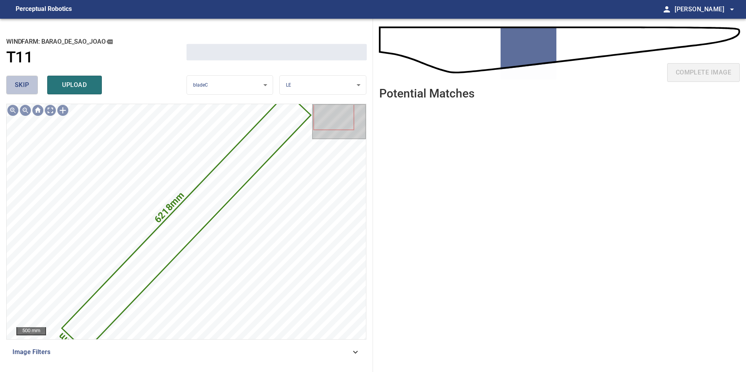
click at [29, 82] on button "skip" at bounding box center [22, 85] width 32 height 19
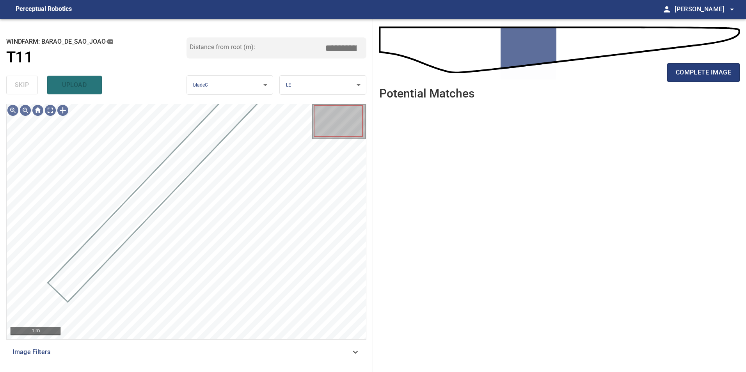
click at [300, 360] on div "Image Filters" at bounding box center [186, 352] width 360 height 19
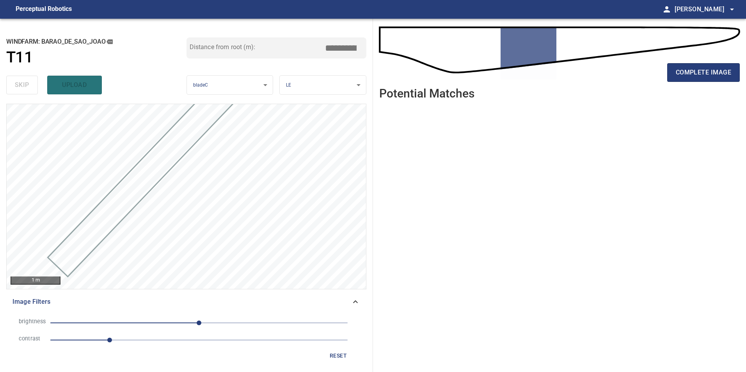
click at [170, 345] on span "1" at bounding box center [198, 340] width 297 height 11
click at [231, 344] on span "2" at bounding box center [198, 340] width 297 height 11
drag, startPoint x: 145, startPoint y: 316, endPoint x: 147, endPoint y: 330, distance: 14.9
click at [146, 325] on li "brightness 0" at bounding box center [186, 322] width 348 height 17
click at [148, 324] on span "0" at bounding box center [198, 323] width 297 height 11
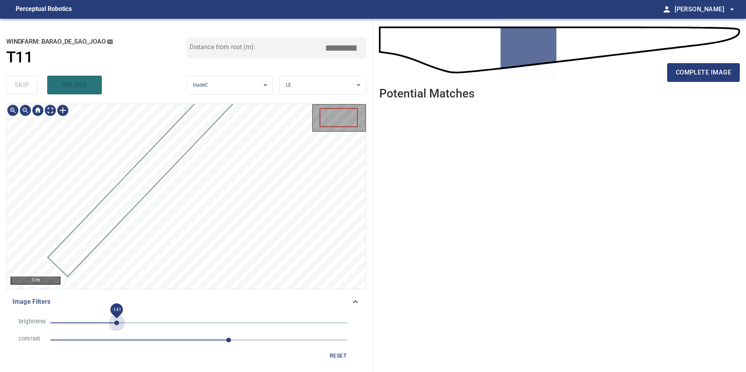
click at [117, 323] on span "-141" at bounding box center [198, 323] width 297 height 11
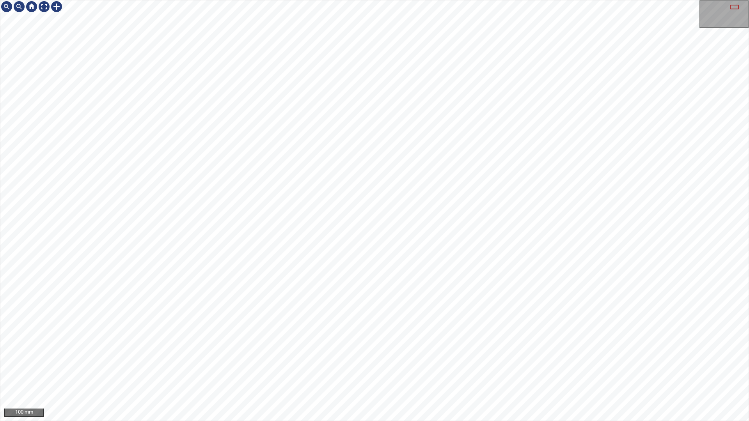
click at [745, 0] on div "100 mm" at bounding box center [374, 210] width 749 height 421
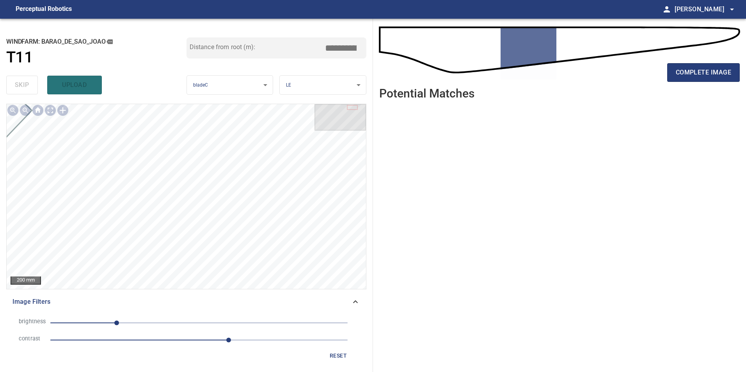
drag, startPoint x: 682, startPoint y: 72, endPoint x: 673, endPoint y: 121, distance: 49.9
click at [683, 101] on div "complete image Potential Matches" at bounding box center [559, 195] width 373 height 353
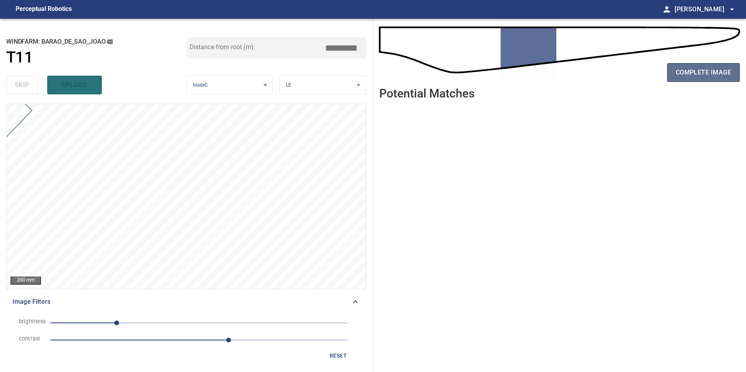
drag, startPoint x: 693, startPoint y: 73, endPoint x: 698, endPoint y: 87, distance: 14.9
click at [693, 73] on span "complete image" at bounding box center [703, 72] width 55 height 11
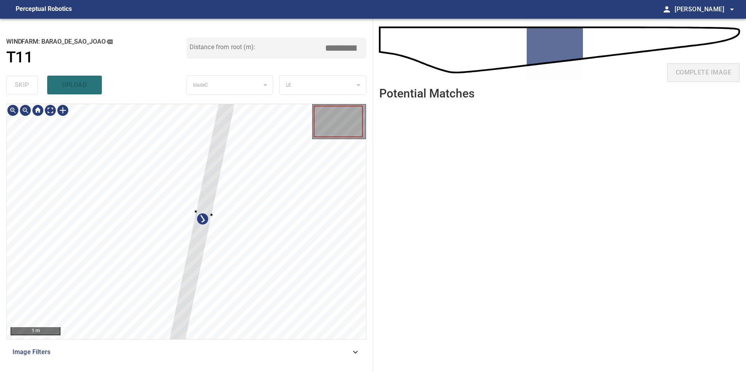
click at [185, 210] on div at bounding box center [203, 213] width 71 height 268
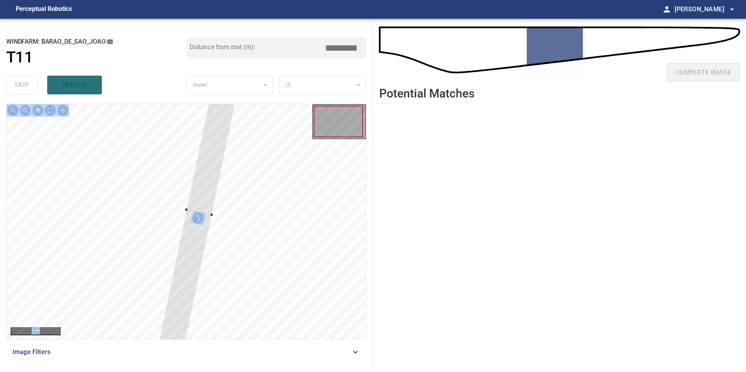
click at [156, 304] on div "1 m Image Filters" at bounding box center [186, 235] width 360 height 262
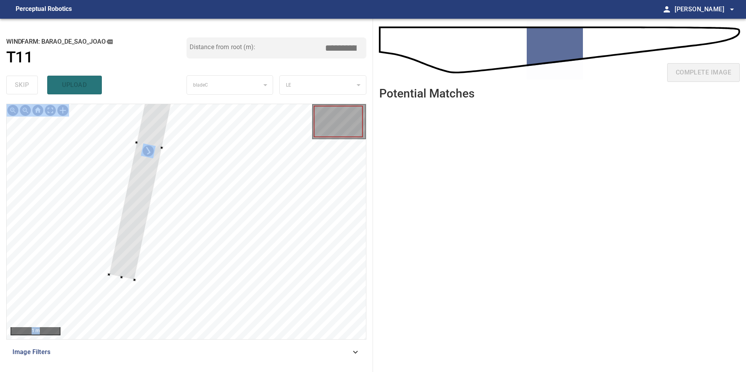
click at [131, 255] on div at bounding box center [149, 145] width 81 height 270
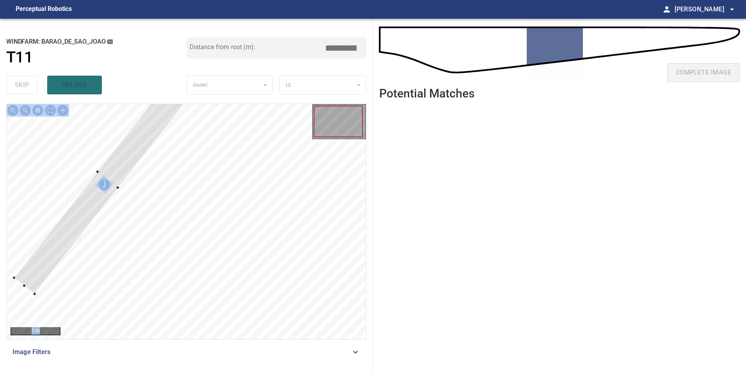
click at [56, 220] on div at bounding box center [108, 179] width 188 height 229
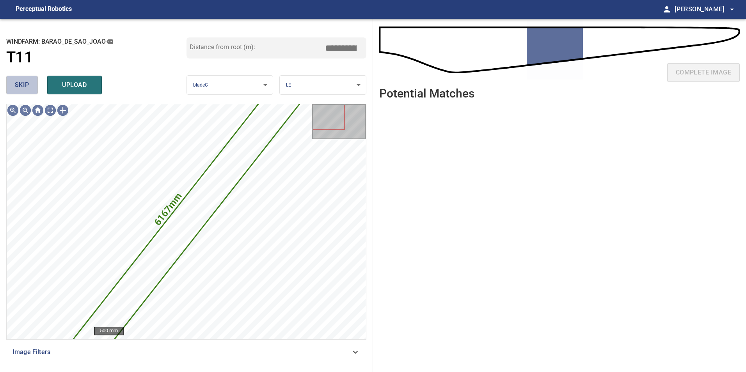
click at [31, 92] on button "skip" at bounding box center [22, 85] width 32 height 19
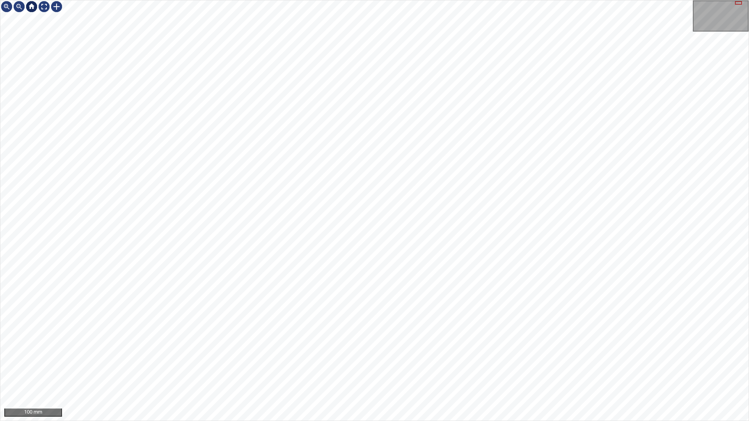
click at [37, 2] on div at bounding box center [31, 6] width 12 height 12
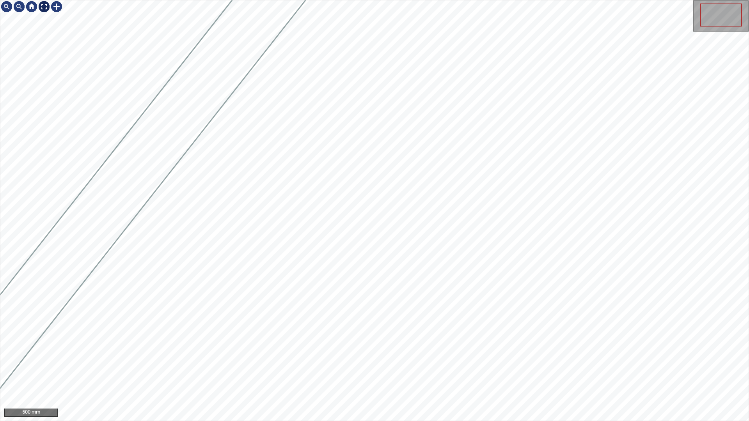
click at [40, 3] on div at bounding box center [44, 6] width 12 height 12
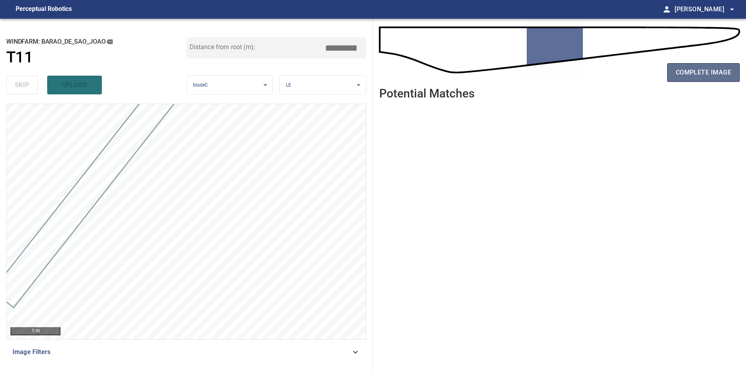
click at [706, 74] on span "complete image" at bounding box center [703, 72] width 55 height 11
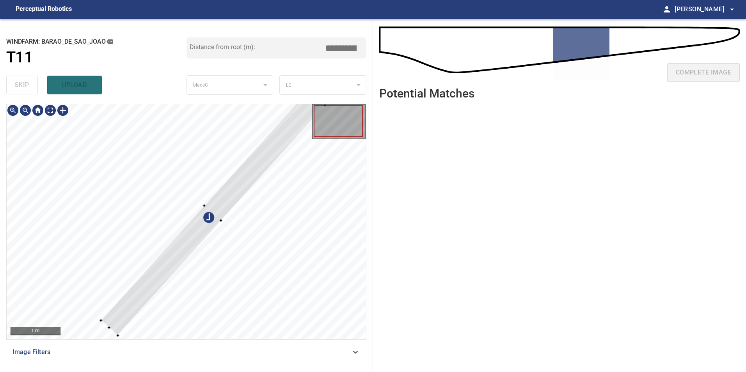
click at [142, 247] on div at bounding box center [213, 213] width 224 height 245
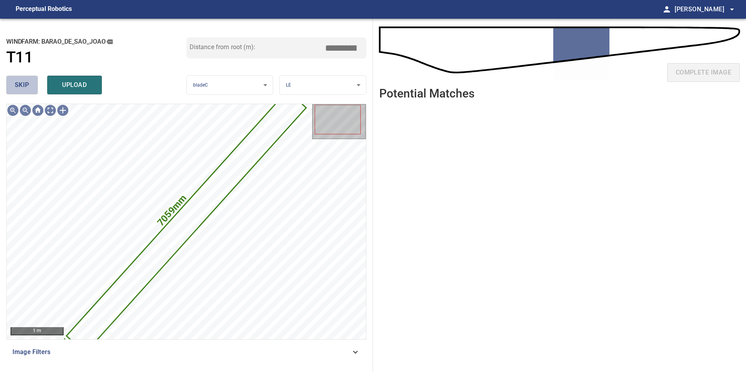
click at [12, 78] on button "skip" at bounding box center [22, 85] width 32 height 19
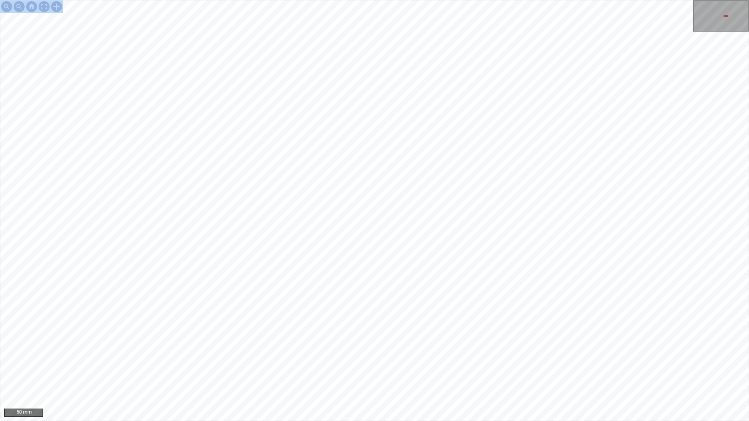
click at [231, 355] on div "50 mm" at bounding box center [374, 210] width 749 height 421
click at [564, 0] on div "100 mm" at bounding box center [374, 210] width 749 height 421
click at [472, 0] on div "100 mm" at bounding box center [374, 210] width 749 height 421
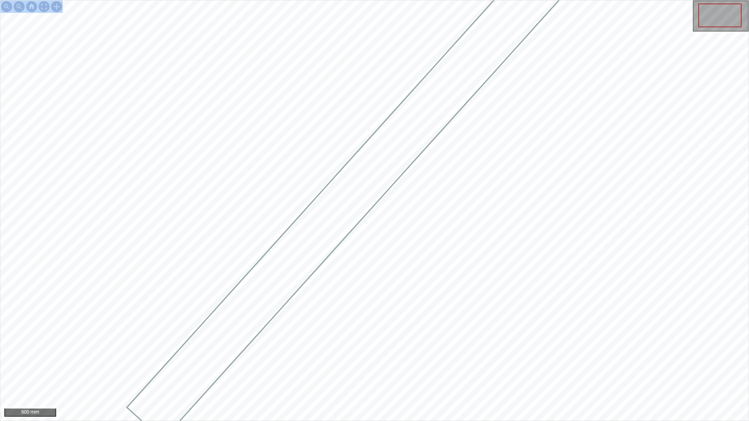
click at [513, 372] on div "500 mm" at bounding box center [374, 210] width 749 height 421
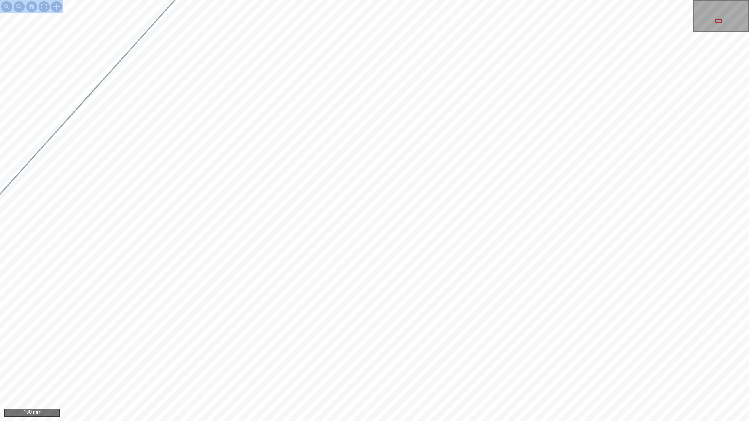
click at [745, 119] on html "100 mm" at bounding box center [374, 210] width 749 height 421
click at [40, 9] on div at bounding box center [44, 6] width 12 height 12
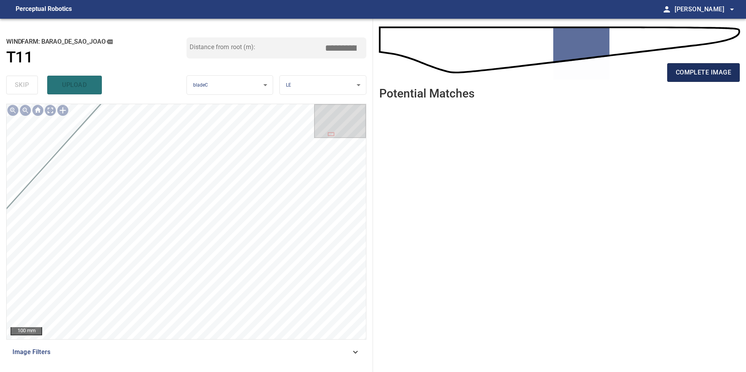
click at [717, 76] on span "complete image" at bounding box center [703, 72] width 55 height 11
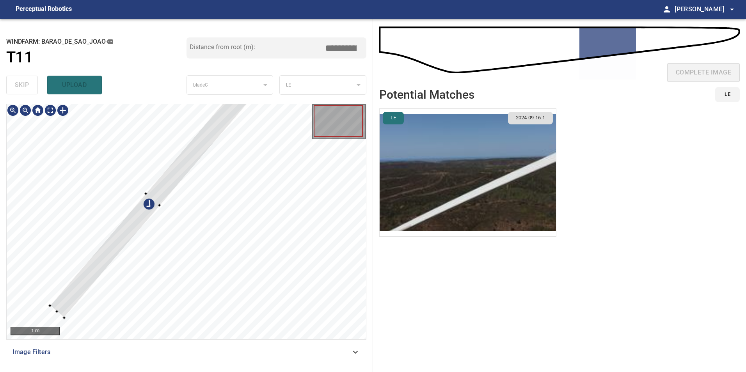
click at [153, 204] on div at bounding box center [153, 198] width 206 height 237
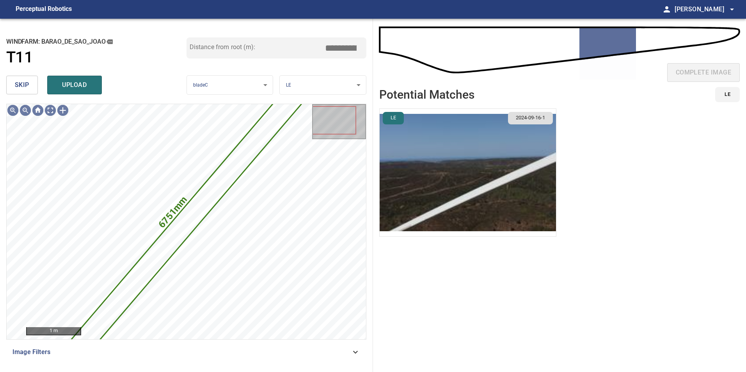
click at [28, 85] on span "skip" at bounding box center [22, 85] width 14 height 11
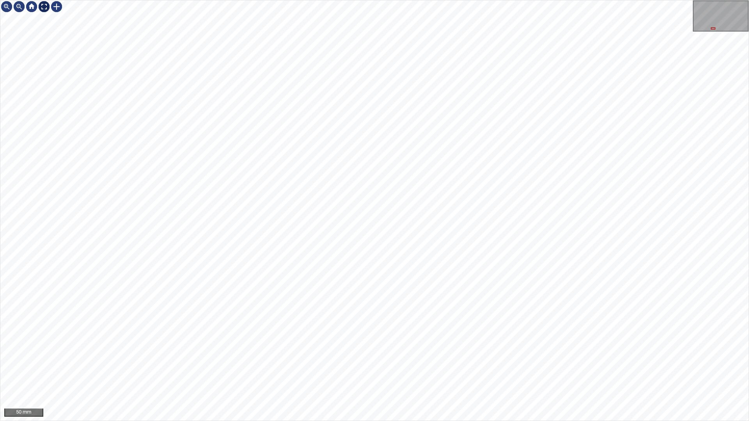
click at [45, 9] on div at bounding box center [44, 6] width 12 height 12
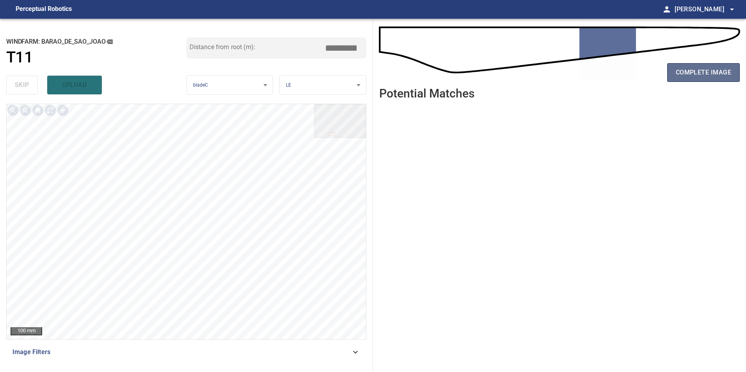
click at [706, 77] on span "complete image" at bounding box center [703, 72] width 55 height 11
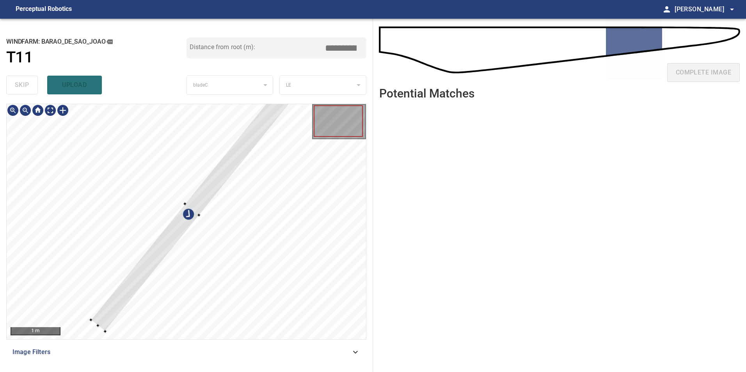
click at [139, 221] on div at bounding box center [186, 221] width 359 height 235
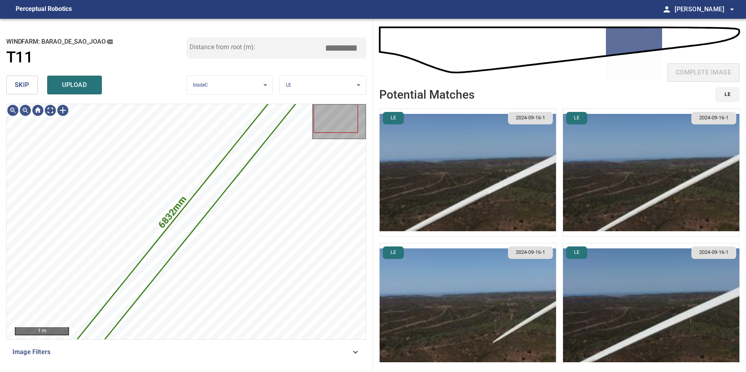
click at [32, 87] on button "skip" at bounding box center [22, 85] width 32 height 19
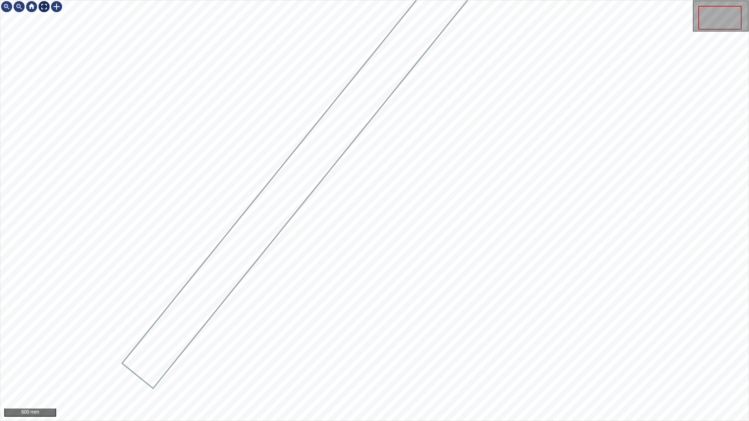
click at [42, 6] on div at bounding box center [44, 6] width 12 height 12
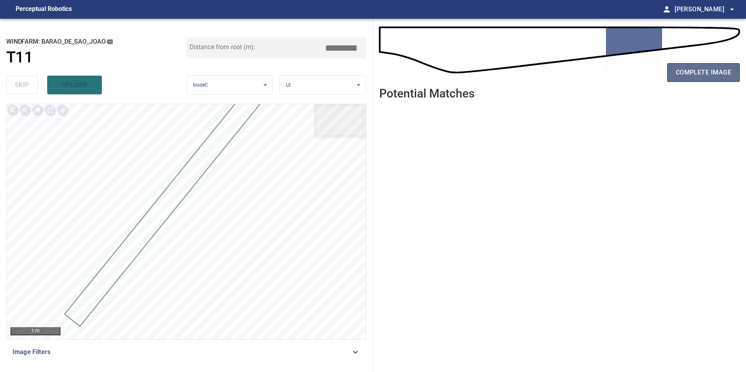
click at [690, 68] on span "complete image" at bounding box center [703, 72] width 55 height 11
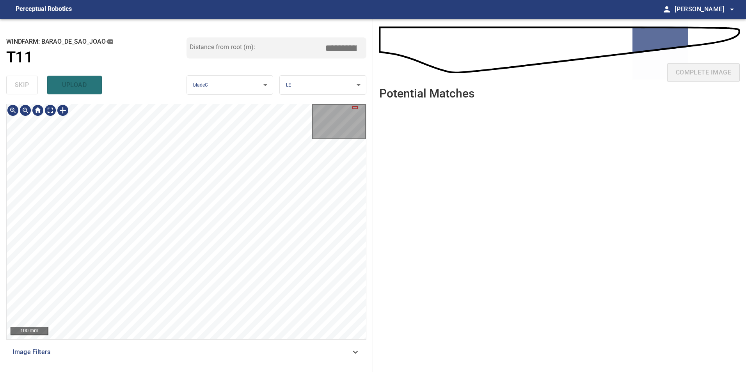
click at [212, 355] on div "100 mm Image Filters" at bounding box center [186, 235] width 360 height 262
click at [235, 367] on div "**********" at bounding box center [186, 195] width 373 height 353
click at [264, 26] on div "**********" at bounding box center [186, 195] width 373 height 353
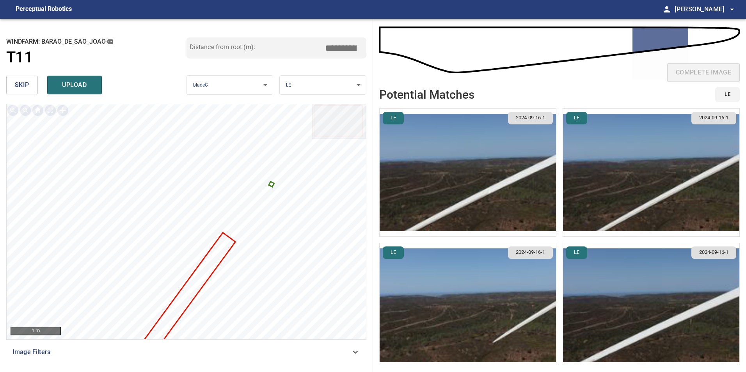
drag, startPoint x: 347, startPoint y: 51, endPoint x: 437, endPoint y: 34, distance: 91.6
click at [416, 41] on div "**********" at bounding box center [373, 195] width 746 height 353
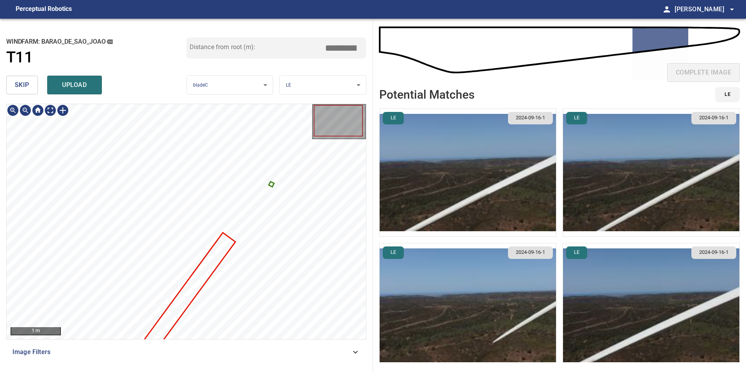
click at [271, 185] on icon at bounding box center [272, 185] width 4 height 4
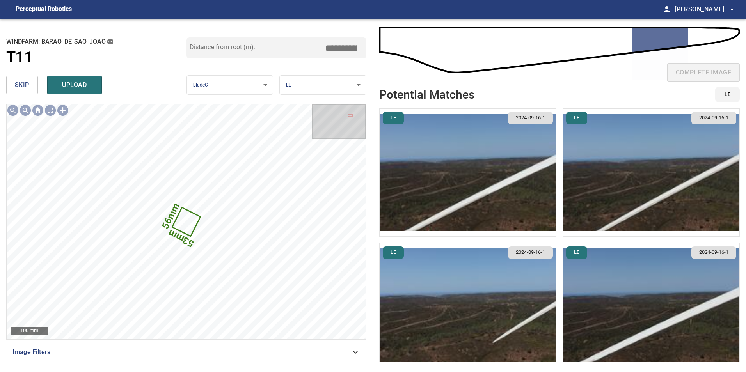
click at [345, 48] on input "*****" at bounding box center [343, 48] width 39 height 15
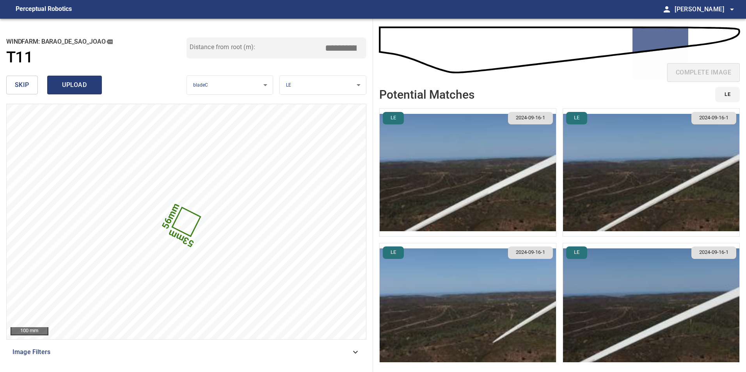
type input "*****"
click at [62, 84] on span "upload" at bounding box center [74, 85] width 37 height 11
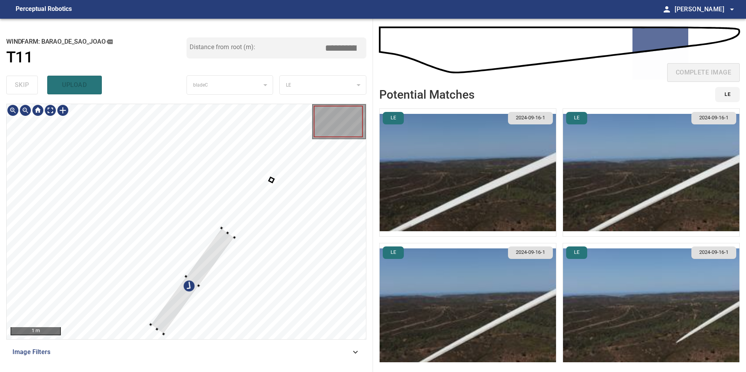
click at [153, 325] on div at bounding box center [193, 281] width 84 height 106
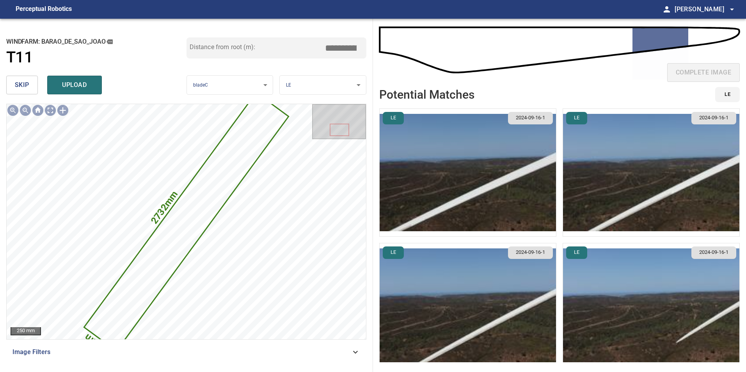
drag, startPoint x: 346, startPoint y: 46, endPoint x: 374, endPoint y: 50, distance: 27.6
click at [366, 49] on div "**********" at bounding box center [186, 195] width 373 height 353
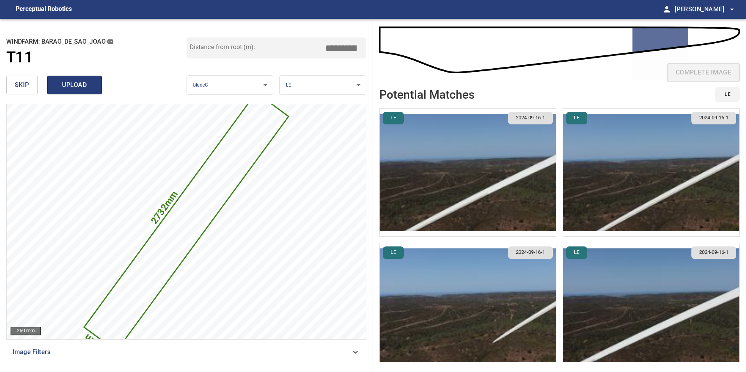
type input "*****"
click at [71, 78] on button "upload" at bounding box center [74, 85] width 55 height 19
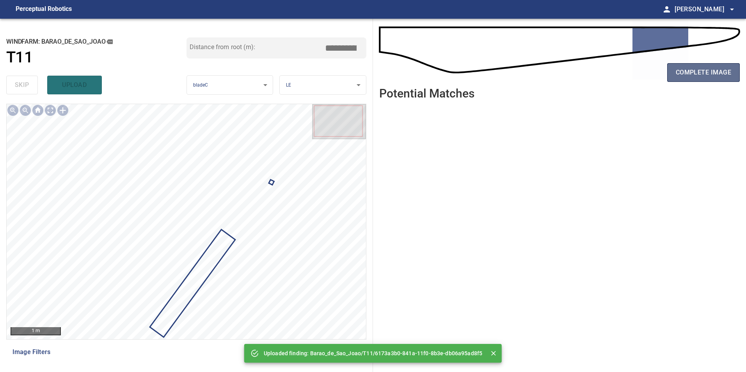
click at [699, 71] on span "complete image" at bounding box center [703, 72] width 55 height 11
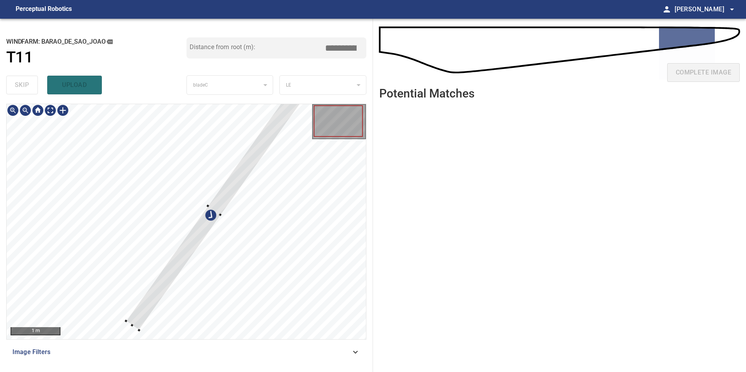
click at [189, 186] on div at bounding box center [214, 211] width 177 height 240
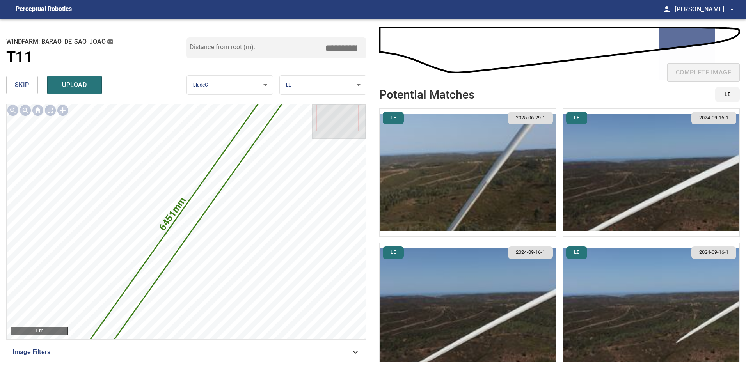
click at [27, 87] on span "skip" at bounding box center [22, 85] width 14 height 11
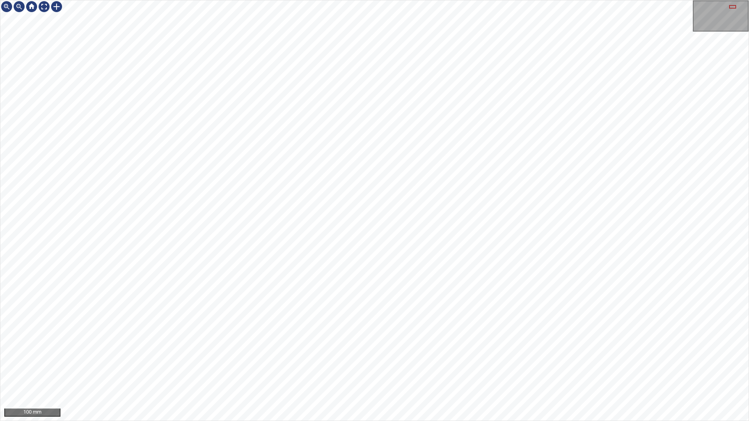
click at [222, 372] on div "100 mm" at bounding box center [374, 210] width 749 height 421
click at [307, 372] on div "100 mm" at bounding box center [374, 210] width 749 height 421
click at [428, 372] on div "100 mm" at bounding box center [374, 210] width 749 height 421
click at [745, 114] on html "100 mm" at bounding box center [374, 210] width 749 height 421
click at [529, 0] on div "100 mm" at bounding box center [374, 210] width 749 height 421
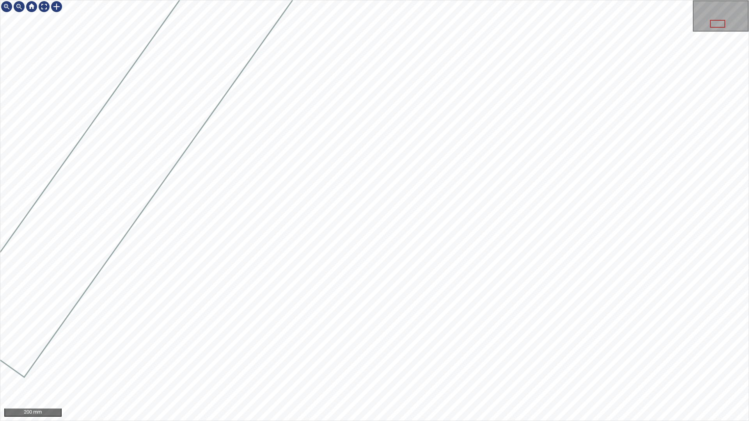
click at [375, 372] on div "200 mm" at bounding box center [374, 210] width 749 height 421
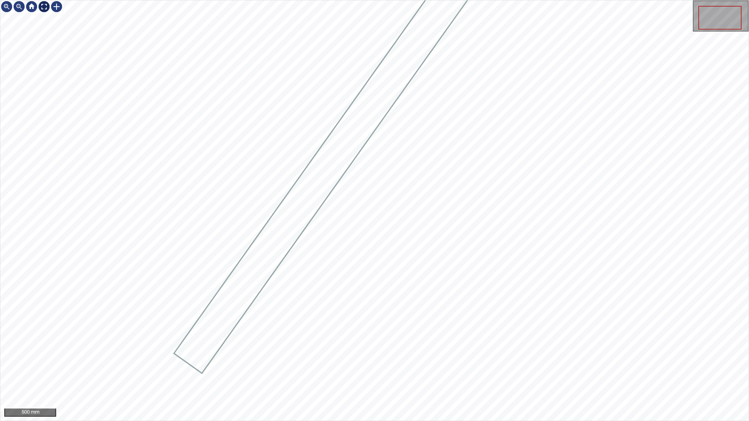
click at [44, 8] on div at bounding box center [44, 6] width 12 height 12
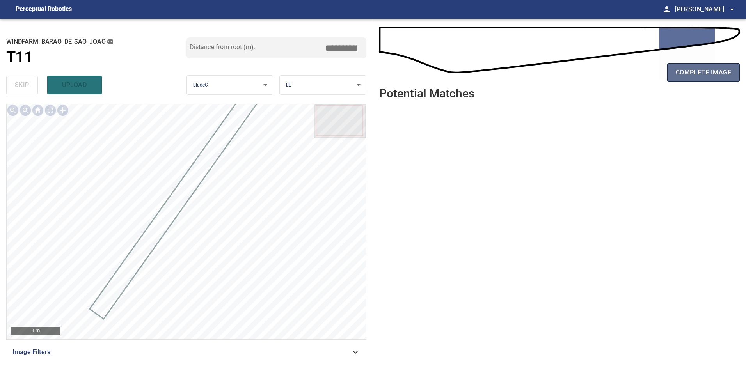
click at [680, 73] on span "complete image" at bounding box center [703, 72] width 55 height 11
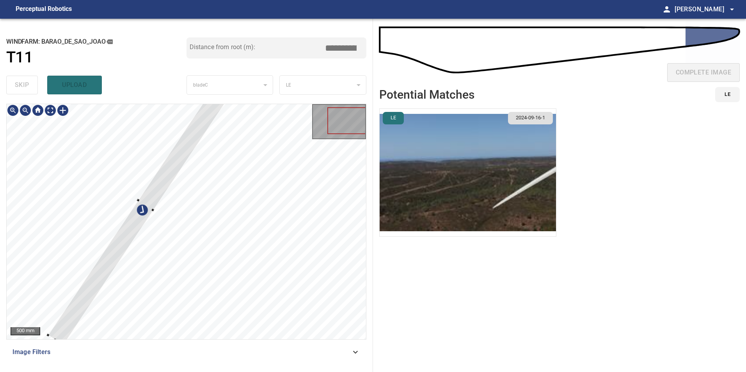
click at [137, 231] on div at bounding box center [146, 205] width 196 height 281
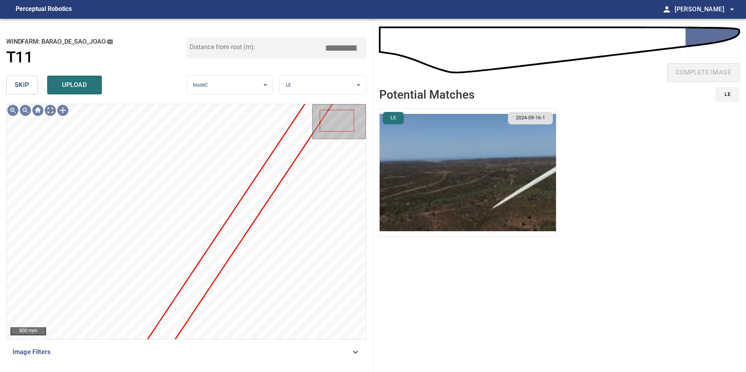
drag, startPoint x: 32, startPoint y: 87, endPoint x: 37, endPoint y: 100, distance: 13.9
click at [32, 87] on button "skip" at bounding box center [22, 85] width 32 height 19
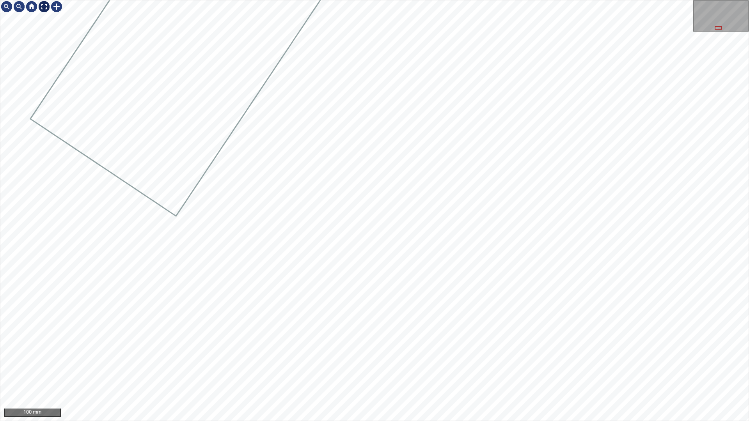
click at [48, 6] on div at bounding box center [44, 6] width 12 height 12
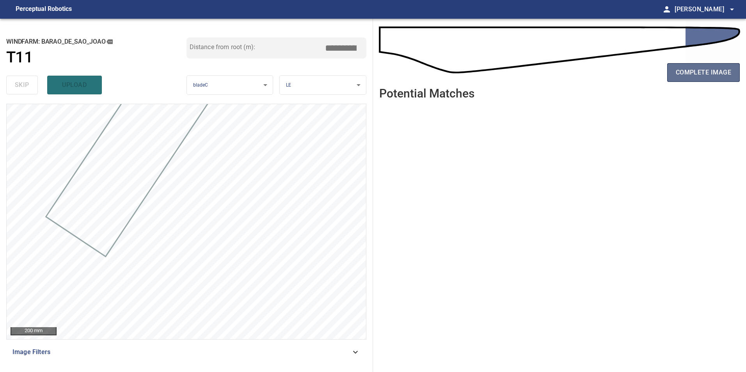
click at [683, 81] on button "complete image" at bounding box center [703, 72] width 73 height 19
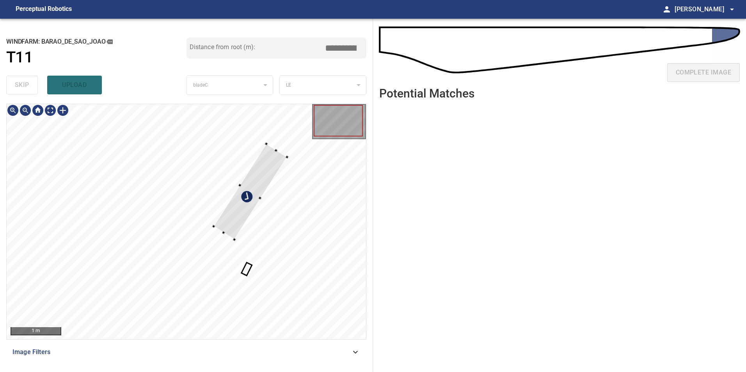
click at [243, 205] on div at bounding box center [249, 192] width 73 height 96
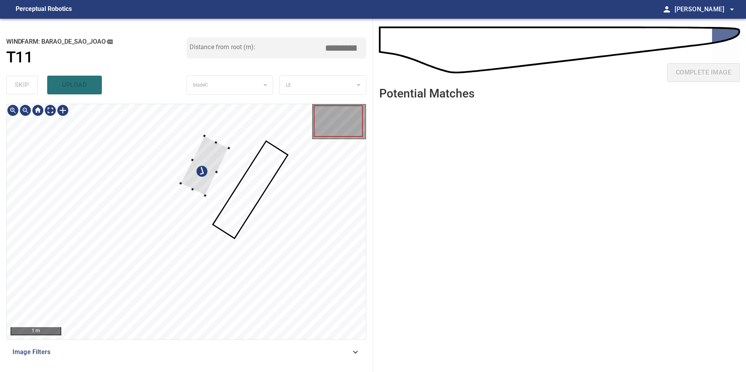
click at [215, 130] on div at bounding box center [186, 221] width 359 height 235
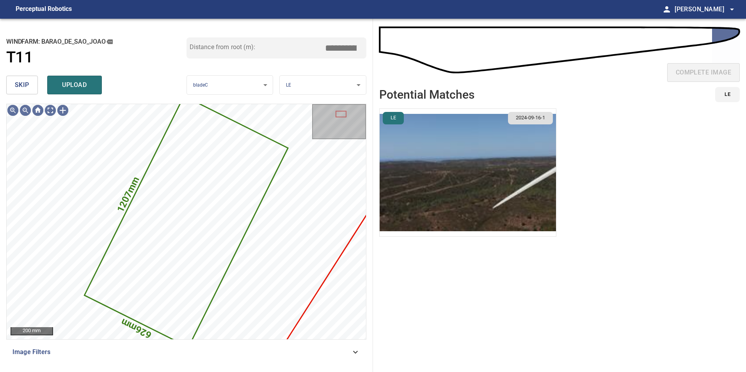
click at [37, 79] on button "skip" at bounding box center [22, 85] width 32 height 19
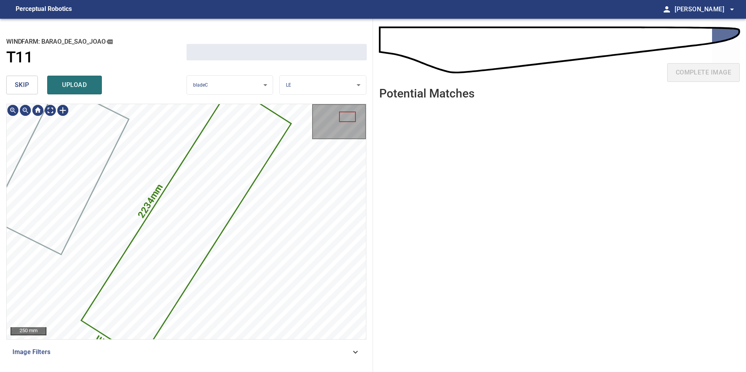
click at [38, 79] on div "skip upload" at bounding box center [96, 85] width 180 height 25
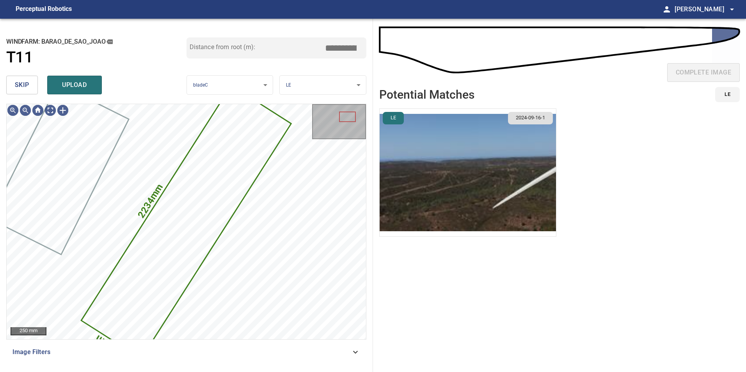
click at [38, 79] on div "skip upload" at bounding box center [96, 85] width 180 height 25
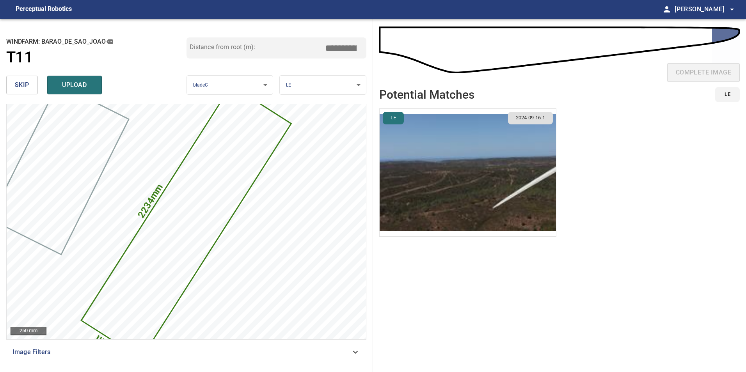
click at [21, 90] on span "skip" at bounding box center [22, 85] width 14 height 11
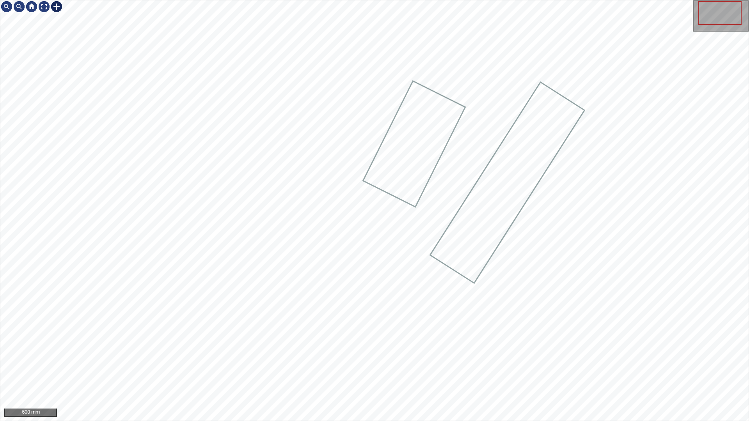
click at [53, 9] on div at bounding box center [56, 6] width 12 height 12
click at [527, 371] on div at bounding box center [374, 210] width 748 height 421
click at [517, 325] on div at bounding box center [523, 305] width 77 height 111
click at [530, 295] on div at bounding box center [525, 305] width 77 height 111
click at [533, 295] on div at bounding box center [525, 305] width 77 height 111
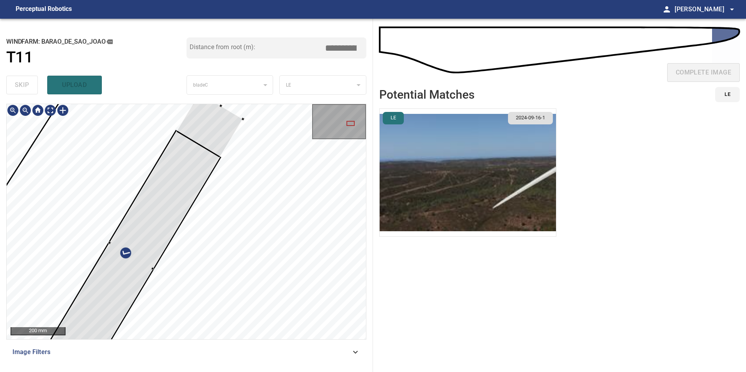
click at [238, 112] on div at bounding box center [186, 221] width 359 height 235
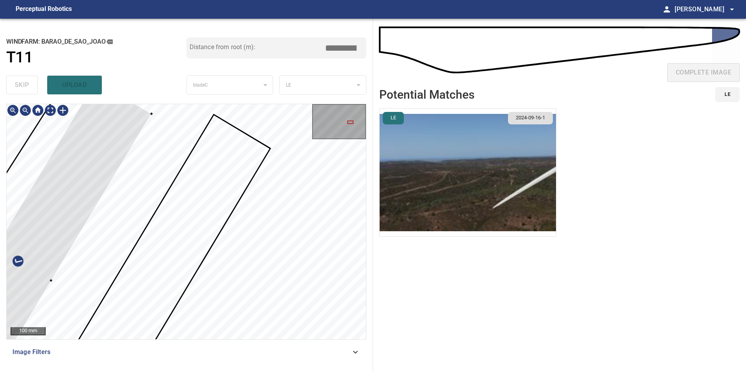
click at [130, 136] on div at bounding box center [23, 265] width 256 height 368
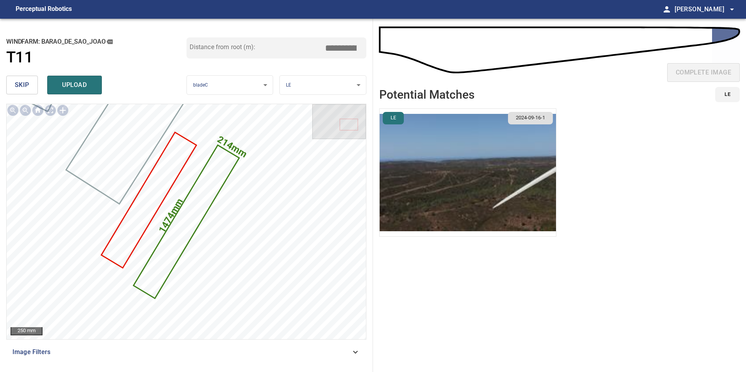
drag, startPoint x: 348, startPoint y: 49, endPoint x: 582, endPoint y: 25, distance: 235.2
click at [433, 52] on div "**********" at bounding box center [373, 195] width 746 height 353
drag, startPoint x: 347, startPoint y: 50, endPoint x: 381, endPoint y: 52, distance: 34.0
click at [375, 51] on div "**********" at bounding box center [373, 195] width 746 height 353
click at [339, 48] on input "*****" at bounding box center [343, 48] width 39 height 15
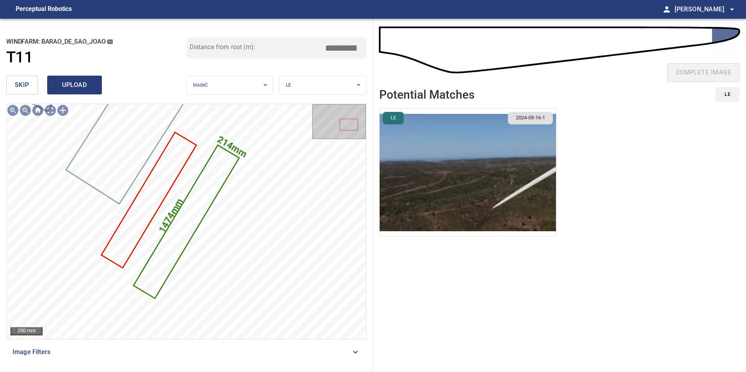
type input "*****"
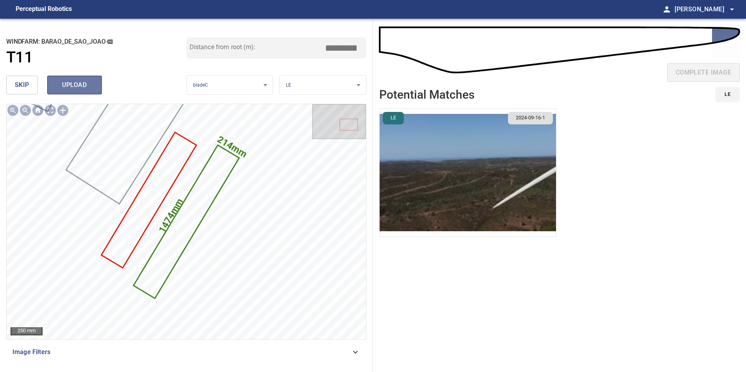
click at [96, 89] on button "upload" at bounding box center [74, 85] width 55 height 19
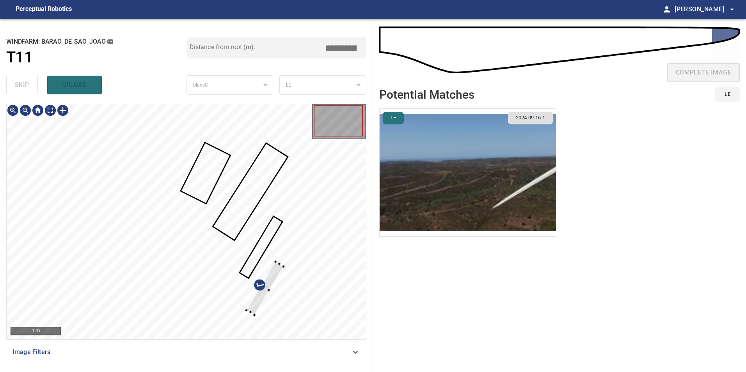
click at [248, 311] on div at bounding box center [265, 288] width 37 height 53
click at [338, 188] on div at bounding box center [338, 188] width 3 height 3
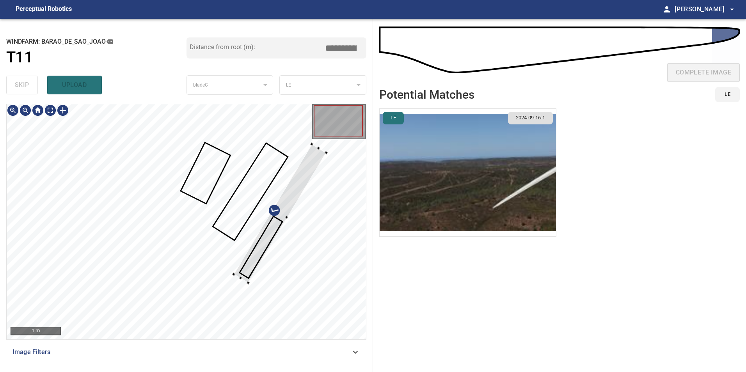
click at [295, 186] on div at bounding box center [280, 213] width 92 height 139
click at [235, 275] on div at bounding box center [236, 274] width 3 height 3
click at [309, 171] on div at bounding box center [280, 212] width 91 height 138
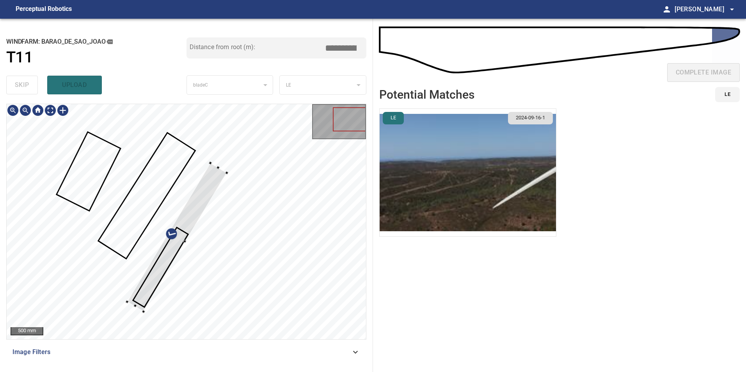
click at [218, 169] on div at bounding box center [176, 237] width 99 height 149
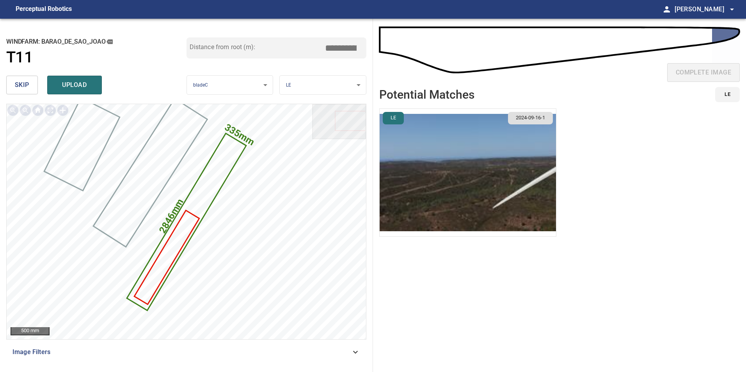
click at [339, 49] on input "*****" at bounding box center [343, 48] width 39 height 15
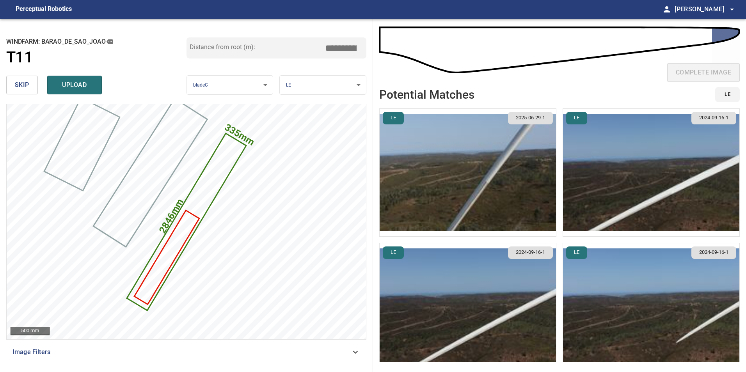
type input "*****"
click at [454, 162] on img "button" at bounding box center [468, 173] width 176 height 128
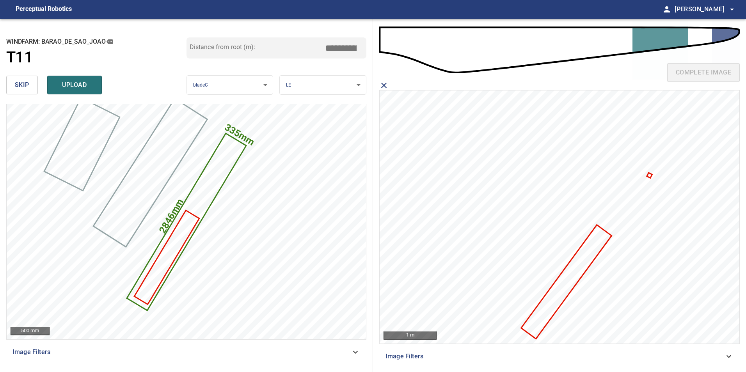
click at [582, 262] on icon at bounding box center [566, 282] width 89 height 112
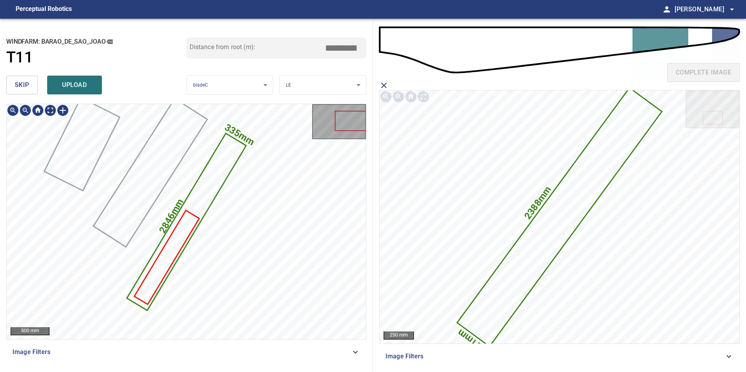
click at [213, 183] on icon at bounding box center [187, 222] width 118 height 176
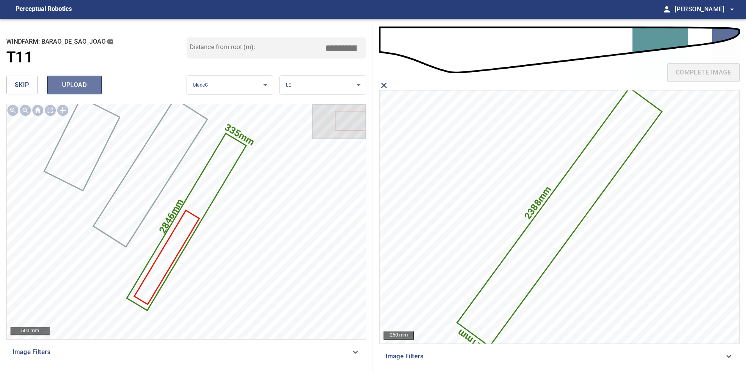
click at [97, 90] on button "upload" at bounding box center [74, 85] width 55 height 19
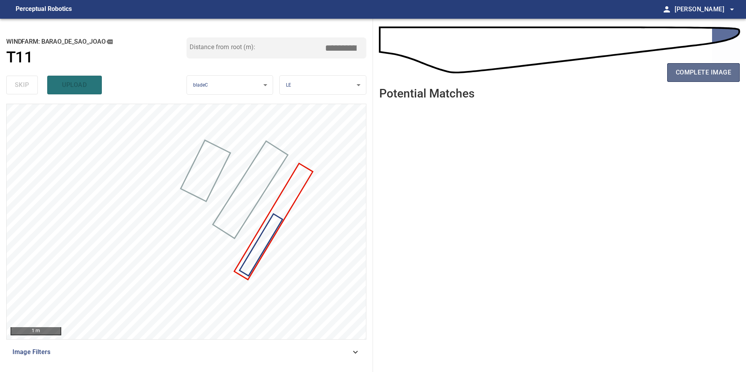
click at [699, 76] on span "complete image" at bounding box center [703, 72] width 55 height 11
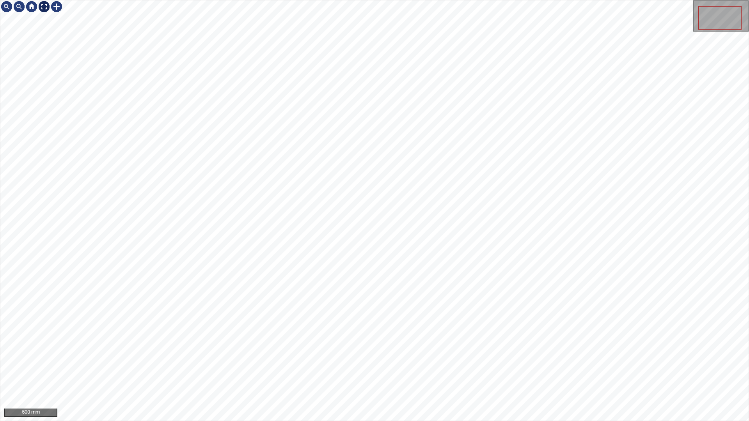
click at [43, 7] on div at bounding box center [44, 6] width 12 height 12
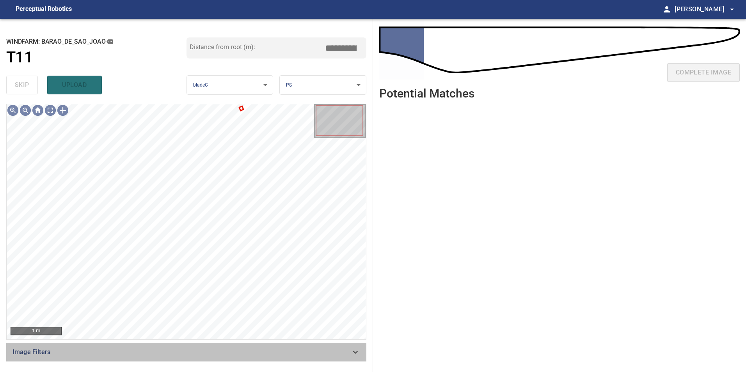
click at [355, 358] on div "Image Filters" at bounding box center [186, 352] width 360 height 19
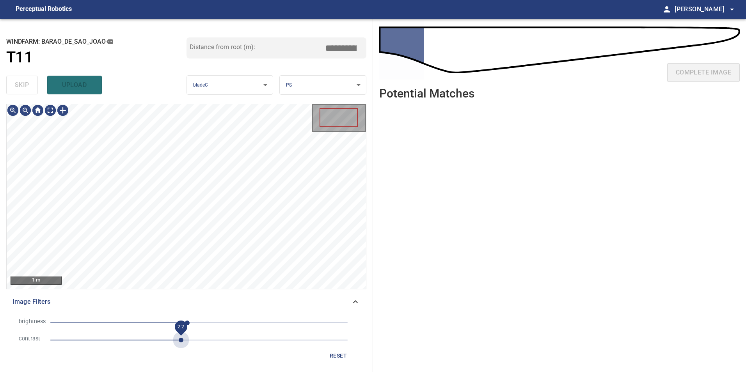
drag, startPoint x: 181, startPoint y: 340, endPoint x: 112, endPoint y: 335, distance: 70.0
click at [179, 341] on span "2.2" at bounding box center [198, 340] width 297 height 11
click at [112, 324] on span "-149" at bounding box center [198, 323] width 297 height 11
click at [146, 328] on span "-91" at bounding box center [198, 323] width 297 height 11
click at [121, 324] on span "-91" at bounding box center [198, 323] width 297 height 11
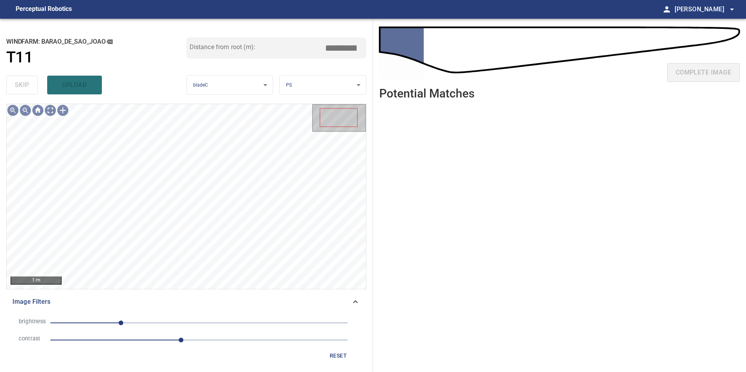
click at [146, 340] on span "2.2" at bounding box center [198, 340] width 297 height 11
click at [110, 341] on span "1.6" at bounding box center [198, 340] width 297 height 11
click at [112, 339] on span "1" at bounding box center [109, 340] width 5 height 5
click at [106, 323] on span "-160" at bounding box center [198, 323] width 297 height 11
click at [130, 320] on span "-119" at bounding box center [198, 323] width 297 height 11
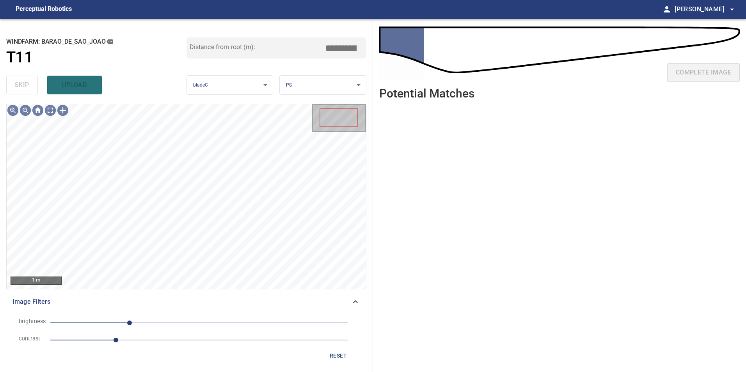
click at [106, 321] on span "-119" at bounding box center [198, 323] width 297 height 11
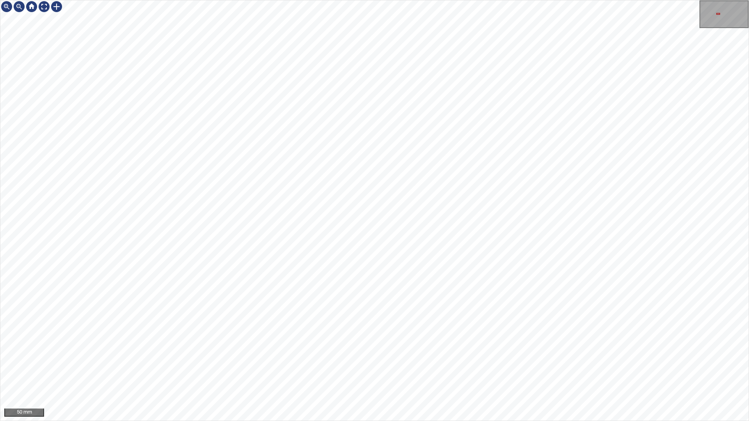
click at [486, 0] on div "50 mm" at bounding box center [374, 210] width 749 height 421
click at [536, 0] on div "50 mm" at bounding box center [374, 210] width 749 height 421
click at [633, 0] on div "50 mm" at bounding box center [374, 210] width 749 height 421
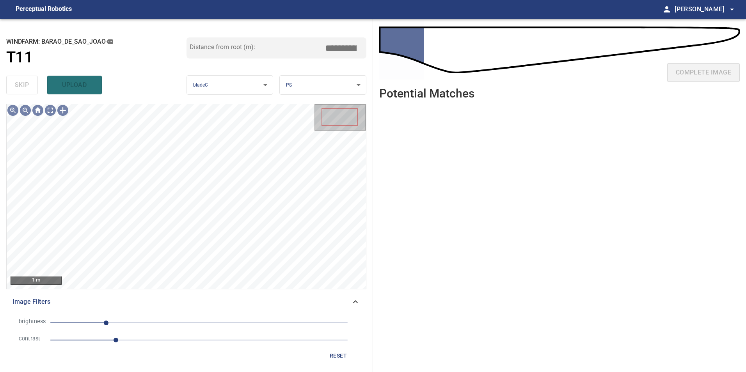
click at [334, 358] on span "reset" at bounding box center [338, 356] width 19 height 10
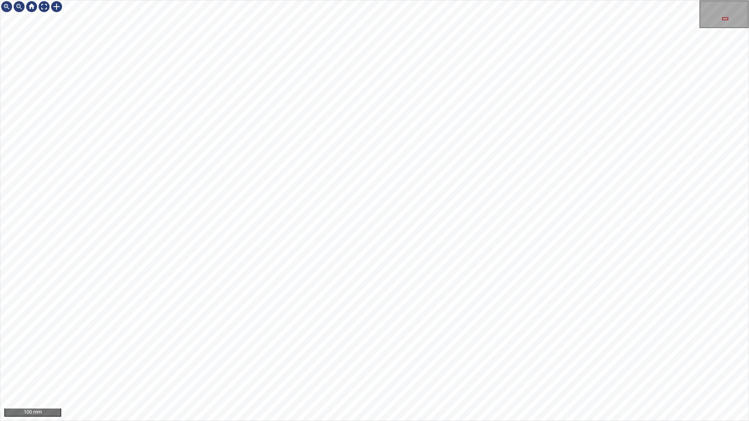
click at [301, 0] on div "100 mm" at bounding box center [374, 210] width 749 height 421
click at [507, 0] on div "100 mm" at bounding box center [374, 210] width 749 height 421
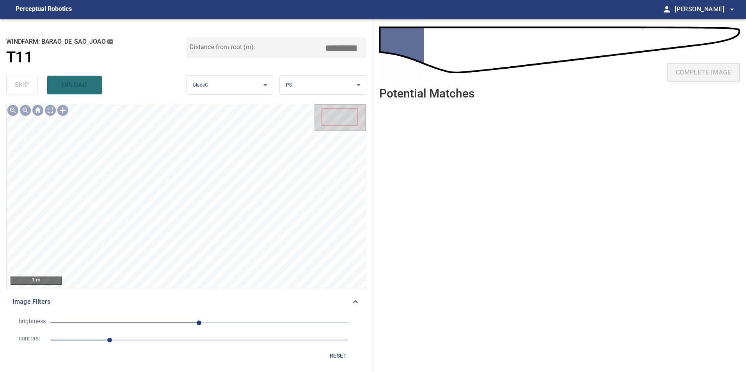
click at [159, 345] on span "1" at bounding box center [198, 340] width 297 height 11
click at [140, 331] on div "brightness 0 contrast 1.8" at bounding box center [186, 331] width 348 height 34
drag, startPoint x: 140, startPoint y: 331, endPoint x: 133, endPoint y: 325, distance: 9.1
click at [133, 325] on span "0" at bounding box center [198, 323] width 297 height 11
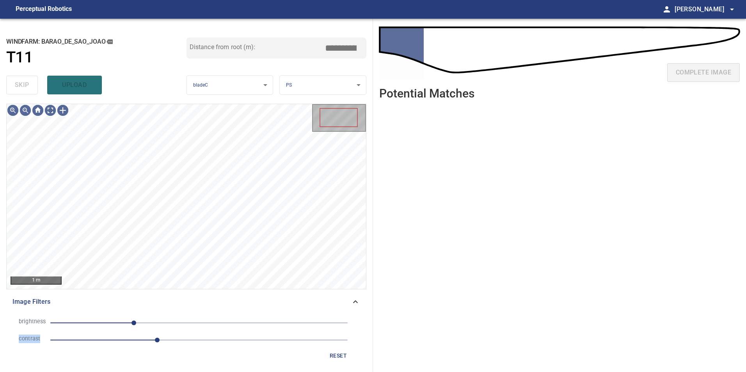
click at [105, 321] on span "-112" at bounding box center [198, 323] width 297 height 11
click at [128, 319] on span "-162" at bounding box center [198, 323] width 297 height 11
drag, startPoint x: 76, startPoint y: 319, endPoint x: 64, endPoint y: 321, distance: 13.0
click at [73, 320] on span "-210" at bounding box center [198, 323] width 297 height 11
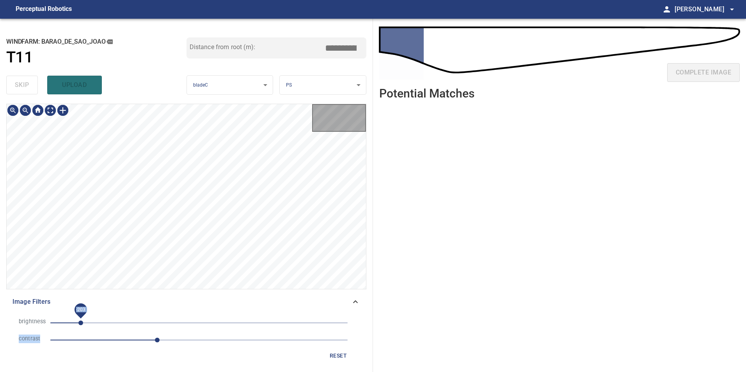
click at [81, 321] on span "-203" at bounding box center [80, 323] width 5 height 5
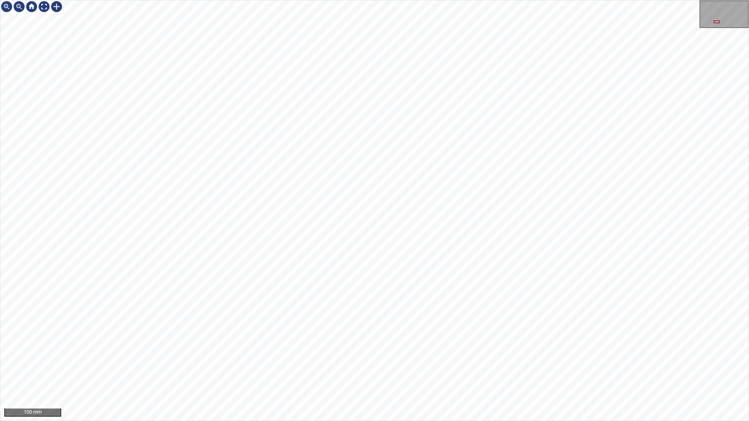
click at [596, 0] on div "100 mm" at bounding box center [374, 210] width 749 height 421
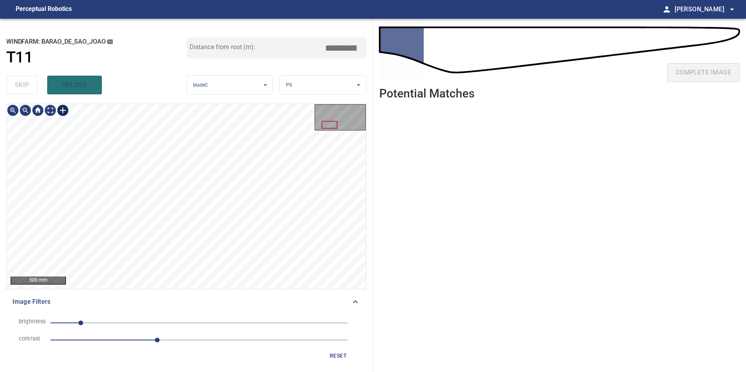
click at [65, 119] on div "500 mm" at bounding box center [186, 196] width 359 height 185
click at [60, 112] on div at bounding box center [63, 110] width 12 height 12
click at [69, 197] on div at bounding box center [186, 196] width 359 height 185
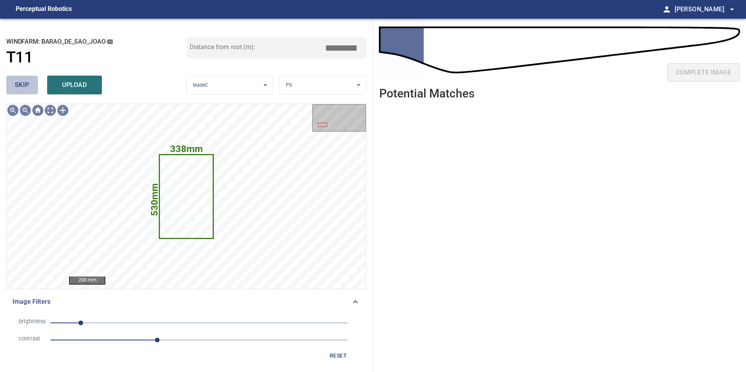
click at [20, 84] on span "skip" at bounding box center [22, 85] width 14 height 11
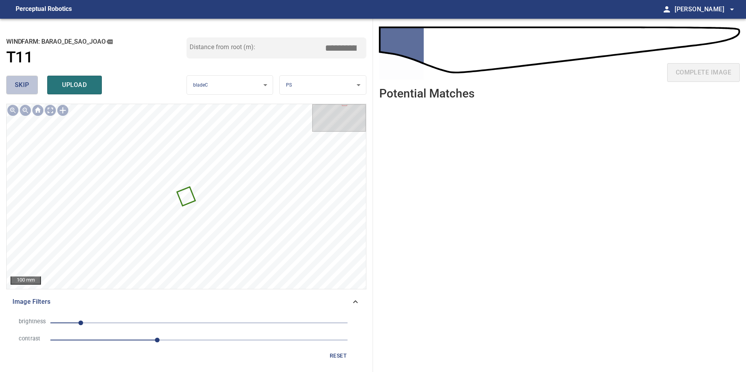
click at [20, 84] on span "skip" at bounding box center [22, 85] width 14 height 11
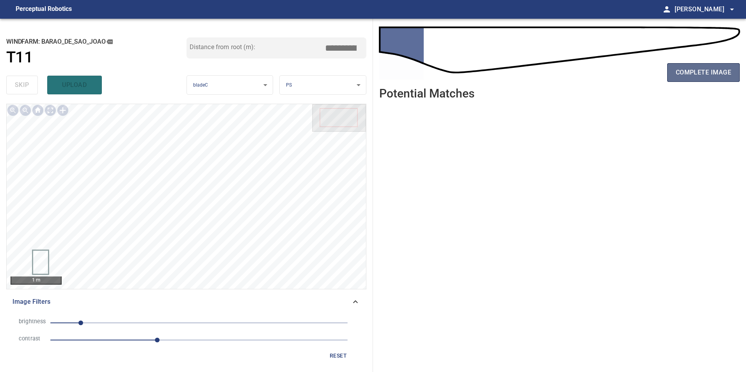
click at [708, 71] on span "complete image" at bounding box center [703, 72] width 55 height 11
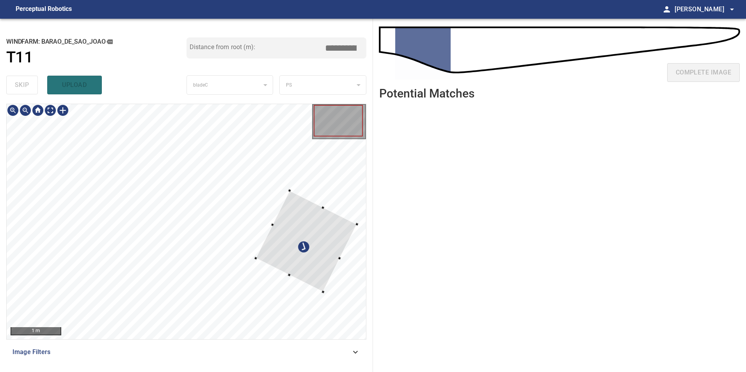
click at [282, 247] on div at bounding box center [306, 240] width 101 height 101
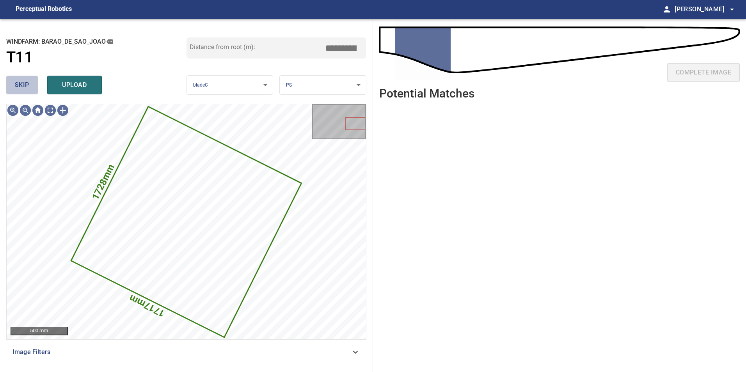
drag, startPoint x: 23, startPoint y: 84, endPoint x: 23, endPoint y: 90, distance: 5.9
click at [23, 89] on span "skip" at bounding box center [22, 85] width 14 height 11
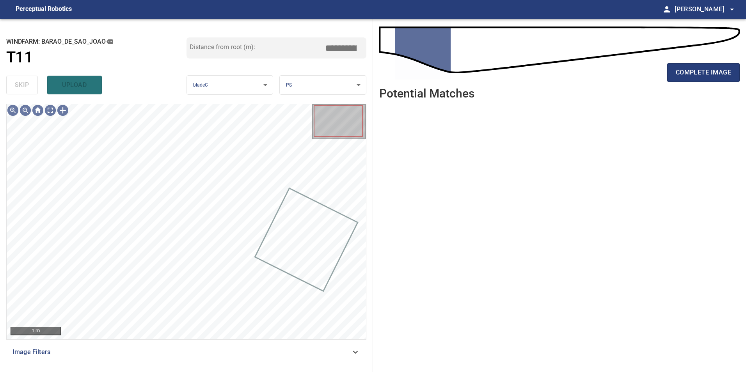
drag, startPoint x: 317, startPoint y: 355, endPoint x: 293, endPoint y: 355, distance: 23.4
click at [317, 355] on span "Image Filters" at bounding box center [181, 352] width 338 height 9
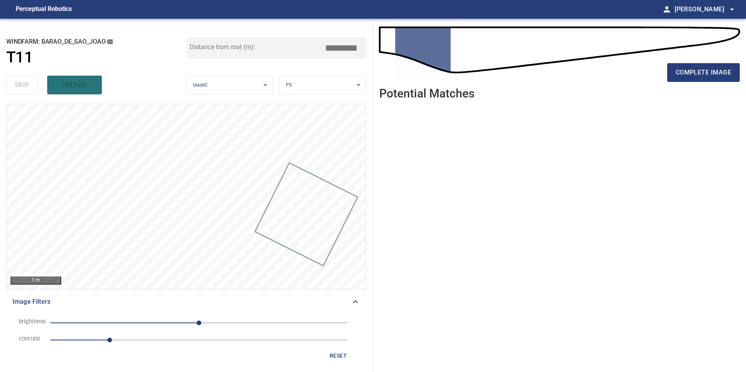
click at [155, 342] on span "1" at bounding box center [198, 340] width 297 height 11
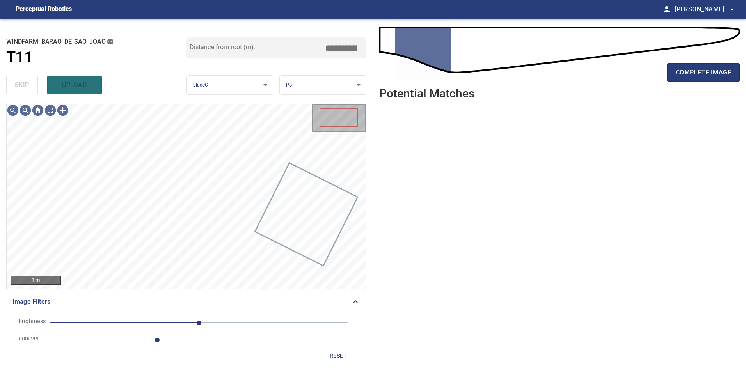
drag, startPoint x: 122, startPoint y: 325, endPoint x: 112, endPoint y: 324, distance: 10.2
click at [122, 325] on span "0" at bounding box center [198, 323] width 297 height 11
click at [103, 323] on span "-131" at bounding box center [198, 323] width 297 height 11
click at [122, 319] on span "-164" at bounding box center [198, 323] width 297 height 11
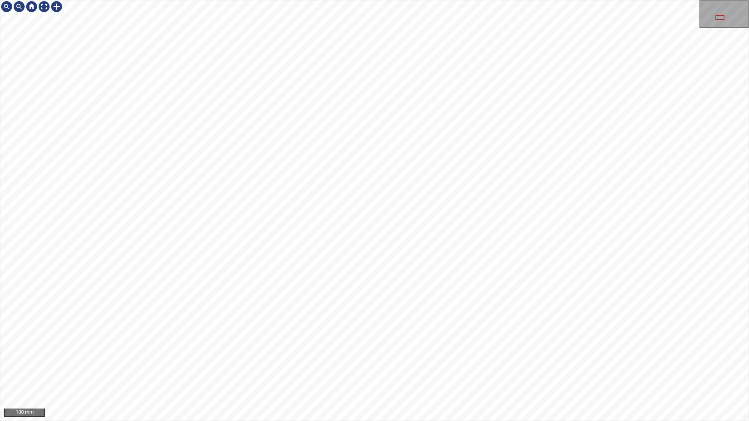
click at [135, 372] on div "100 mm" at bounding box center [374, 210] width 749 height 421
click at [532, 0] on div "100 mm" at bounding box center [374, 210] width 749 height 421
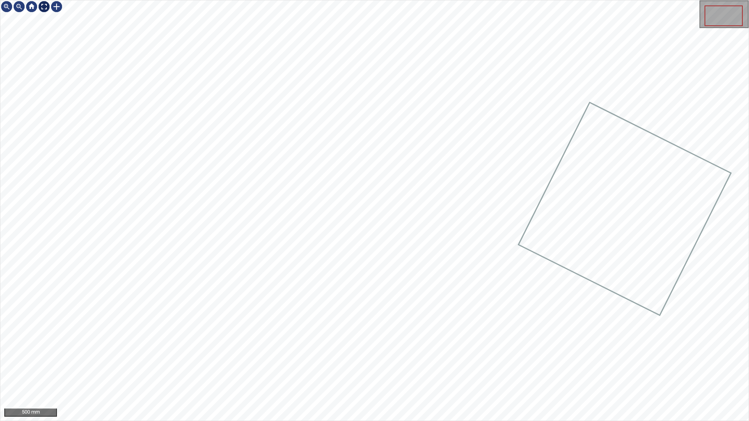
click at [44, 5] on div at bounding box center [44, 6] width 12 height 12
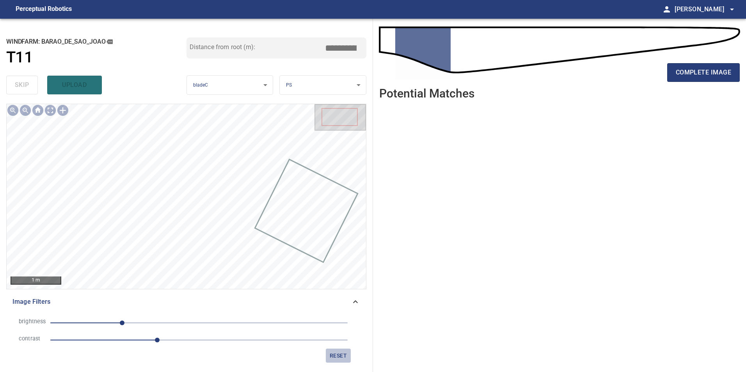
click at [343, 359] on span "reset" at bounding box center [338, 356] width 19 height 10
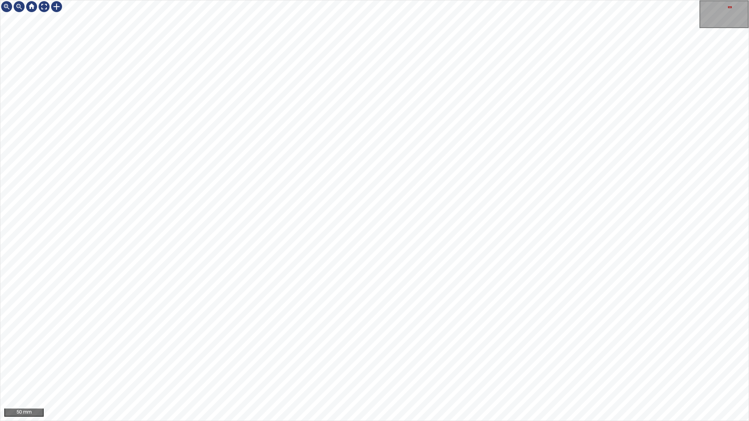
click at [576, 0] on div "50 mm" at bounding box center [374, 210] width 749 height 421
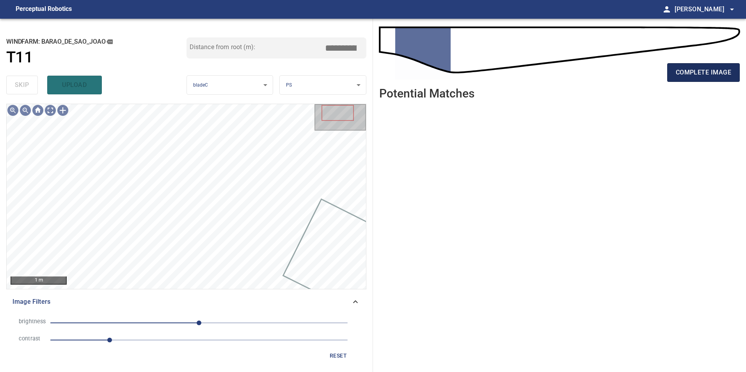
click at [692, 74] on span "complete image" at bounding box center [703, 72] width 55 height 11
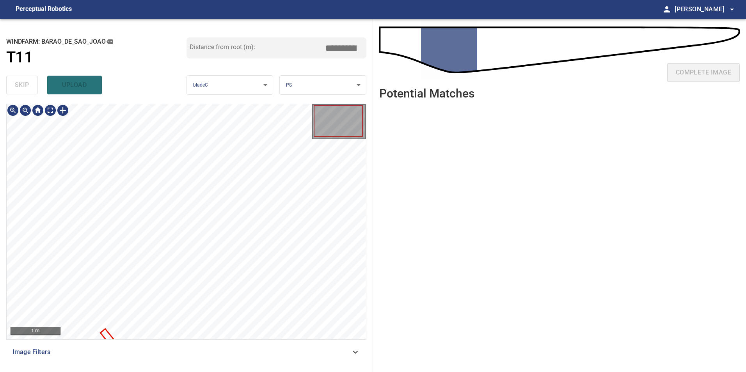
click at [206, 67] on div "**********" at bounding box center [186, 195] width 373 height 353
click at [181, 96] on div "**********" at bounding box center [186, 195] width 373 height 353
click at [235, 94] on div "**********" at bounding box center [186, 195] width 373 height 353
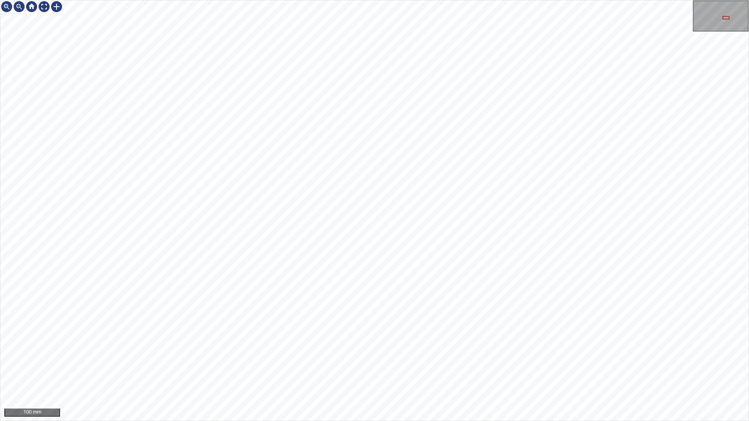
click at [565, 0] on div "331mm 137mm 100 mm" at bounding box center [374, 210] width 749 height 421
click at [589, 0] on div "331mm 137mm 100 mm" at bounding box center [374, 210] width 749 height 421
click at [593, 372] on div "331mm 137mm 100 mm" at bounding box center [374, 210] width 749 height 421
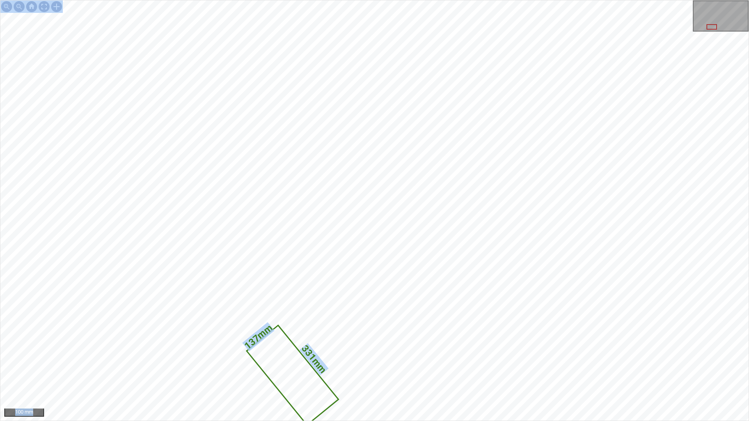
click at [521, 69] on div "331mm 137mm 100 mm" at bounding box center [374, 210] width 749 height 421
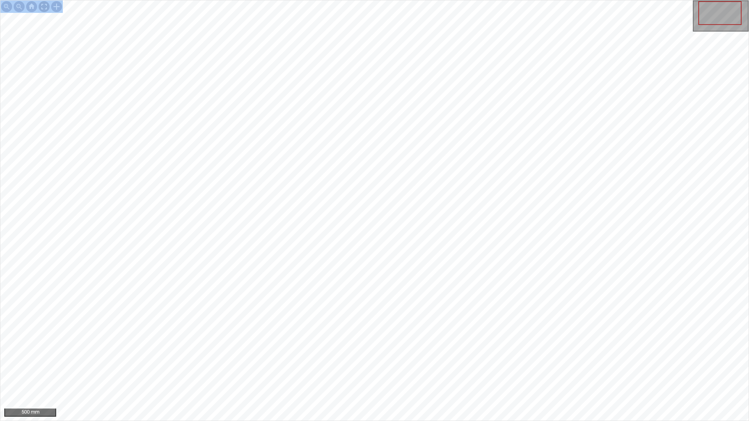
click at [43, 6] on div at bounding box center [44, 6] width 12 height 12
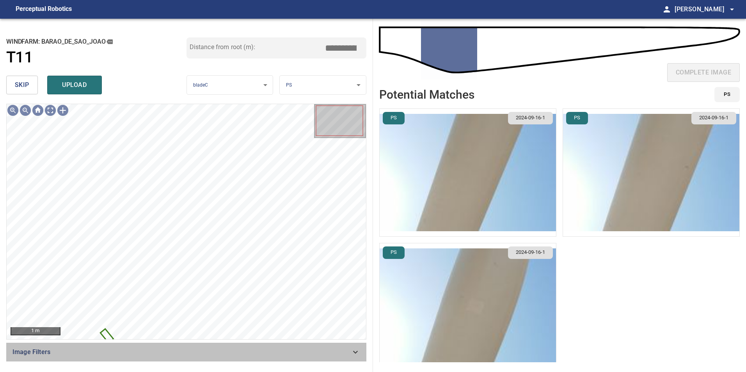
click at [342, 348] on span "Image Filters" at bounding box center [181, 352] width 338 height 9
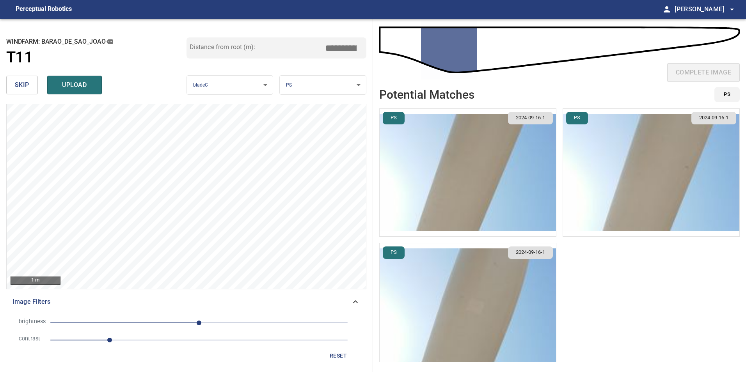
click at [146, 345] on span "1" at bounding box center [198, 340] width 297 height 11
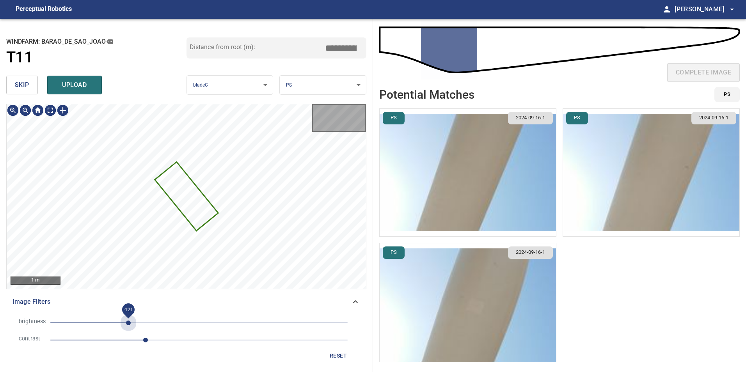
click at [128, 323] on span "-121" at bounding box center [198, 323] width 297 height 11
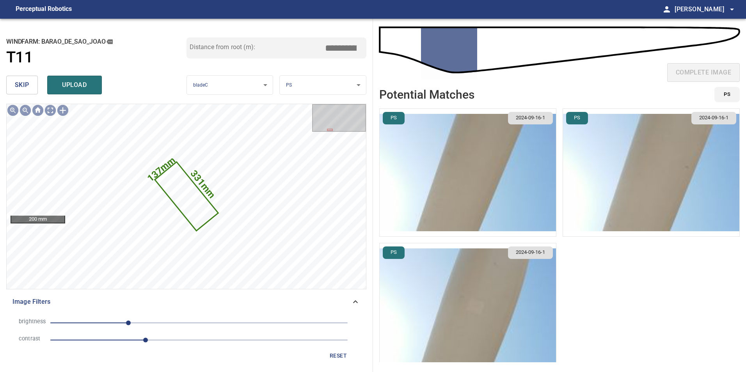
click at [143, 321] on span "-121" at bounding box center [198, 323] width 297 height 11
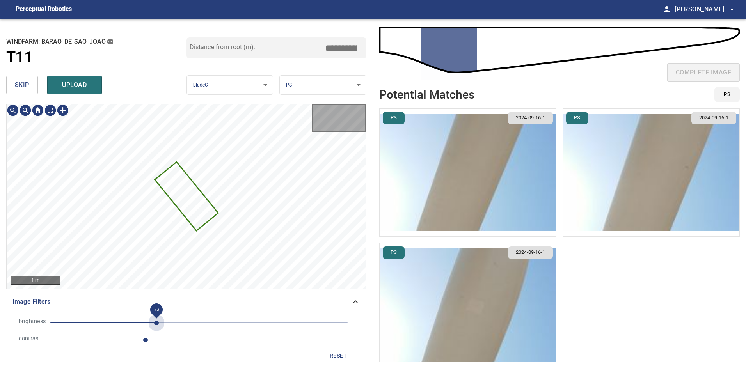
click at [156, 319] on span "-73" at bounding box center [198, 323] width 297 height 11
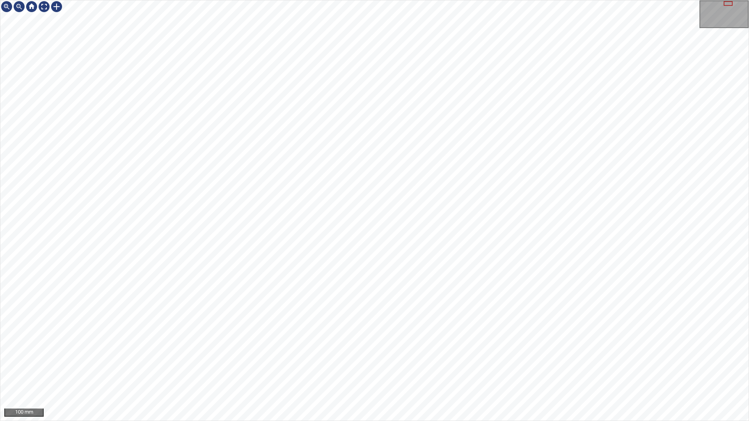
click at [326, 372] on div "331mm 137mm 100 mm" at bounding box center [374, 210] width 749 height 421
drag, startPoint x: 41, startPoint y: 0, endPoint x: 42, endPoint y: 5, distance: 5.1
click at [42, 5] on div "500 mm" at bounding box center [374, 210] width 749 height 421
click at [45, 6] on div at bounding box center [44, 6] width 12 height 12
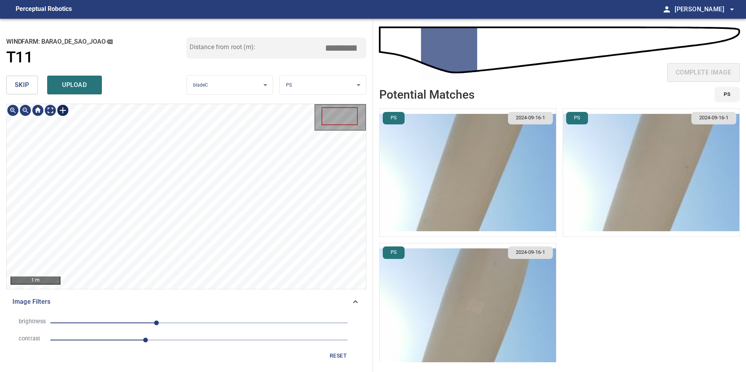
click at [67, 113] on div at bounding box center [63, 110] width 12 height 12
click at [67, 211] on div at bounding box center [186, 196] width 359 height 185
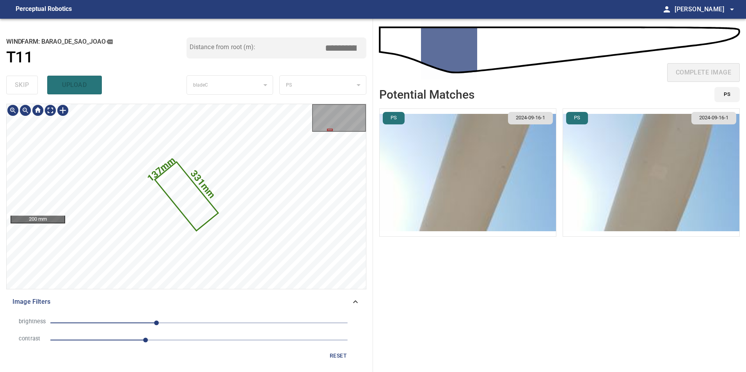
click at [176, 188] on icon at bounding box center [186, 196] width 62 height 67
click at [204, 207] on icon at bounding box center [186, 196] width 62 height 67
click at [203, 205] on icon at bounding box center [186, 196] width 62 height 67
click at [202, 205] on icon at bounding box center [186, 196] width 62 height 67
click at [201, 216] on icon at bounding box center [186, 196] width 62 height 67
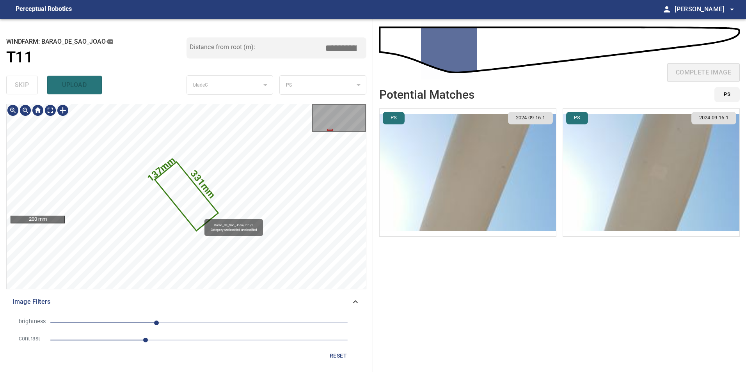
click at [201, 218] on icon at bounding box center [186, 196] width 62 height 67
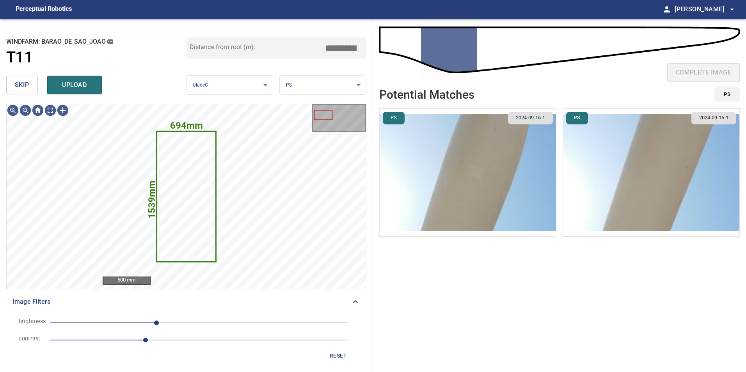
click at [25, 86] on span "skip" at bounding box center [22, 85] width 14 height 11
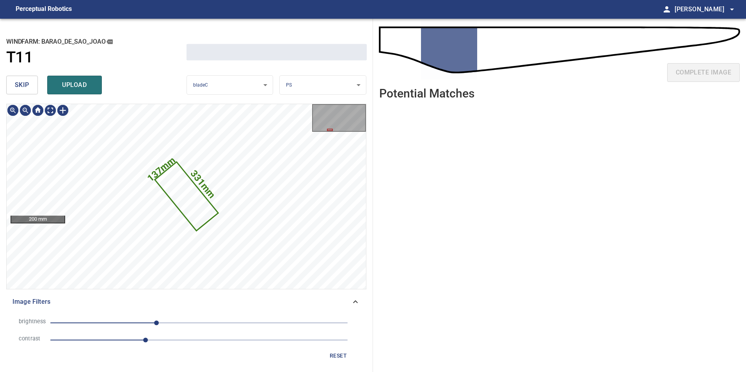
click at [25, 85] on span "skip" at bounding box center [22, 85] width 14 height 11
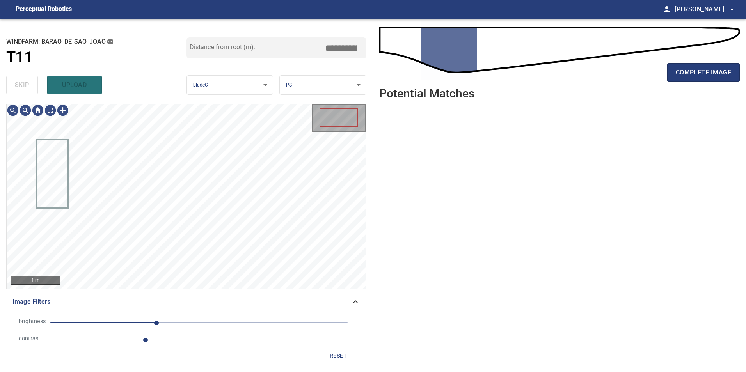
click at [25, 85] on div "skip upload" at bounding box center [96, 85] width 180 height 25
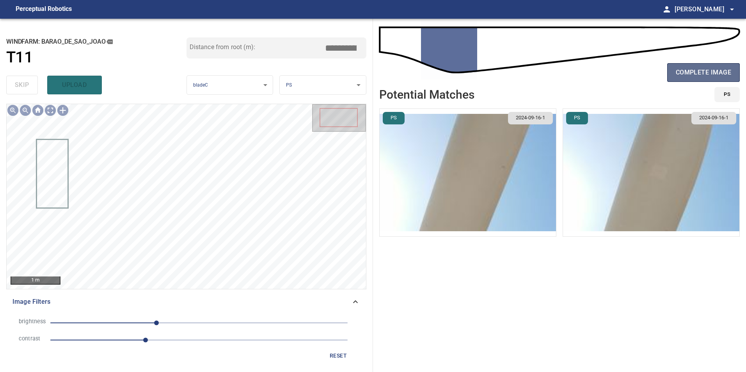
click at [682, 71] on span "complete image" at bounding box center [703, 72] width 55 height 11
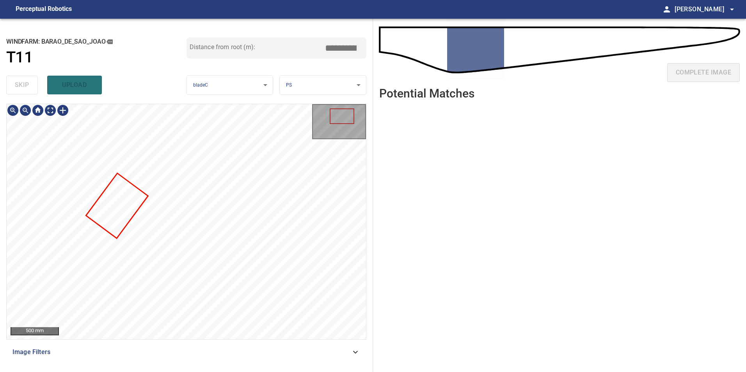
click at [331, 372] on html "**********" at bounding box center [373, 186] width 746 height 372
click at [225, 371] on div "**********" at bounding box center [186, 195] width 373 height 353
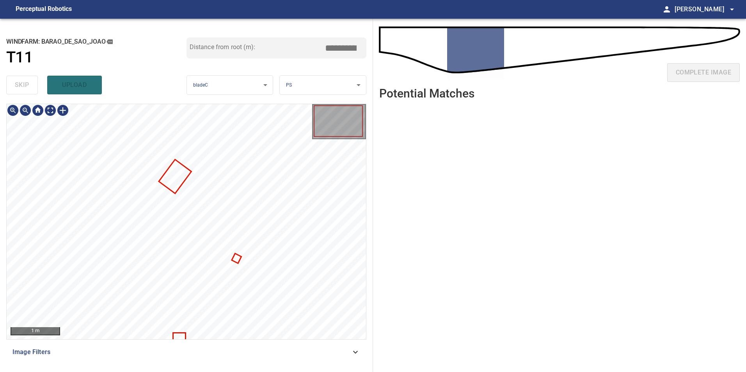
click at [247, 59] on div "**********" at bounding box center [186, 195] width 373 height 353
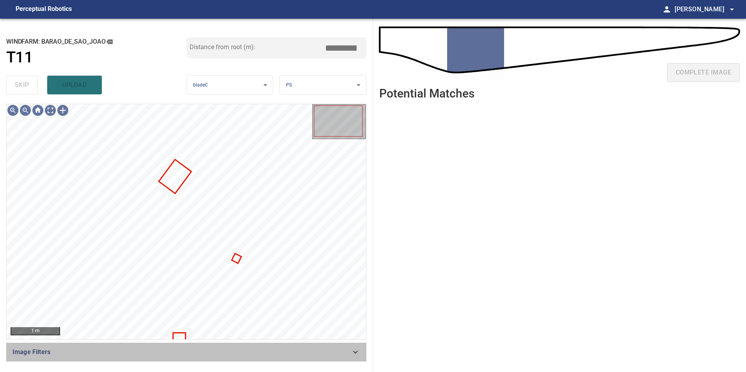
drag, startPoint x: 324, startPoint y: 355, endPoint x: 315, endPoint y: 356, distance: 9.0
click at [325, 355] on span "Image Filters" at bounding box center [181, 352] width 338 height 9
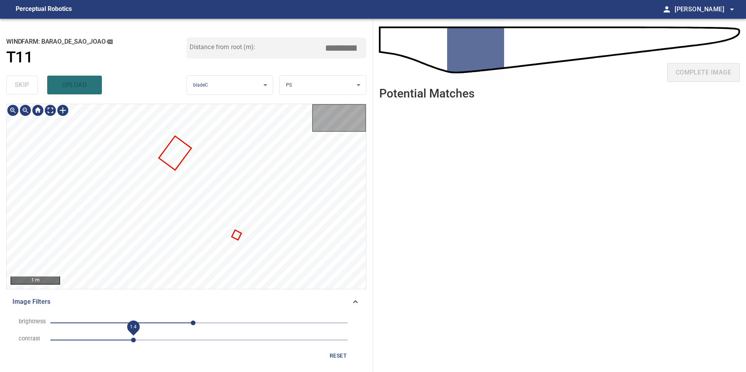
click at [137, 338] on span "1.4" at bounding box center [198, 340] width 297 height 11
click at [167, 325] on span "-55" at bounding box center [198, 323] width 297 height 11
click at [150, 322] on span "-84" at bounding box center [198, 323] width 297 height 11
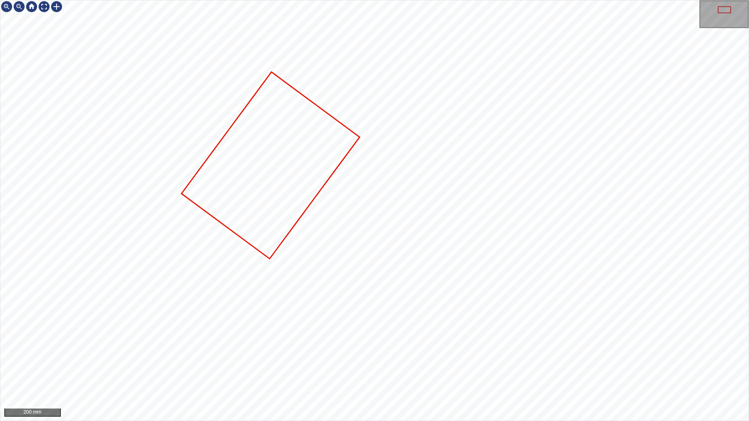
click at [474, 372] on div "200 mm" at bounding box center [374, 210] width 749 height 421
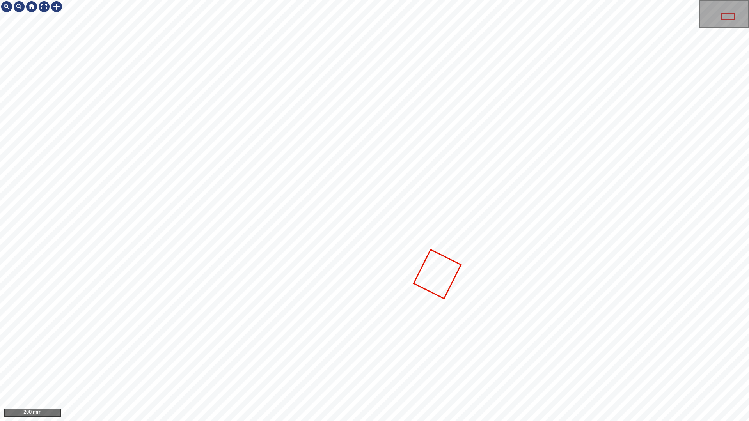
click at [444, 273] on div at bounding box center [374, 210] width 748 height 421
